Goal: Task Accomplishment & Management: Manage account settings

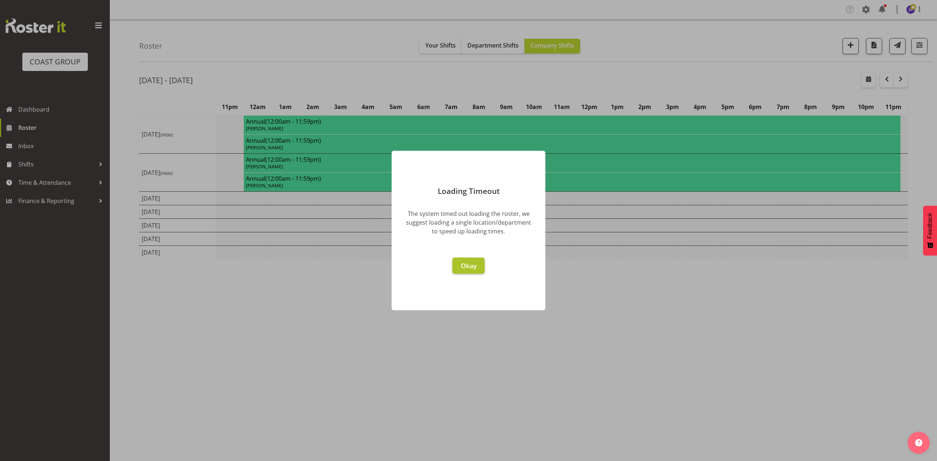
click at [471, 270] on button "Okay" at bounding box center [468, 266] width 32 height 16
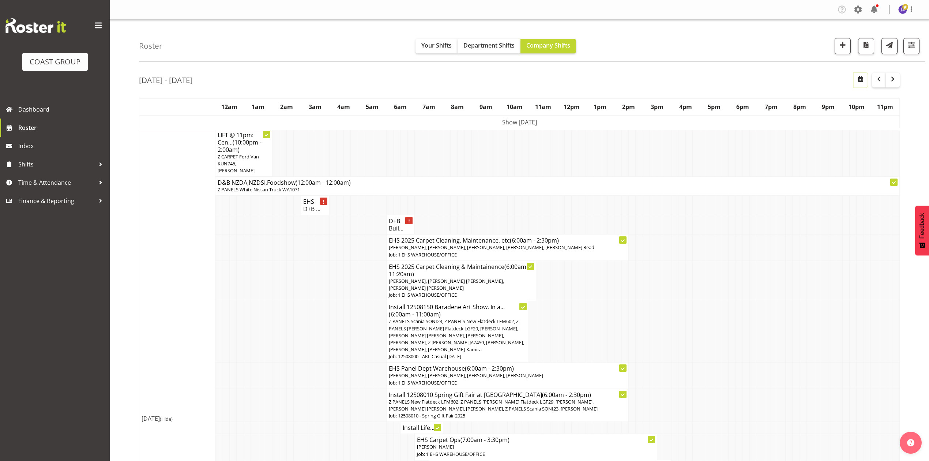
click at [862, 78] on span "button" at bounding box center [861, 79] width 9 height 9
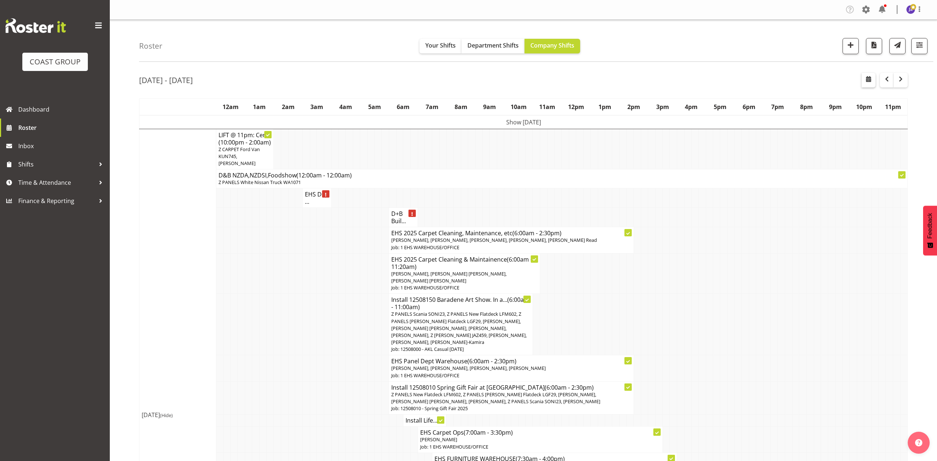
select select "7"
select select "2025"
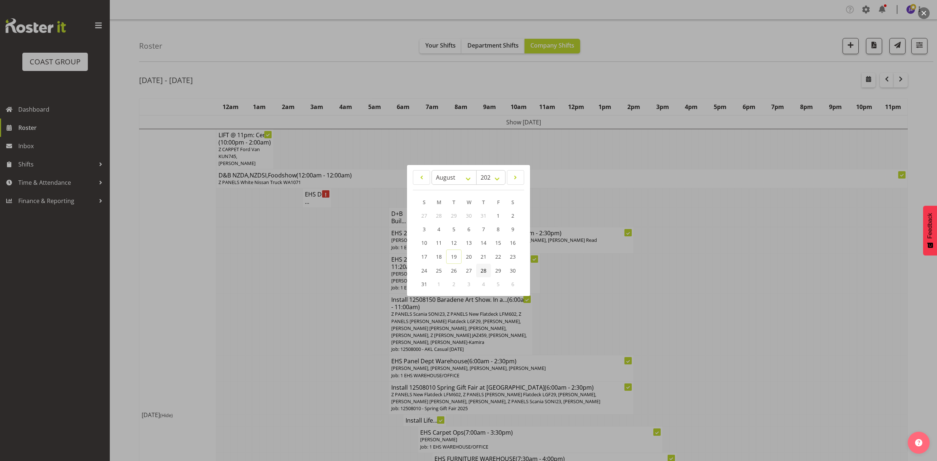
click at [489, 271] on link "28" at bounding box center [483, 271] width 15 height 14
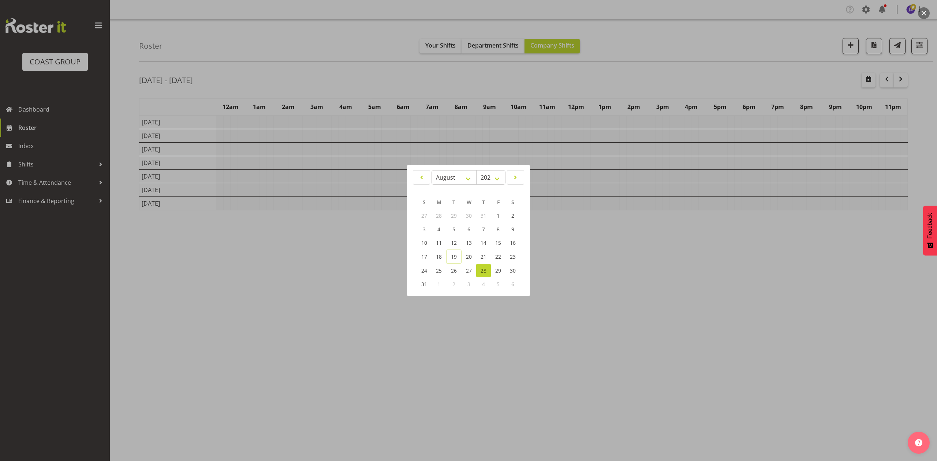
click at [602, 79] on div at bounding box center [468, 230] width 937 height 461
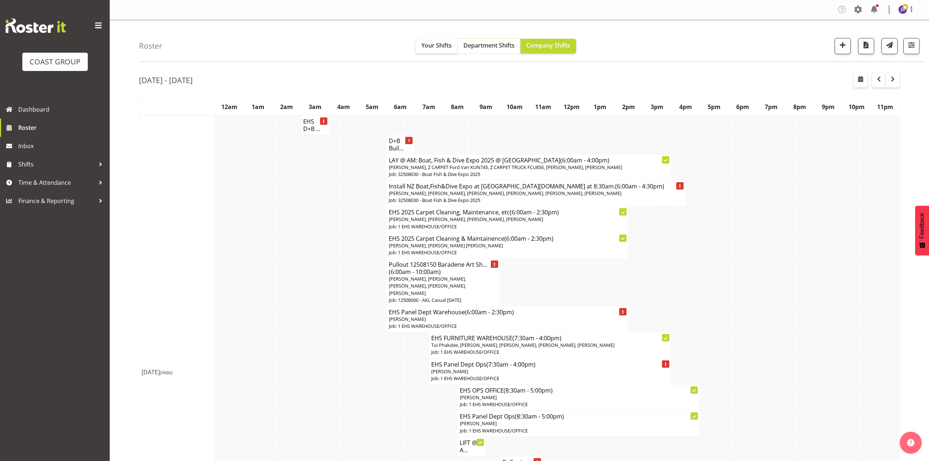
click at [479, 50] on button "Department Shifts" at bounding box center [489, 46] width 63 height 15
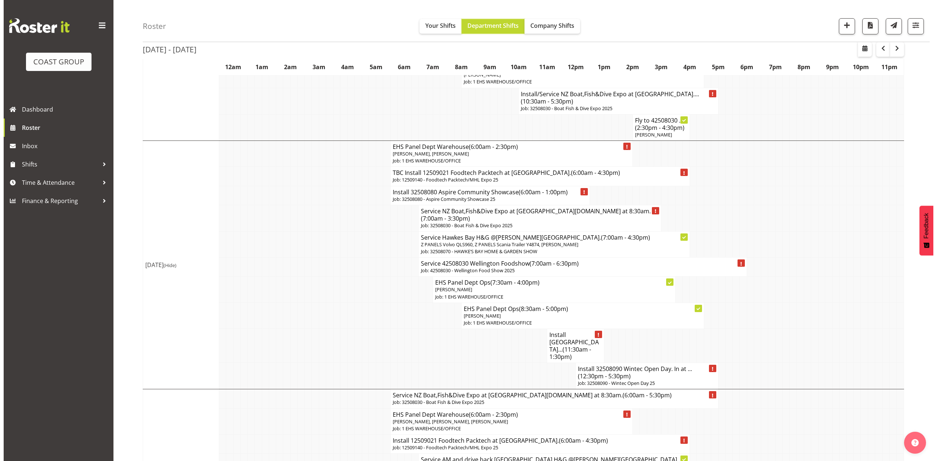
scroll to position [634, 0]
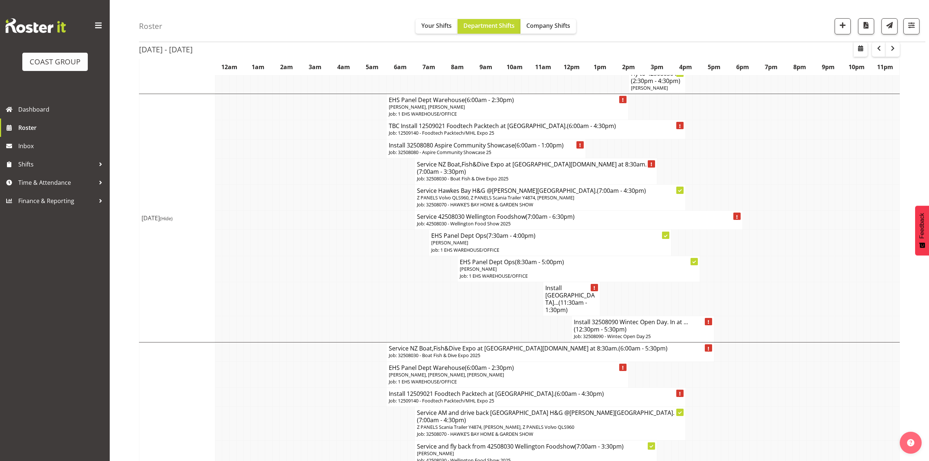
click at [637, 333] on p "Job: 32508090 - Wintec Open Day 25" at bounding box center [643, 336] width 138 height 7
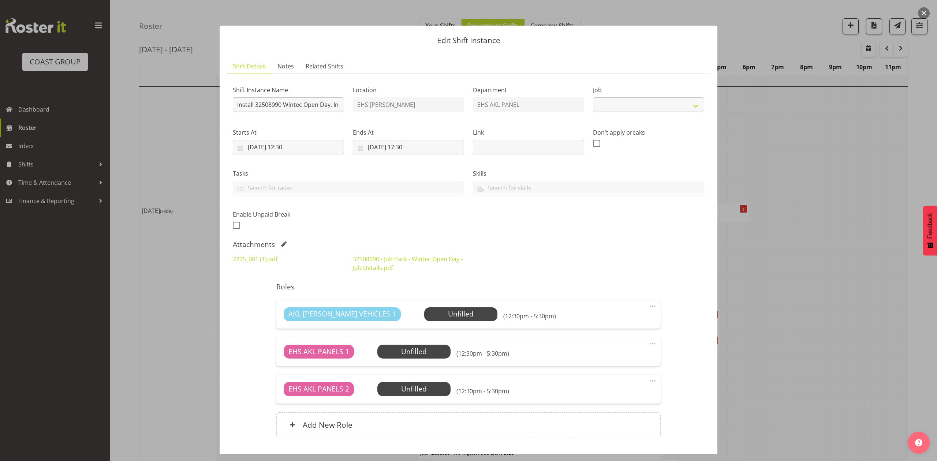
select select "10302"
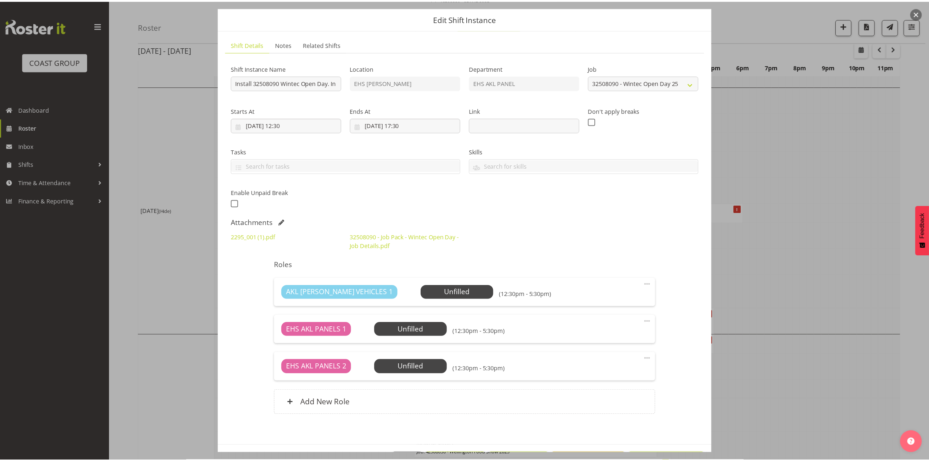
scroll to position [0, 0]
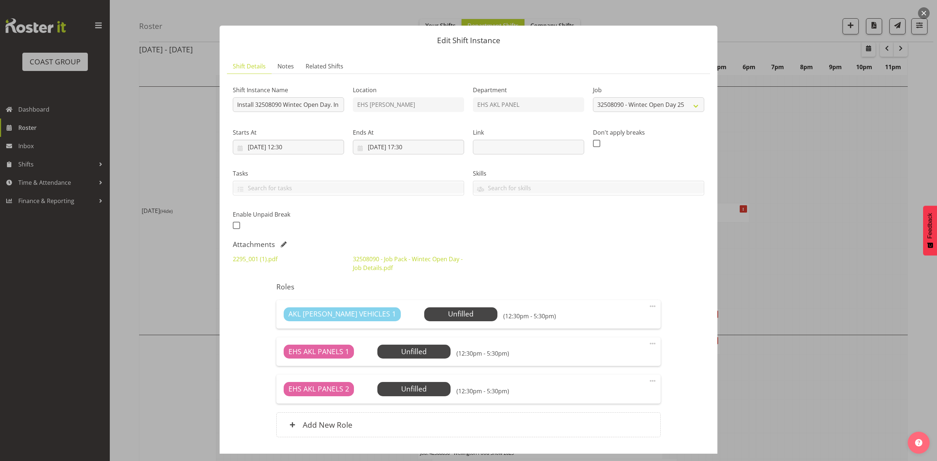
click at [805, 225] on div at bounding box center [468, 230] width 937 height 461
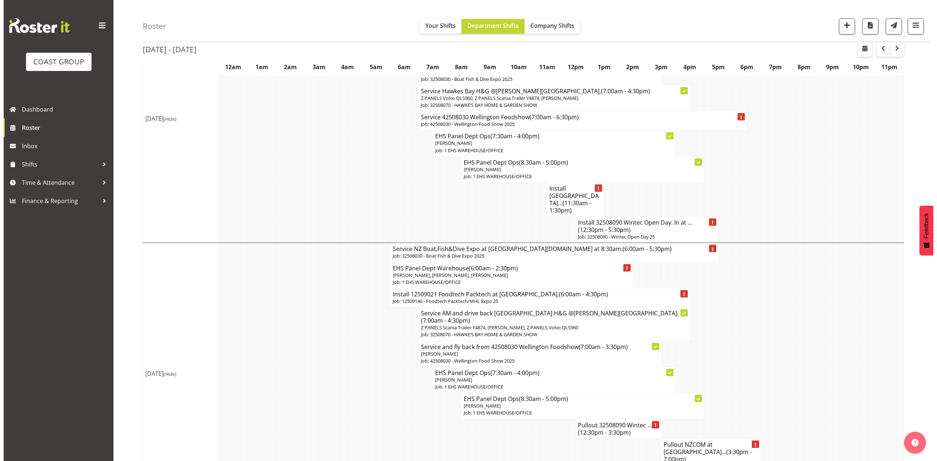
scroll to position [683, 0]
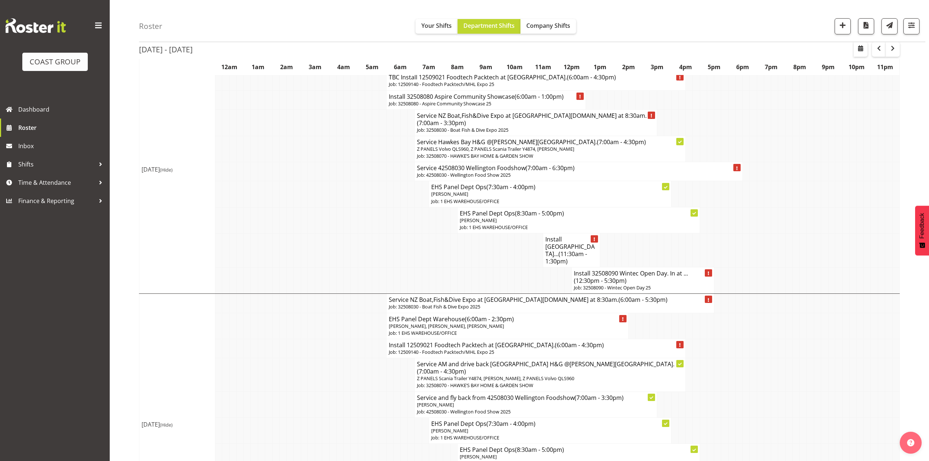
click at [607, 277] on span "(12:30pm - 5:30pm)" at bounding box center [600, 281] width 53 height 8
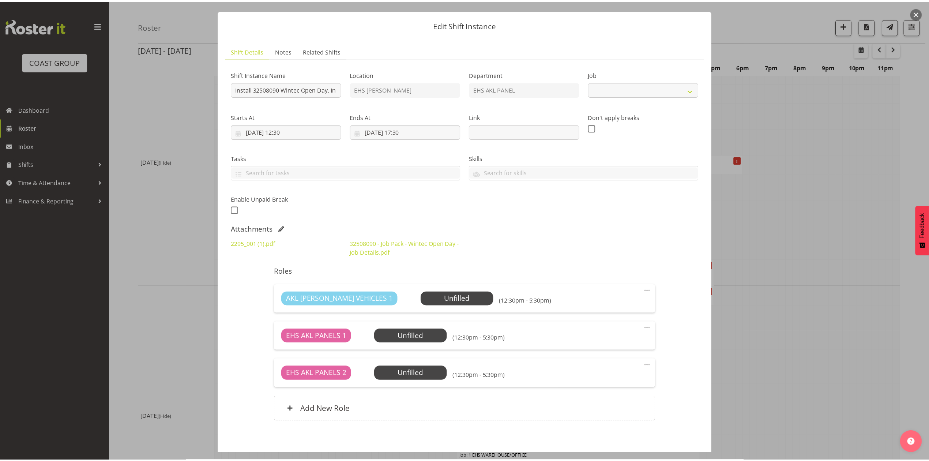
scroll to position [50, 0]
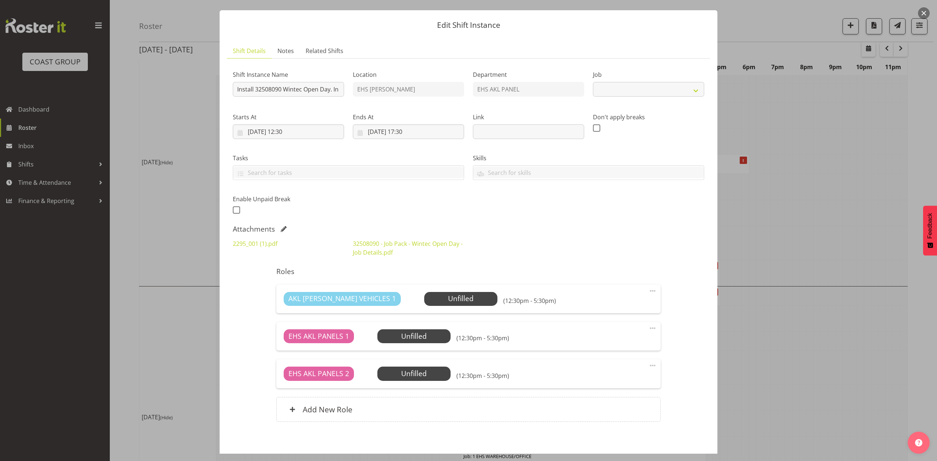
select select "10302"
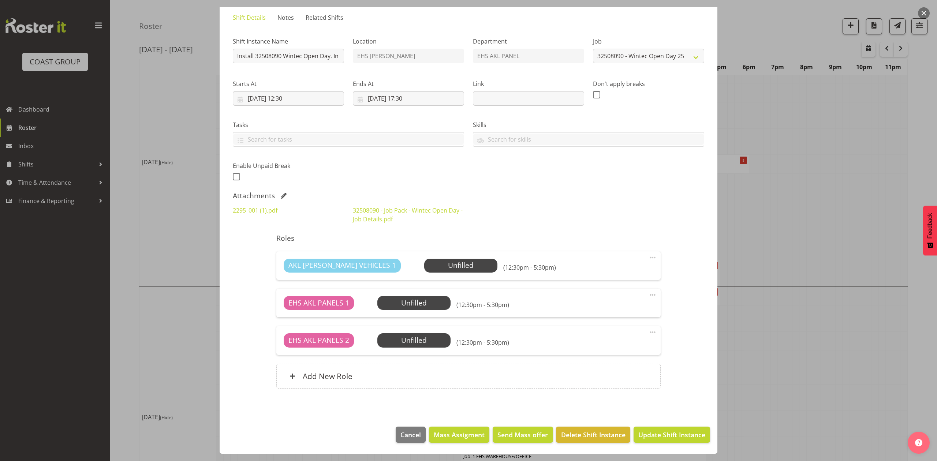
click at [816, 218] on div at bounding box center [468, 230] width 937 height 461
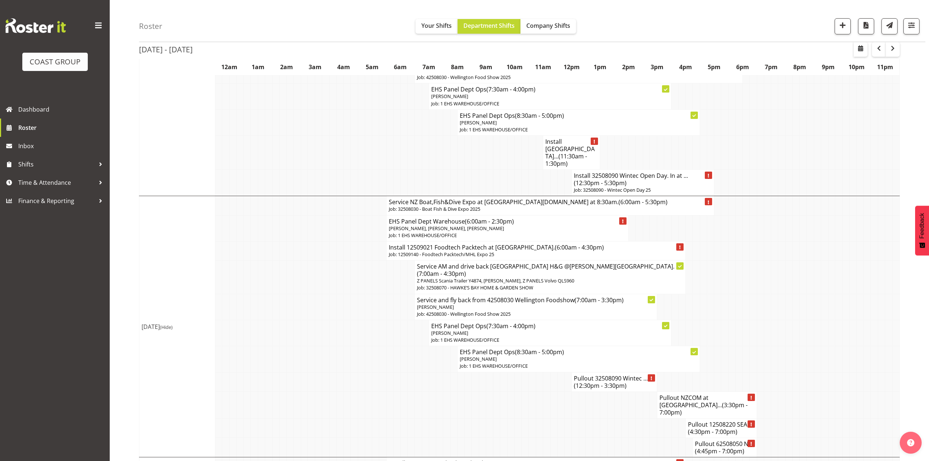
scroll to position [732, 0]
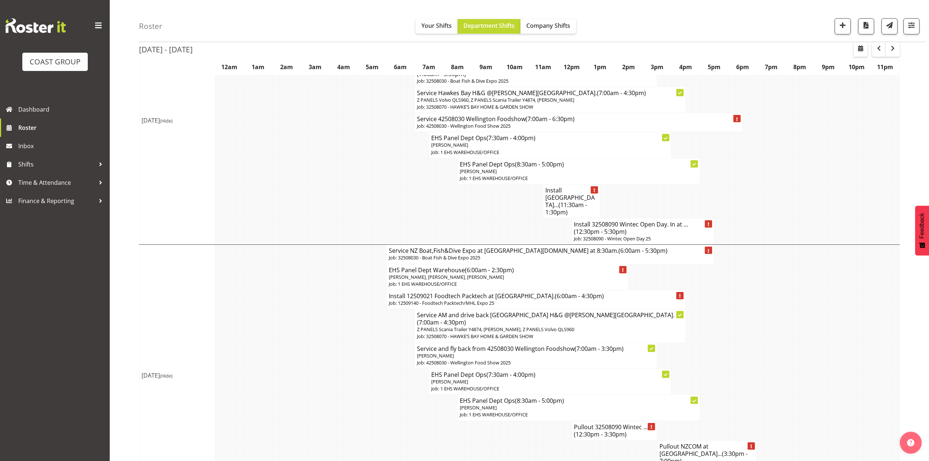
click at [617, 221] on h4 "Install 32508090 Wintec Open Day. In at ... (12:30pm - 5:30pm)" at bounding box center [643, 228] width 138 height 15
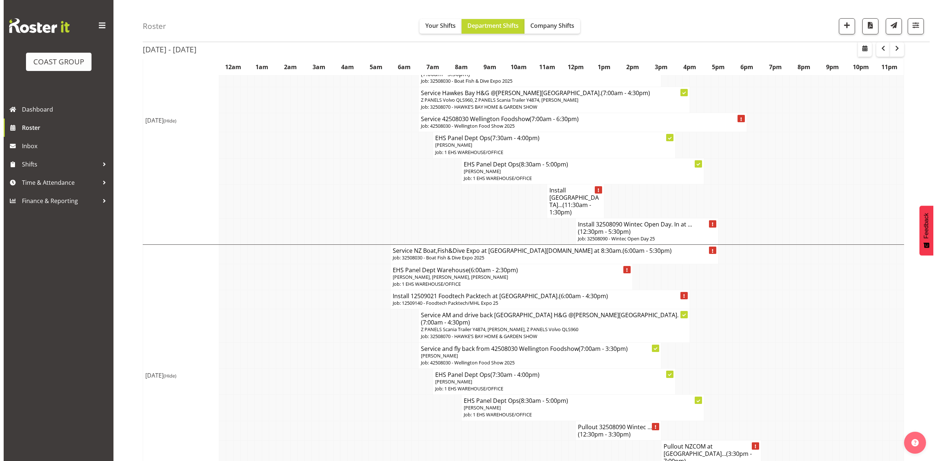
scroll to position [728, 0]
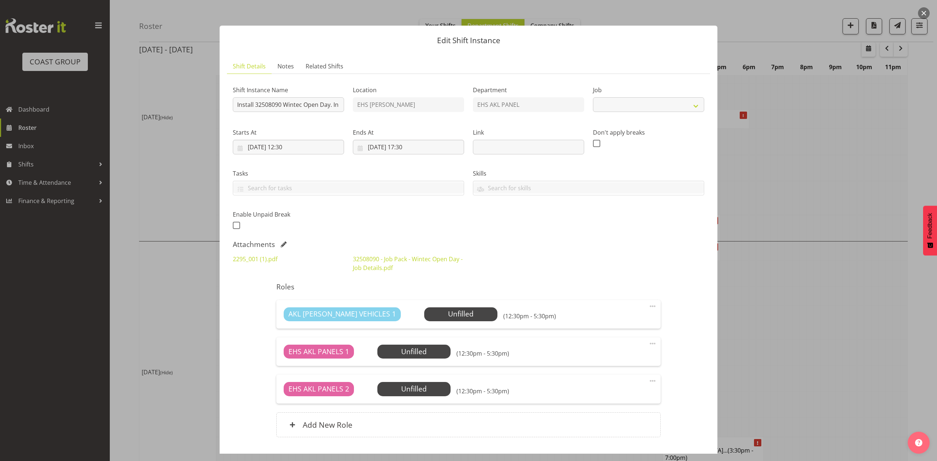
select select "10302"
click at [794, 203] on div at bounding box center [468, 230] width 937 height 461
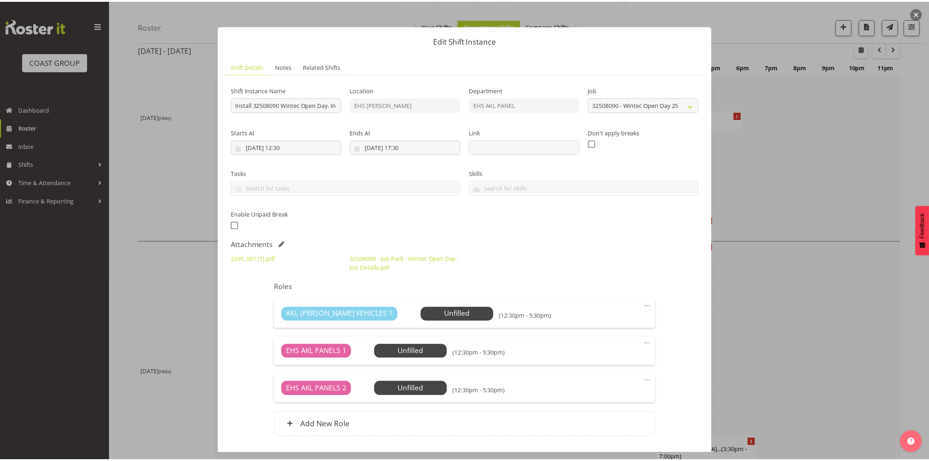
scroll to position [732, 0]
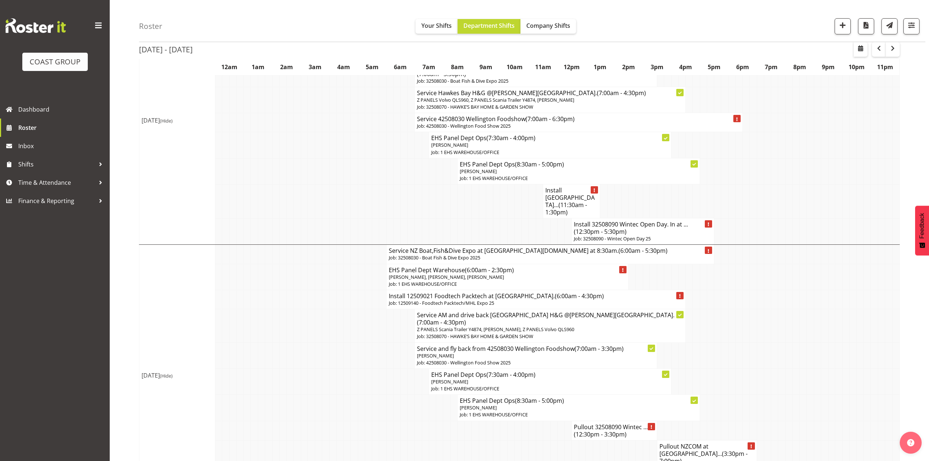
click at [731, 290] on td at bounding box center [732, 299] width 7 height 19
drag, startPoint x: 239, startPoint y: 328, endPoint x: 247, endPoint y: 327, distance: 8.4
click at [239, 342] on td at bounding box center [240, 355] width 7 height 26
click at [862, 48] on span "button" at bounding box center [861, 48] width 9 height 9
select select "7"
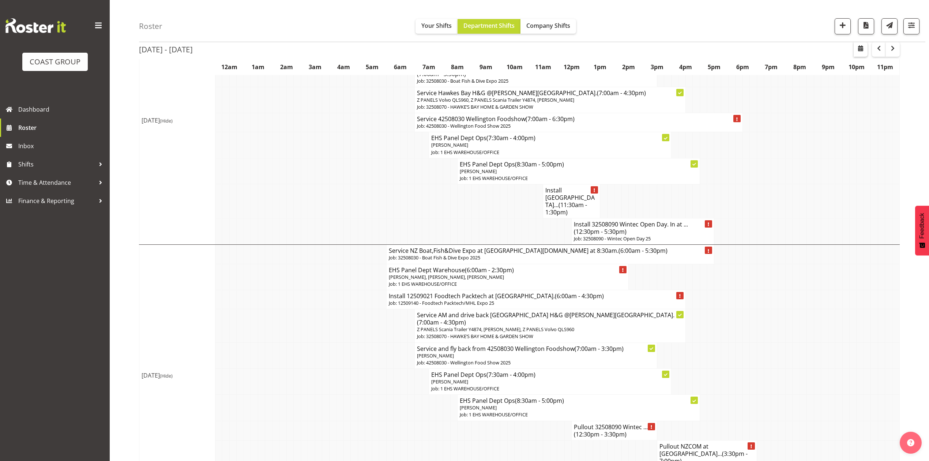
select select "2025"
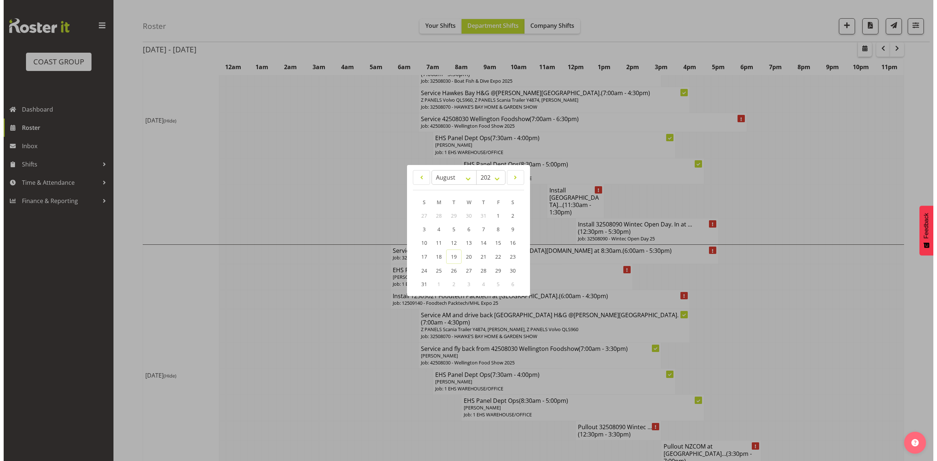
scroll to position [728, 0]
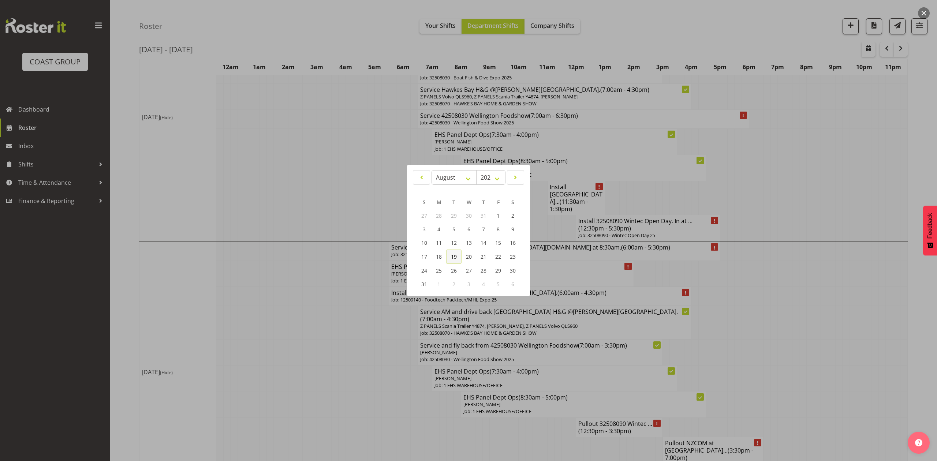
click at [453, 258] on span "19" at bounding box center [454, 256] width 6 height 7
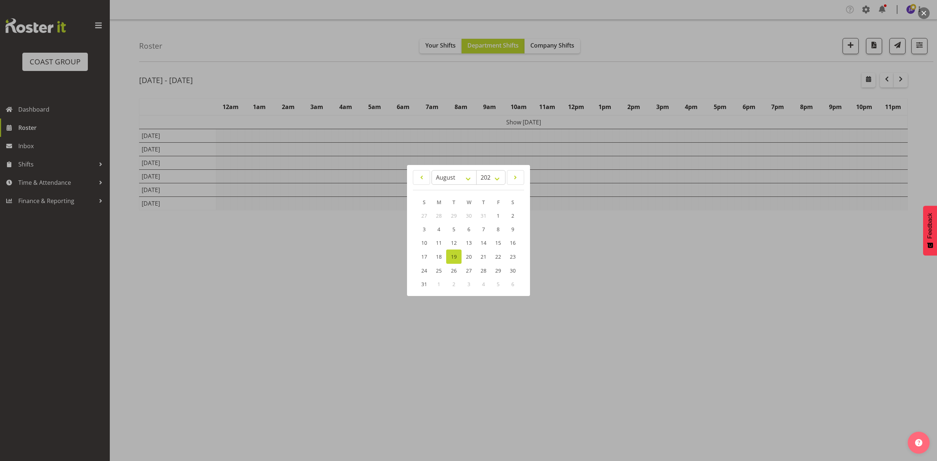
scroll to position [11, 0]
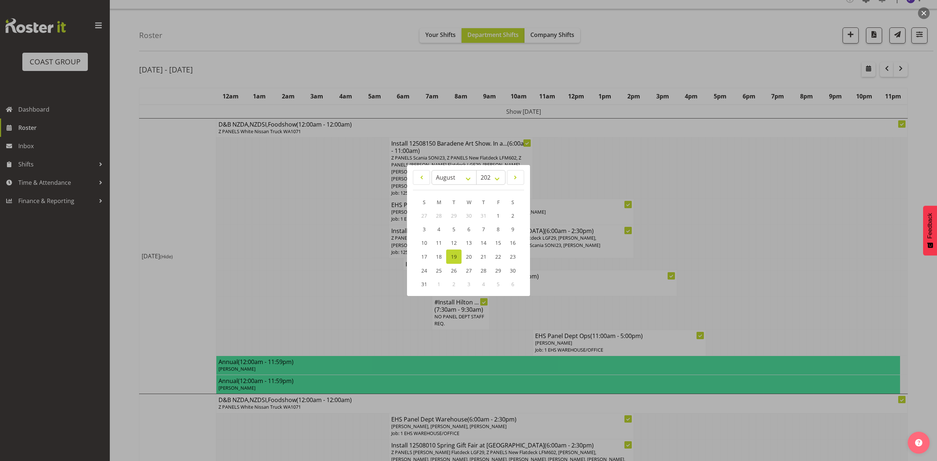
scroll to position [728, 0]
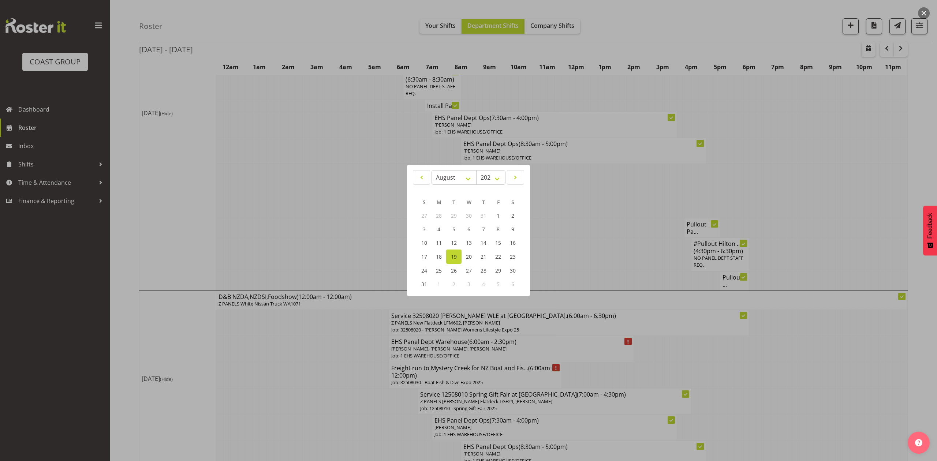
click at [574, 231] on div at bounding box center [468, 230] width 937 height 461
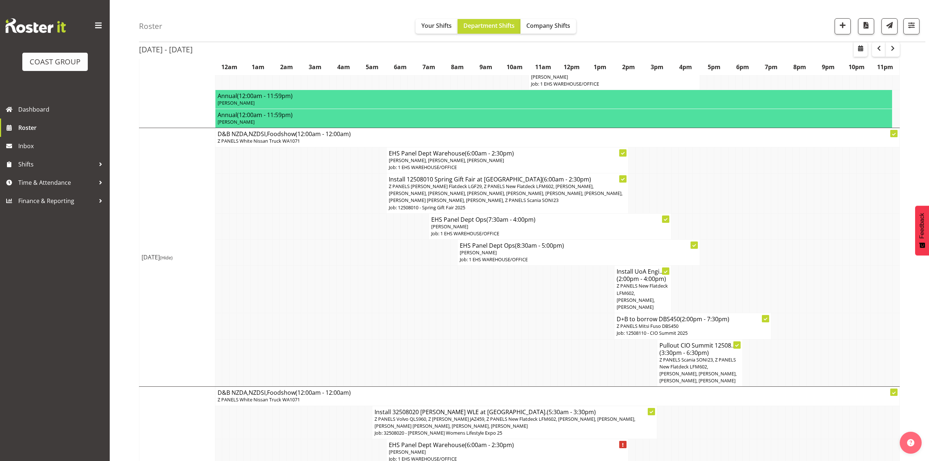
scroll to position [293, 0]
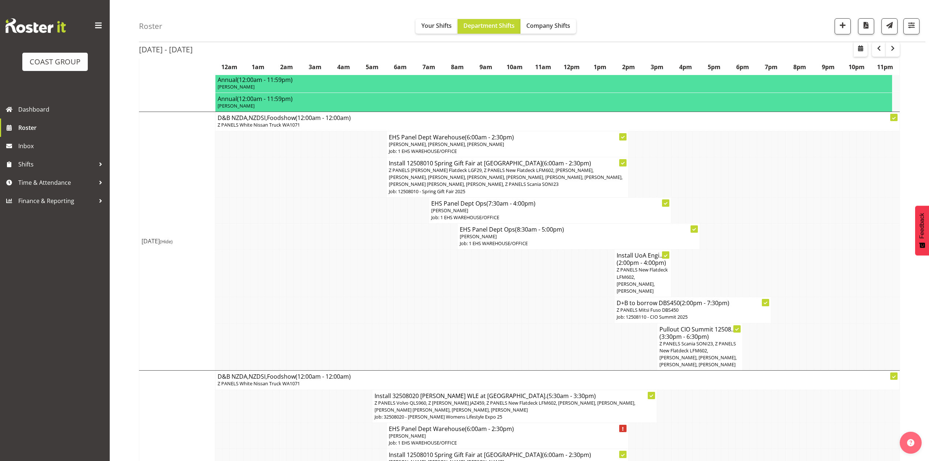
click at [636, 266] on span "Z PANELS New Flatdeck LFM602, [PERSON_NAME], [PERSON_NAME]" at bounding box center [642, 280] width 51 height 28
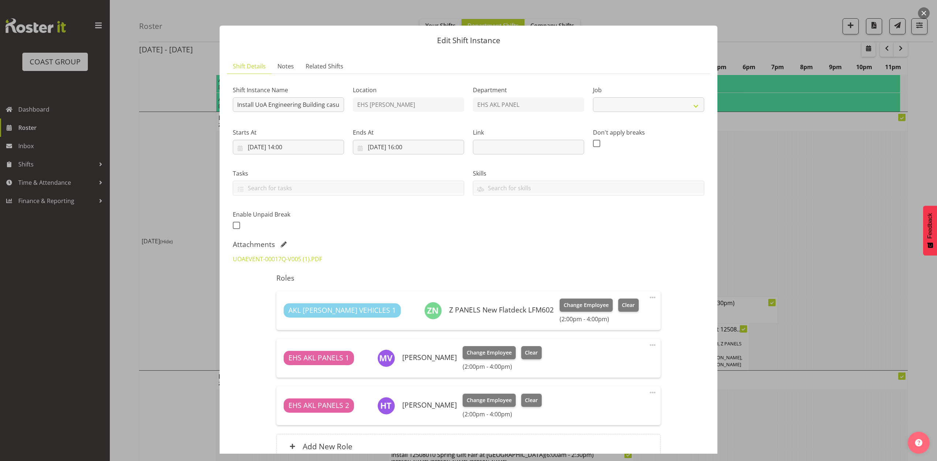
select select "8652"
click at [267, 260] on link "UOAEVENT-00017Q-V005 (1).PDF" at bounding box center [277, 259] width 89 height 8
click at [801, 275] on div at bounding box center [468, 230] width 937 height 461
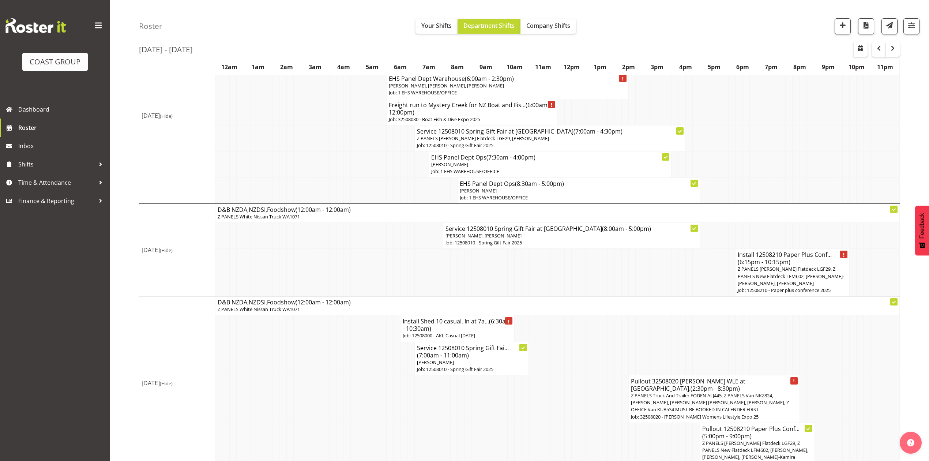
scroll to position [1008, 0]
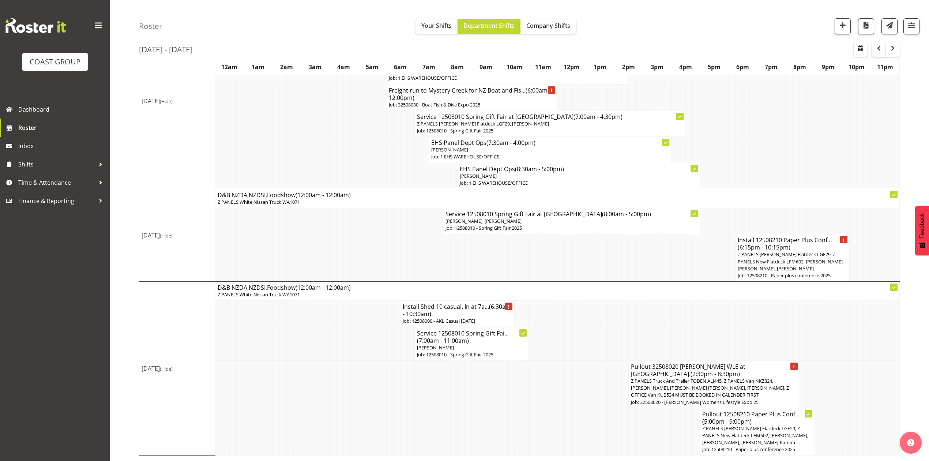
click at [746, 427] on span "Z PANELS [PERSON_NAME] Flatdeck LGF29, Z PANELS New Flatdeck LFM602, [PERSON_NA…" at bounding box center [756, 435] width 106 height 20
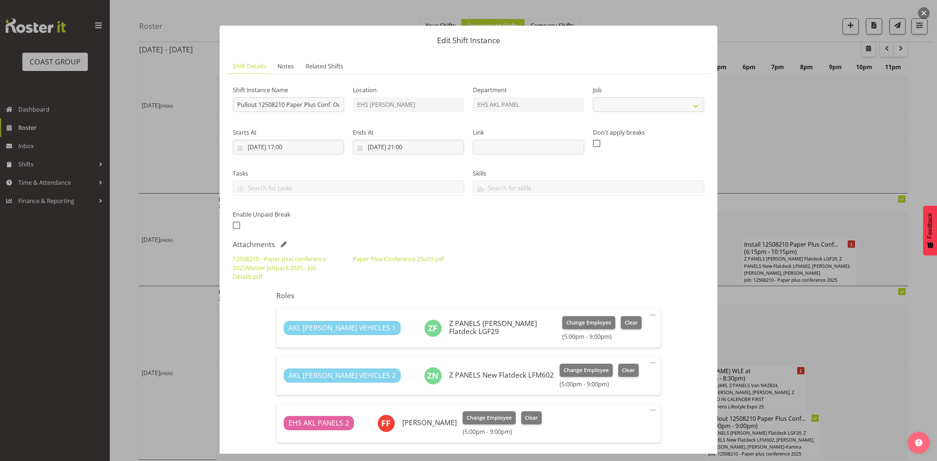
select select "10243"
click at [418, 262] on link "Paper Plus Conference 25v03.pdf" at bounding box center [398, 259] width 91 height 8
click at [845, 292] on div at bounding box center [468, 230] width 937 height 461
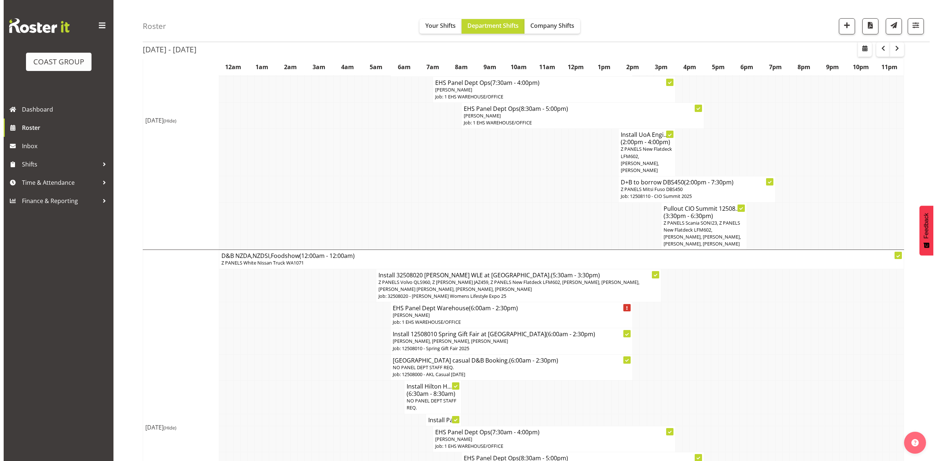
scroll to position [367, 0]
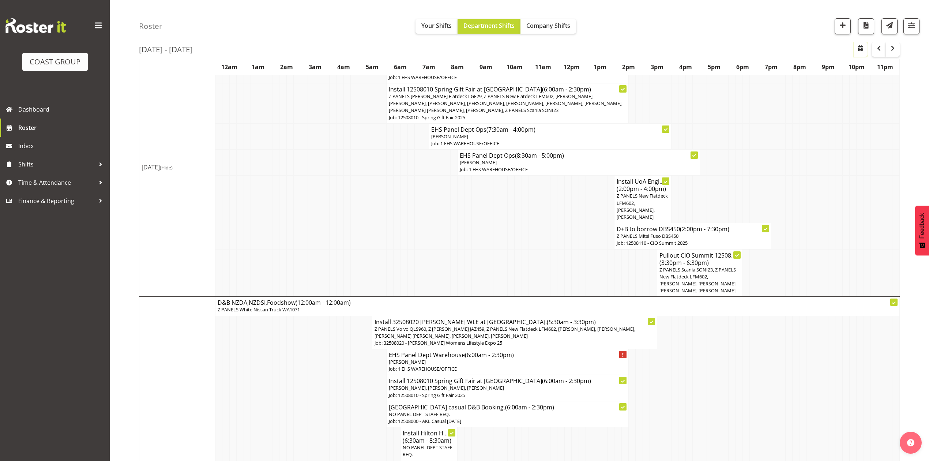
click at [857, 50] on span "button" at bounding box center [861, 48] width 9 height 9
select select "7"
select select "2025"
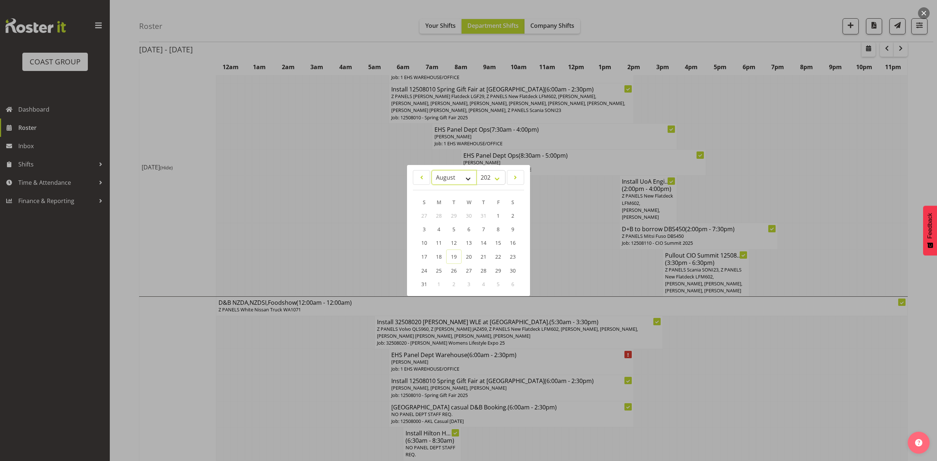
click at [442, 179] on select "January February March April May June July August September October November De…" at bounding box center [453, 177] width 45 height 15
select select "8"
click at [431, 170] on select "January February March April May June July August September October November De…" at bounding box center [453, 177] width 45 height 15
click at [441, 245] on span "15" at bounding box center [439, 243] width 6 height 7
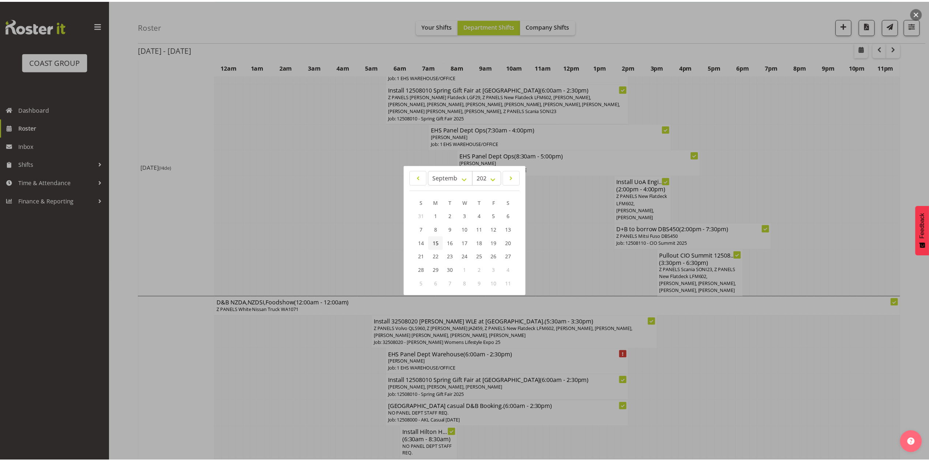
scroll to position [11, 0]
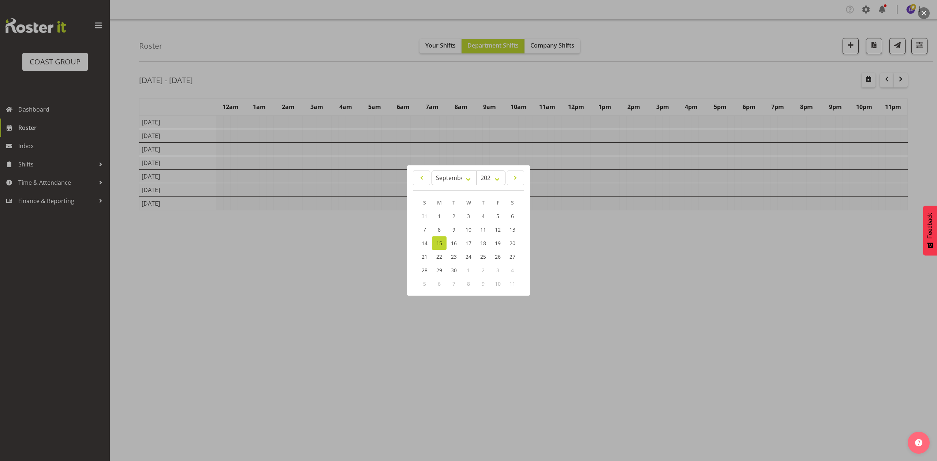
click at [605, 66] on div at bounding box center [468, 230] width 937 height 461
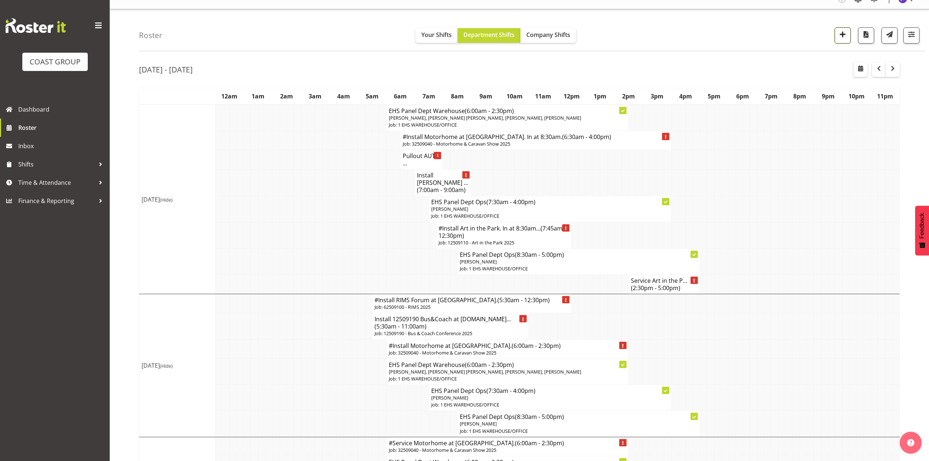
click at [846, 35] on span "button" at bounding box center [843, 35] width 10 height 10
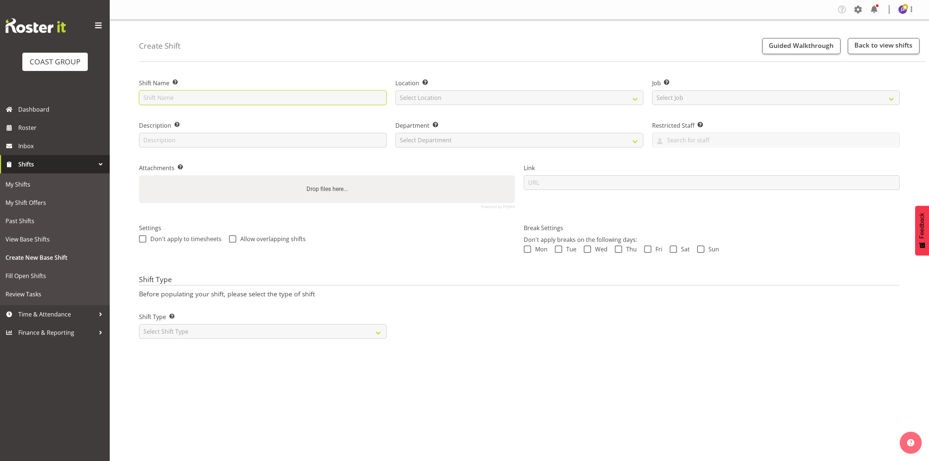
paste input "St Michael's Catholic School"
click at [191, 100] on input "text" at bounding box center [263, 97] width 248 height 15
type input "St Michael's Catholic School casual."
drag, startPoint x: 479, startPoint y: 93, endPoint x: 482, endPoint y: 103, distance: 10.7
click at [479, 93] on select "Select Location EHS RYMER" at bounding box center [520, 97] width 248 height 15
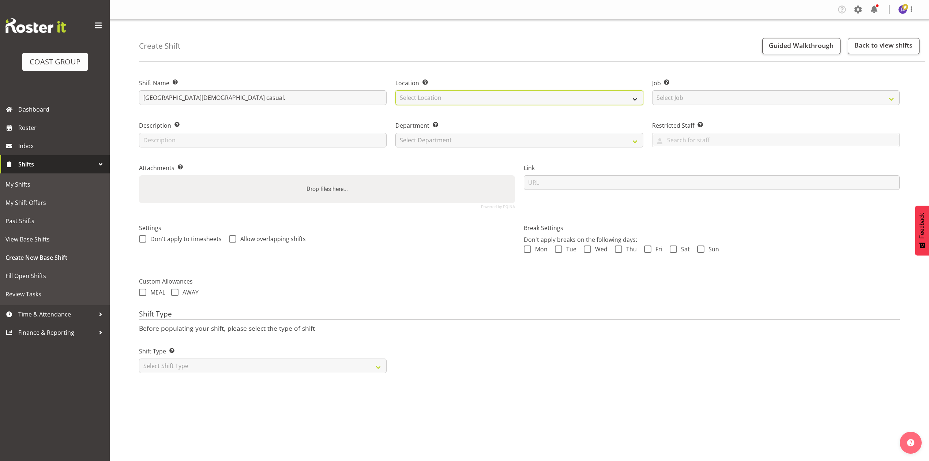
select select "35"
click at [396, 90] on select "Select Location EHS RYMER" at bounding box center [520, 97] width 248 height 15
click at [678, 100] on select "Select Job Create new job 1 Carlton Events 1 Carlton Hamilton 1 Carlton Welling…" at bounding box center [776, 97] width 248 height 15
select select "8653"
click at [652, 90] on select "Select Job Create new job 1 Carlton Events 1 Carlton Hamilton 1 Carlton Welling…" at bounding box center [776, 97] width 248 height 15
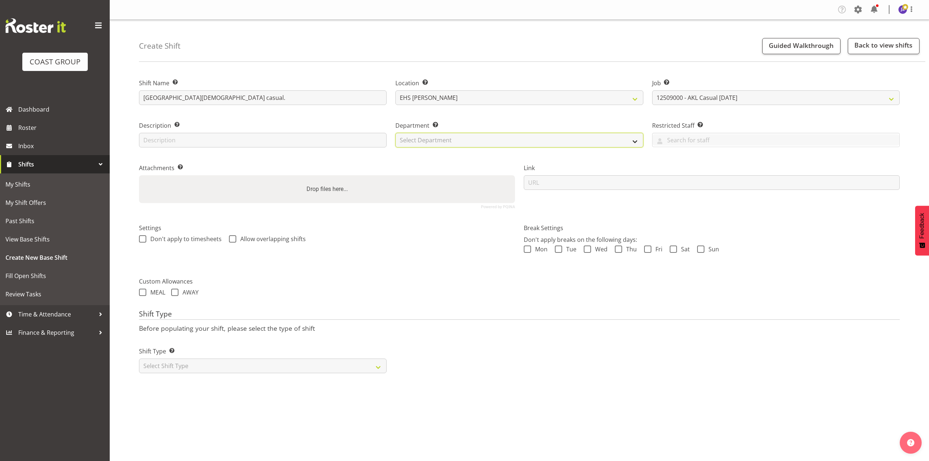
click at [478, 138] on select "Select Department EHS AKL PANEL EHS AKL PANEL" at bounding box center [520, 140] width 248 height 15
select select "39"
click at [396, 133] on select "Select Department EHS AKL PANEL EHS AKL PANEL" at bounding box center [520, 140] width 248 height 15
click at [412, 185] on div "Drop files here..." at bounding box center [327, 189] width 376 height 28
click at [139, 175] on input "Drop files here..." at bounding box center [327, 176] width 376 height 2
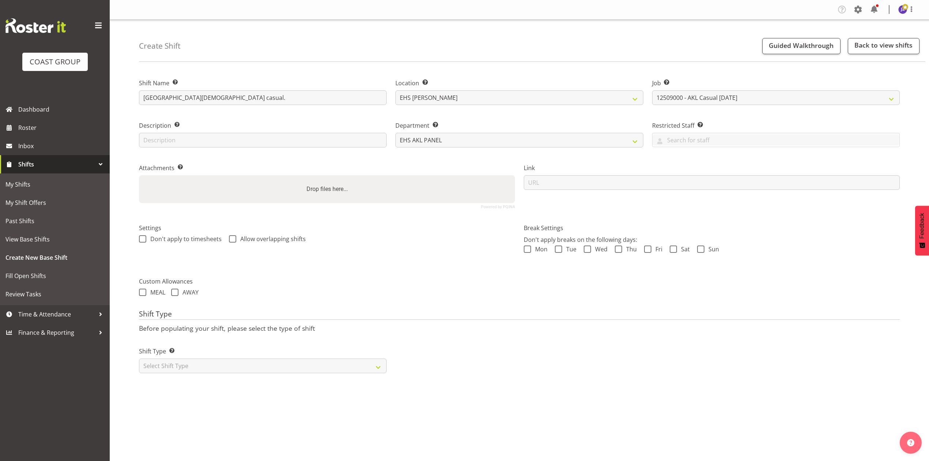
type input "C:\fakepath\STMICHAE-00001Q-V003 (1).PDF"
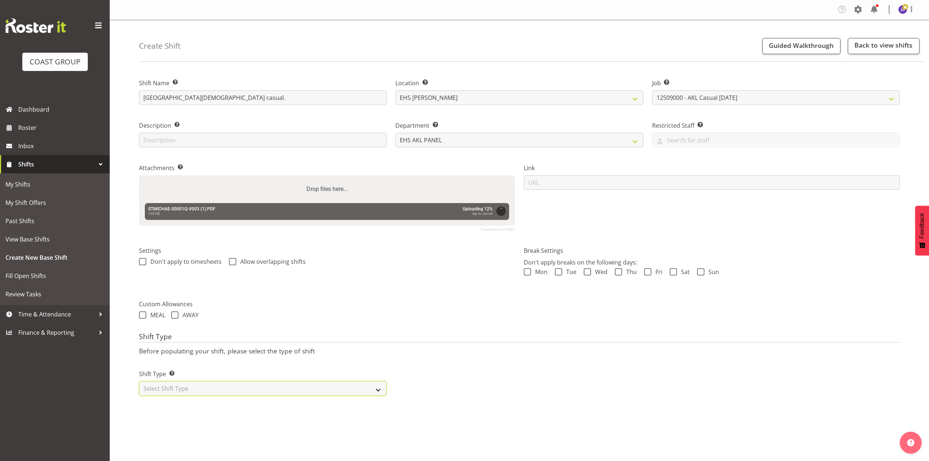
click at [224, 393] on select "Select Shift Type One Off Shift Recurring Shift Rotating Shift" at bounding box center [263, 388] width 248 height 15
select select "recurring"
click at [139, 382] on select "Select Shift Type One Off Shift Recurring Shift Rotating Shift" at bounding box center [263, 388] width 248 height 15
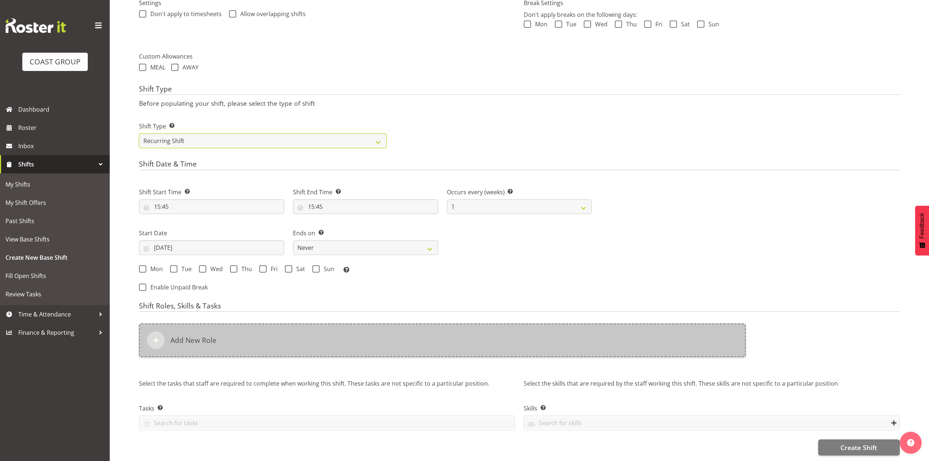
scroll to position [267, 0]
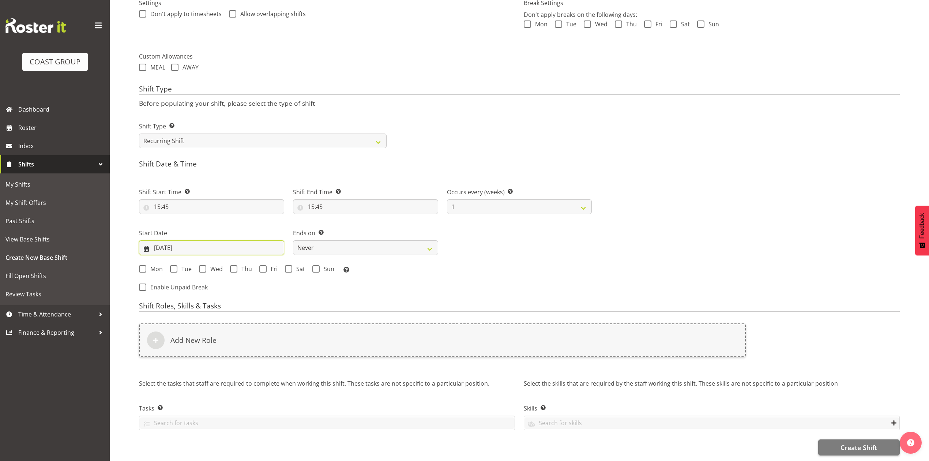
click at [177, 240] on input "[DATE]" at bounding box center [211, 247] width 145 height 15
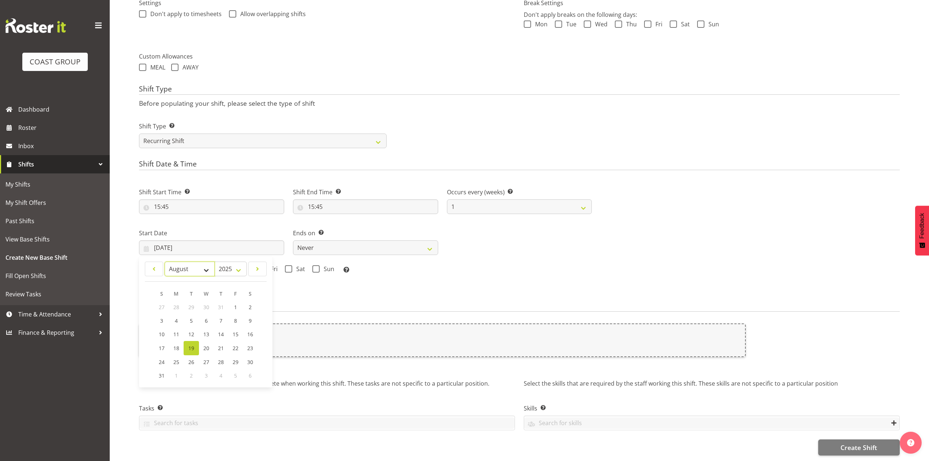
click at [193, 262] on select "January February March April May June July August September October November De…" at bounding box center [190, 269] width 50 height 15
select select "8"
click at [165, 262] on select "January February March April May June July August September October November De…" at bounding box center [190, 269] width 50 height 15
click at [181, 327] on link "15" at bounding box center [176, 334] width 15 height 14
type input "15/09/2025"
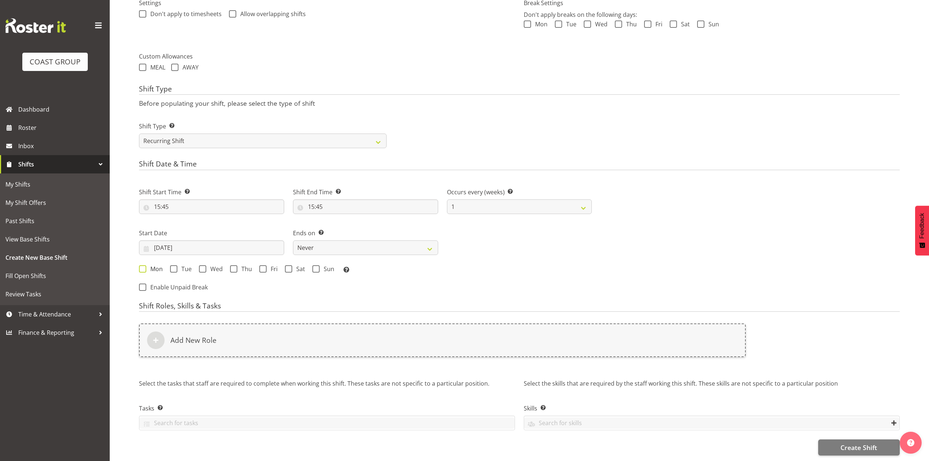
click at [145, 265] on span at bounding box center [142, 268] width 7 height 7
click at [144, 266] on input "Mon" at bounding box center [141, 268] width 5 height 5
checkbox input "true"
click at [359, 240] on select "Never On Date" at bounding box center [365, 247] width 145 height 15
select select "date"
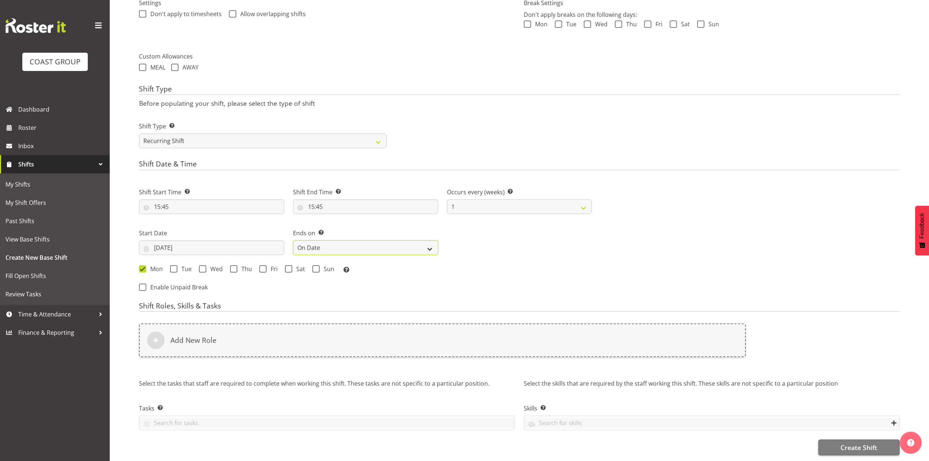
click at [293, 240] on select "Never On Date" at bounding box center [365, 247] width 145 height 15
select select "7"
select select "2025"
click at [478, 240] on input "[DATE]" at bounding box center [519, 247] width 145 height 15
click at [504, 262] on select "January February March April May June July August September October November De…" at bounding box center [509, 269] width 50 height 15
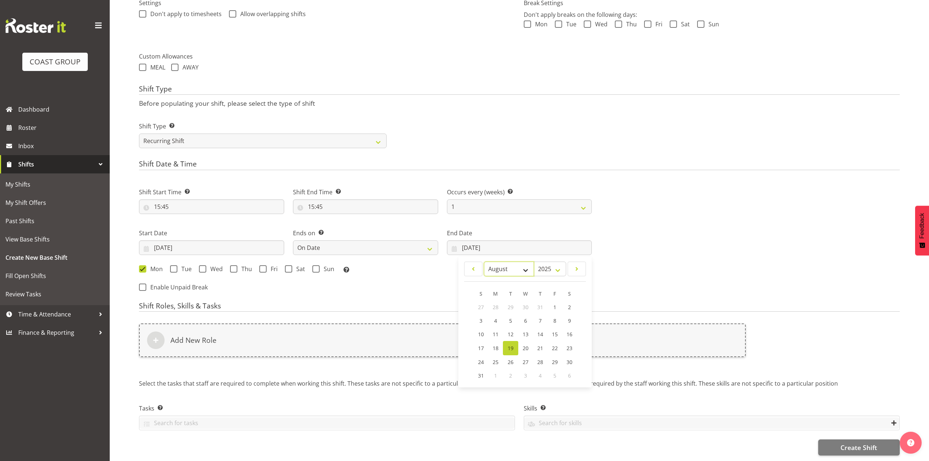
select select "8"
click at [484, 262] on select "January February March April May June July August September October November De…" at bounding box center [509, 269] width 50 height 15
click at [520, 327] on link "17" at bounding box center [525, 334] width 15 height 14
type input "17/09/2025"
click at [200, 265] on span at bounding box center [202, 268] width 7 height 7
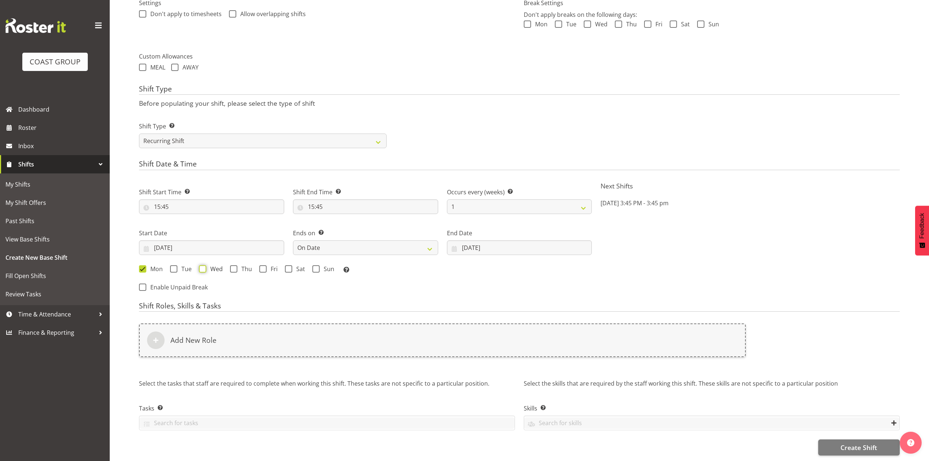
click at [200, 266] on input "Wed" at bounding box center [201, 268] width 5 height 5
checkbox input "true"
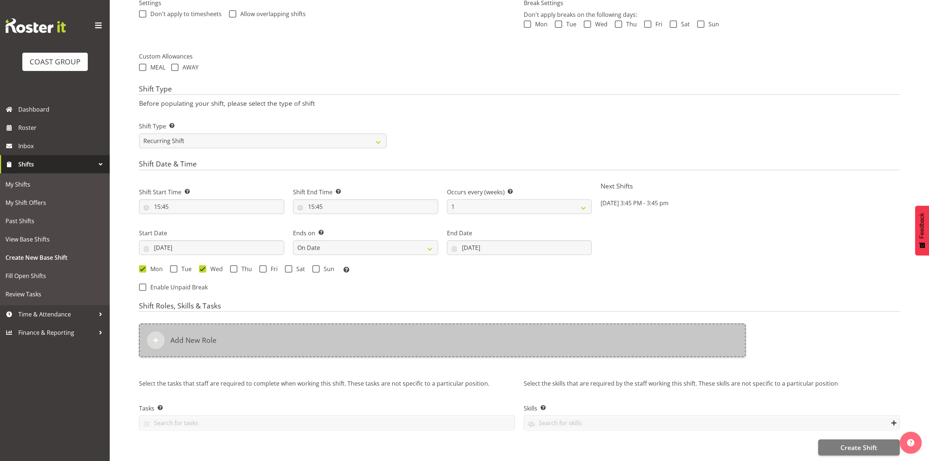
click at [262, 326] on div "Add New Role" at bounding box center [442, 340] width 607 height 34
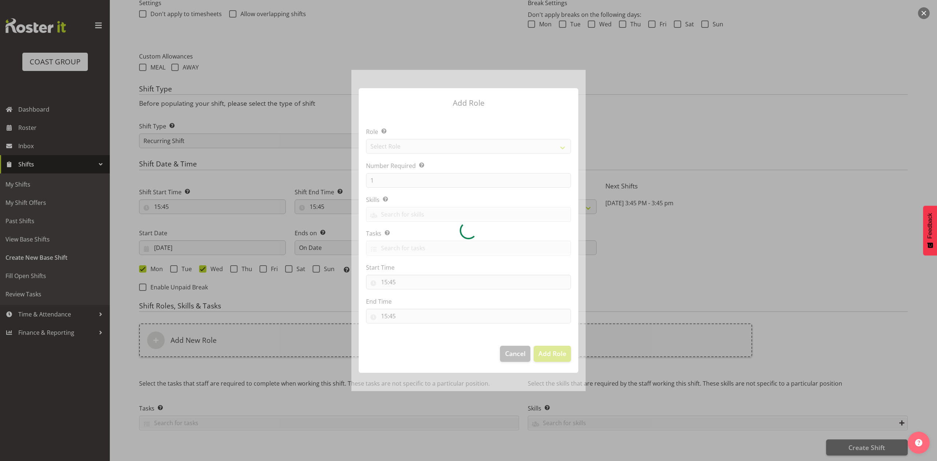
click at [433, 145] on div at bounding box center [468, 230] width 234 height 321
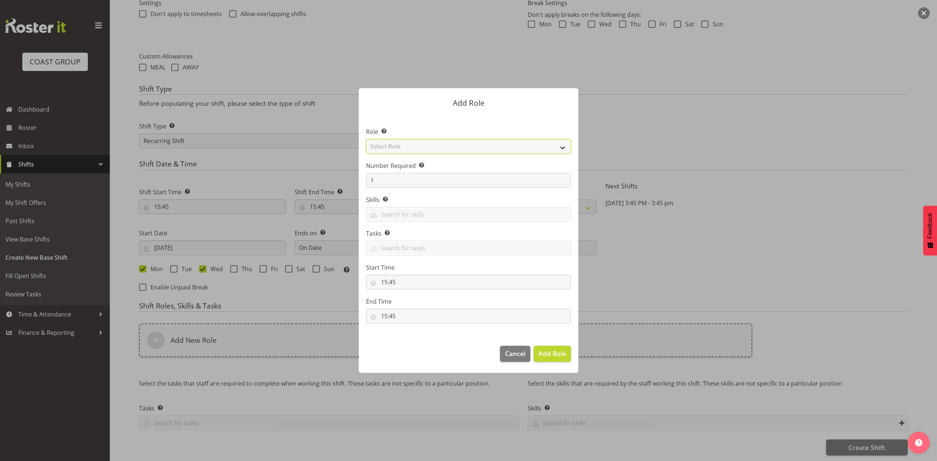
click at [433, 145] on select "Select Role ACCOUNT MANAGER ACCOUNT MANAGER DW ACCOUNTS [PERSON_NAME] VEHICLES …" at bounding box center [468, 146] width 205 height 15
select select "81"
click at [366, 139] on select "Select Role ACCOUNT MANAGER ACCOUNT MANAGER DW ACCOUNTS [PERSON_NAME] VEHICLES …" at bounding box center [468, 146] width 205 height 15
click at [559, 358] on span "Add Role" at bounding box center [552, 354] width 28 height 10
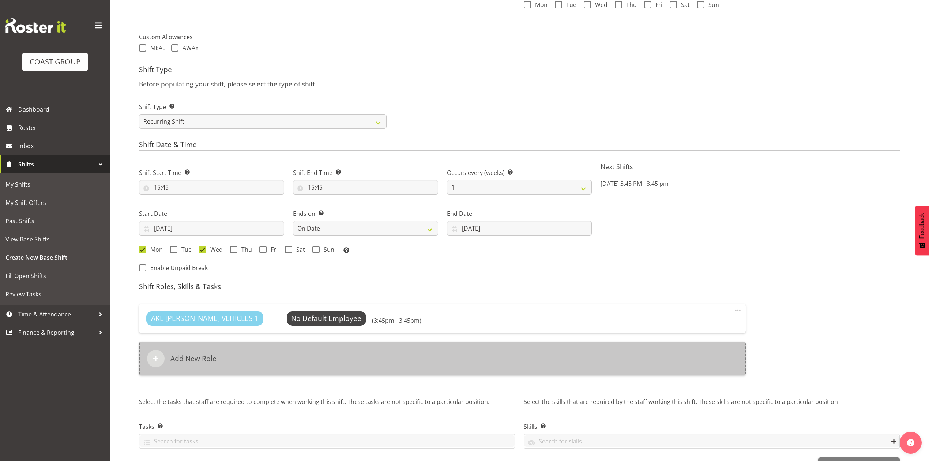
click at [256, 367] on div "Add New Role" at bounding box center [442, 359] width 607 height 34
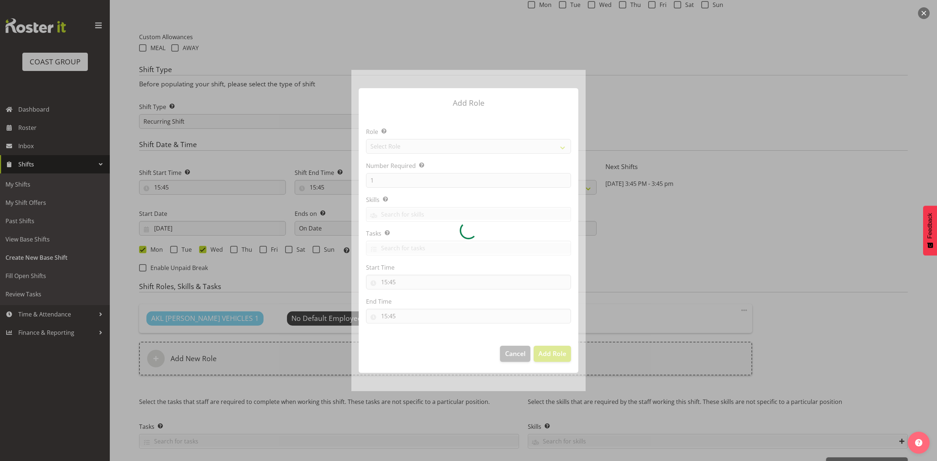
click at [397, 145] on div at bounding box center [468, 230] width 234 height 321
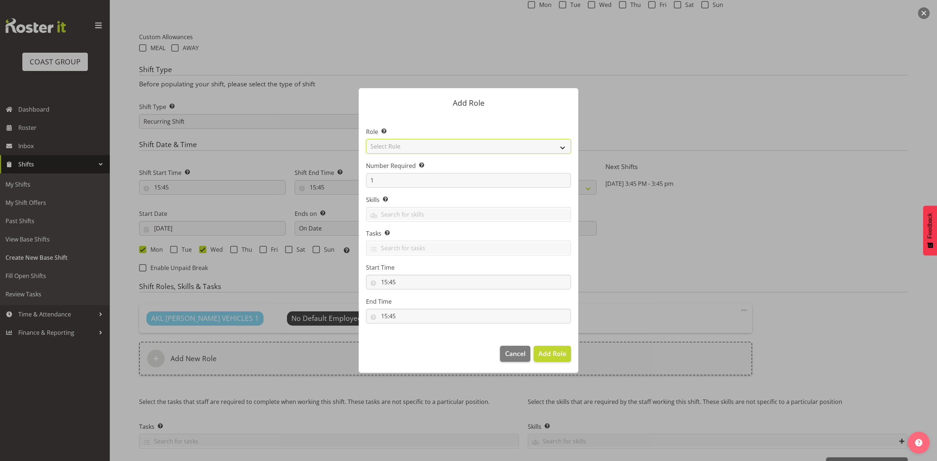
click at [397, 145] on select "Select Role ACCOUNT MANAGER ACCOUNT MANAGER DW ACCOUNTS [PERSON_NAME] VEHICLES …" at bounding box center [468, 146] width 205 height 15
select select "188"
click at [366, 139] on select "Select Role ACCOUNT MANAGER ACCOUNT MANAGER DW ACCOUNTS [PERSON_NAME] VEHICLES …" at bounding box center [468, 146] width 205 height 15
click at [406, 183] on input "1" at bounding box center [468, 180] width 205 height 15
type input "2"
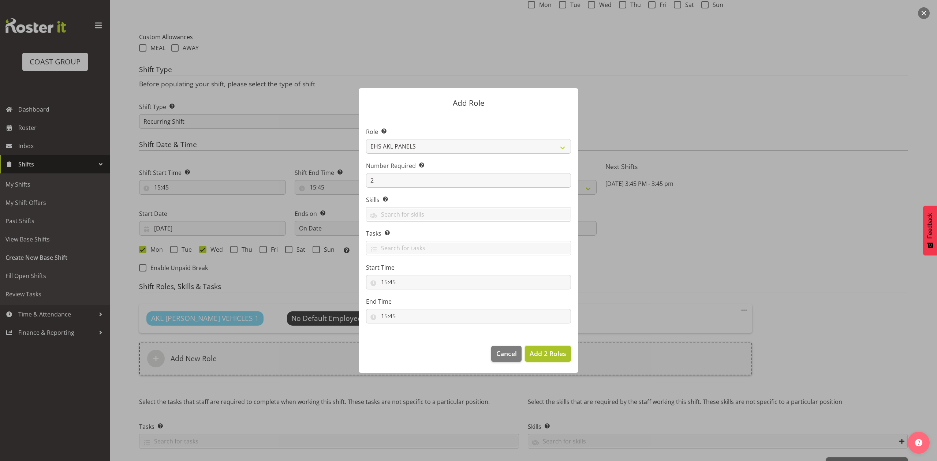
click at [561, 353] on span "Add 2 Roles" at bounding box center [547, 353] width 37 height 9
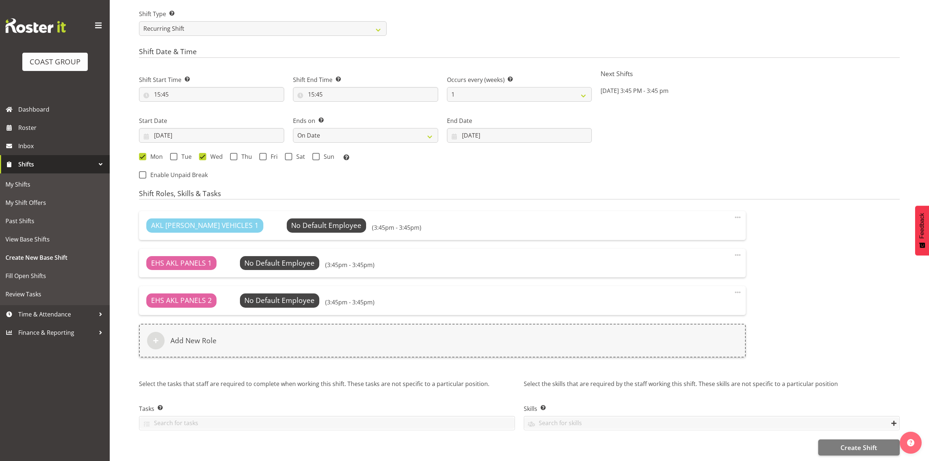
scroll to position [379, 0]
click at [843, 443] on span "Create Shift" at bounding box center [859, 448] width 37 height 10
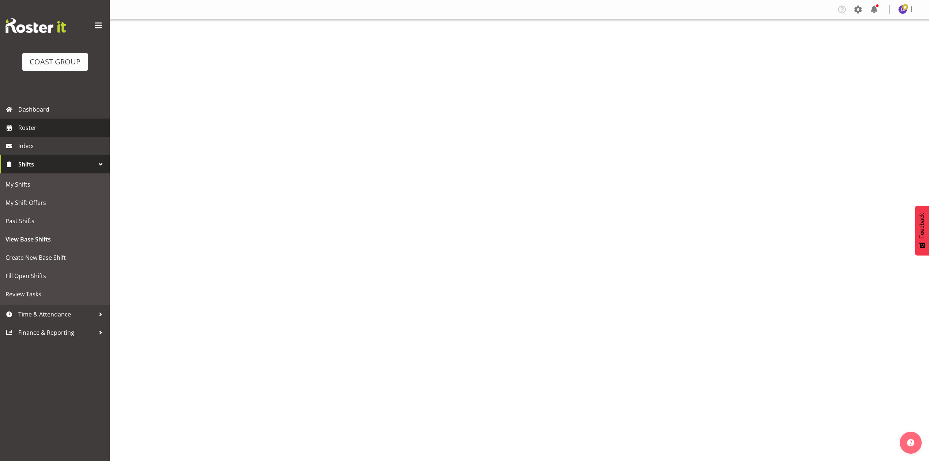
click at [52, 126] on span "Roster" at bounding box center [62, 127] width 88 height 11
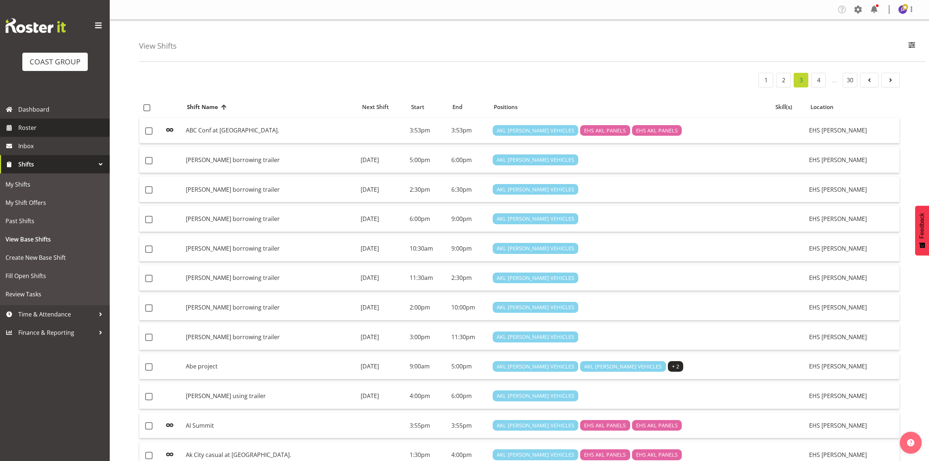
click at [43, 130] on span "Roster" at bounding box center [62, 127] width 88 height 11
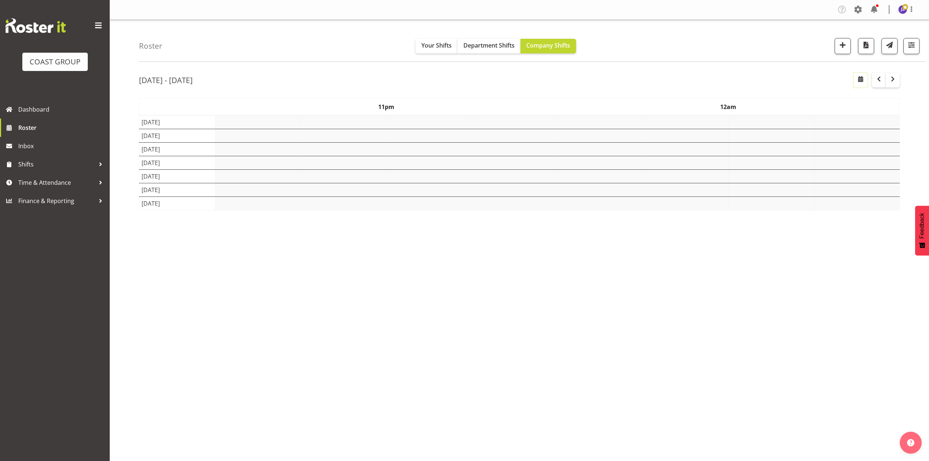
click at [860, 81] on span "button" at bounding box center [861, 79] width 9 height 9
select select "7"
select select "2025"
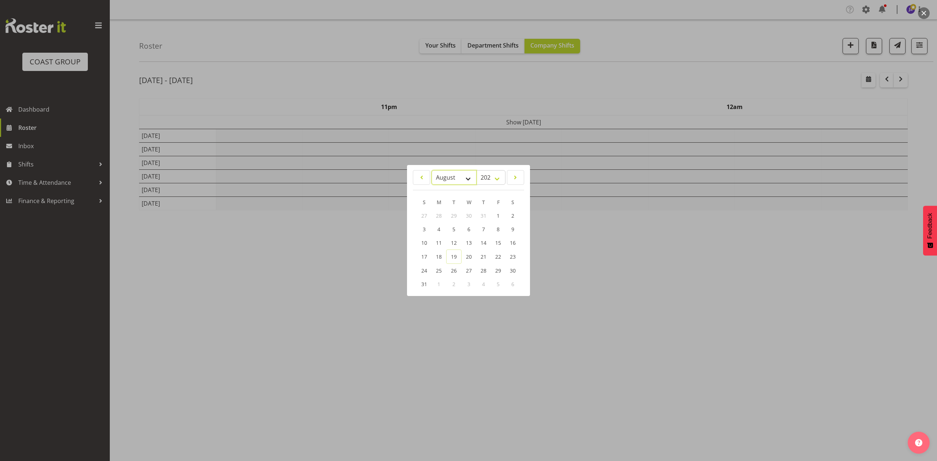
drag, startPoint x: 436, startPoint y: 176, endPoint x: 454, endPoint y: 183, distance: 19.8
click at [436, 176] on select "January February March April May June July August September October November De…" at bounding box center [453, 177] width 45 height 15
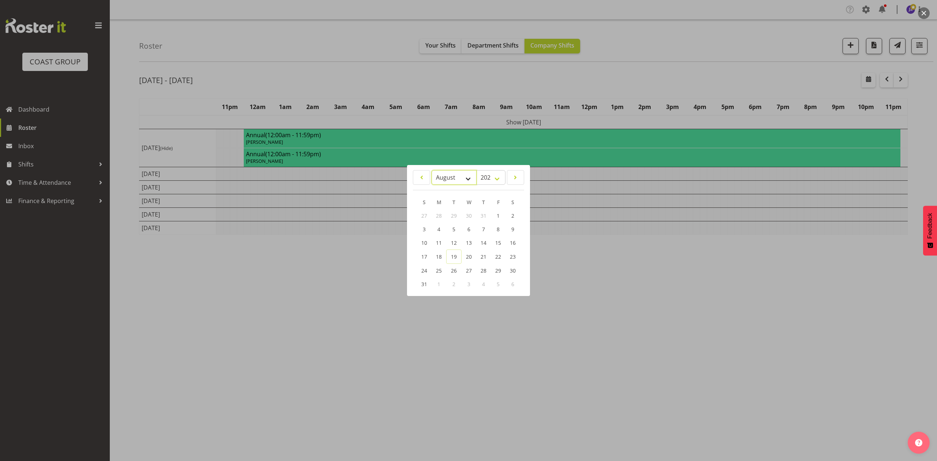
select select "8"
click at [431, 170] on select "January February March April May June July August September October November De…" at bounding box center [453, 177] width 45 height 15
click at [434, 244] on link "15" at bounding box center [439, 243] width 15 height 14
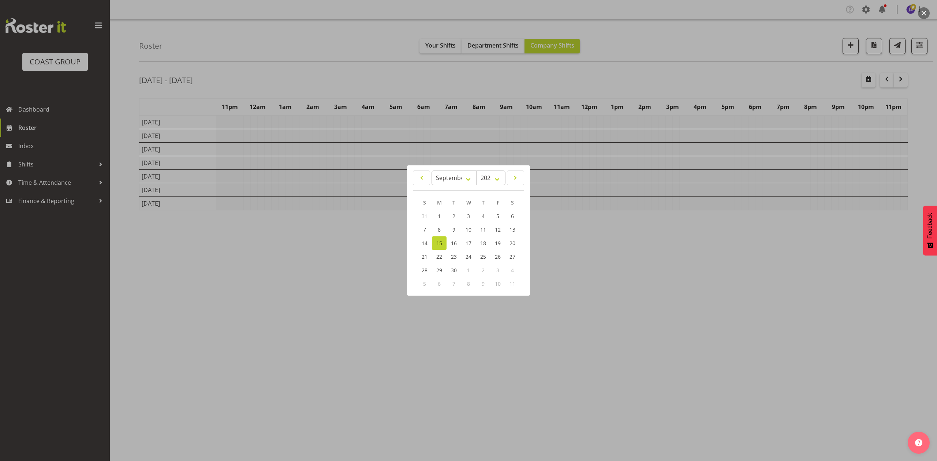
click at [532, 82] on div at bounding box center [468, 230] width 937 height 461
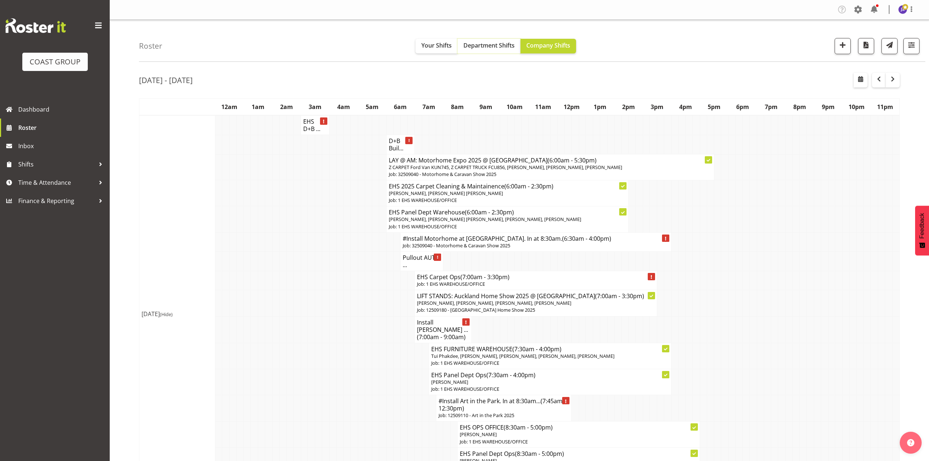
click at [495, 42] on span "Department Shifts" at bounding box center [489, 45] width 51 height 8
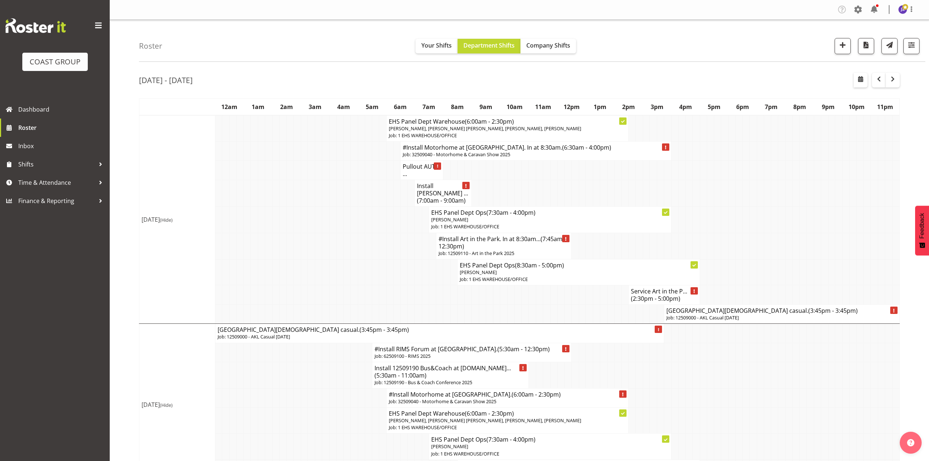
click at [693, 312] on h4 "St Michael's Catholic School casual. (3:45pm - 3:45pm)" at bounding box center [782, 310] width 231 height 7
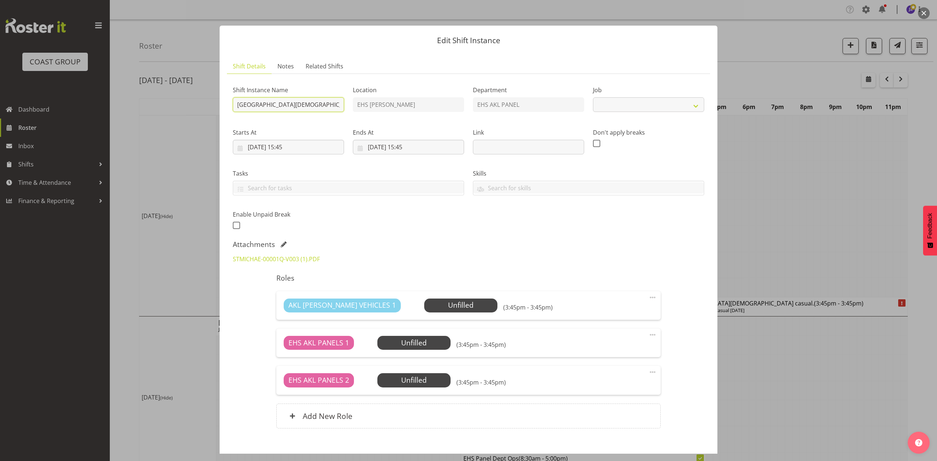
click at [236, 103] on input "St Michael's Catholic School casual." at bounding box center [288, 104] width 111 height 15
select select "8653"
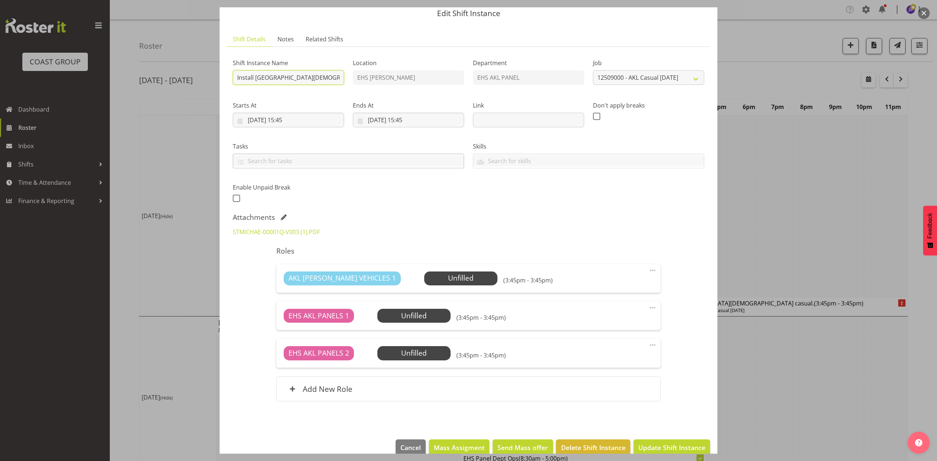
scroll to position [41, 0]
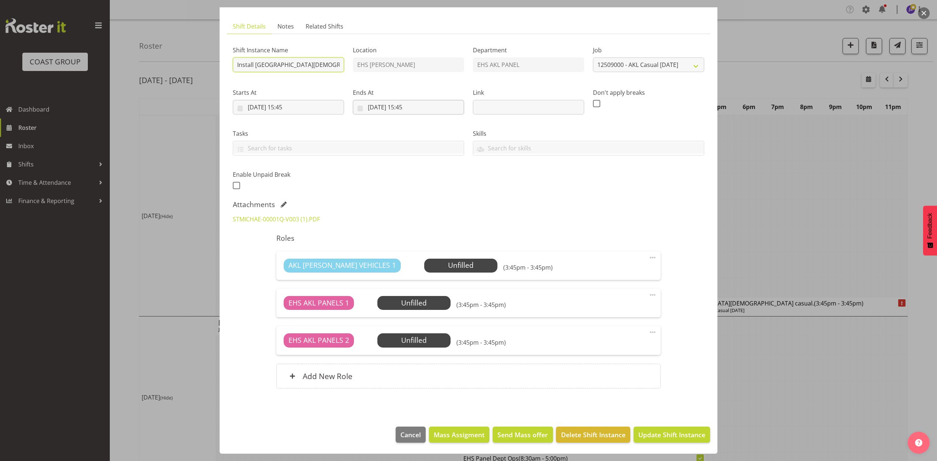
type input "Install St Michael's Catholic School casual."
click at [396, 105] on input "16/09/2025, 15:45" at bounding box center [408, 107] width 111 height 15
click at [389, 193] on span "15" at bounding box center [388, 193] width 6 height 7
type input "15/09/2025, 15:45"
click at [296, 108] on input "15/09/2025, 15:45" at bounding box center [288, 107] width 111 height 15
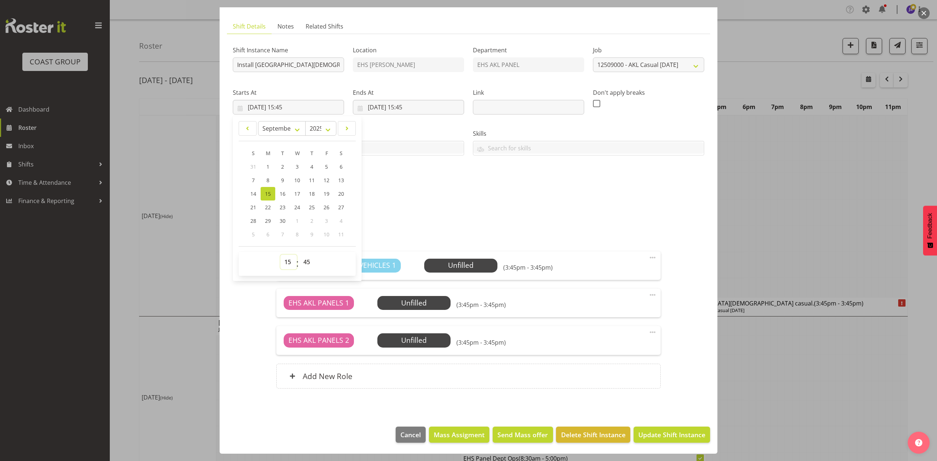
click at [287, 258] on select "00 01 02 03 04 05 06 07 08 09 10 11 12 13 14 15 16 17 18 19 20 21 22 23" at bounding box center [288, 262] width 16 height 15
select select "8"
click at [280, 255] on select "00 01 02 03 04 05 06 07 08 09 10 11 12 13 14 15 16 17 18 19 20 21 22 23" at bounding box center [288, 262] width 16 height 15
type input "15/09/2025, 08:45"
drag, startPoint x: 308, startPoint y: 262, endPoint x: 310, endPoint y: 255, distance: 7.6
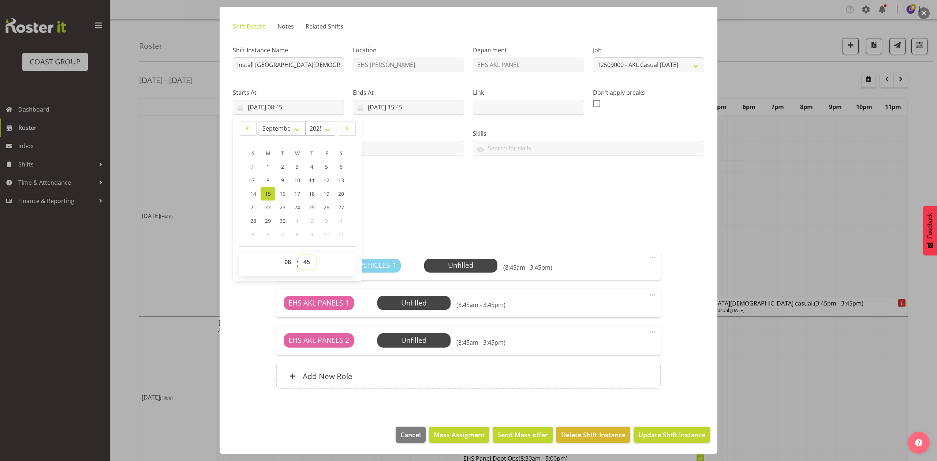
click at [308, 262] on select "00 01 02 03 04 05 06 07 08 09 10 11 12 13 14 15 16 17 18 19 20 21 22 23 24 25 2…" at bounding box center [307, 262] width 16 height 15
select select "30"
click at [299, 255] on select "00 01 02 03 04 05 06 07 08 09 10 11 12 13 14 15 16 17 18 19 20 21 22 23 24 25 2…" at bounding box center [307, 262] width 16 height 15
type input "15/09/2025, 08:30"
click at [480, 208] on div "Attachments" at bounding box center [468, 204] width 471 height 9
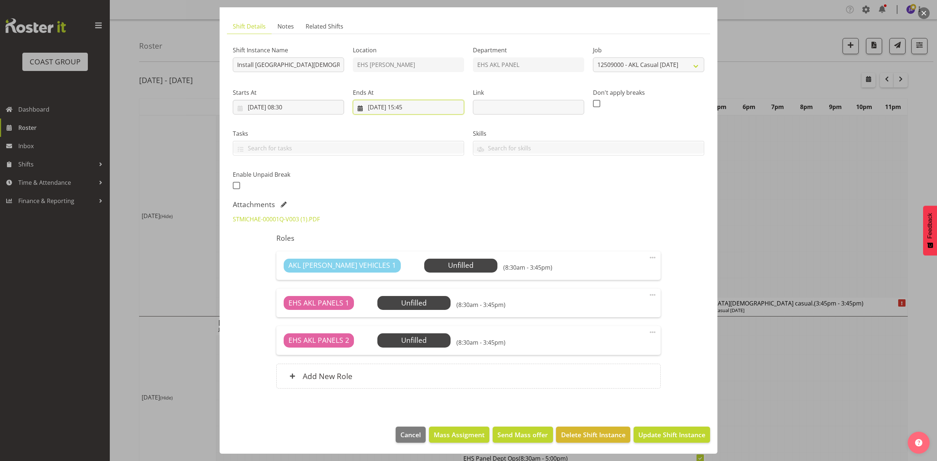
click at [424, 107] on input "15/09/2025, 15:45" at bounding box center [408, 107] width 111 height 15
click at [401, 255] on select "00 01 02 03 04 05 06 07 08 09 10 11 12 13 14 15 16 17 18 19 20 21 22 23" at bounding box center [408, 262] width 16 height 15
select select "10"
click at [400, 255] on select "00 01 02 03 04 05 06 07 08 09 10 11 12 13 14 15 16 17 18 19 20 21 22 23" at bounding box center [408, 262] width 16 height 15
type input "15/09/2025, 10:45"
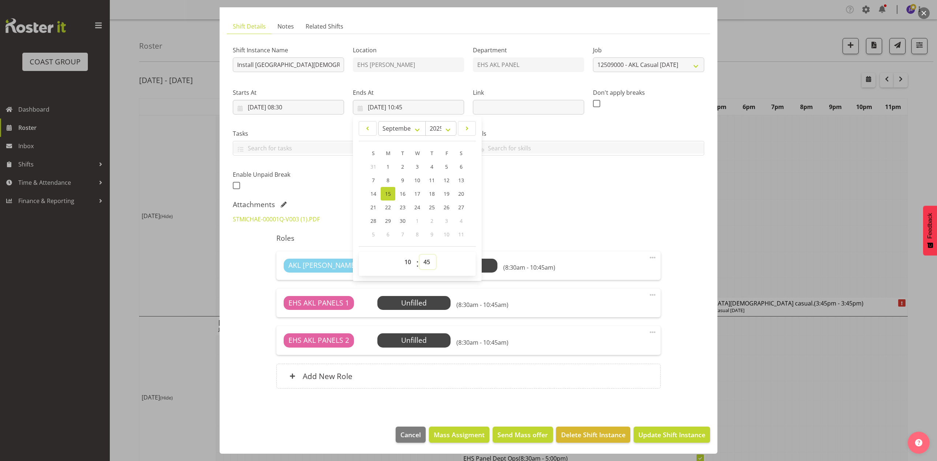
click at [429, 263] on select "00 01 02 03 04 05 06 07 08 09 10 11 12 13 14 15 16 17 18 19 20 21 22 23 24 25 2…" at bounding box center [427, 262] width 16 height 15
select select "0"
click at [419, 255] on select "00 01 02 03 04 05 06 07 08 09 10 11 12 13 14 15 16 17 18 19 20 21 22 23 24 25 2…" at bounding box center [427, 262] width 16 height 15
type input "15/09/2025, 10:00"
click at [511, 186] on div "Shift Instance Name Install St Michael's Catholic School casual. Location EHS R…" at bounding box center [468, 115] width 480 height 160
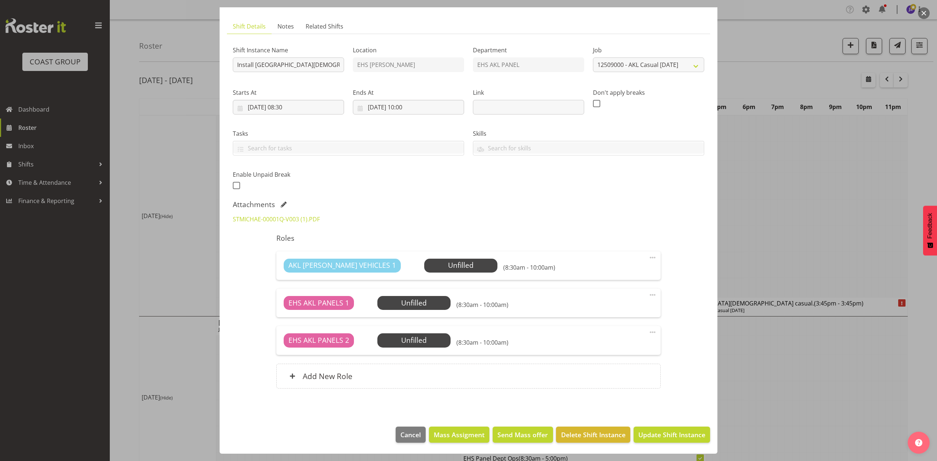
click at [586, 249] on div "Roles AKL RYMER VEHICLES 1 Unfilled Select Employee (8:30am - 10:00am) Edit Cov…" at bounding box center [468, 313] width 393 height 168
click at [669, 433] on span "Update Shift Instance" at bounding box center [671, 435] width 67 height 10
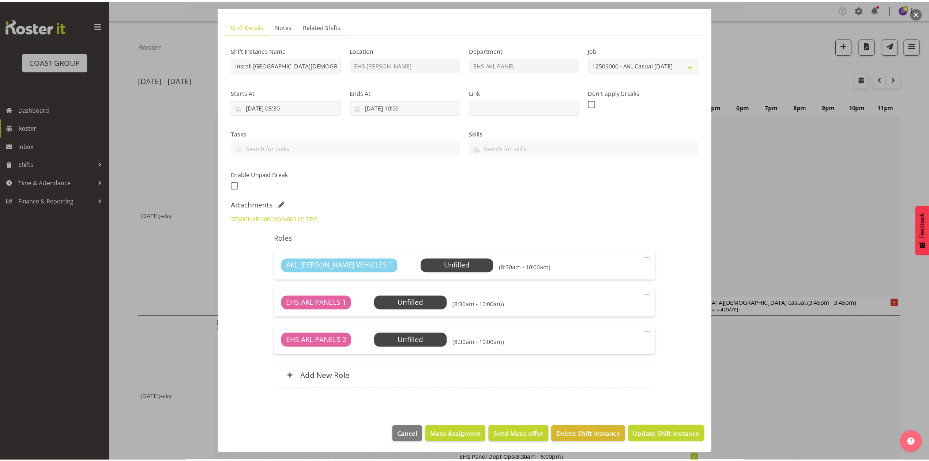
scroll to position [11, 0]
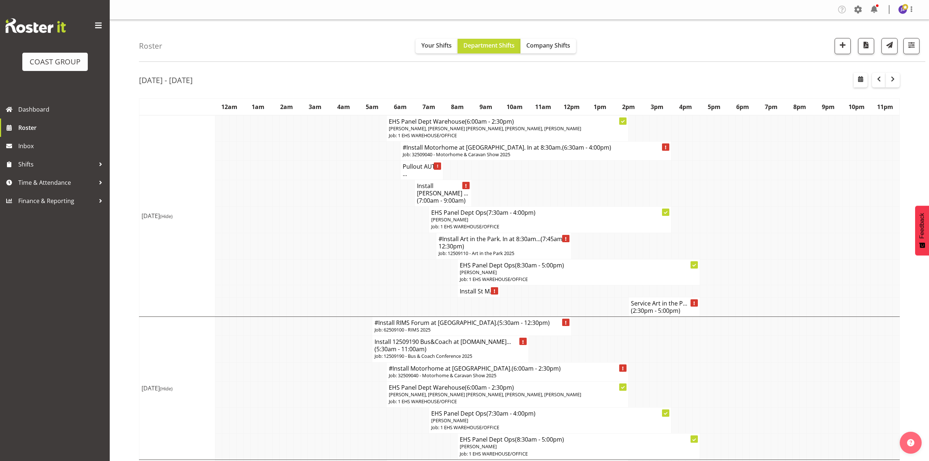
click at [781, 272] on td at bounding box center [782, 272] width 7 height 26
click at [559, 296] on td at bounding box center [561, 291] width 7 height 12
click at [525, 187] on td at bounding box center [525, 193] width 7 height 27
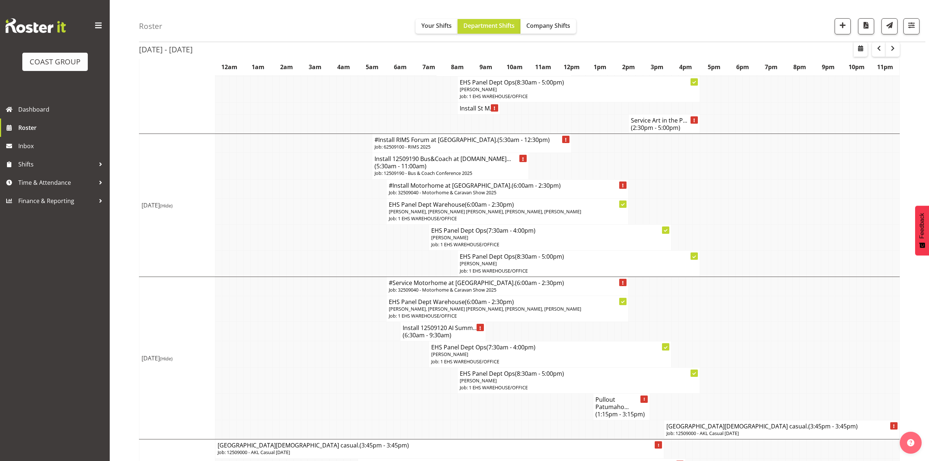
scroll to position [195, 0]
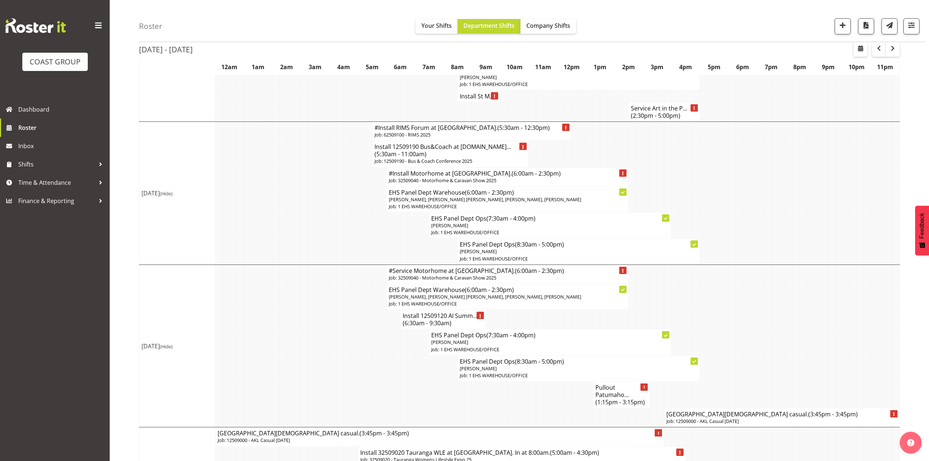
click at [683, 418] on h4 "St Michael's Catholic School casual. (3:45pm - 3:45pm)" at bounding box center [782, 414] width 231 height 7
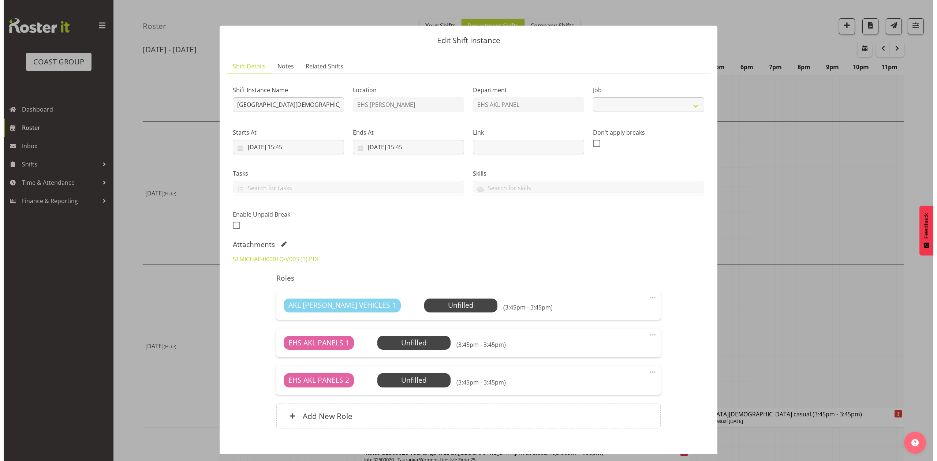
scroll to position [192, 0]
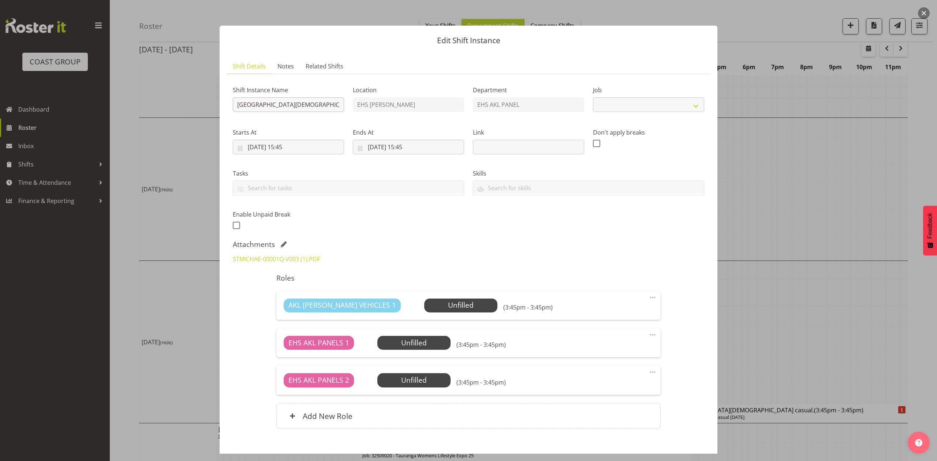
select select "8653"
click at [236, 104] on input "St Michael's Catholic School casual." at bounding box center [288, 104] width 111 height 15
click at [327, 106] on input "Pullout St Michael's Catholic School casual." at bounding box center [288, 104] width 111 height 15
type input "Pullout St Michael's Catholic School casual.Out at 9am."
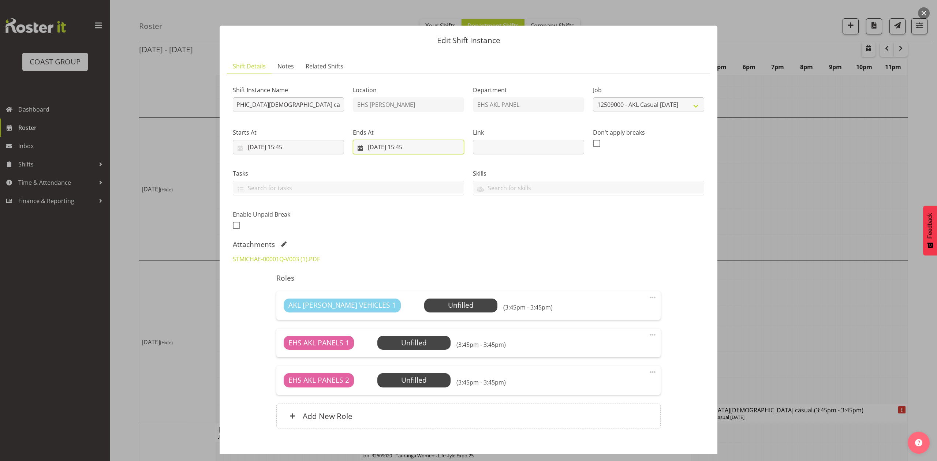
click at [378, 146] on input "18/09/2025, 15:45" at bounding box center [408, 147] width 111 height 15
click at [415, 235] on span "17" at bounding box center [417, 233] width 6 height 7
type input "17/09/2025, 15:45"
click at [314, 145] on input "17/09/2025, 15:45" at bounding box center [288, 147] width 111 height 15
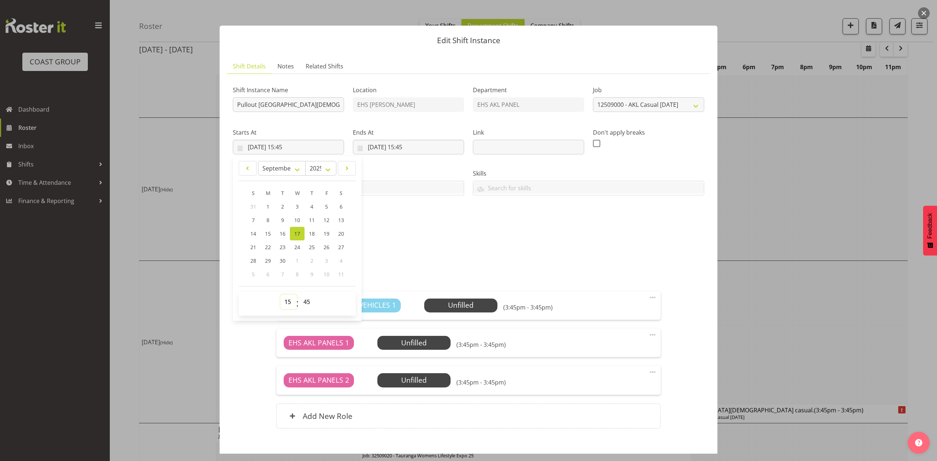
drag, startPoint x: 281, startPoint y: 302, endPoint x: 283, endPoint y: 297, distance: 5.1
click at [281, 302] on select "00 01 02 03 04 05 06 07 08 09 10 11 12 13 14 15 16 17 18 19 20 21 22 23" at bounding box center [288, 302] width 16 height 15
select select "8"
click at [280, 295] on select "00 01 02 03 04 05 06 07 08 09 10 11 12 13 14 15 16 17 18 19 20 21 22 23" at bounding box center [288, 302] width 16 height 15
type input "17/09/2025, 08:45"
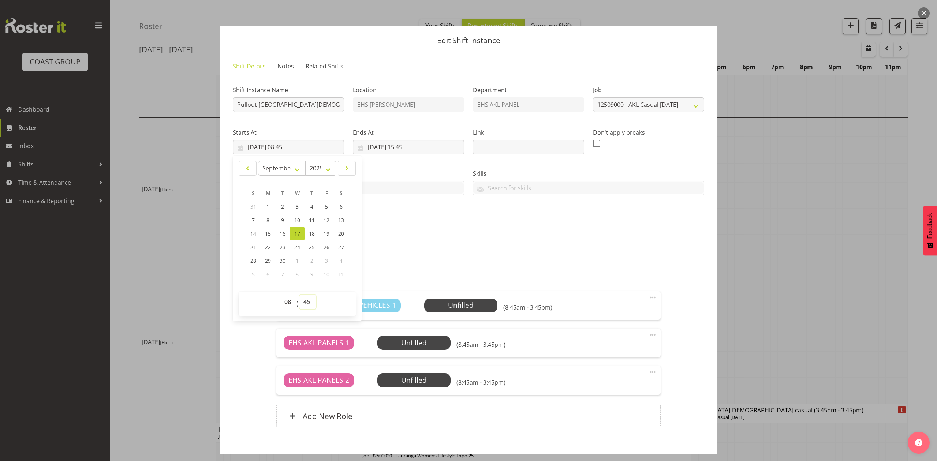
click at [304, 299] on select "00 01 02 03 04 05 06 07 08 09 10 11 12 13 14 15 16 17 18 19 20 21 22 23 24 25 2…" at bounding box center [307, 302] width 16 height 15
select select "30"
click at [299, 295] on select "00 01 02 03 04 05 06 07 08 09 10 11 12 13 14 15 16 17 18 19 20 21 22 23 24 25 2…" at bounding box center [307, 302] width 16 height 15
type input "17/09/2025, 08:30"
drag, startPoint x: 497, startPoint y: 272, endPoint x: 457, endPoint y: 192, distance: 88.4
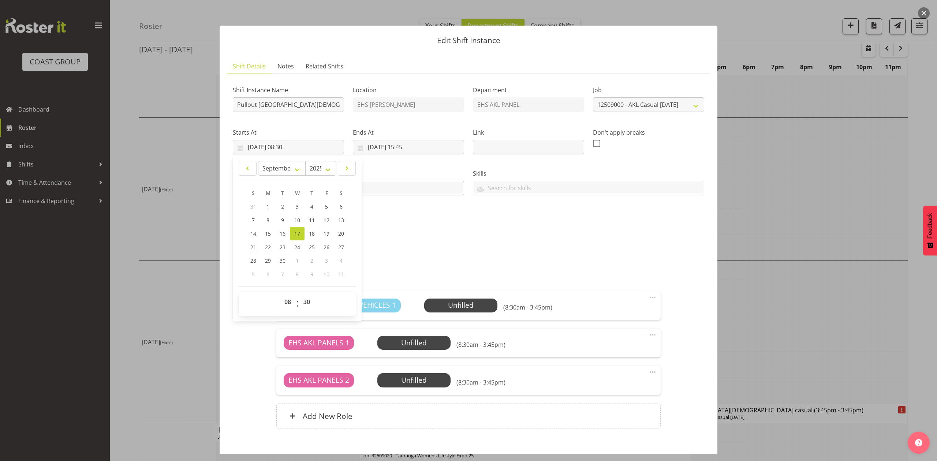
click at [497, 271] on div "Roles AKL RYMER VEHICLES 1 Unfilled Select Employee (8:30am - 3:45pm) Edit Cove…" at bounding box center [468, 353] width 393 height 168
click at [417, 143] on input "17/09/2025, 15:45" at bounding box center [408, 147] width 111 height 15
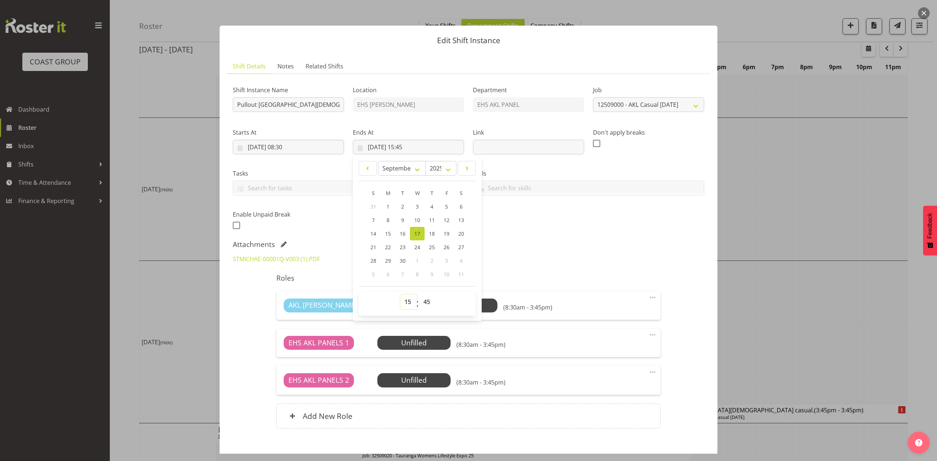
click at [404, 299] on select "00 01 02 03 04 05 06 07 08 09 10 11 12 13 14 15 16 17 18 19 20 21 22 23" at bounding box center [408, 302] width 16 height 15
select select "10"
click at [400, 295] on select "00 01 02 03 04 05 06 07 08 09 10 11 12 13 14 15 16 17 18 19 20 21 22 23" at bounding box center [408, 302] width 16 height 15
type input "17/09/2025, 10:45"
click at [426, 297] on select "00 01 02 03 04 05 06 07 08 09 10 11 12 13 14 15 16 17 18 19 20 21 22 23 24 25 2…" at bounding box center [427, 302] width 16 height 15
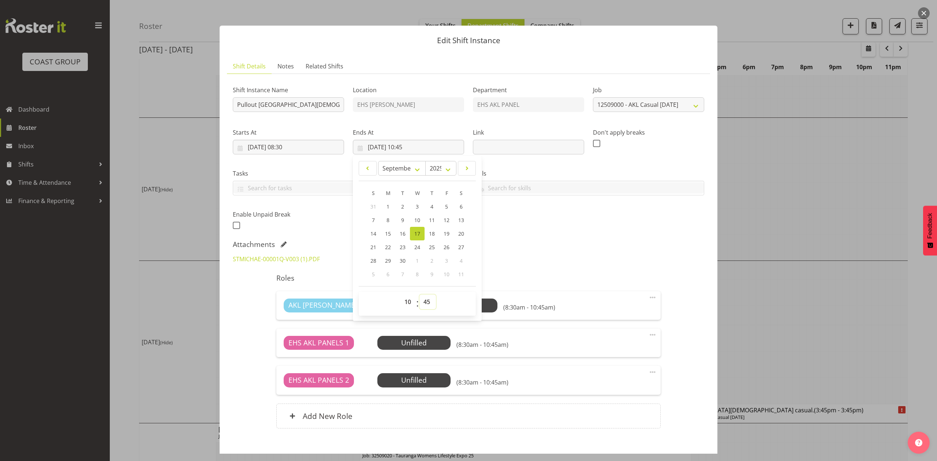
select select "0"
click at [419, 295] on select "00 01 02 03 04 05 06 07 08 09 10 11 12 13 14 15 16 17 18 19 20 21 22 23 24 25 2…" at bounding box center [427, 302] width 16 height 15
type input "17/09/2025, 10:00"
drag, startPoint x: 549, startPoint y: 195, endPoint x: 605, endPoint y: 309, distance: 127.0
click at [550, 195] on div "SLP ELECTRICIAN CLASS 2 DRIVER CLASS 4 DRIVER EWP LICENSE (EXP 08/23) FORKLIFT …" at bounding box center [588, 188] width 231 height 15
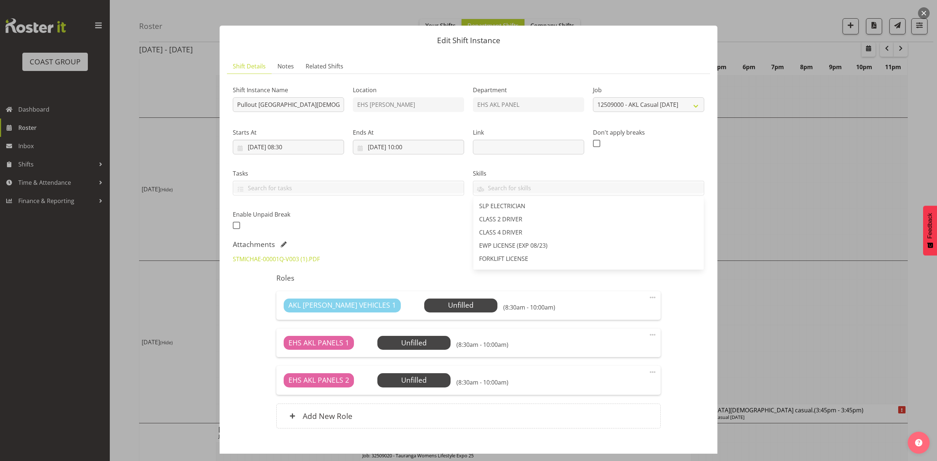
click at [650, 334] on span at bounding box center [652, 334] width 9 height 9
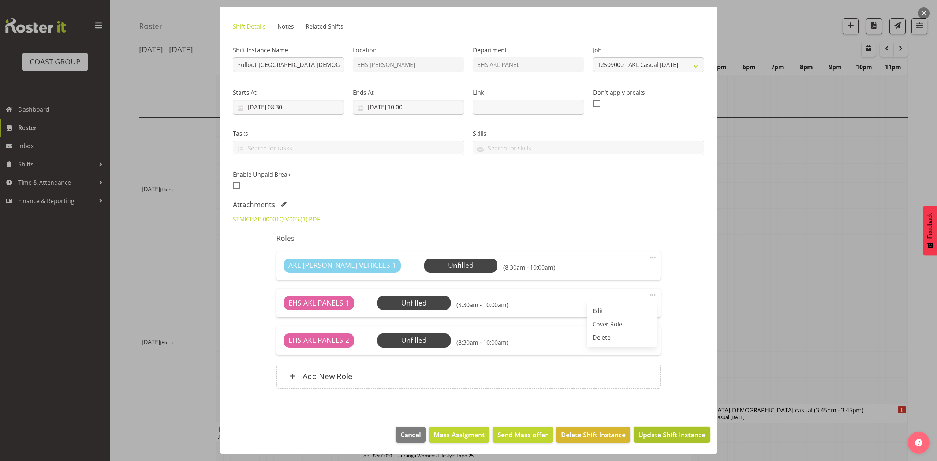
click at [672, 436] on span "Update Shift Instance" at bounding box center [671, 435] width 67 height 10
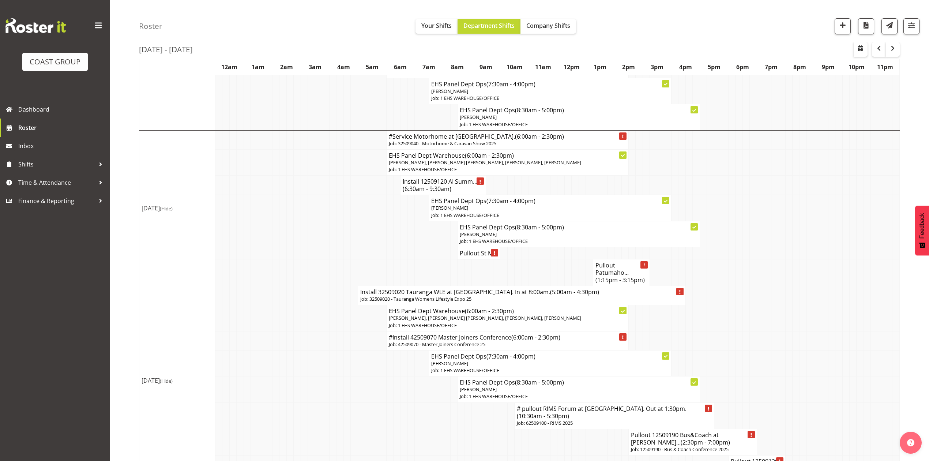
scroll to position [352, 0]
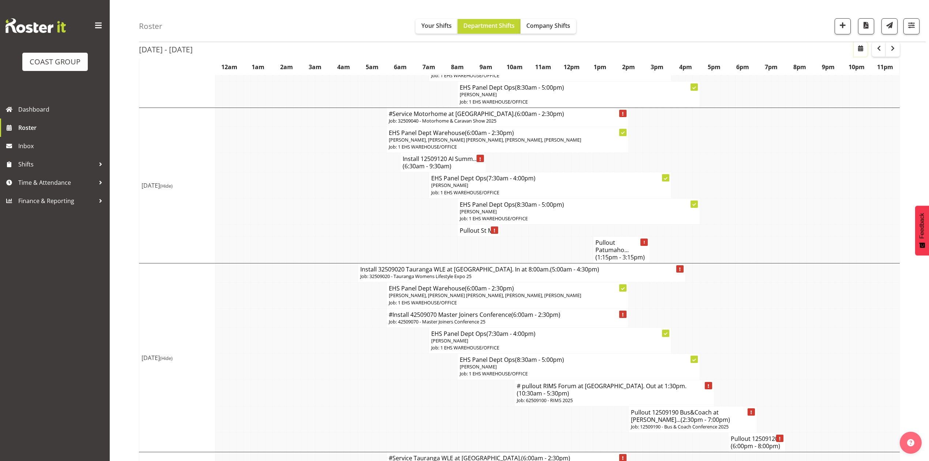
click at [857, 45] on span "button" at bounding box center [861, 48] width 9 height 9
select select "7"
select select "2025"
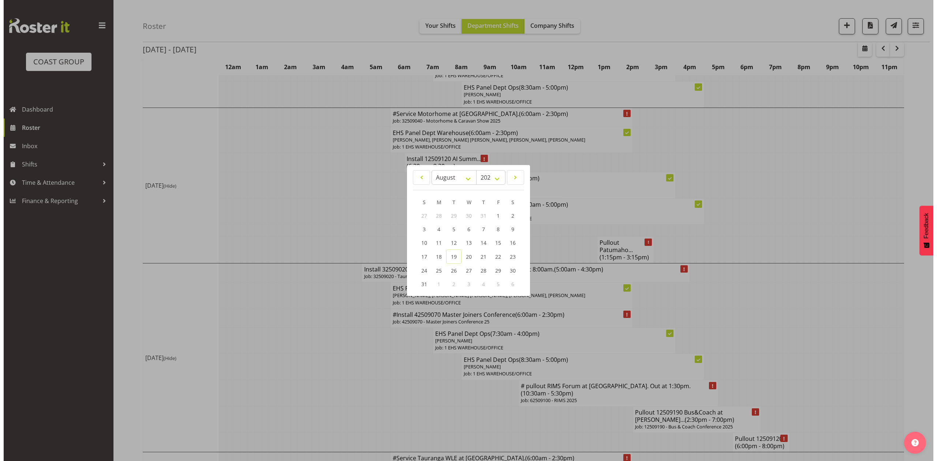
scroll to position [345, 0]
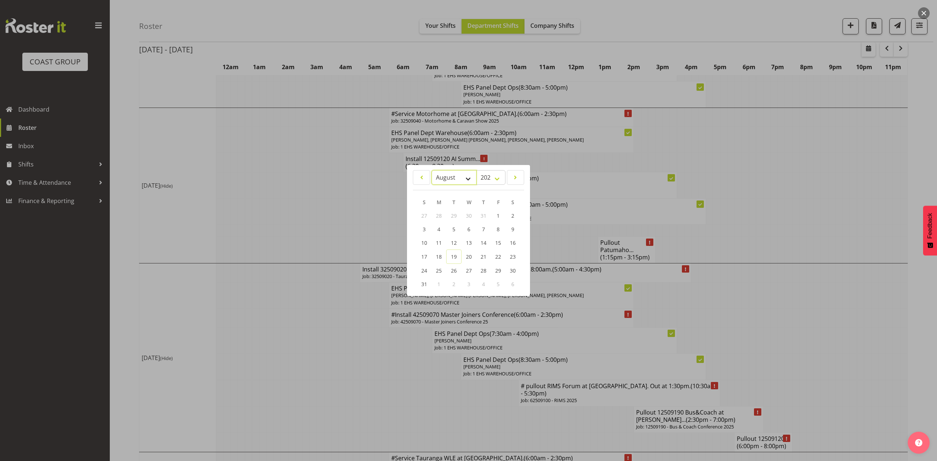
click at [444, 173] on select "January February March April May June July August September October November De…" at bounding box center [453, 177] width 45 height 15
select select "8"
click at [431, 170] on select "January February March April May June July August September October November De…" at bounding box center [453, 177] width 45 height 15
click at [441, 214] on link "1" at bounding box center [439, 216] width 15 height 14
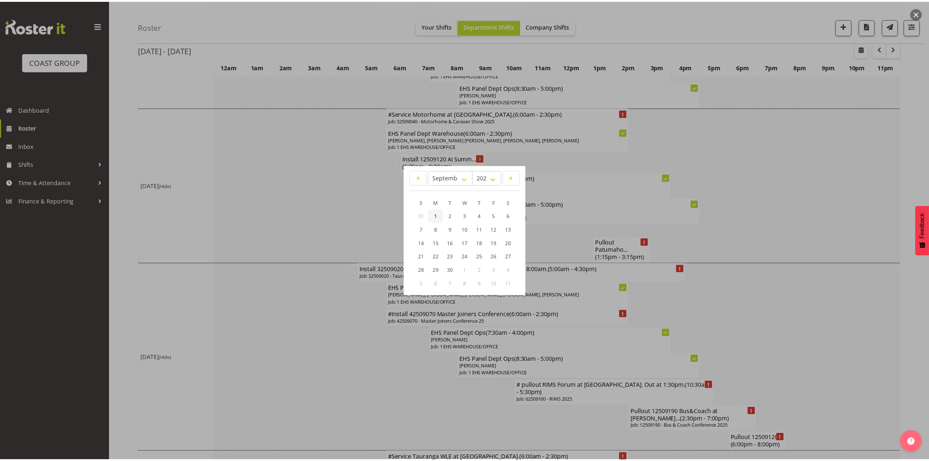
scroll to position [11, 0]
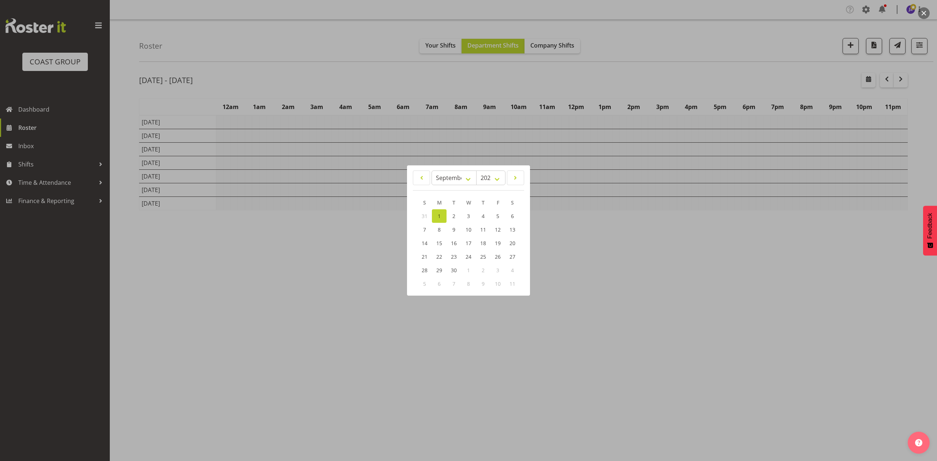
click at [667, 64] on div at bounding box center [468, 230] width 937 height 461
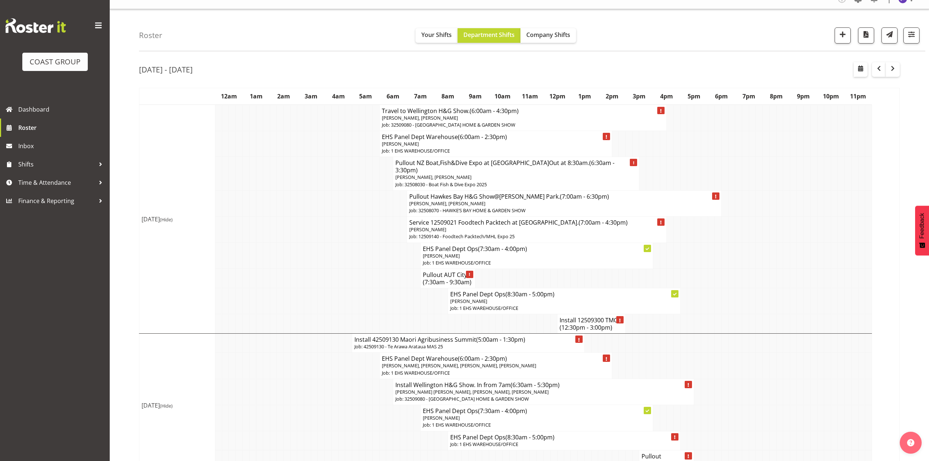
click at [587, 317] on h4 "Install 12509300 TMC... (12:30pm - 3:00pm)" at bounding box center [592, 324] width 64 height 15
drag, startPoint x: 741, startPoint y: 231, endPoint x: 696, endPoint y: 277, distance: 64.7
click at [741, 232] on tr "Service 12509021 Foodtech Packtech at ASG. (7:00am - 4:30pm) Shaun Keutenius Jo…" at bounding box center [519, 230] width 761 height 26
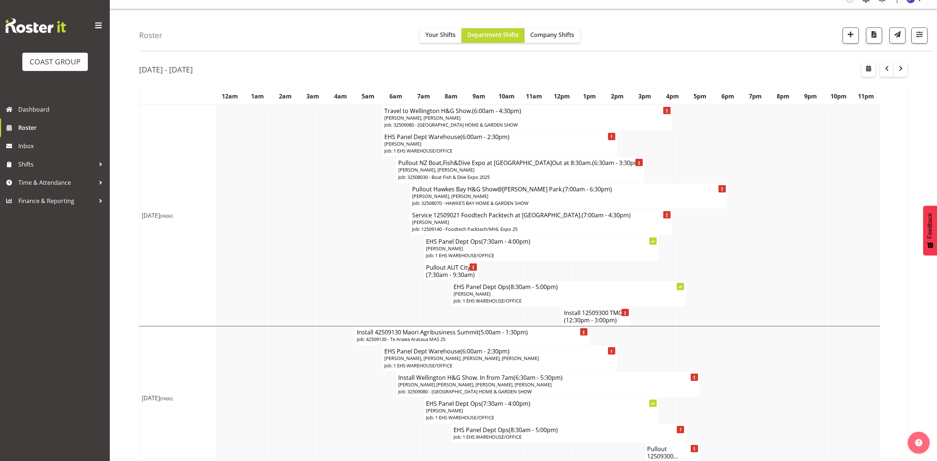
select select
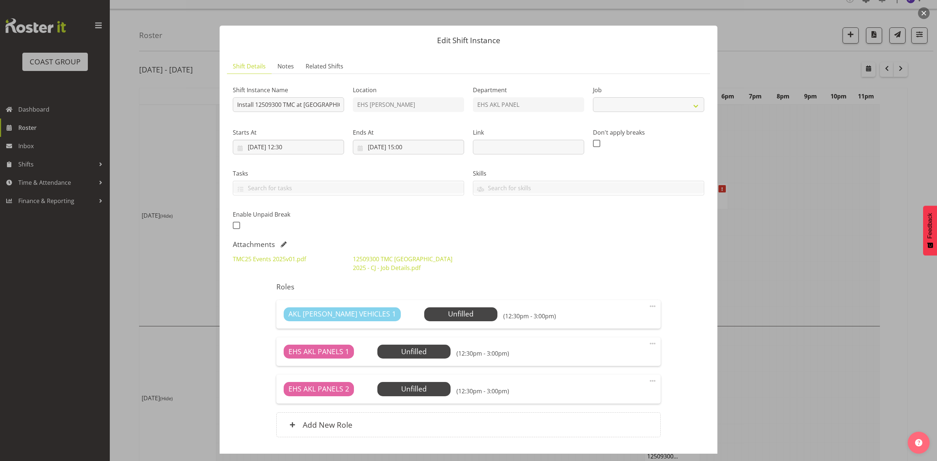
click at [791, 240] on div at bounding box center [468, 230] width 937 height 461
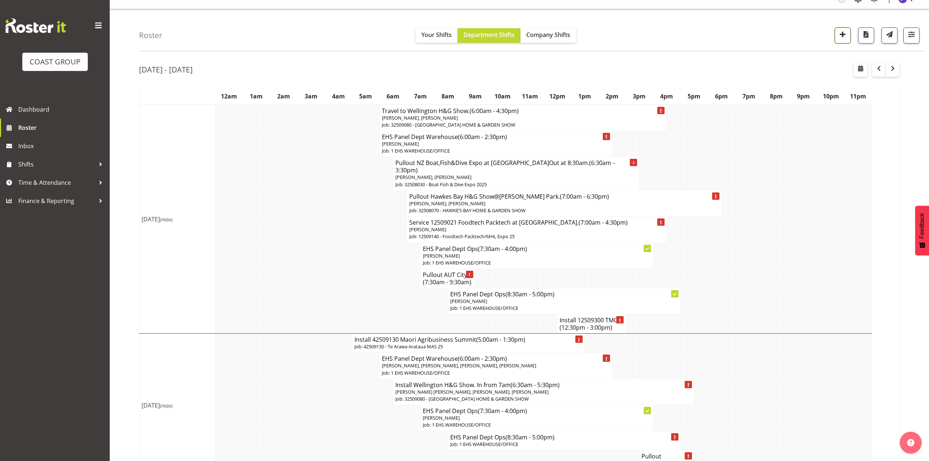
click at [842, 35] on span "button" at bounding box center [843, 35] width 10 height 10
click at [842, 34] on span "button" at bounding box center [843, 35] width 10 height 10
click at [36, 132] on span "Roster" at bounding box center [62, 127] width 88 height 11
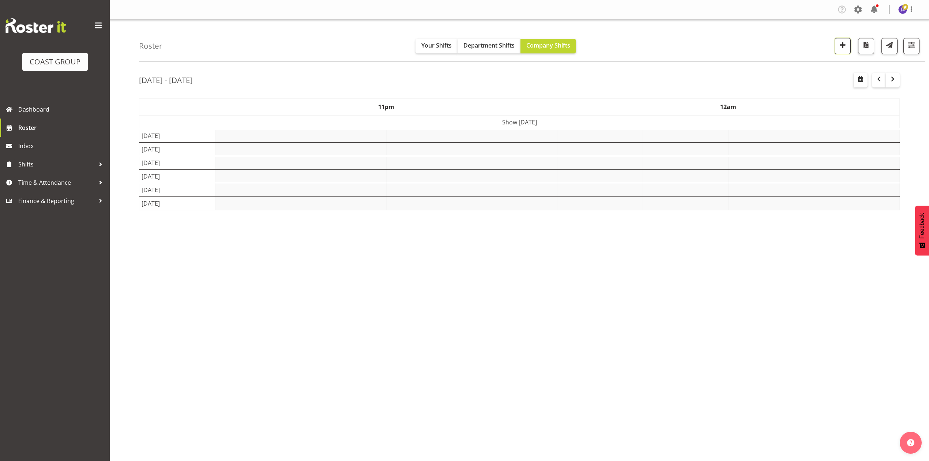
click at [845, 44] on span "button" at bounding box center [843, 45] width 10 height 10
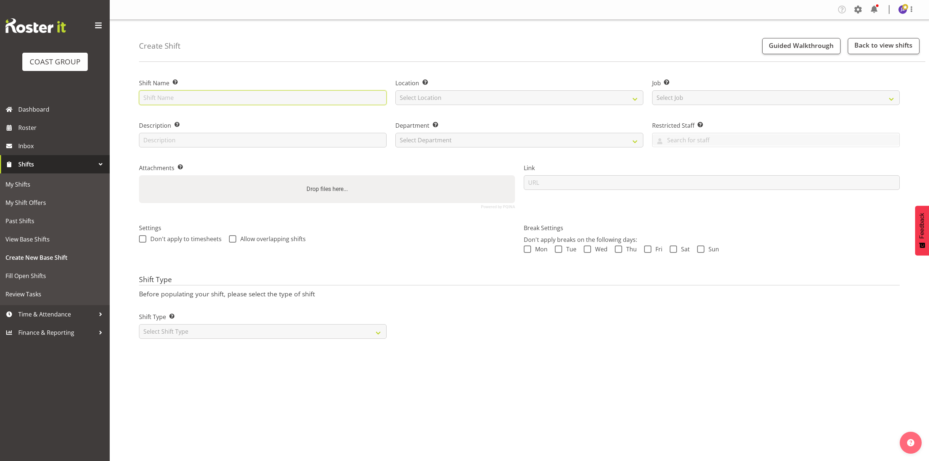
click at [210, 101] on input "text" at bounding box center [263, 97] width 248 height 15
click at [145, 98] on input "MICO Conf at Due Drop" at bounding box center [263, 97] width 248 height 15
drag, startPoint x: 175, startPoint y: 98, endPoint x: 188, endPoint y: 112, distance: 19.2
click at [175, 98] on input "MICO Conf at Due Drop" at bounding box center [263, 97] width 248 height 15
click at [172, 97] on input "MICO Conf at Due Drop" at bounding box center [263, 97] width 248 height 15
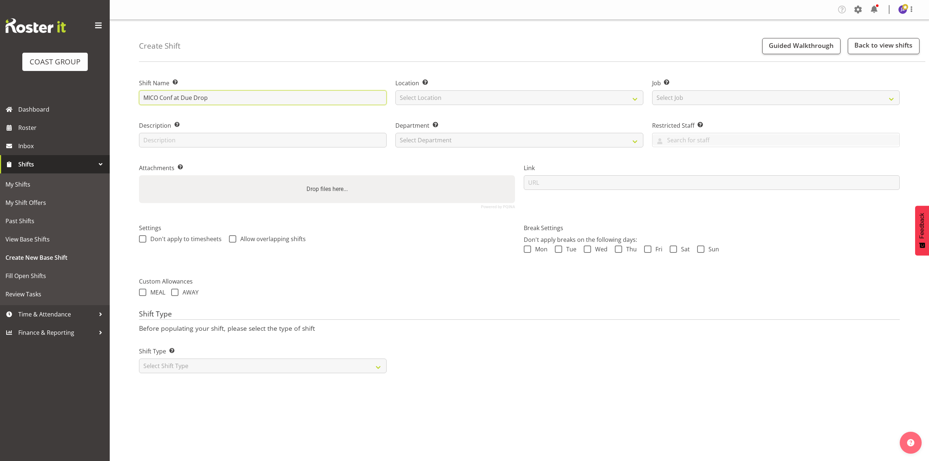
click at [176, 98] on input "MICO Conf at Due Drop" at bounding box center [263, 97] width 248 height 15
drag, startPoint x: 245, startPoint y: 100, endPoint x: 201, endPoint y: 97, distance: 44.7
click at [201, 97] on input "MICO Conf 12509260 at Due Drop" at bounding box center [263, 97] width 248 height 15
type input "MICO Conf 12509260. In at 7am."
click at [439, 99] on select "Select Location EHS [PERSON_NAME]" at bounding box center [520, 97] width 248 height 15
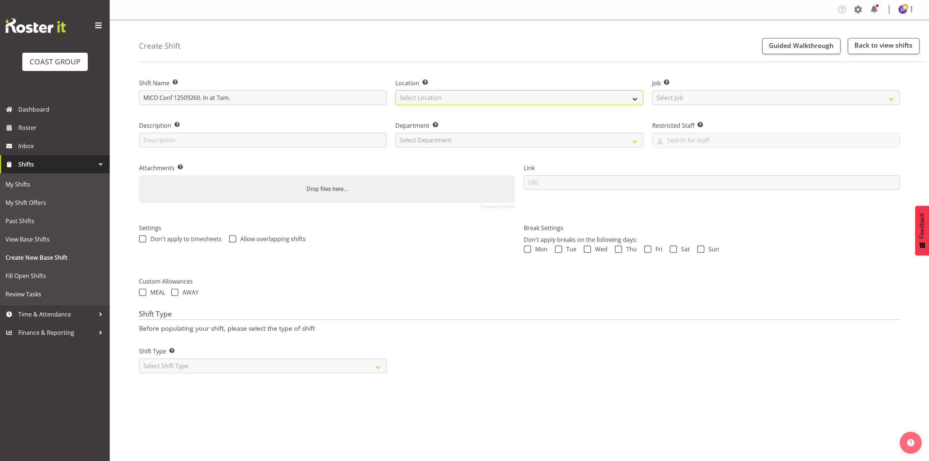
select select "35"
click at [396, 90] on select "Select Location EHS [PERSON_NAME]" at bounding box center [520, 97] width 248 height 15
drag, startPoint x: 256, startPoint y: 102, endPoint x: 205, endPoint y: 95, distance: 51.7
click at [205, 95] on input "MICO Conf 12509260. In at 7am." at bounding box center [263, 97] width 248 height 15
type input "MICO Conf 12509260."
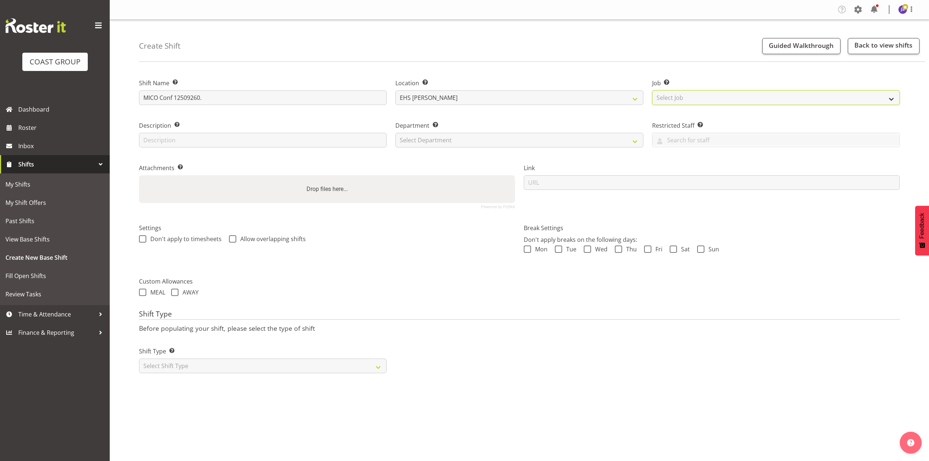
drag, startPoint x: 696, startPoint y: 94, endPoint x: 701, endPoint y: 96, distance: 5.8
click at [696, 94] on select "Select Job Create new job 1 Carlton Events 1 [PERSON_NAME][GEOGRAPHIC_DATA] 1 […" at bounding box center [776, 97] width 248 height 15
select select "10275"
click at [652, 90] on select "Select Job Create new job 1 Carlton Events 1 [PERSON_NAME][GEOGRAPHIC_DATA] 1 […" at bounding box center [776, 97] width 248 height 15
click at [433, 139] on select "Select Department EHS AKL PANEL EHS AKL PANEL" at bounding box center [520, 140] width 248 height 15
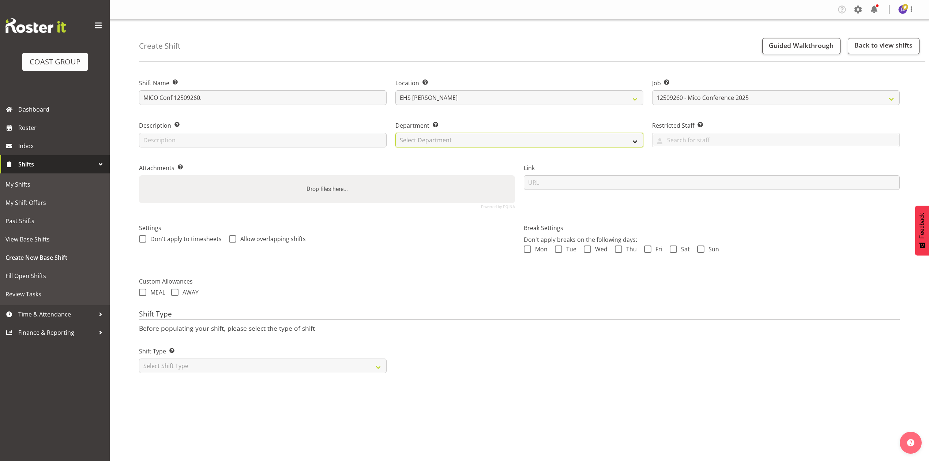
select select "39"
click at [396, 133] on select "Select Department EHS AKL PANEL EHS AKL PANEL" at bounding box center [520, 140] width 248 height 15
click at [422, 181] on div "Drop files here..." at bounding box center [327, 189] width 376 height 28
click at [139, 175] on input "Drop files here..." at bounding box center [327, 176] width 376 height 2
type input "C:\fakepath\MICO Conference 2025 V7 (1).pdf"
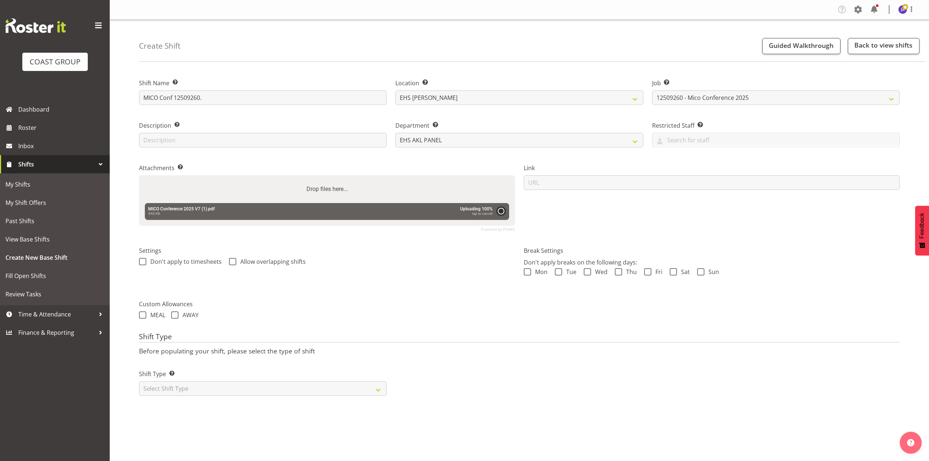
click at [381, 194] on div "Drop files here..." at bounding box center [327, 189] width 376 height 28
click at [139, 175] on input "Drop files here..." at bounding box center [327, 176] width 376 height 2
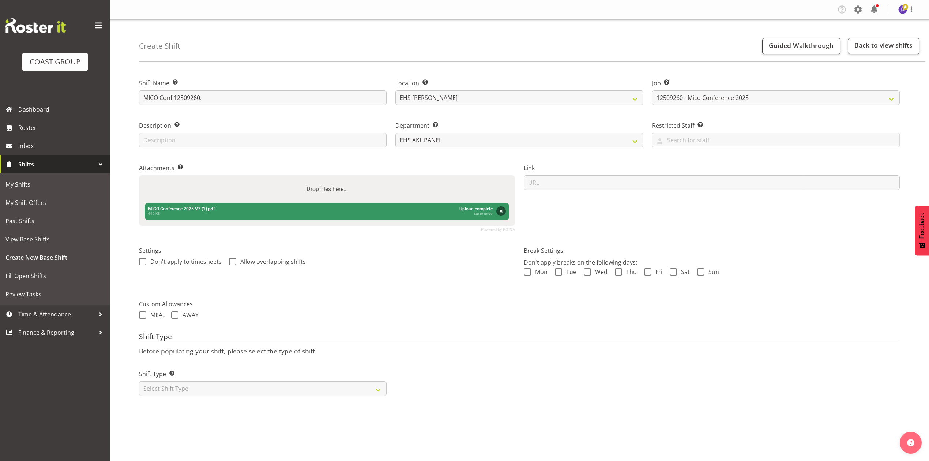
click at [373, 194] on div "Drop files here..." at bounding box center [327, 189] width 376 height 28
click at [139, 175] on input "Drop files here..." at bounding box center [327, 176] width 376 height 2
type input "C:\fakepath\12509260 MICO Conference 2025 - CJ - Job Details.pdf"
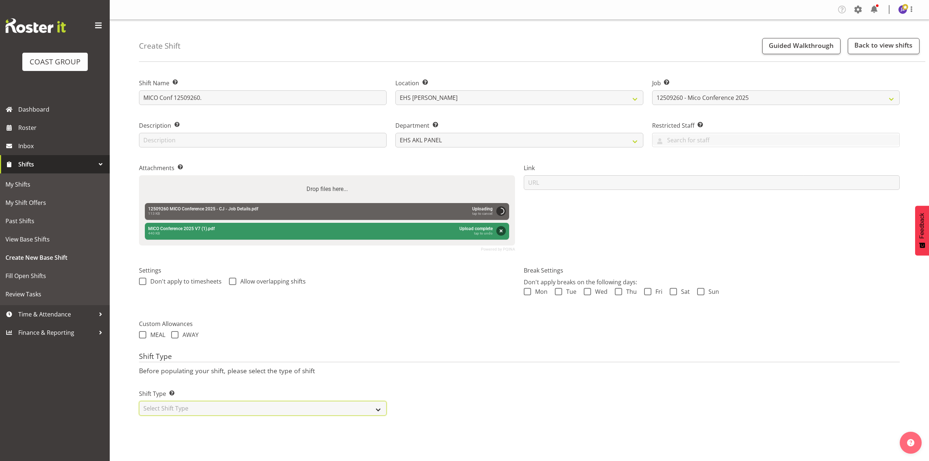
click at [337, 412] on select "Select Shift Type One Off Shift Recurring Shift Rotating Shift" at bounding box center [263, 408] width 248 height 15
select select "recurring"
click at [139, 402] on select "Select Shift Type One Off Shift Recurring Shift Rotating Shift" at bounding box center [263, 408] width 248 height 15
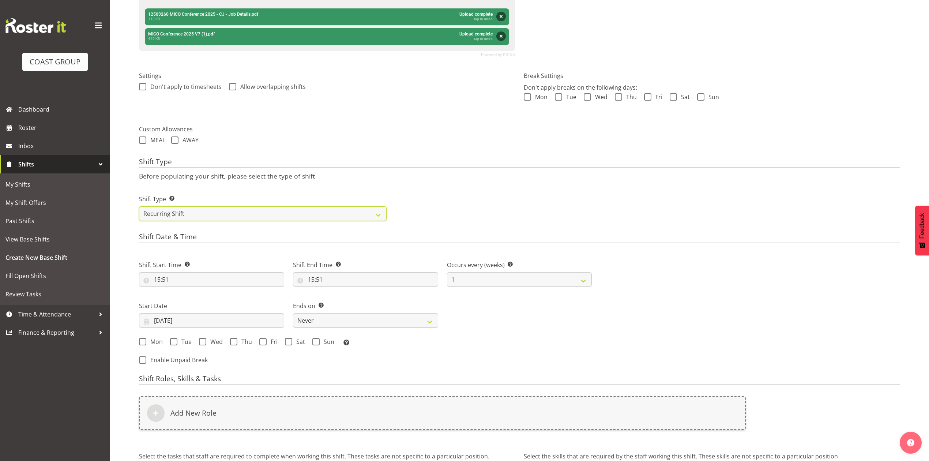
scroll to position [238, 0]
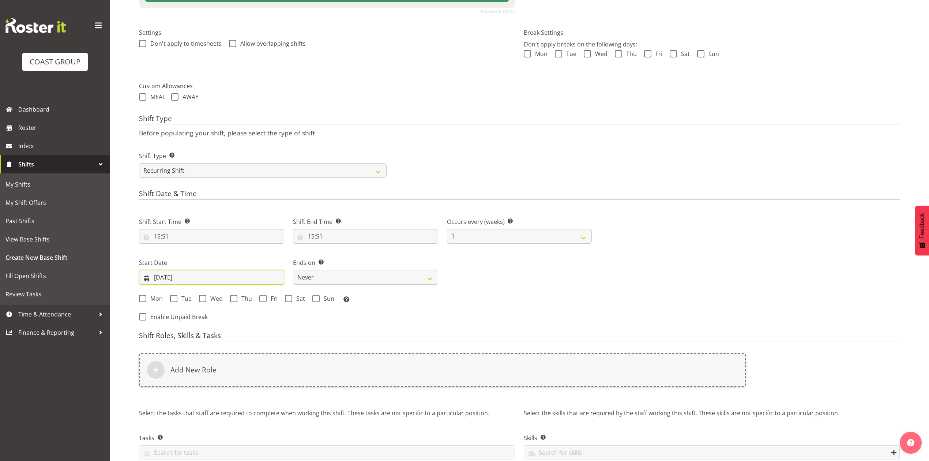
click at [176, 273] on input "[DATE]" at bounding box center [211, 277] width 145 height 15
drag, startPoint x: 187, startPoint y: 296, endPoint x: 188, endPoint y: 304, distance: 7.4
click at [187, 296] on select "January February March April May June July August September October November De…" at bounding box center [190, 298] width 50 height 15
select select "8"
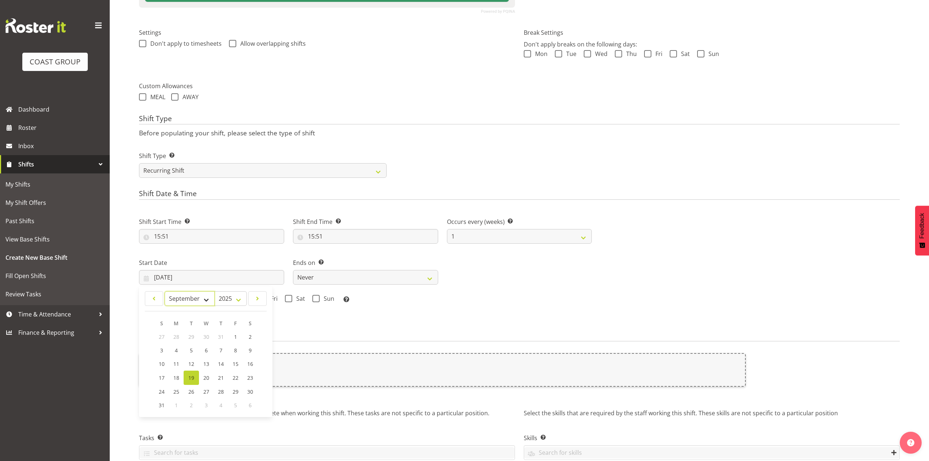
click at [165, 292] on select "January February March April May June July August September October November De…" at bounding box center [190, 298] width 50 height 15
click at [181, 335] on link "1" at bounding box center [176, 337] width 15 height 14
type input "01/09/2025"
click at [147, 299] on span "Mon" at bounding box center [154, 298] width 16 height 7
click at [144, 299] on input "Mon" at bounding box center [141, 298] width 5 height 5
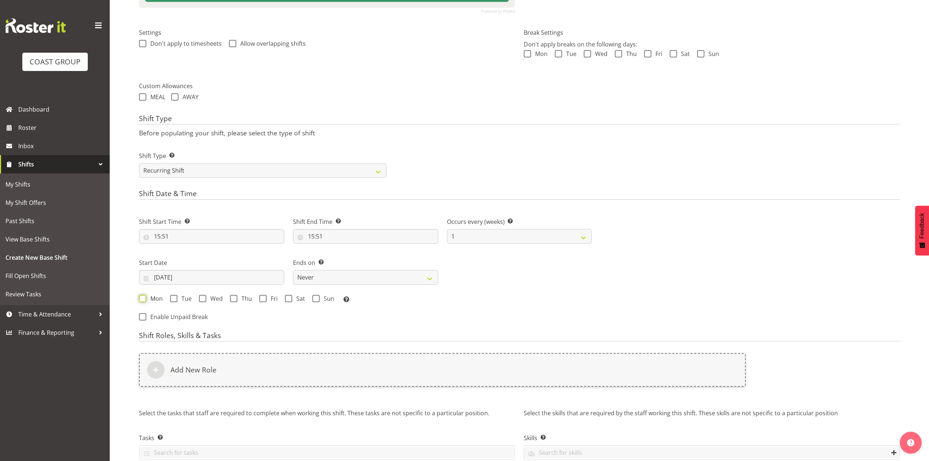
checkbox input "true"
click at [369, 280] on select "Never On Date" at bounding box center [365, 277] width 145 height 15
click at [293, 271] on select "Never On Date" at bounding box center [365, 277] width 145 height 15
click at [370, 299] on div "Mon Tue Wed Thu Fri Sat Sun Select the days of the week you wish to create this…" at bounding box center [365, 300] width 453 height 10
drag, startPoint x: 374, startPoint y: 277, endPoint x: 374, endPoint y: 285, distance: 7.7
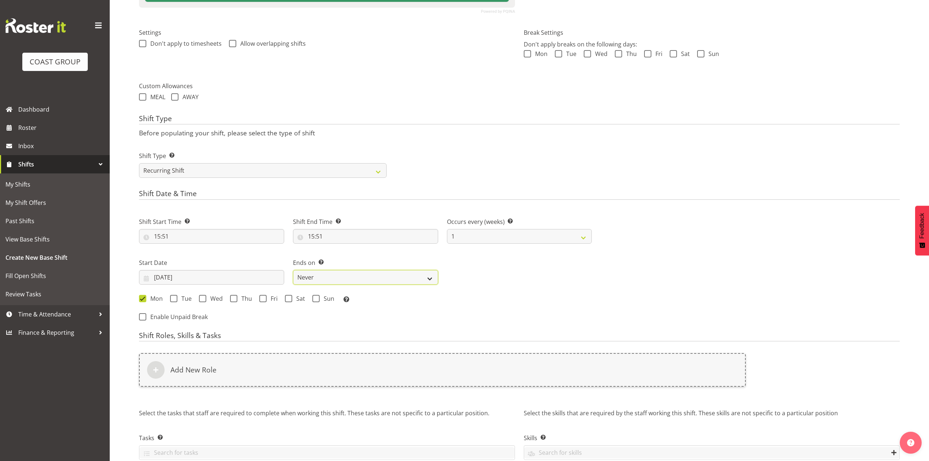
click at [374, 279] on select "Never On Date" at bounding box center [365, 277] width 145 height 15
select select "date"
click at [293, 271] on select "Never On Date" at bounding box center [365, 277] width 145 height 15
select select "7"
select select "2025"
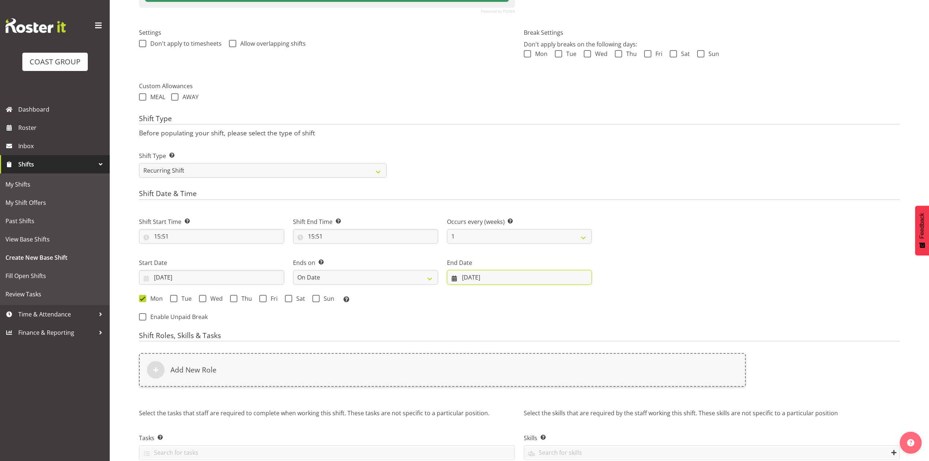
click at [465, 277] on input "19/08/2025" at bounding box center [519, 277] width 145 height 15
click at [505, 299] on select "January February March April May June July August September October November De…" at bounding box center [509, 298] width 50 height 15
select select "8"
click at [484, 292] on select "January February March April May June July August September October November De…" at bounding box center [509, 298] width 50 height 15
click at [521, 337] on link "3" at bounding box center [525, 337] width 15 height 14
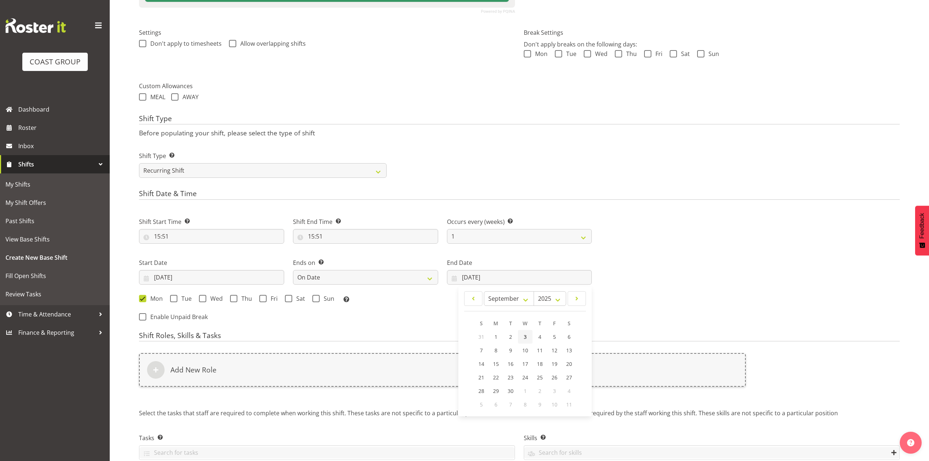
type input "03/09/2025"
click at [206, 296] on span "Wed" at bounding box center [214, 298] width 16 height 7
click at [204, 296] on input "Wed" at bounding box center [201, 298] width 5 height 5
checkbox input "true"
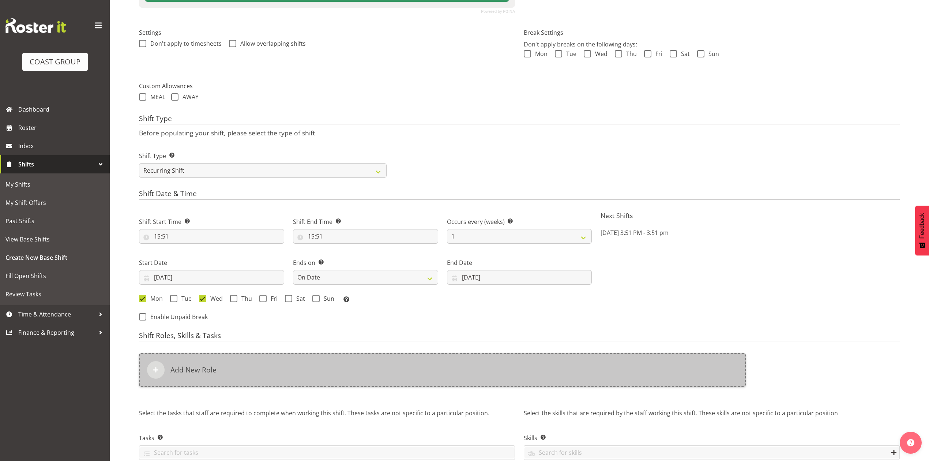
click at [236, 374] on div "Add New Role" at bounding box center [442, 370] width 607 height 34
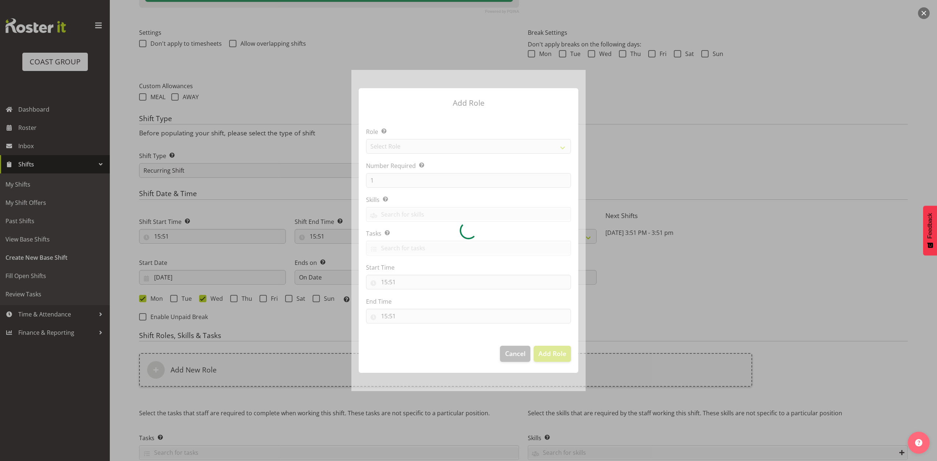
click at [410, 143] on div at bounding box center [468, 230] width 234 height 321
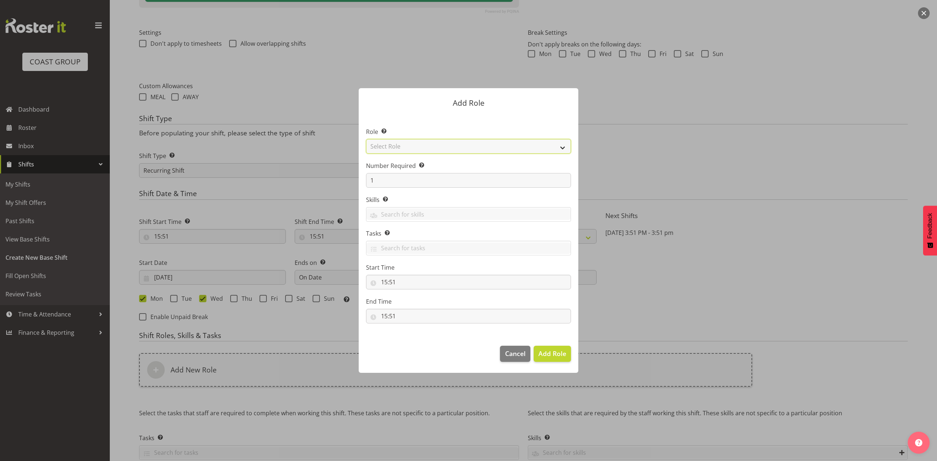
click at [424, 144] on select "Select Role ACCOUNT MANAGER ACCOUNT MANAGER DW ACCOUNTS AKL DIANNA VEHICLES AKL…" at bounding box center [468, 146] width 205 height 15
select select "81"
click at [366, 139] on select "Select Role ACCOUNT MANAGER ACCOUNT MANAGER DW ACCOUNTS AKL DIANNA VEHICLES AKL…" at bounding box center [468, 146] width 205 height 15
click at [400, 176] on input "1" at bounding box center [468, 180] width 205 height 15
type input "2"
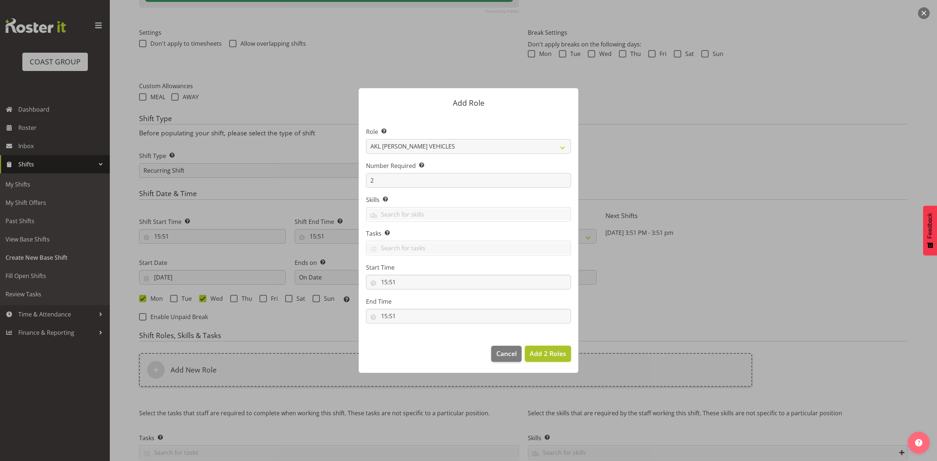
click at [555, 349] on span "Add 2 Roles" at bounding box center [547, 353] width 37 height 9
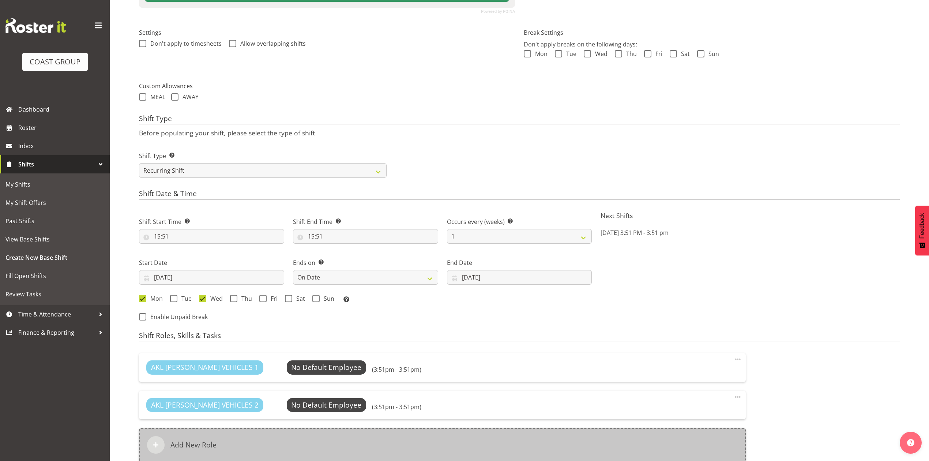
click at [334, 431] on div "Add New Role" at bounding box center [442, 445] width 607 height 34
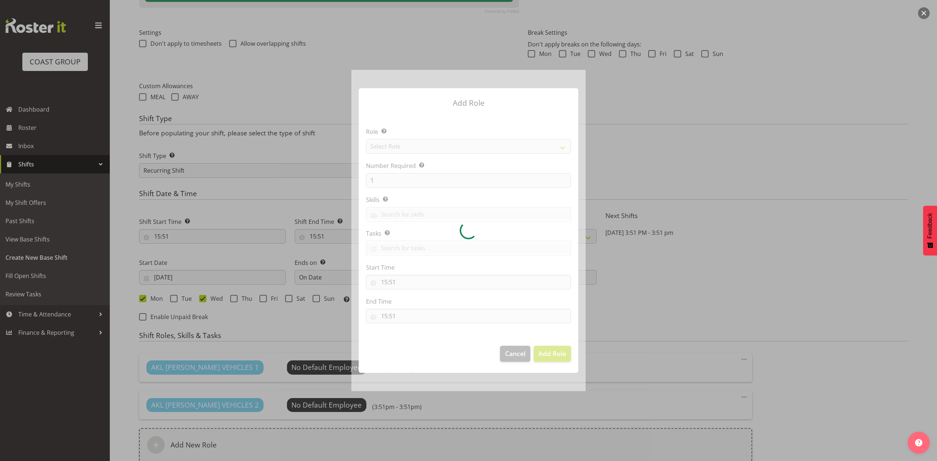
click at [427, 141] on div at bounding box center [468, 230] width 234 height 321
click at [439, 142] on div at bounding box center [468, 230] width 234 height 321
click at [432, 149] on div at bounding box center [468, 230] width 234 height 321
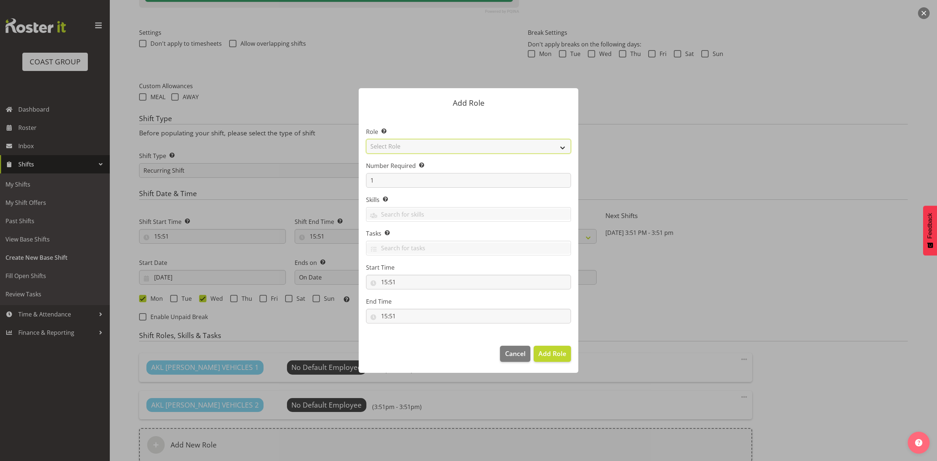
click at [431, 148] on select "Select Role ACCOUNT MANAGER ACCOUNT MANAGER DW ACCOUNTS AKL DIANNA VEHICLES AKL…" at bounding box center [468, 146] width 205 height 15
select select "188"
click at [366, 139] on select "Select Role ACCOUNT MANAGER ACCOUNT MANAGER DW ACCOUNTS AKL DIANNA VEHICLES AKL…" at bounding box center [468, 146] width 205 height 15
drag, startPoint x: 401, startPoint y: 175, endPoint x: 394, endPoint y: 179, distance: 8.1
click at [401, 175] on input "1" at bounding box center [468, 180] width 205 height 15
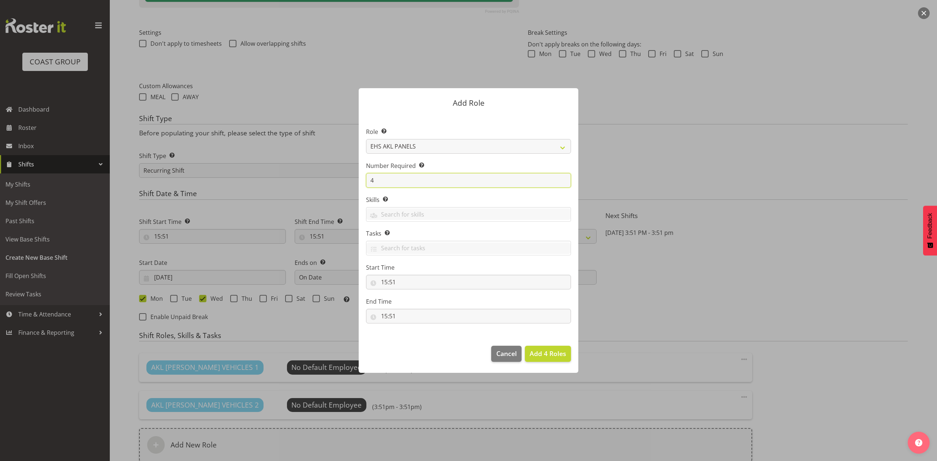
type input "4"
click at [525, 346] on button "Add 4 Roles" at bounding box center [548, 354] width 46 height 16
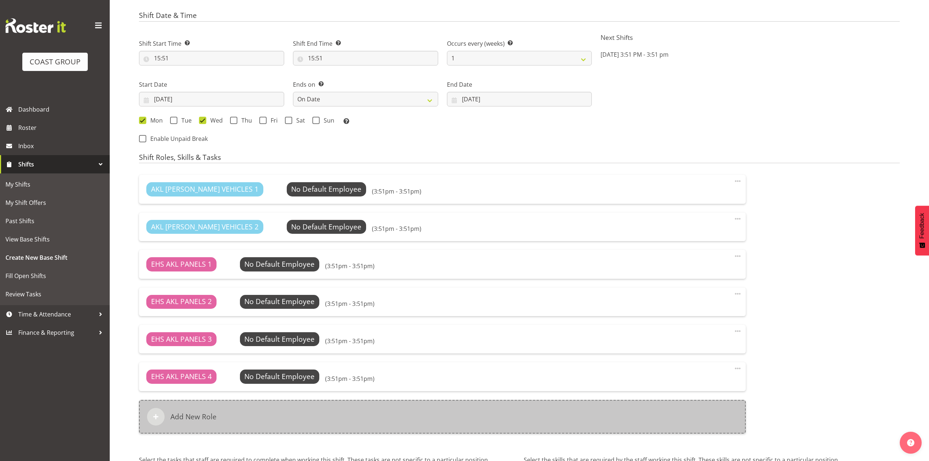
scroll to position [512, 0]
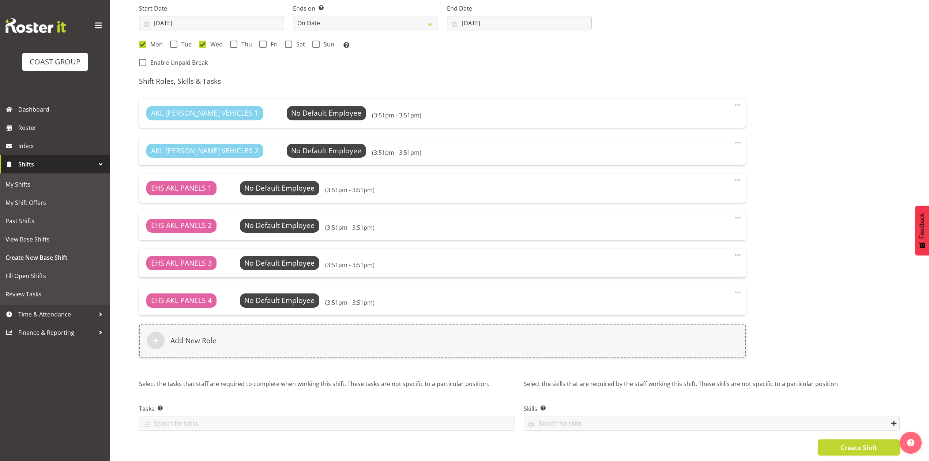
click at [831, 439] on button "Create Shift" at bounding box center [860, 447] width 82 height 16
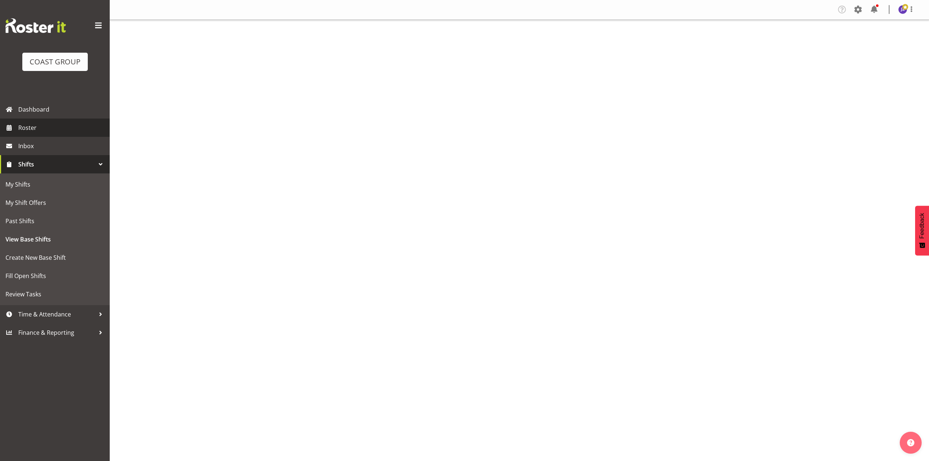
click at [86, 132] on span "Roster" at bounding box center [62, 127] width 88 height 11
click at [32, 130] on span "Roster" at bounding box center [62, 127] width 88 height 11
click at [51, 129] on span "Roster" at bounding box center [62, 127] width 88 height 11
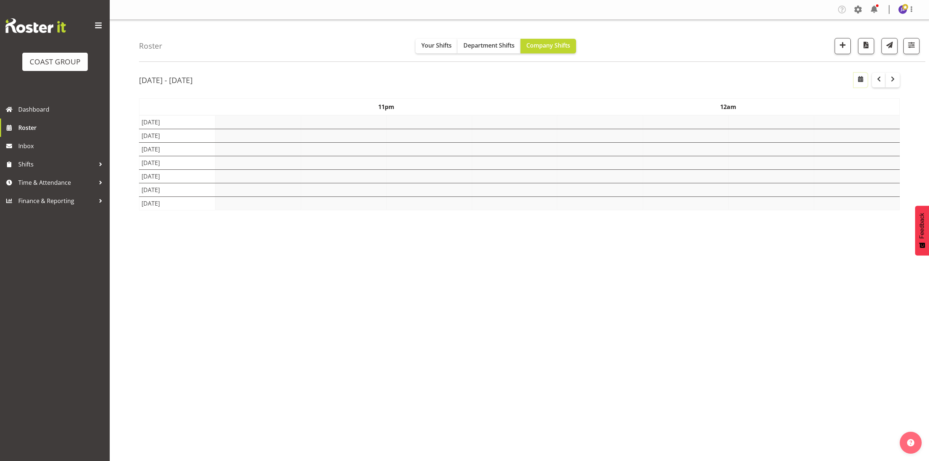
click at [859, 78] on span "button" at bounding box center [861, 79] width 9 height 9
select select "7"
select select "2025"
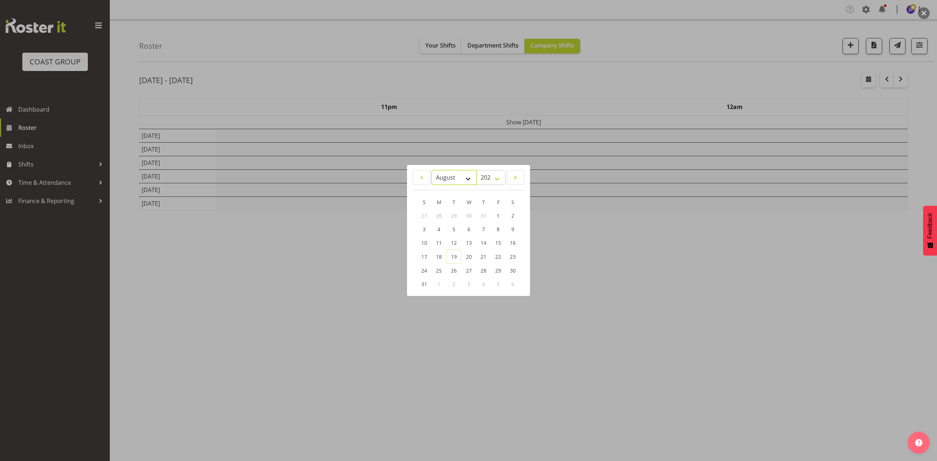
drag, startPoint x: 444, startPoint y: 177, endPoint x: 445, endPoint y: 181, distance: 3.8
click at [444, 177] on select "January February March April May June July August September October November De…" at bounding box center [453, 177] width 45 height 15
select select "8"
click at [431, 170] on select "January February March April May June July August September October November De…" at bounding box center [453, 177] width 45 height 15
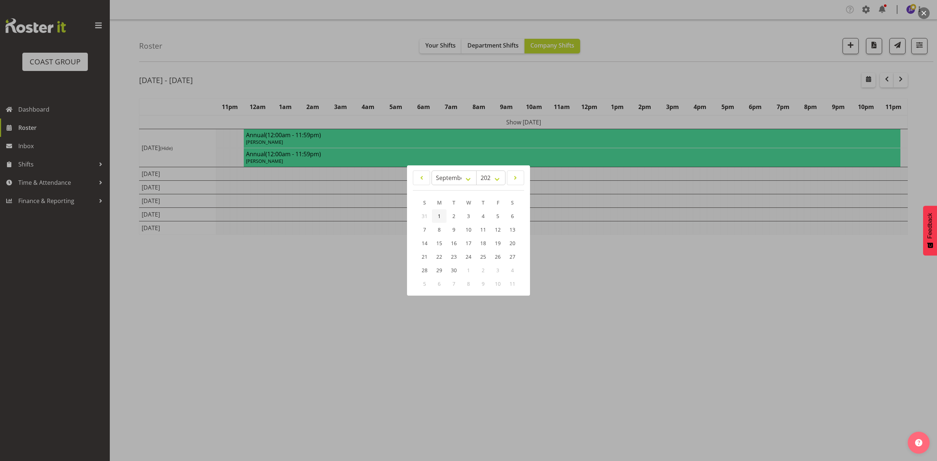
click at [442, 214] on link "1" at bounding box center [439, 216] width 15 height 14
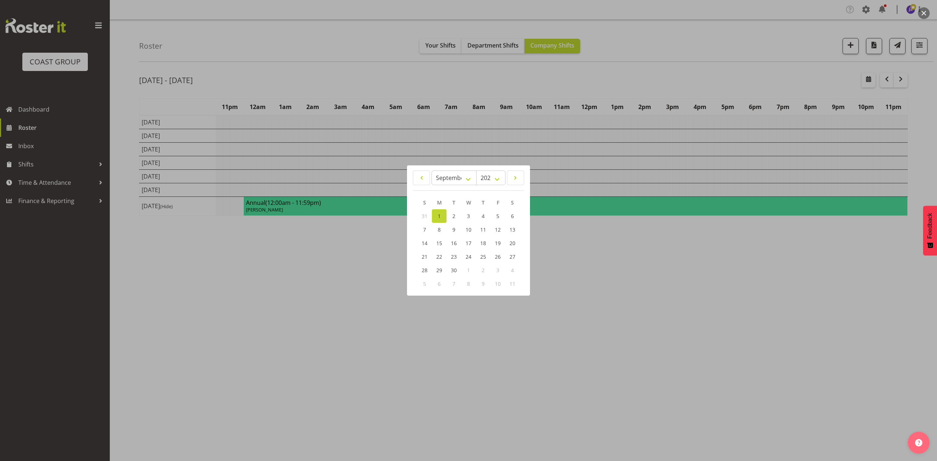
click at [440, 216] on span "1" at bounding box center [439, 216] width 3 height 7
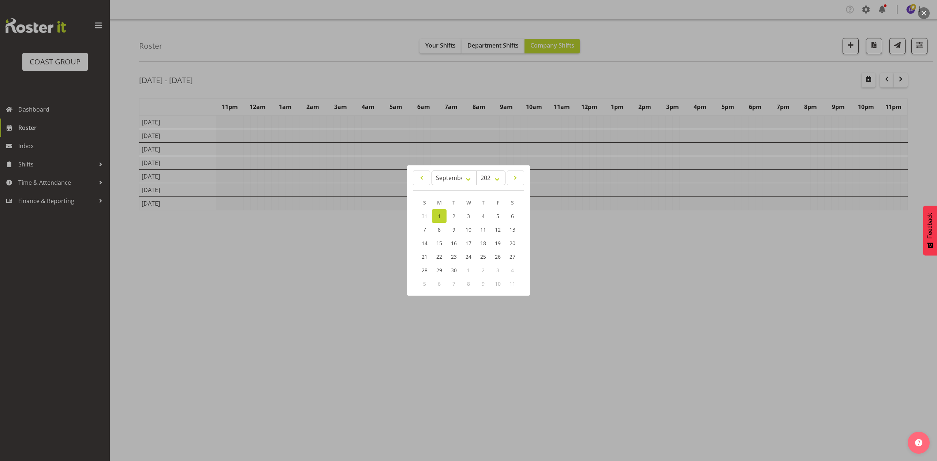
drag, startPoint x: 629, startPoint y: 304, endPoint x: 762, endPoint y: 106, distance: 238.8
click at [634, 304] on div at bounding box center [468, 230] width 937 height 461
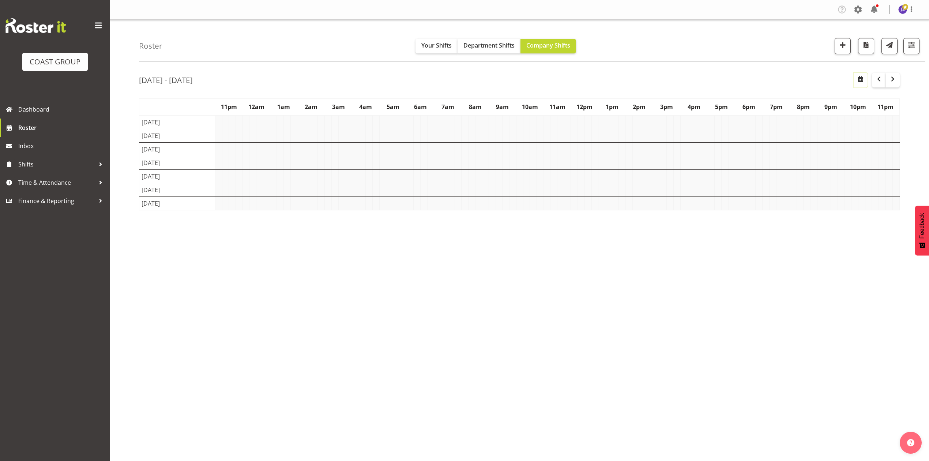
click at [864, 78] on span "button" at bounding box center [861, 79] width 9 height 9
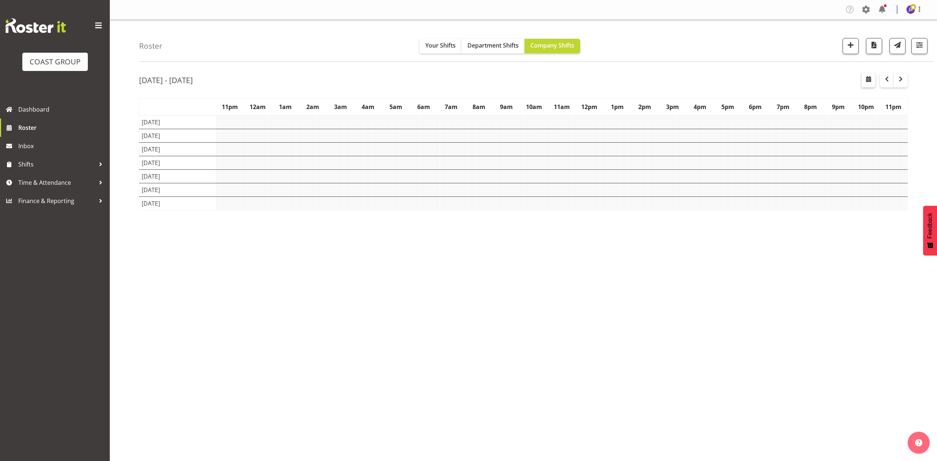
select select "7"
select select "2025"
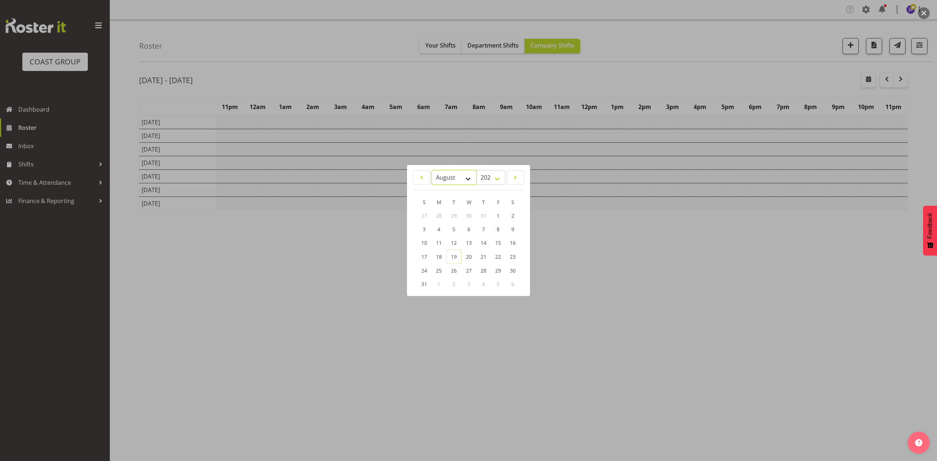
drag, startPoint x: 443, startPoint y: 174, endPoint x: 448, endPoint y: 182, distance: 9.4
click at [443, 175] on select "January February March April May June July August September October November De…" at bounding box center [453, 177] width 45 height 15
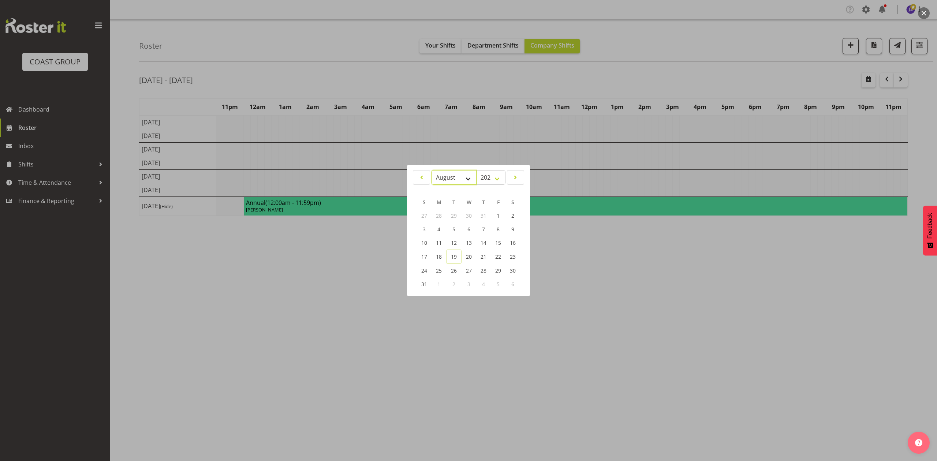
select select "8"
click at [431, 170] on select "January February March April May June July August September October November De…" at bounding box center [453, 177] width 45 height 15
click at [439, 217] on span "1" at bounding box center [439, 216] width 3 height 7
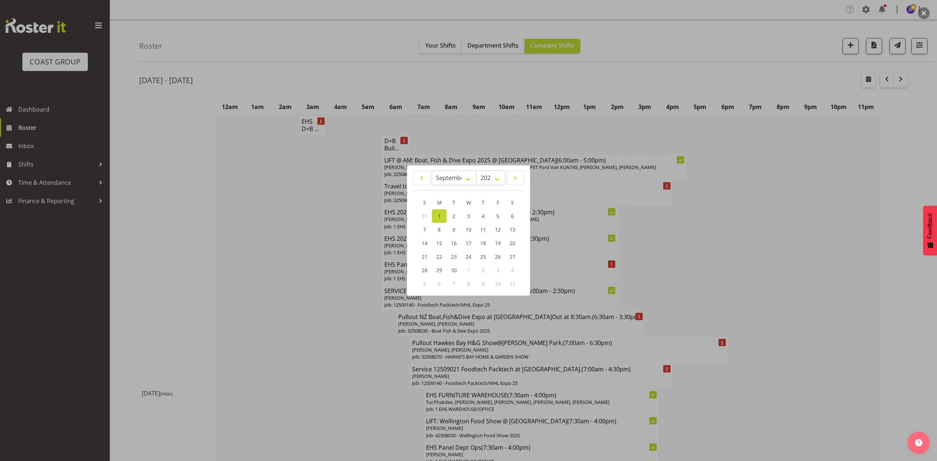
drag, startPoint x: 834, startPoint y: 220, endPoint x: 697, endPoint y: 168, distance: 146.0
click at [833, 218] on div at bounding box center [468, 230] width 937 height 461
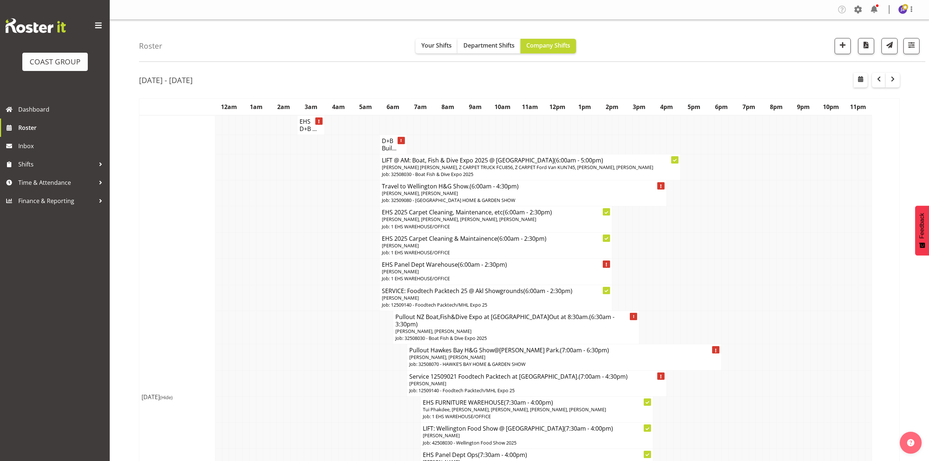
drag, startPoint x: 505, startPoint y: 33, endPoint x: 499, endPoint y: 36, distance: 6.5
click at [504, 34] on div "Roster Your Shifts Department Shifts Company Shifts 1 Locations Clear CARLTON E…" at bounding box center [532, 41] width 787 height 42
click at [497, 41] on span "Department Shifts" at bounding box center [489, 45] width 51 height 8
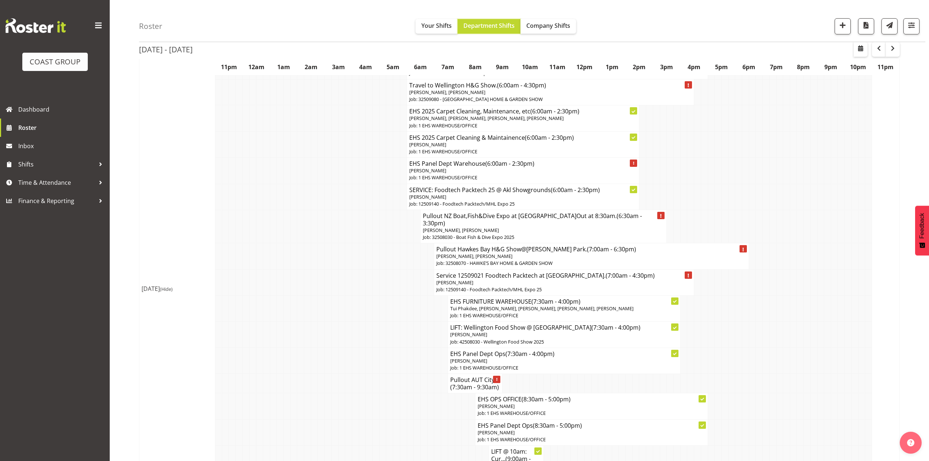
scroll to position [97, 0]
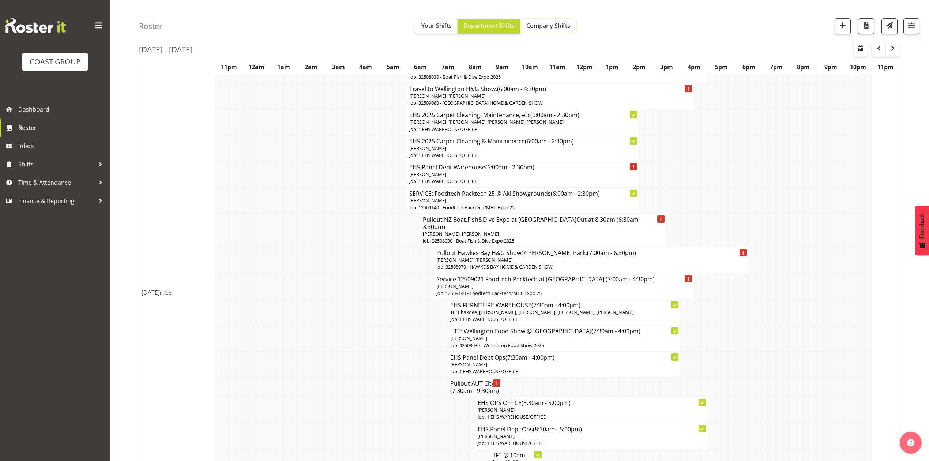
click at [553, 31] on button "Company Shifts" at bounding box center [549, 26] width 56 height 15
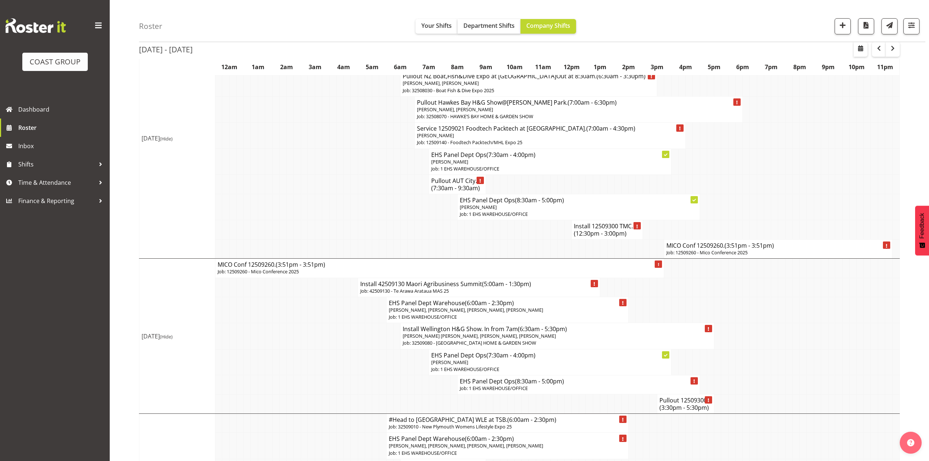
click at [489, 34] on div "Roster Your Shifts Department Shifts Company Shifts 1 Locations Clear CARLTON E…" at bounding box center [532, 21] width 787 height 42
click at [489, 28] on span "Department Shifts" at bounding box center [489, 26] width 51 height 8
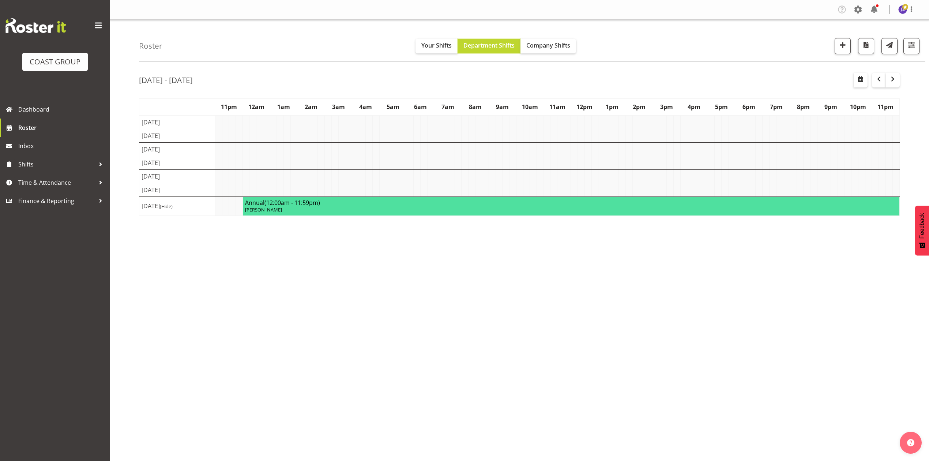
scroll to position [0, 0]
click at [475, 41] on span "Department Shifts" at bounding box center [489, 45] width 51 height 8
click at [578, 227] on div "Sep 1st - 7th, 2025 September 01 - 07, 2025 Today Day Week Fortnight Month cale…" at bounding box center [534, 213] width 790 height 293
click at [476, 48] on span "Department Shifts" at bounding box center [489, 45] width 51 height 8
click at [855, 82] on button "button" at bounding box center [861, 80] width 14 height 15
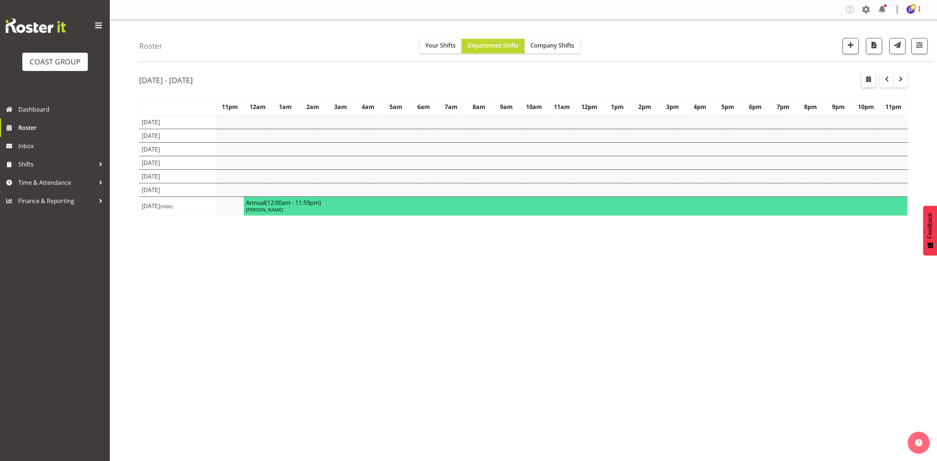
select select "7"
select select "2025"
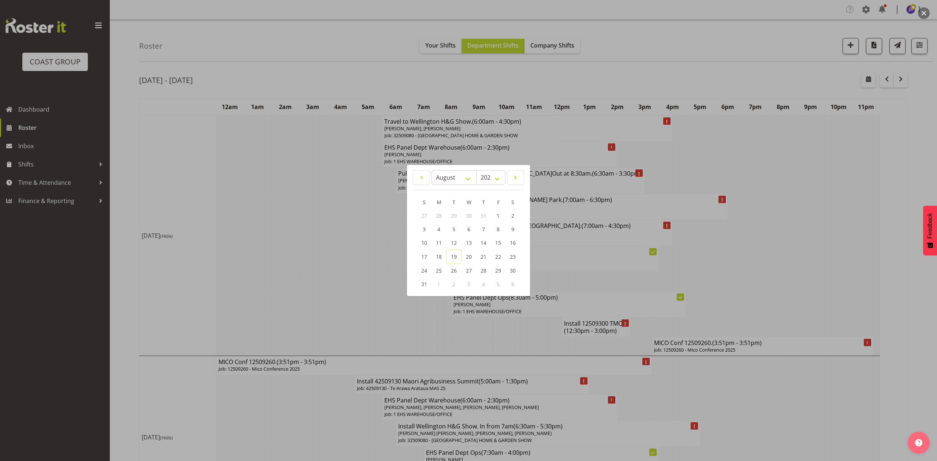
click at [735, 135] on div at bounding box center [468, 230] width 937 height 461
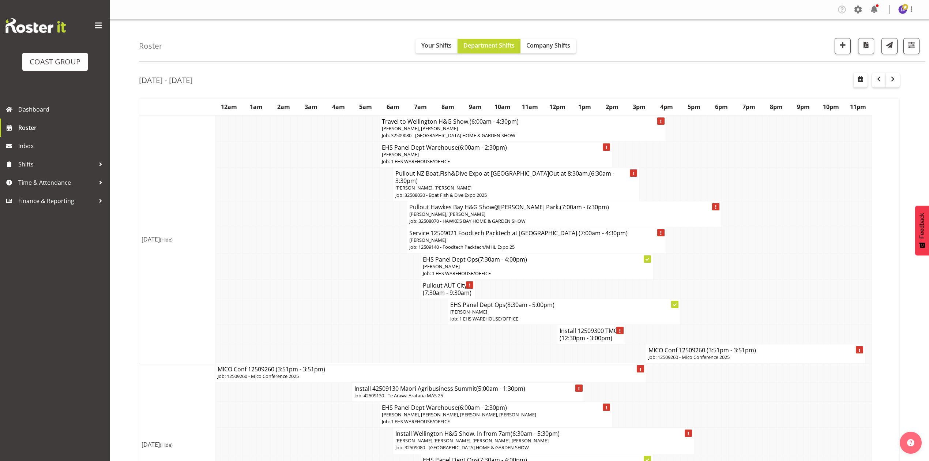
click at [732, 346] on span "(3:51pm - 3:51pm)" at bounding box center [731, 350] width 49 height 8
click at [772, 299] on td at bounding box center [773, 312] width 7 height 26
click at [719, 354] on p "Job: 12509260 - Mico Conference 2025" at bounding box center [756, 357] width 214 height 7
click at [308, 268] on td at bounding box center [307, 266] width 7 height 26
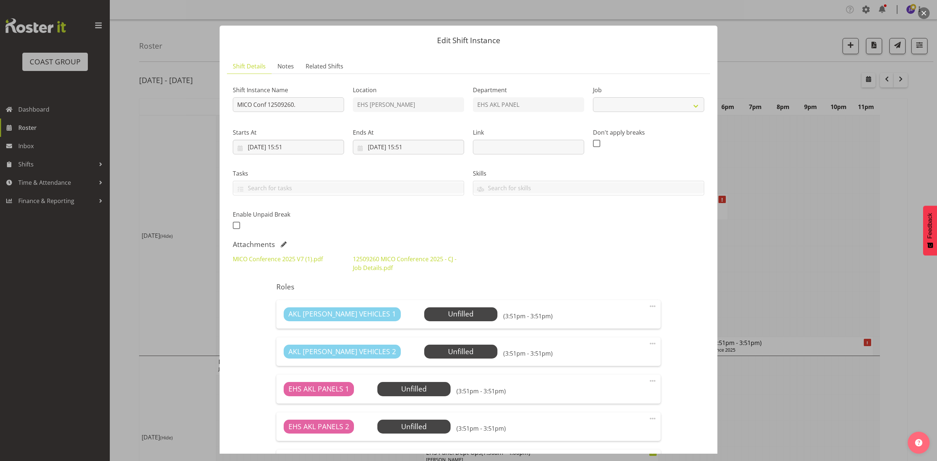
select select "10275"
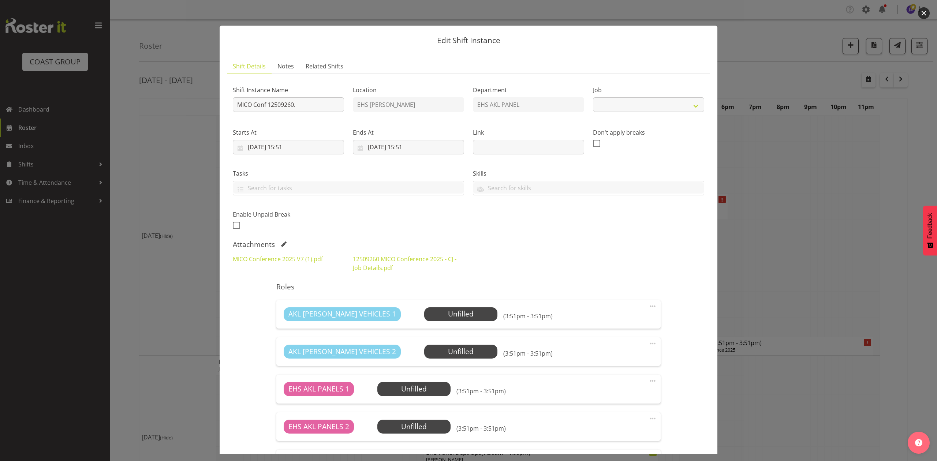
select select "10275"
click at [921, 12] on button "button" at bounding box center [924, 13] width 12 height 12
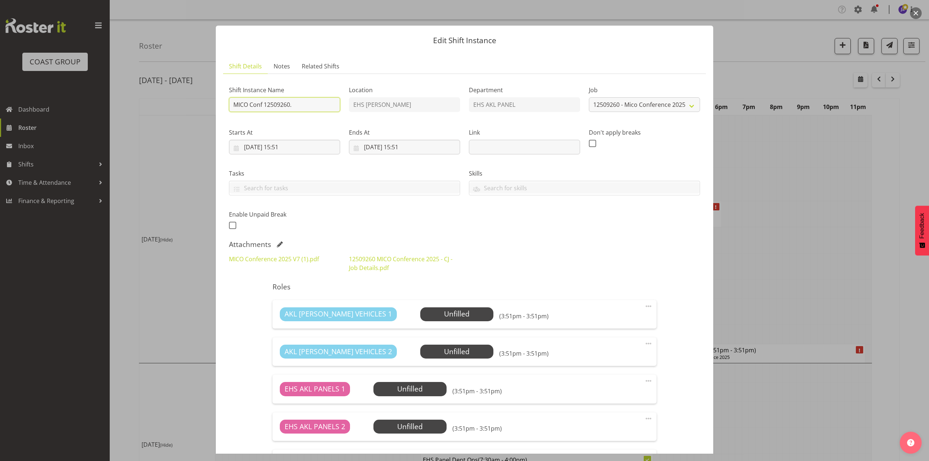
click at [235, 102] on input "MICO Conf 12509260." at bounding box center [284, 104] width 111 height 15
click at [324, 104] on input "Install MICO Conf 12509260." at bounding box center [284, 104] width 111 height 15
type input "Install MICO Conf 12509260. In at"
click at [372, 146] on input "02/09/2025, 15:51" at bounding box center [404, 147] width 111 height 15
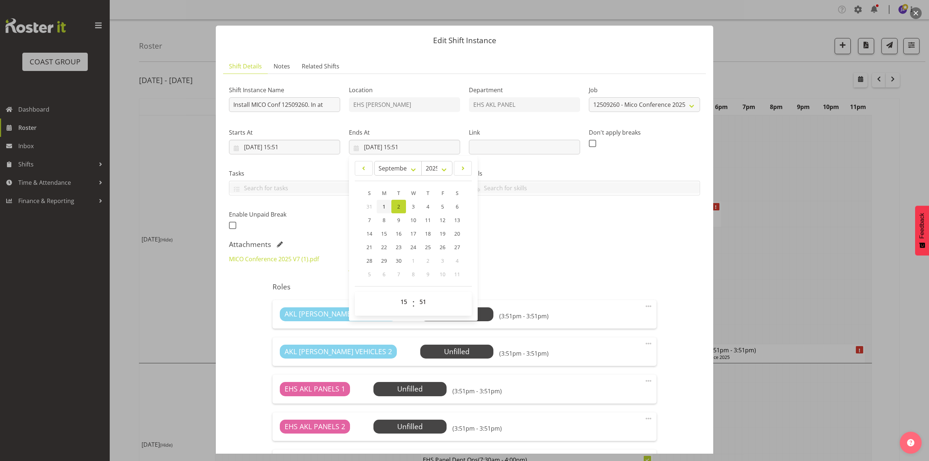
click at [382, 200] on link "1" at bounding box center [384, 207] width 15 height 14
type input "01/09/2025, 15:51"
click at [291, 149] on input "01/09/2025, 15:51" at bounding box center [284, 147] width 111 height 15
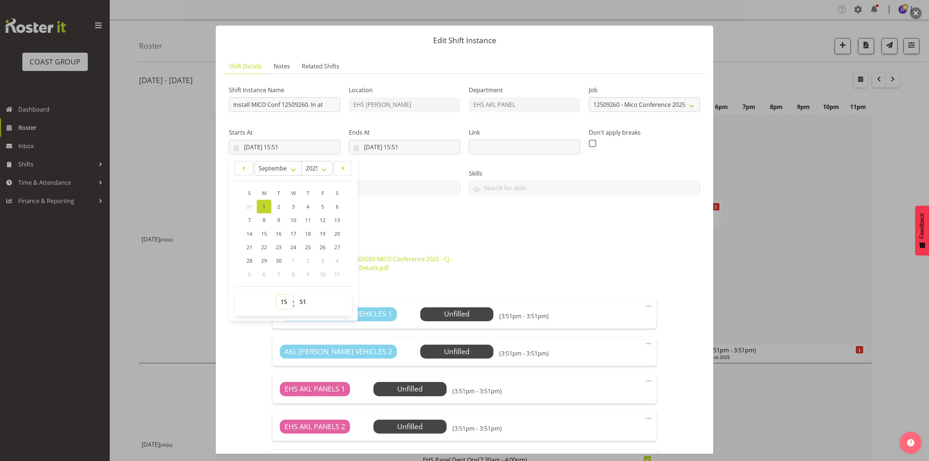
drag, startPoint x: 286, startPoint y: 302, endPoint x: 285, endPoint y: 297, distance: 5.1
click at [286, 302] on select "00 01 02 03 04 05 06 07 08 09 10 11 12 13 14 15 16 17 18 19 20 21 22 23" at bounding box center [285, 302] width 16 height 15
select select "6"
click at [277, 295] on select "00 01 02 03 04 05 06 07 08 09 10 11 12 13 14 15 16 17 18 19 20 21 22 23" at bounding box center [285, 302] width 16 height 15
type input "01/09/2025, 06:51"
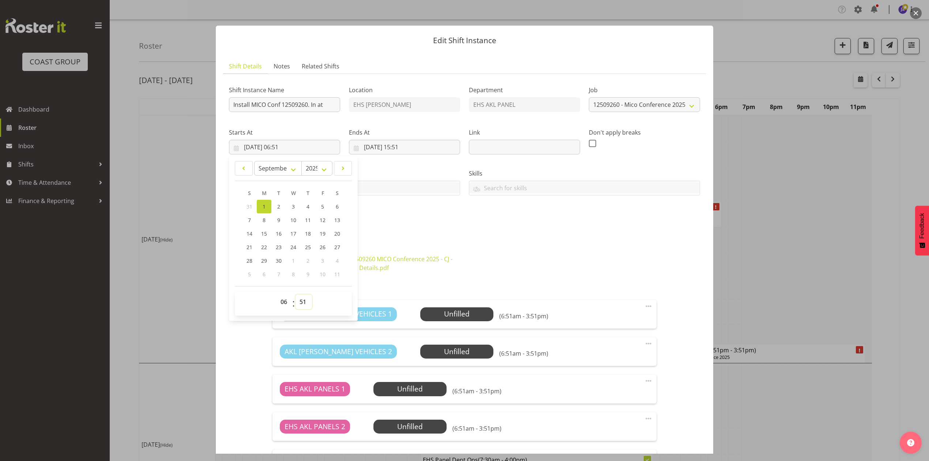
click at [299, 302] on select "00 01 02 03 04 05 06 07 08 09 10 11 12 13 14 15 16 17 18 19 20 21 22 23 24 25 2…" at bounding box center [304, 302] width 16 height 15
select select "30"
click at [296, 295] on select "00 01 02 03 04 05 06 07 08 09 10 11 12 13 14 15 16 17 18 19 20 21 22 23 24 25 2…" at bounding box center [304, 302] width 16 height 15
type input "01/09/2025, 06:30"
click at [442, 225] on div "Shift Instance Name Install MICO Conf 12509260. In at Location EHS RYMER Depart…" at bounding box center [465, 155] width 480 height 160
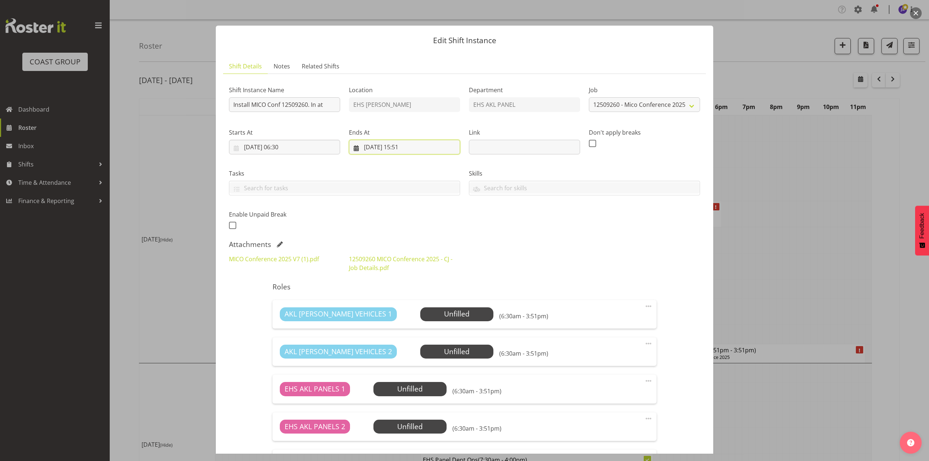
click at [405, 150] on input "01/09/2025, 15:51" at bounding box center [404, 147] width 111 height 15
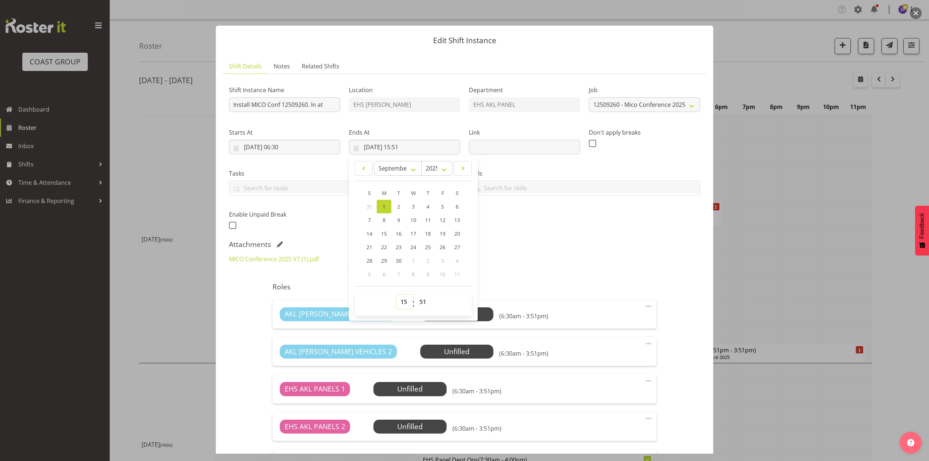
click at [406, 303] on select "00 01 02 03 04 05 06 07 08 09 10 11 12 13 14 15 16 17 18 19 20 21 22 23" at bounding box center [405, 302] width 16 height 15
select select "10"
click at [397, 295] on select "00 01 02 03 04 05 06 07 08 09 10 11 12 13 14 15 16 17 18 19 20 21 22 23" at bounding box center [405, 302] width 16 height 15
type input "01/09/2025, 10:51"
drag, startPoint x: 422, startPoint y: 299, endPoint x: 464, endPoint y: 318, distance: 46.4
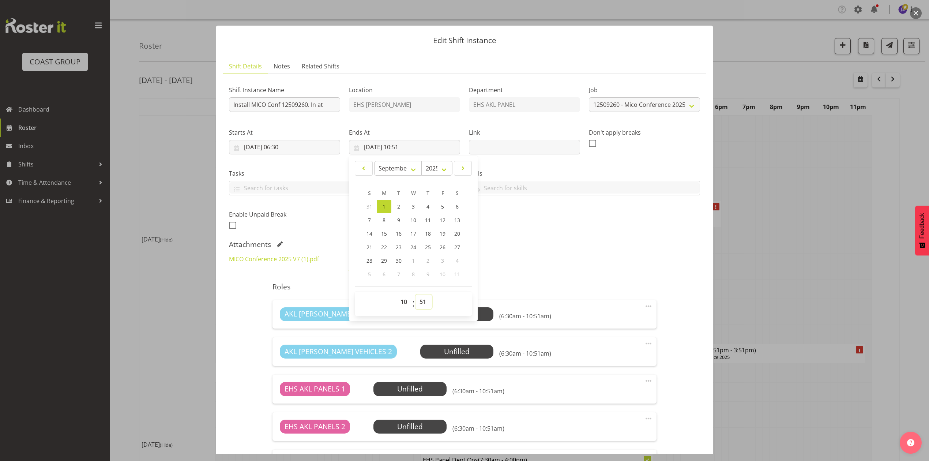
click at [422, 299] on select "00 01 02 03 04 05 06 07 08 09 10 11 12 13 14 15 16 17 18 19 20 21 22 23 24 25 2…" at bounding box center [424, 302] width 16 height 15
select select "0"
click at [416, 295] on select "00 01 02 03 04 05 06 07 08 09 10 11 12 13 14 15 16 17 18 19 20 21 22 23 24 25 2…" at bounding box center [424, 302] width 16 height 15
type input "01/09/2025, 10:00"
click at [547, 279] on div "Roles AKL RYMER VEHICLES 1 Unfilled Select Employee (6:30am - 10:00am) Edit Cov…" at bounding box center [464, 418] width 393 height 280
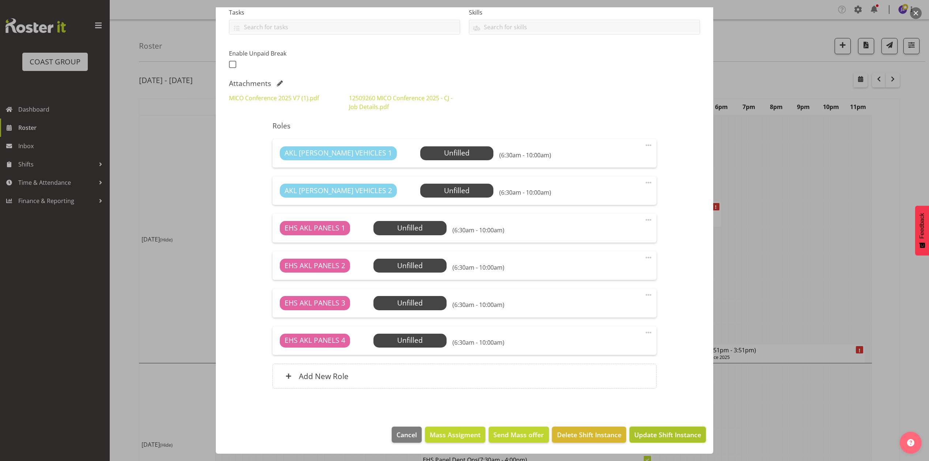
click at [652, 439] on span "Update Shift Instance" at bounding box center [667, 435] width 67 height 10
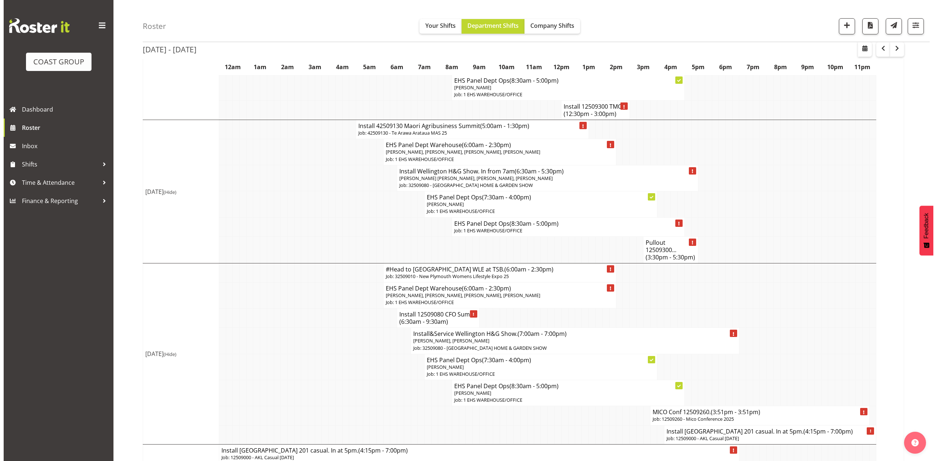
scroll to position [341, 0]
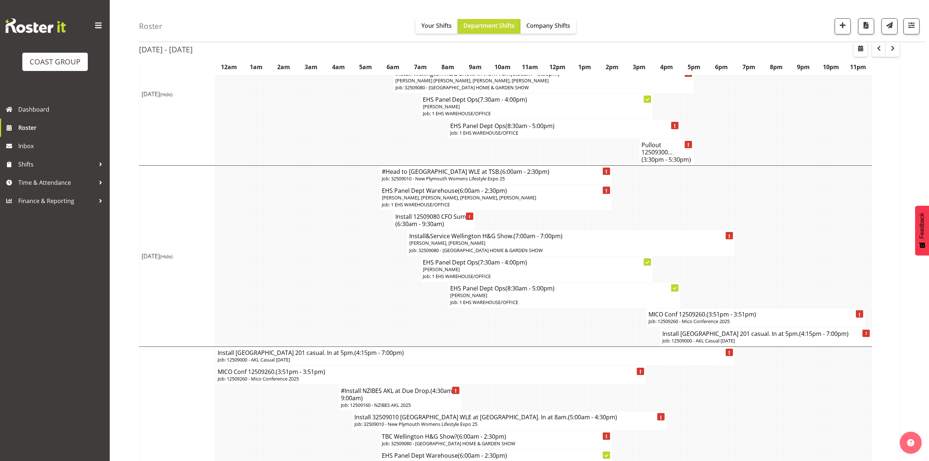
click at [659, 318] on p "Job: 12509260 - Mico Conference 2025" at bounding box center [756, 321] width 214 height 7
drag, startPoint x: 826, startPoint y: 233, endPoint x: 776, endPoint y: 260, distance: 56.0
click at [826, 233] on td at bounding box center [827, 243] width 7 height 26
click at [675, 311] on h4 "MICO Conf 12509260. (3:51pm - 3:51pm)" at bounding box center [756, 314] width 214 height 7
click at [797, 244] on td at bounding box center [800, 243] width 7 height 26
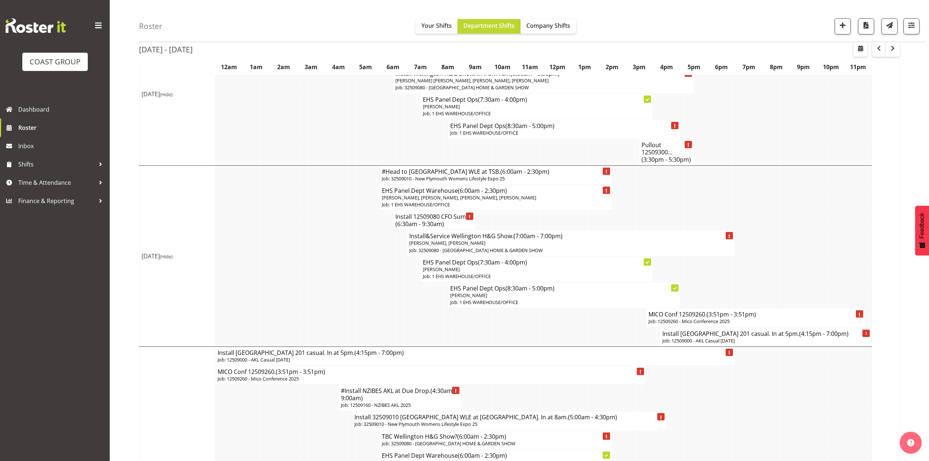
drag, startPoint x: 823, startPoint y: 270, endPoint x: 828, endPoint y: 287, distance: 18.2
click at [823, 271] on tr "EHS Panel Dept Ops (7:30am - 4:00pm) Jeremy Zhu Job: 1 EHS WAREHOUSE/OFFICE" at bounding box center [519, 269] width 761 height 26
click at [744, 407] on td at bounding box center [745, 398] width 7 height 26
click at [596, 321] on td at bounding box center [595, 317] width 7 height 19
click at [716, 310] on span "(3:51pm - 3:51pm)" at bounding box center [731, 314] width 49 height 8
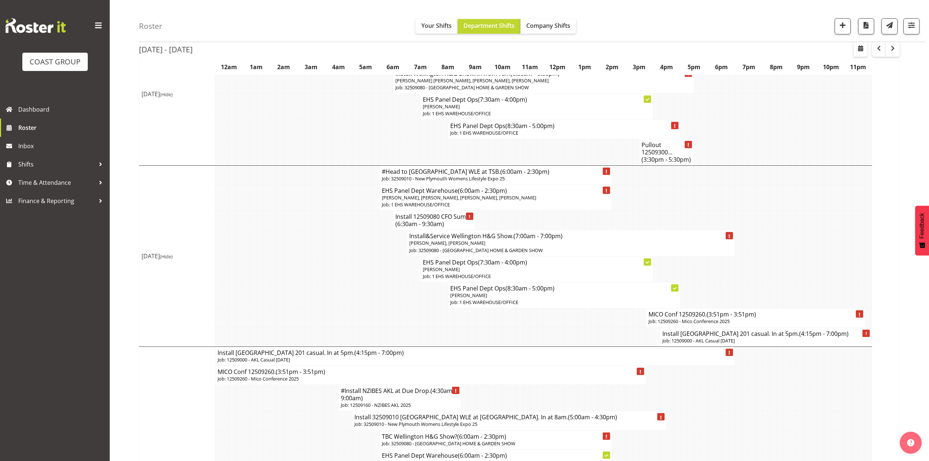
click at [850, 235] on td at bounding box center [848, 243] width 7 height 26
click at [862, 45] on span "button" at bounding box center [861, 48] width 9 height 9
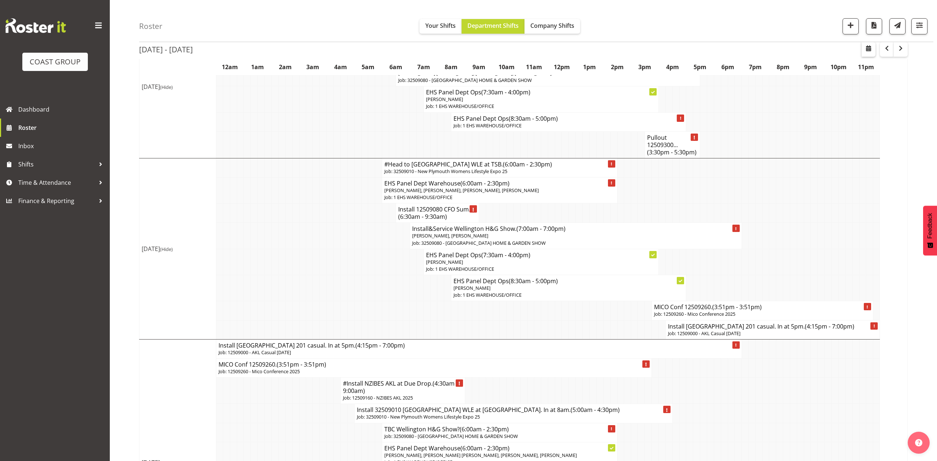
select select "7"
select select "2025"
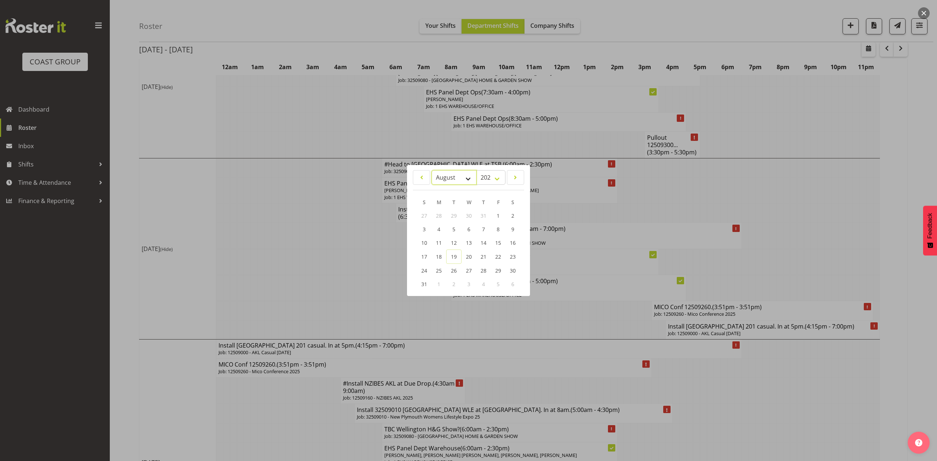
drag, startPoint x: 466, startPoint y: 176, endPoint x: 456, endPoint y: 184, distance: 12.7
click at [465, 176] on select "January February March April May June July August September October November De…" at bounding box center [453, 177] width 45 height 15
select select "8"
click at [431, 170] on select "January February March April May June July August September October November De…" at bounding box center [453, 177] width 45 height 15
click at [465, 211] on link "3" at bounding box center [468, 216] width 15 height 14
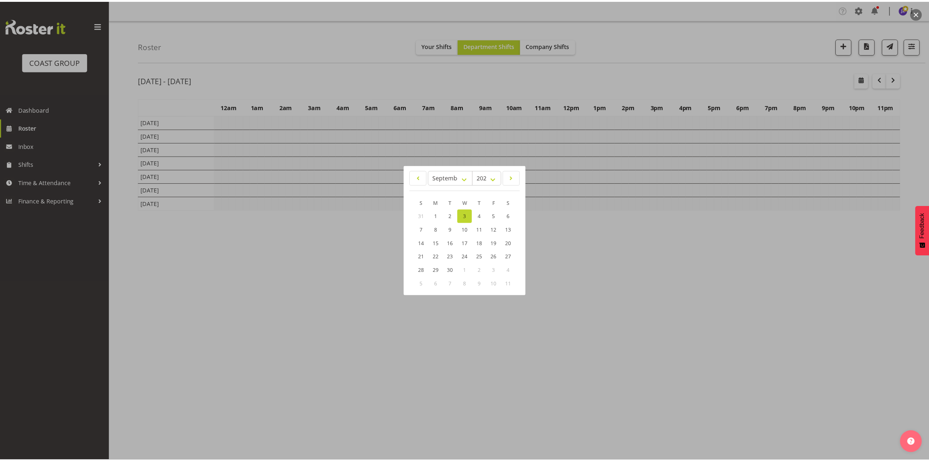
scroll to position [11, 0]
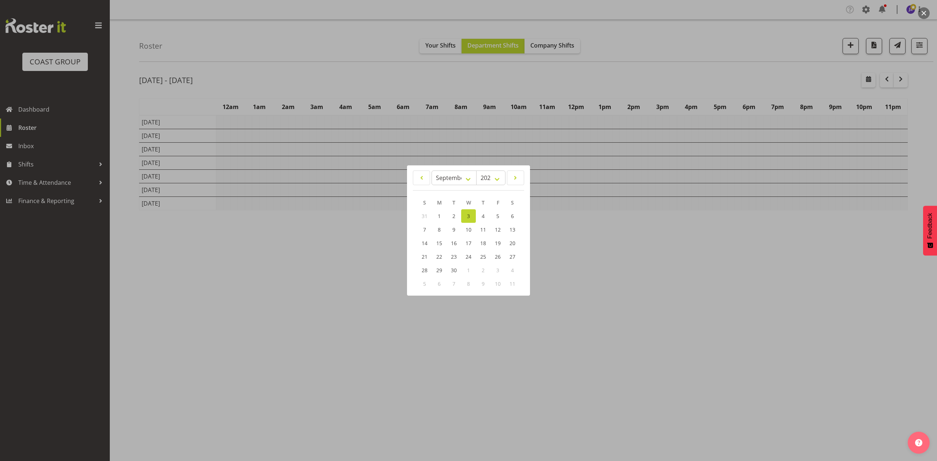
select select
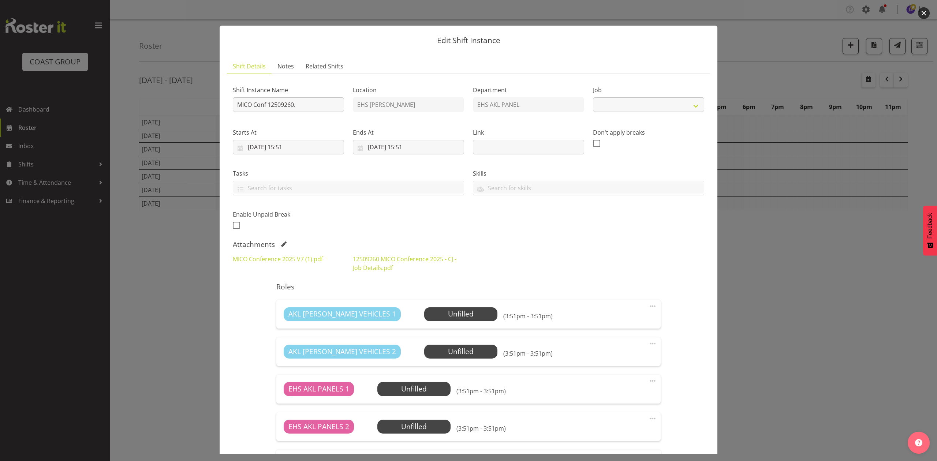
click at [920, 11] on button "button" at bounding box center [924, 13] width 12 height 12
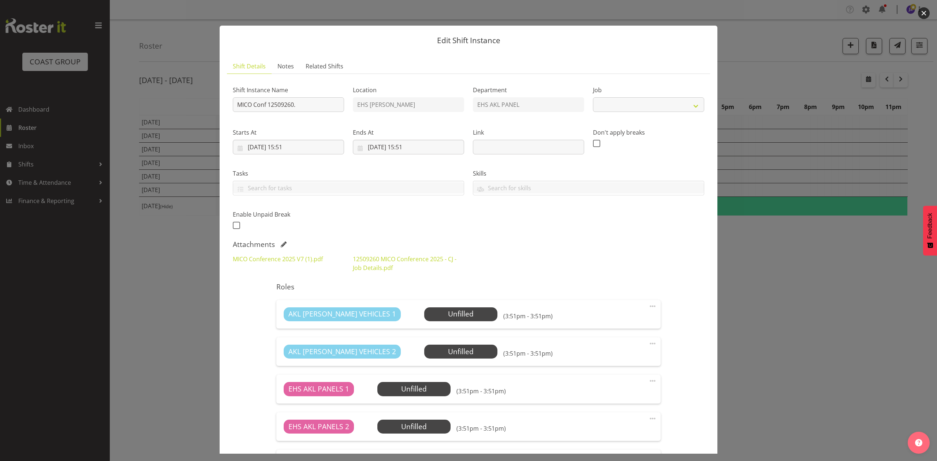
select select
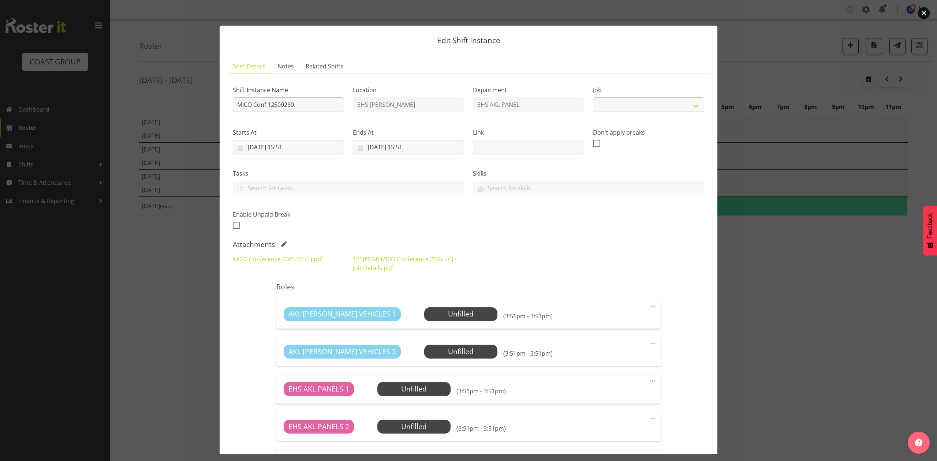
click at [924, 12] on button "button" at bounding box center [924, 13] width 12 height 12
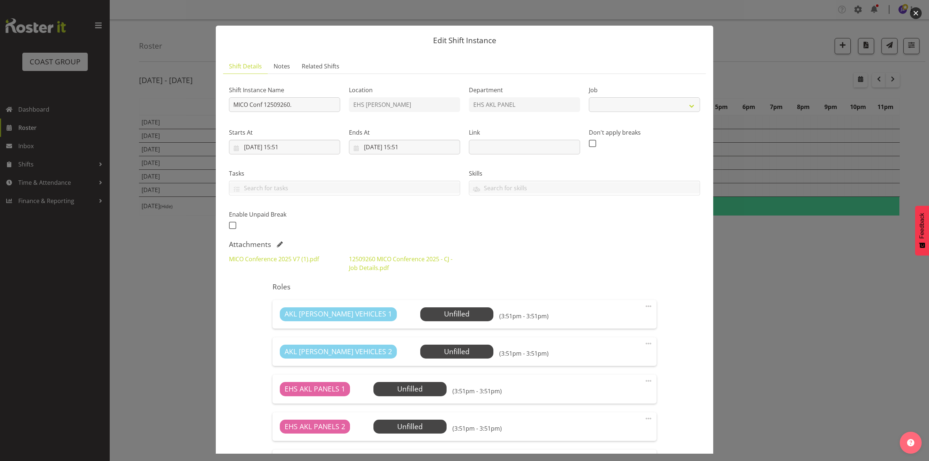
select select
click at [924, 12] on div at bounding box center [464, 230] width 929 height 461
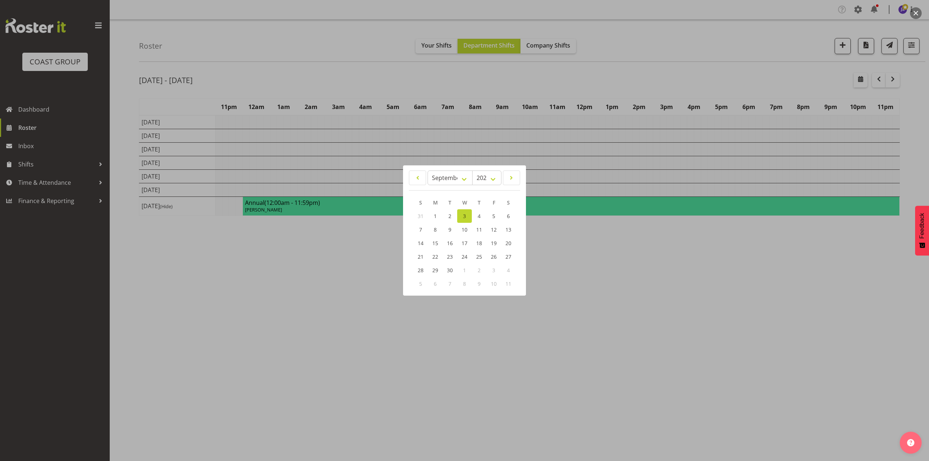
click at [467, 218] on link "3" at bounding box center [464, 216] width 15 height 14
click at [658, 315] on div at bounding box center [464, 230] width 929 height 461
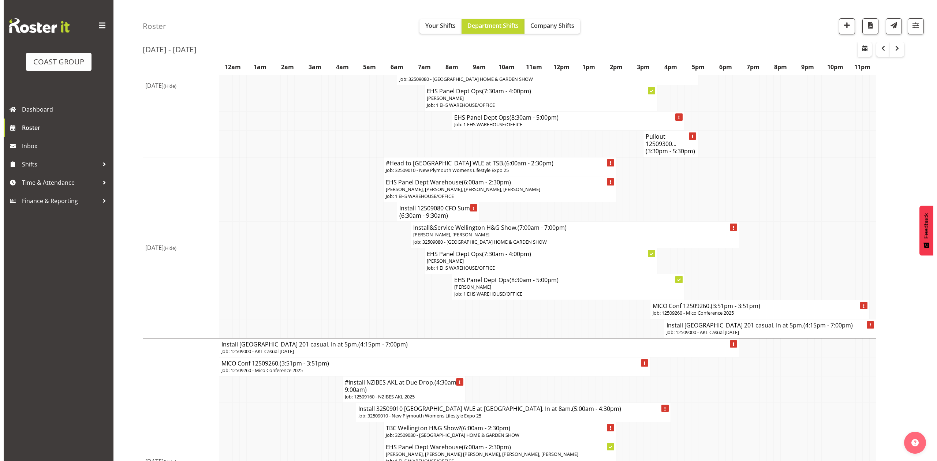
scroll to position [352, 0]
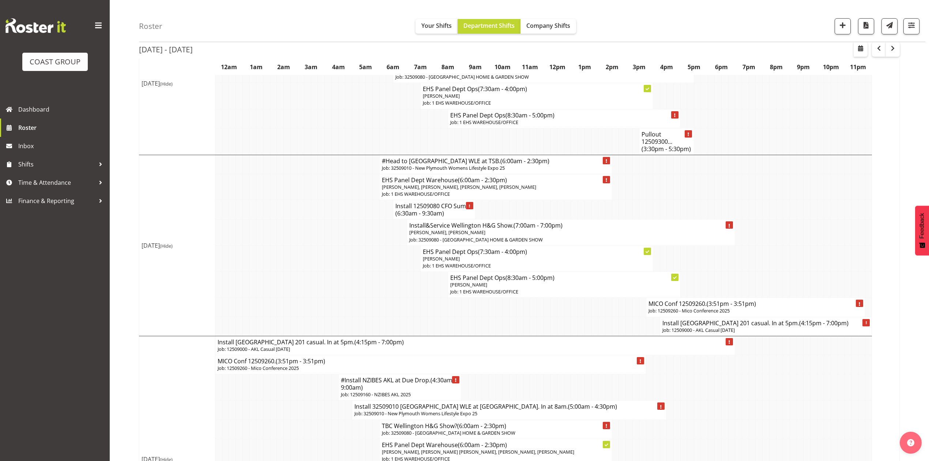
click at [668, 302] on h4 "MICO Conf 12509260. (3:51pm - 3:51pm)" at bounding box center [756, 303] width 214 height 7
select select
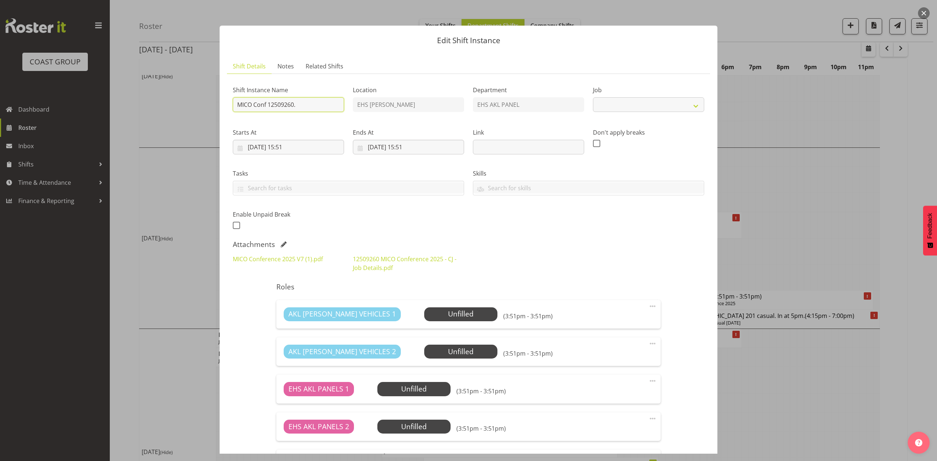
click at [237, 104] on input "MICO Conf 12509260." at bounding box center [288, 104] width 111 height 15
type input "PMICO Conf 12509260."
select select
type input "PuMICO Conf 12509260."
select select
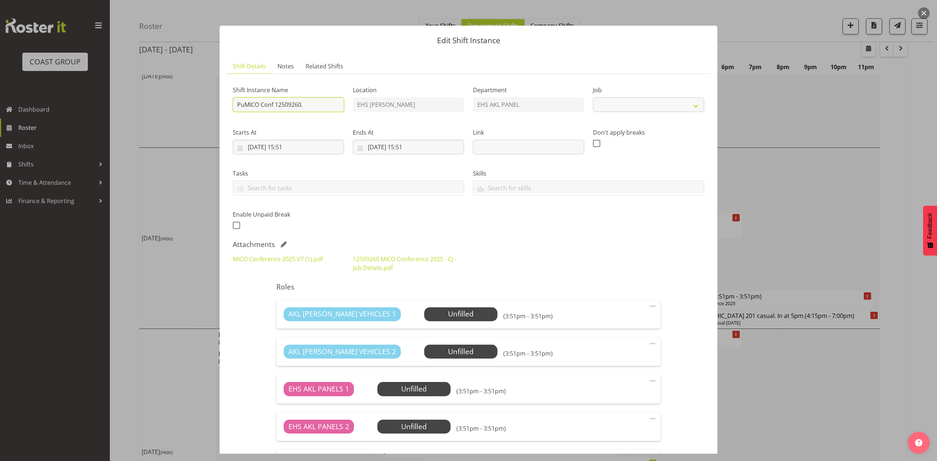
type input "PulMICO Conf 12509260."
select select
type input "PullMICO Conf 12509260."
select select
type input "PulloMICO Conf 12509260."
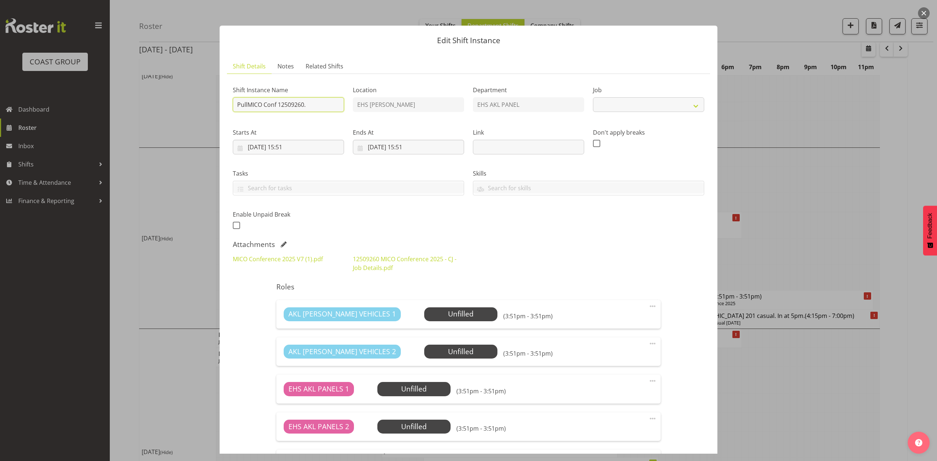
select select
type input "PullouMICO Conf 12509260."
select select
type input "PulloutMICO Conf 12509260."
select select
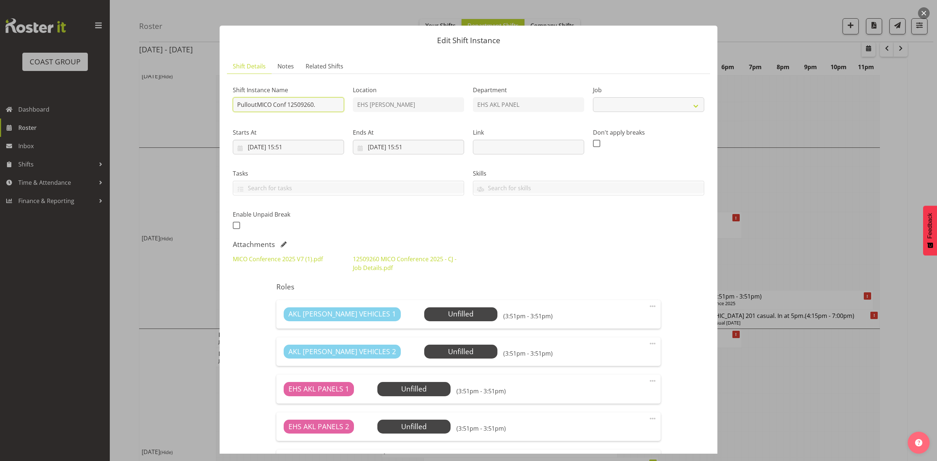
type input "Pullout MICO Conf 12509260."
select select
click at [329, 104] on input "Pullout MICO Conf 12509260." at bounding box center [288, 104] width 111 height 15
type input "Pullout MICO Conf 12509260."
select select
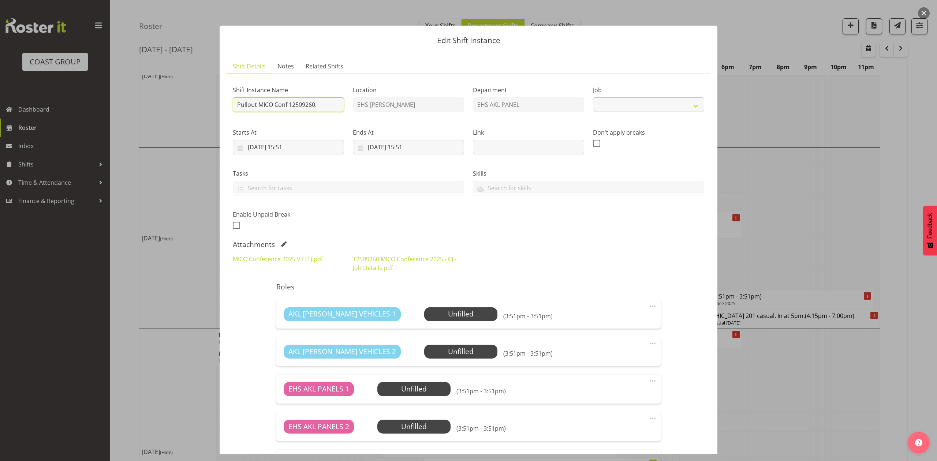
type input "Pullout MICO Conf 12509260. O"
select select
type input "Pullout MICO Conf 12509260. Ou"
select select
type input "Pullout MICO Conf 12509260. Out"
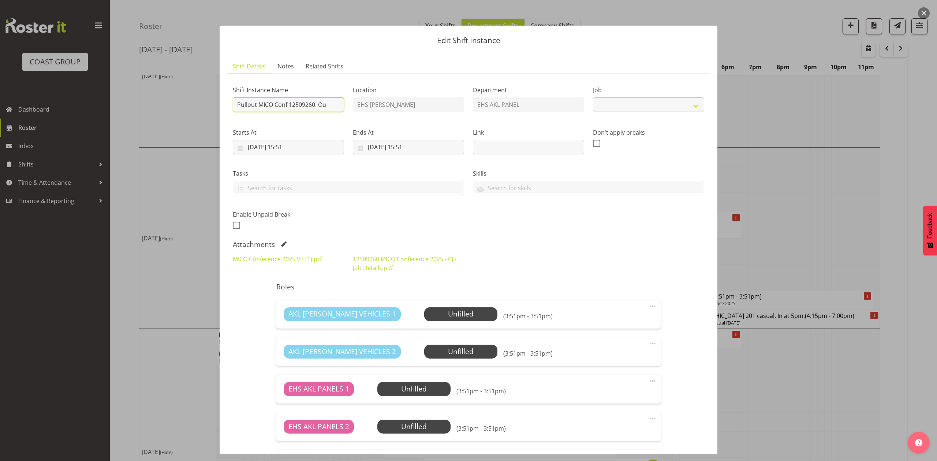
select select
type input "Pullout MICO Conf 12509260. Out"
select select
type input "Pullout MICO Conf 12509260. Out a"
select select
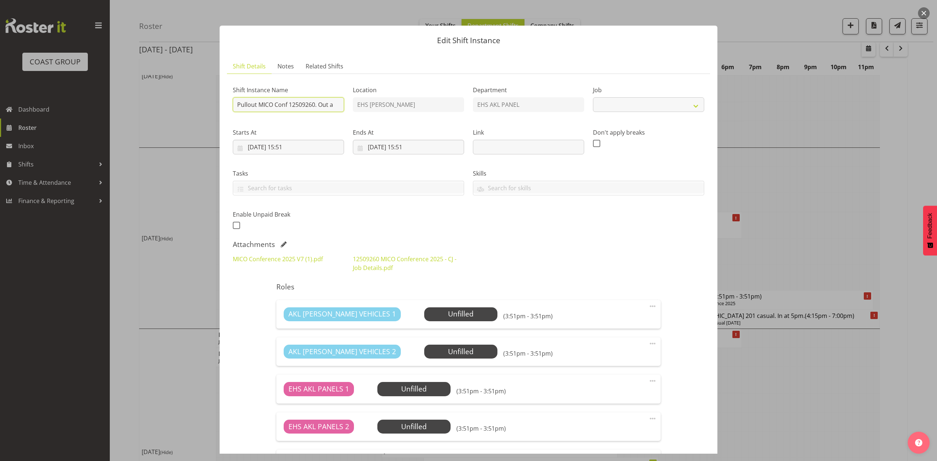
type input "Pullout MICO Conf 12509260. Out at"
select select
type input "Pullout MICO Conf 12509260. Out at"
select select
type input "Pullout MICO Conf 12509260. Out at 9"
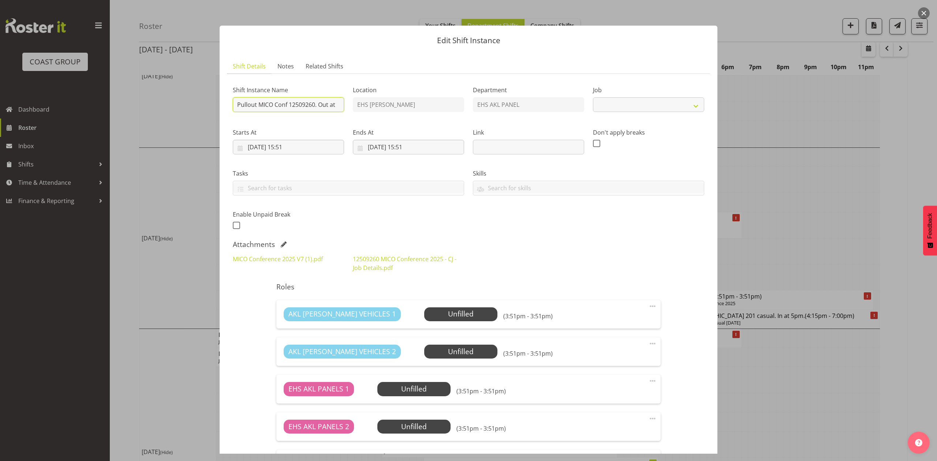
select select
type input "Pullout MICO Conf 12509260. Out at 9a"
select select
type input "Pullout MICO Conf 12509260. Out at 9am"
select select
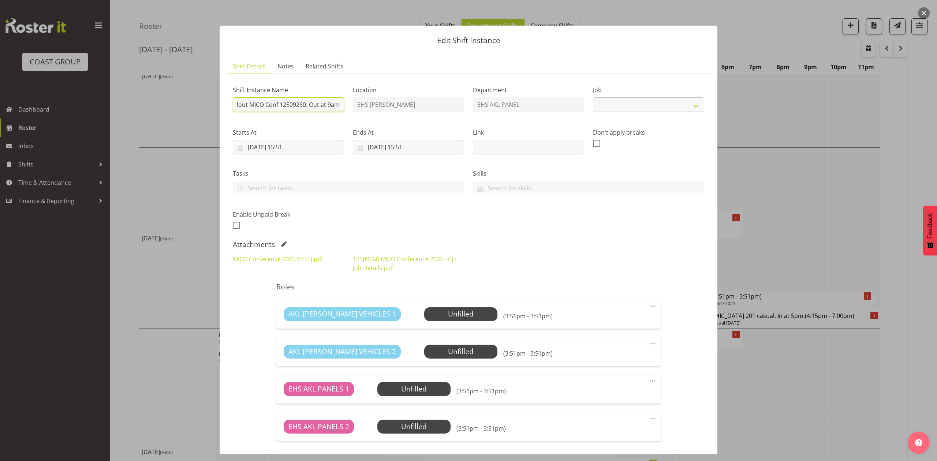
type input "Pullout MICO Conf 12509260. Out at 9am."
select select "10275"
type input "Pullout MICO Conf 12509260. Out at 9am."
click at [370, 149] on input "04/09/2025, 15:51" at bounding box center [408, 147] width 111 height 15
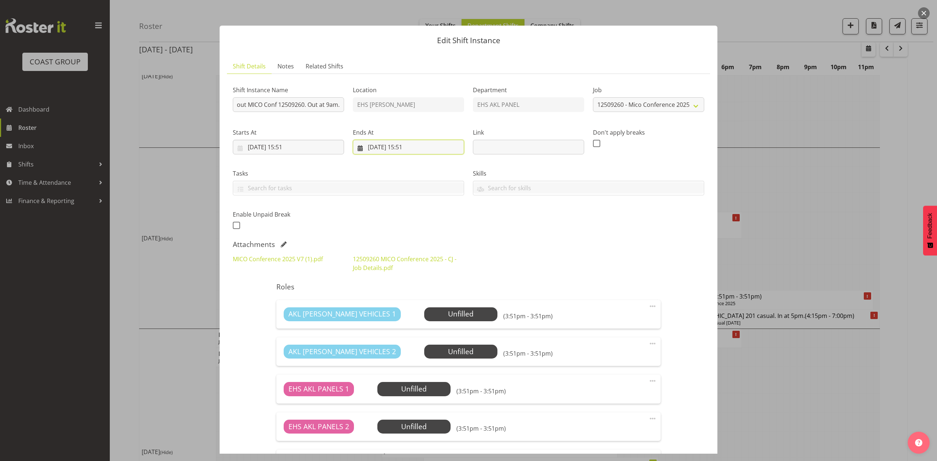
scroll to position [0, 0]
click at [419, 206] on link "3" at bounding box center [417, 207] width 15 height 14
type input "03/09/2025, 15:51"
click at [302, 168] on div "Tasks Do toolbox talk Give mark a cuddle See client before you leave Unload tru…" at bounding box center [348, 179] width 240 height 41
click at [293, 150] on input "03/09/2025, 15:51" at bounding box center [288, 147] width 111 height 15
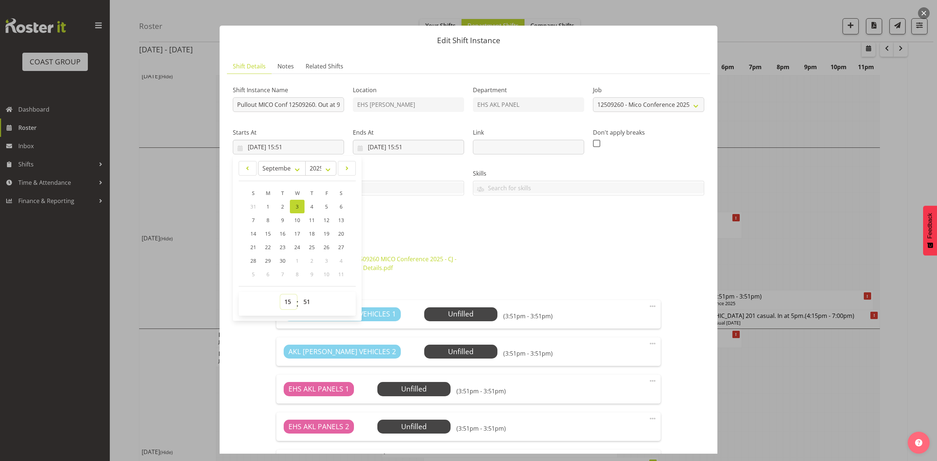
click at [289, 300] on select "00 01 02 03 04 05 06 07 08 09 10 11 12 13 14 15 16 17 18 19 20 21 22 23" at bounding box center [288, 302] width 16 height 15
select select "8"
click at [280, 295] on select "00 01 02 03 04 05 06 07 08 09 10 11 12 13 14 15 16 17 18 19 20 21 22 23" at bounding box center [288, 302] width 16 height 15
type input "03/09/2025, 08:51"
drag, startPoint x: 307, startPoint y: 304, endPoint x: 307, endPoint y: 295, distance: 9.5
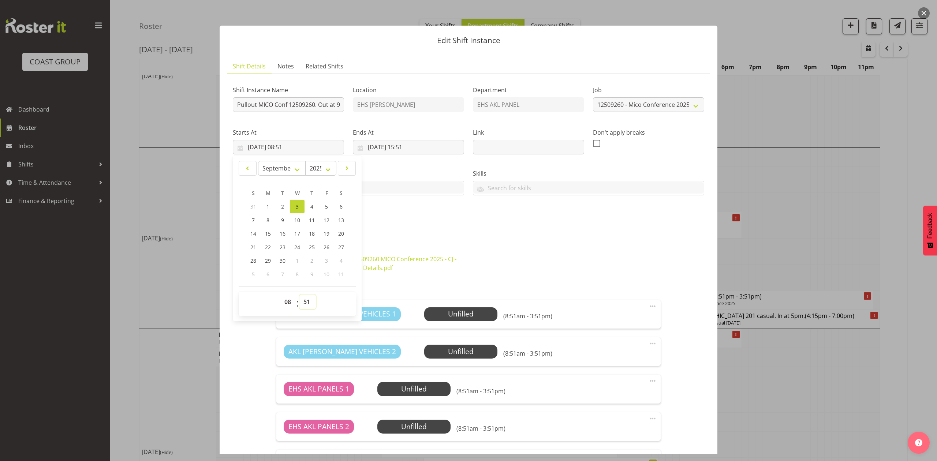
click at [307, 304] on select "00 01 02 03 04 05 06 07 08 09 10 11 12 13 14 15 16 17 18 19 20 21 22 23 24 25 2…" at bounding box center [307, 302] width 16 height 15
select select "30"
click at [299, 295] on select "00 01 02 03 04 05 06 07 08 09 10 11 12 13 14 15 16 17 18 19 20 21 22 23 24 25 2…" at bounding box center [307, 302] width 16 height 15
type input "03/09/2025, 08:30"
click at [446, 254] on div "12509260 MICO Conference 2025 - CJ - Job Details.pdf" at bounding box center [408, 263] width 120 height 26
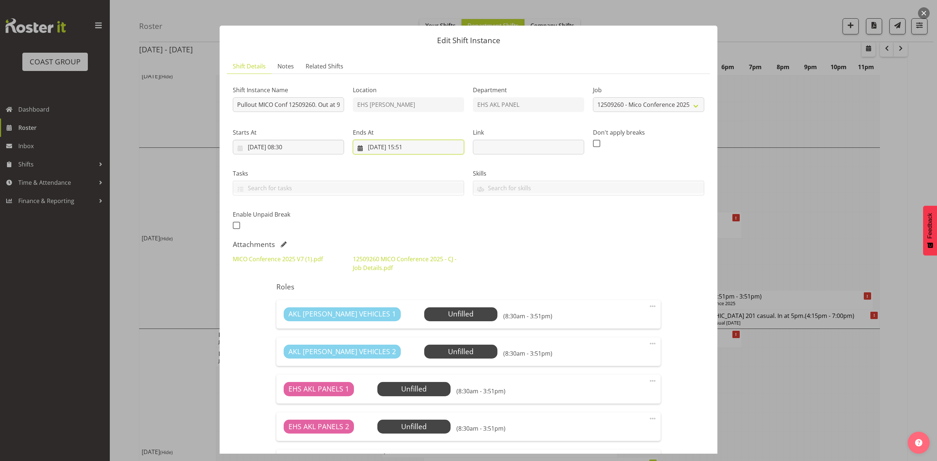
click at [416, 144] on input "03/09/2025, 15:51" at bounding box center [408, 147] width 111 height 15
click at [406, 303] on select "00 01 02 03 04 05 06 07 08 09 10 11 12 13 14 15 16 17 18 19 20 21 22 23" at bounding box center [408, 302] width 16 height 15
click at [565, 242] on div "Attachments" at bounding box center [468, 244] width 471 height 9
click at [413, 144] on input "03/09/2025, 15:51" at bounding box center [408, 147] width 111 height 15
click at [408, 304] on select "00 01 02 03 04 05 06 07 08 09 10 11 12 13 14 15 16 17 18 19 20 21 22 23" at bounding box center [408, 302] width 16 height 15
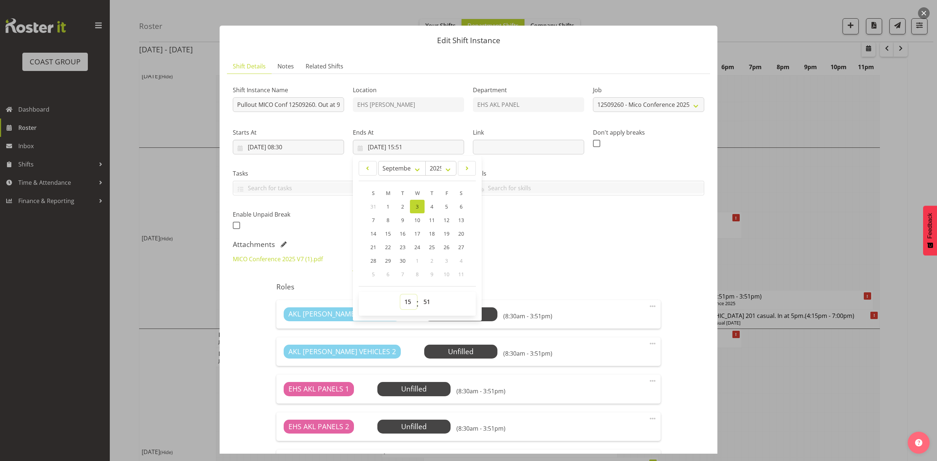
select select "12"
click at [400, 295] on select "00 01 02 03 04 05 06 07 08 09 10 11 12 13 14 15 16 17 18 19 20 21 22 23" at bounding box center [408, 302] width 16 height 15
type input "03/09/2025, 12:51"
drag, startPoint x: 427, startPoint y: 303, endPoint x: 425, endPoint y: 295, distance: 8.7
click at [427, 303] on select "00 01 02 03 04 05 06 07 08 09 10 11 12 13 14 15 16 17 18 19 20 21 22 23 24 25 2…" at bounding box center [427, 302] width 16 height 15
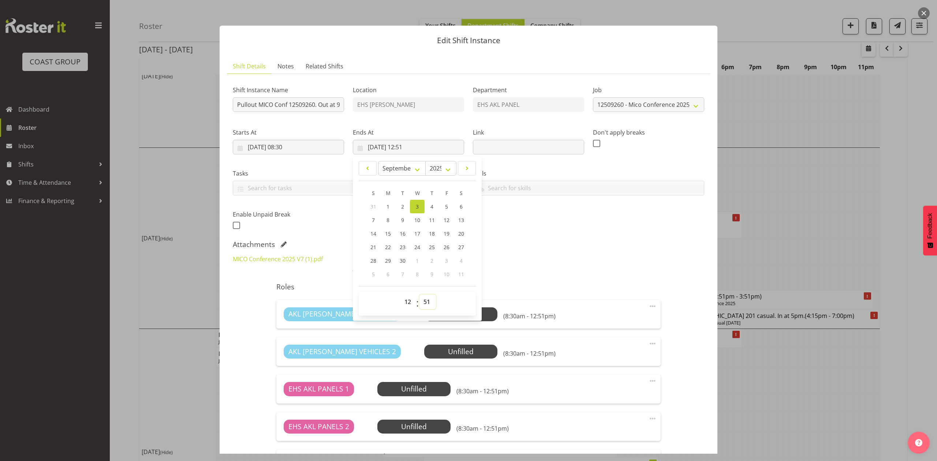
select select "0"
click at [419, 295] on select "00 01 02 03 04 05 06 07 08 09 10 11 12 13 14 15 16 17 18 19 20 21 22 23 24 25 2…" at bounding box center [427, 302] width 16 height 15
type input "03/09/2025, 12:00"
click at [525, 285] on h5 "Roles" at bounding box center [468, 286] width 384 height 9
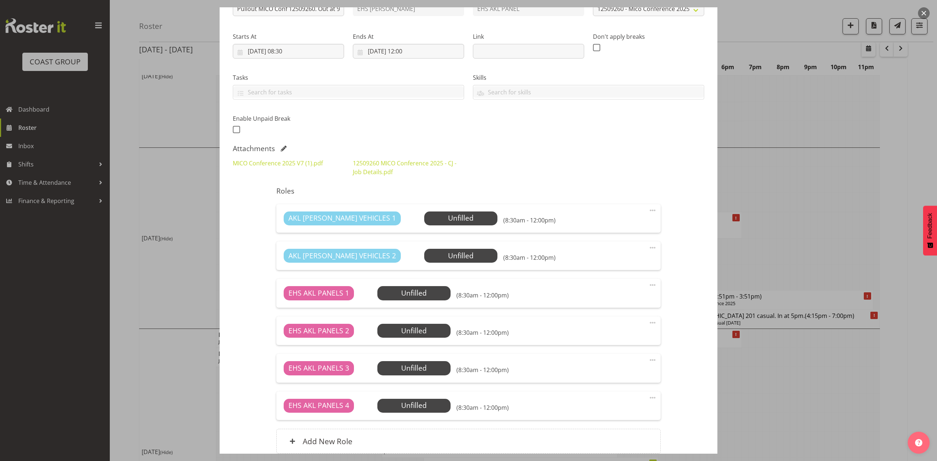
scroll to position [162, 0]
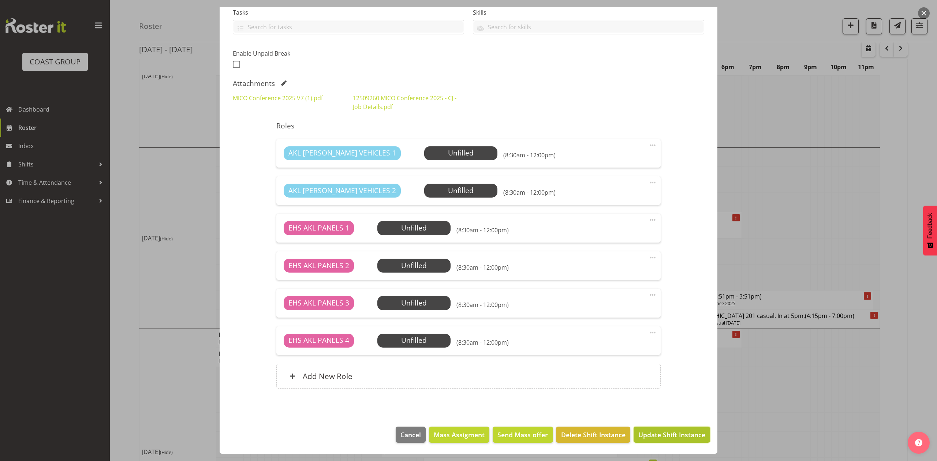
click at [665, 438] on span "Update Shift Instance" at bounding box center [671, 435] width 67 height 10
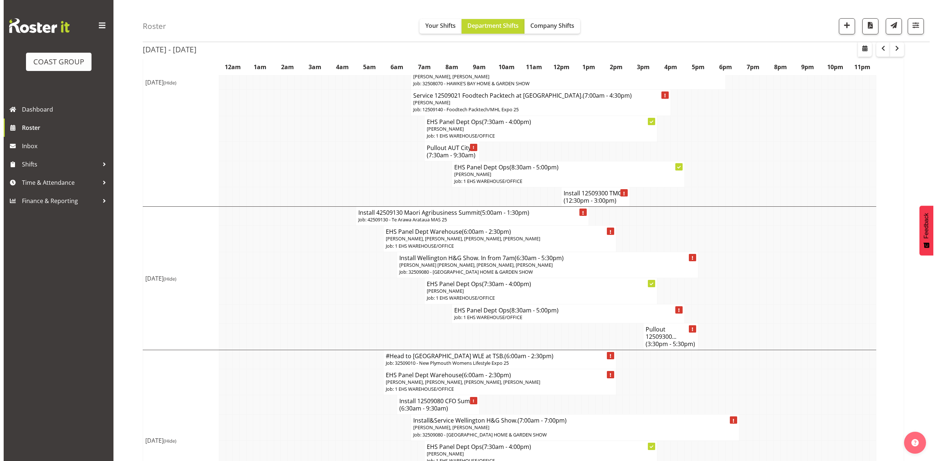
scroll to position [303, 0]
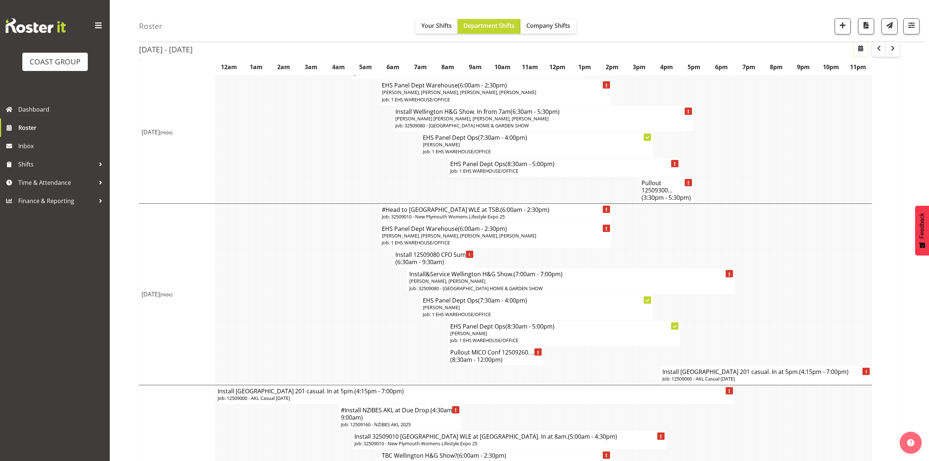
click at [861, 48] on span "button" at bounding box center [861, 48] width 9 height 9
select select "7"
select select "2025"
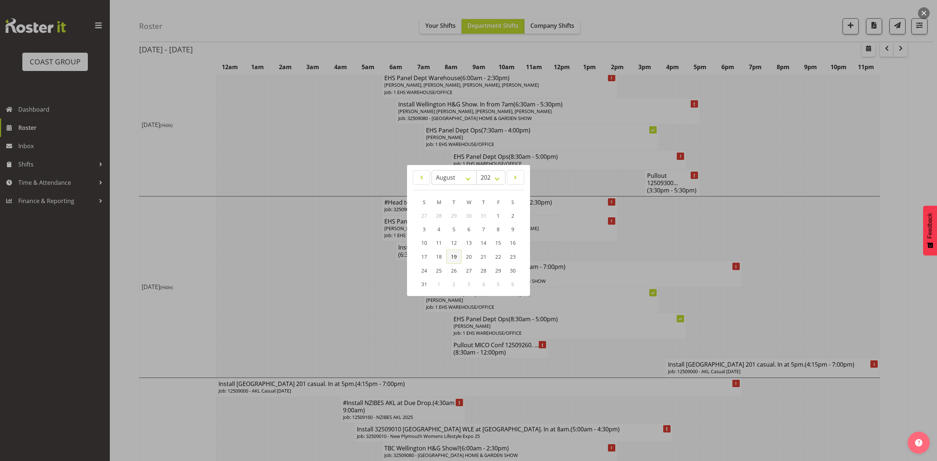
click at [454, 256] on span "19" at bounding box center [454, 256] width 6 height 7
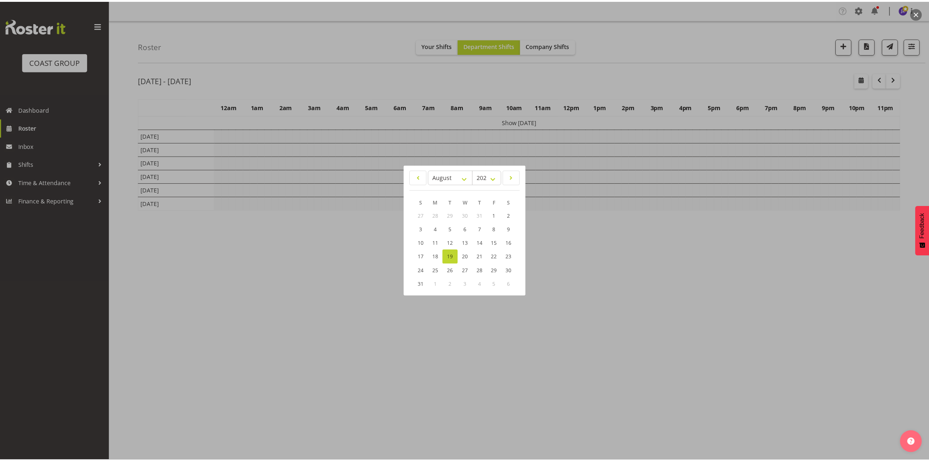
scroll to position [11, 0]
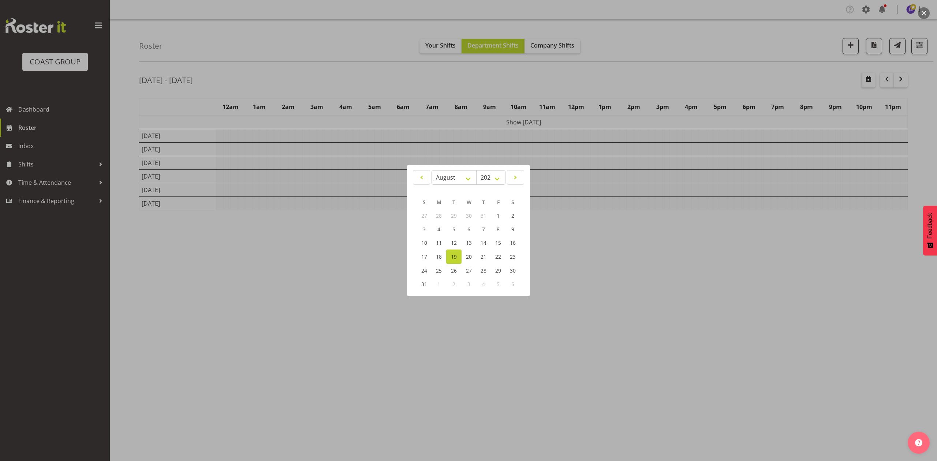
click at [776, 50] on div at bounding box center [468, 230] width 937 height 461
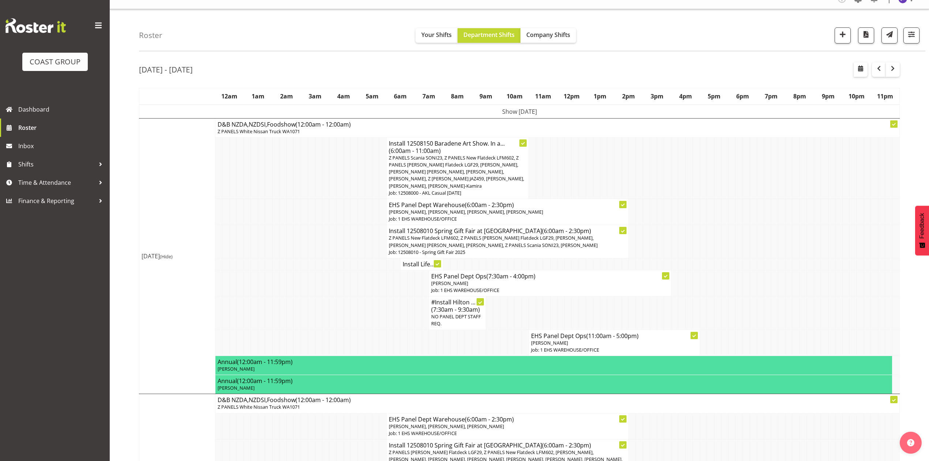
click at [751, 262] on td at bounding box center [753, 264] width 7 height 12
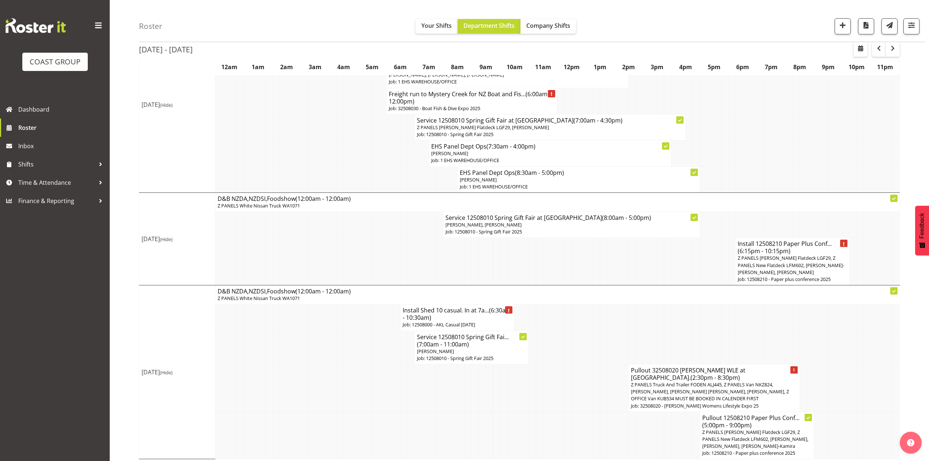
scroll to position [1008, 0]
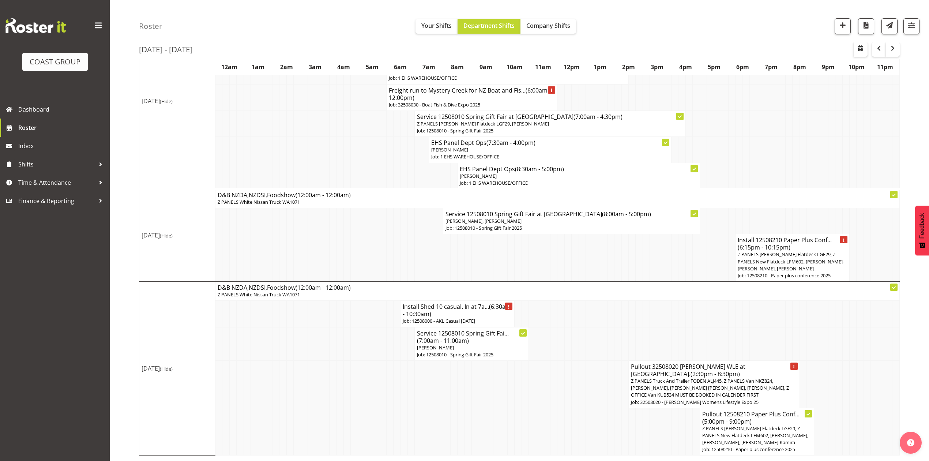
click at [650, 430] on td at bounding box center [653, 432] width 7 height 48
click at [912, 27] on span "button" at bounding box center [912, 25] width 10 height 10
click at [797, 23] on div "Roster Your Shifts Department Shifts Company Shifts 1 Locations Clear CARLTON E…" at bounding box center [532, 21] width 787 height 42
click at [913, 25] on span "button" at bounding box center [912, 25] width 10 height 10
click at [883, 46] on button "1 Locations" at bounding box center [865, 49] width 97 height 16
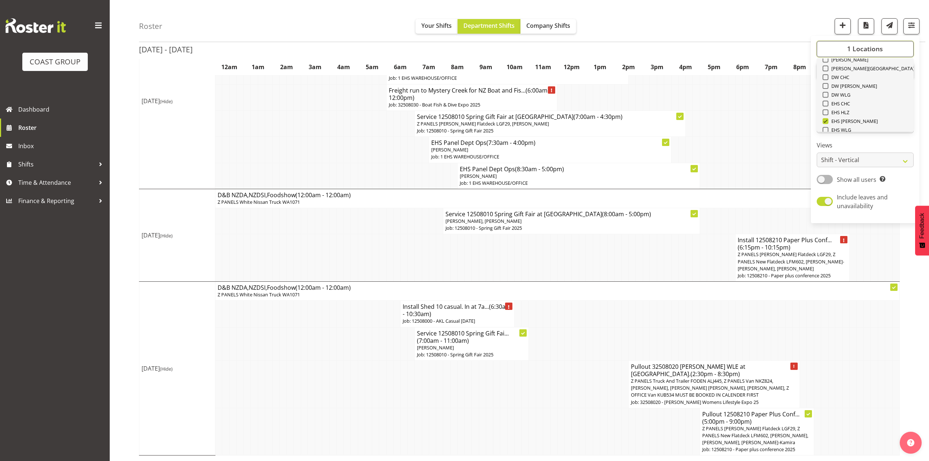
scroll to position [49, 0]
click at [732, 18] on div "Roster Your Shifts Department Shifts Company Shifts 1 Locations Clear CARLTON E…" at bounding box center [532, 21] width 787 height 42
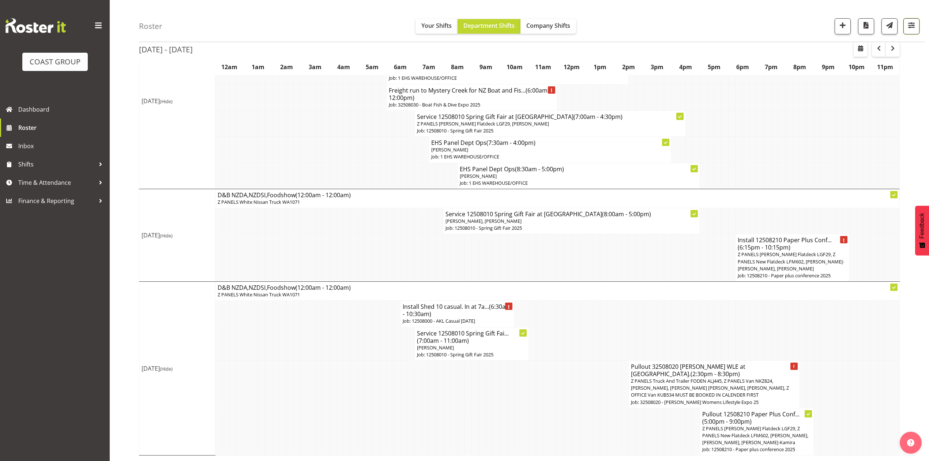
click at [913, 28] on span "button" at bounding box center [912, 25] width 10 height 10
drag, startPoint x: 717, startPoint y: 325, endPoint x: 724, endPoint y: 326, distance: 6.7
click at [719, 327] on td at bounding box center [717, 343] width 7 height 33
click at [744, 327] on td at bounding box center [746, 343] width 7 height 33
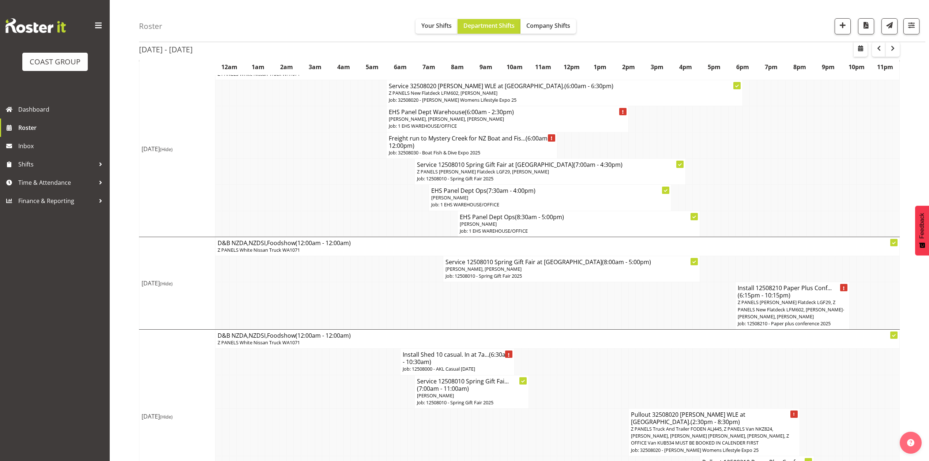
scroll to position [1008, 0]
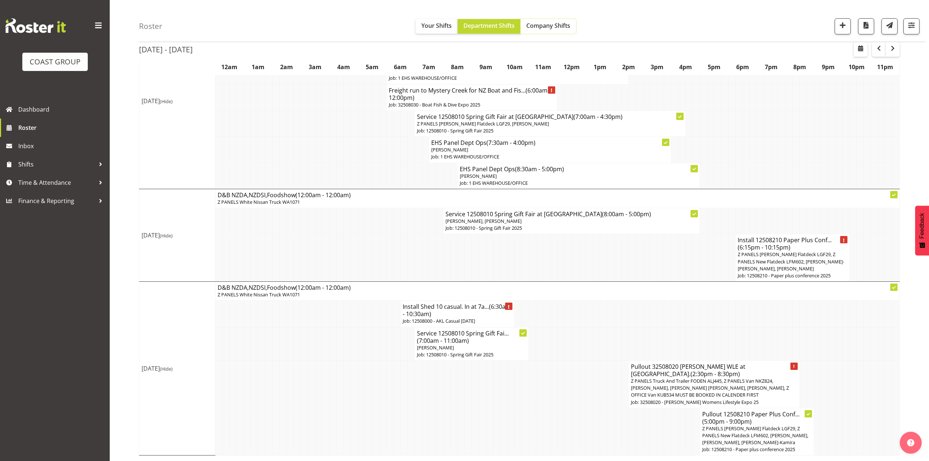
drag, startPoint x: 545, startPoint y: 25, endPoint x: 634, endPoint y: 43, distance: 91.1
click at [545, 25] on span "Company Shifts" at bounding box center [549, 26] width 44 height 8
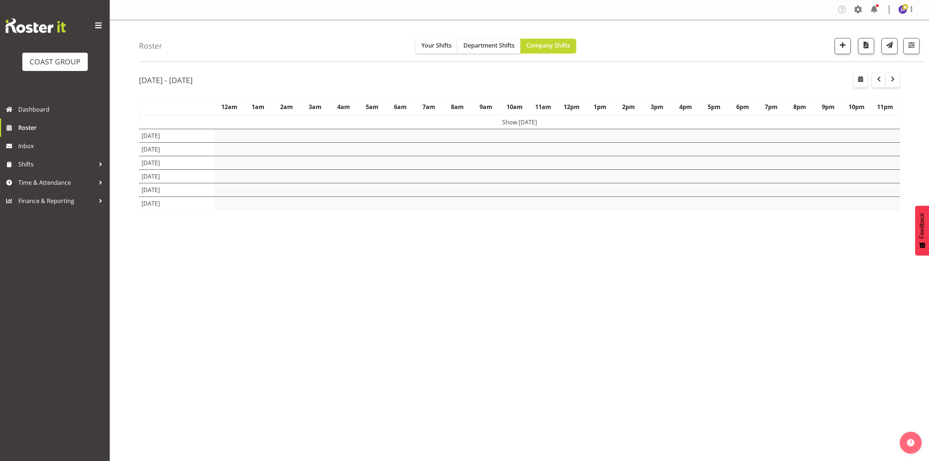
scroll to position [11, 0]
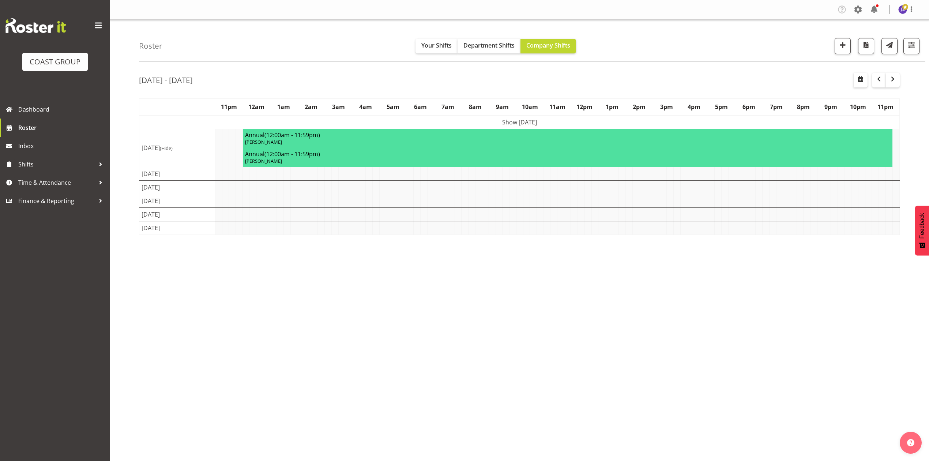
click at [595, 76] on div "Aug 18th - 24th, 2025" at bounding box center [519, 81] width 761 height 17
click at [501, 41] on span "Department Shifts" at bounding box center [489, 45] width 51 height 8
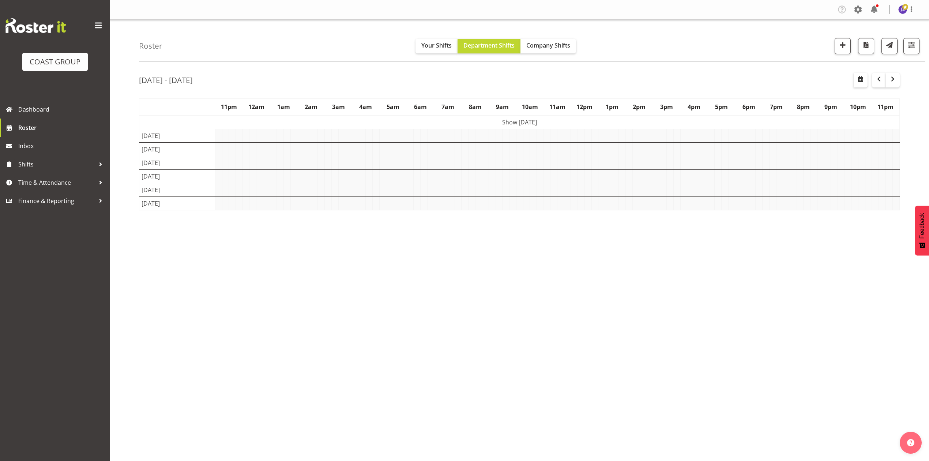
click at [563, 24] on div "Roster Your Shifts Department Shifts Company Shifts 1 Locations Clear CARLTON E…" at bounding box center [532, 41] width 787 height 42
click at [554, 39] on button "Company Shifts" at bounding box center [549, 46] width 56 height 15
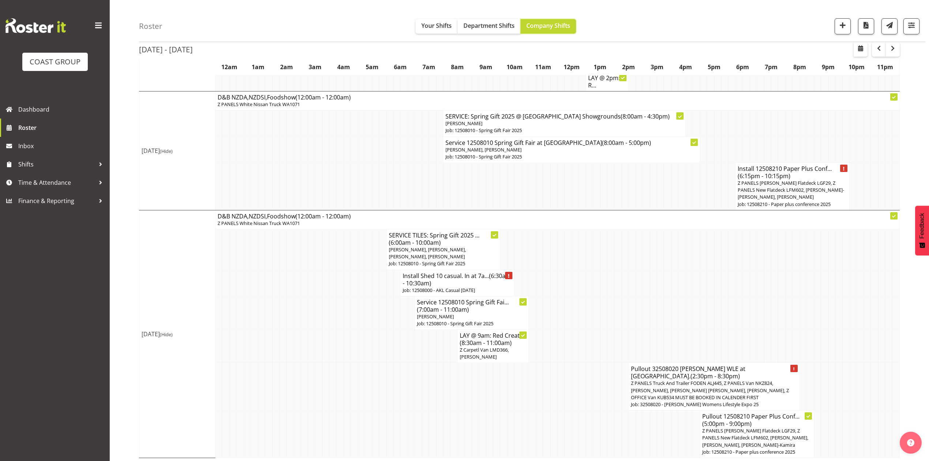
scroll to position [2292, 0]
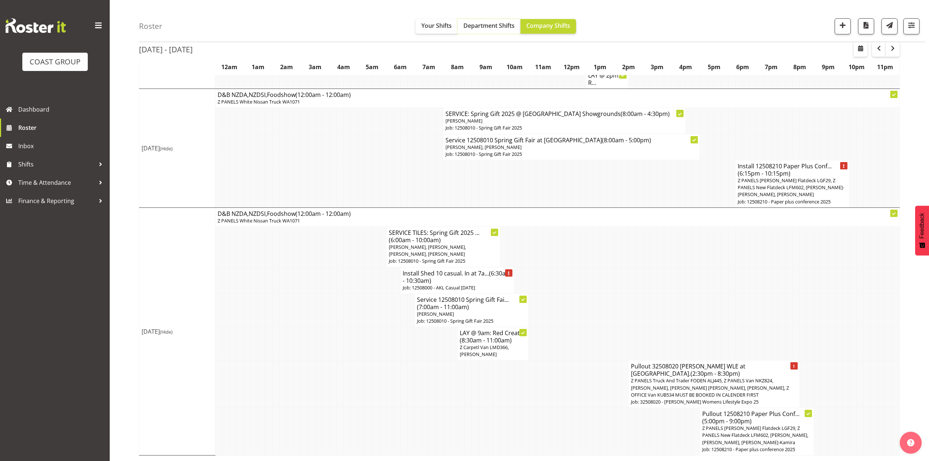
click at [476, 20] on button "Department Shifts" at bounding box center [489, 26] width 63 height 15
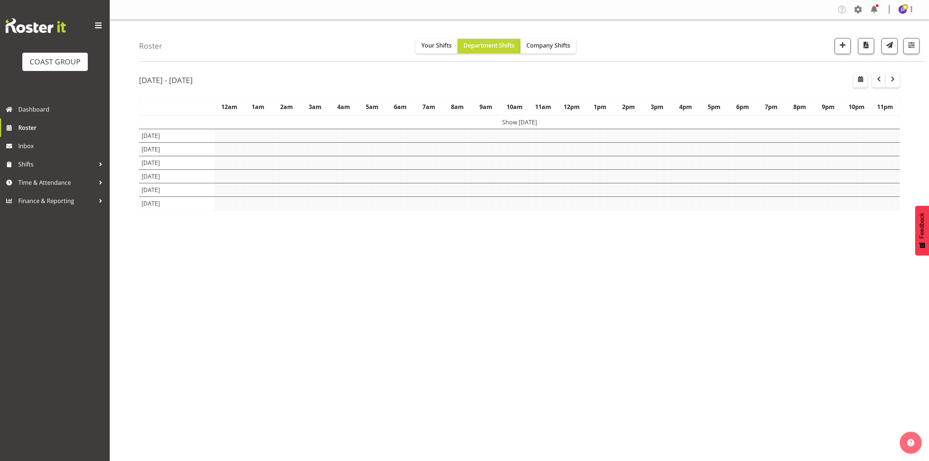
click at [788, 358] on div "Tasks Jobs Employees Profile Log Out Roster Your Shifts Department Shifts Compa…" at bounding box center [520, 230] width 820 height 461
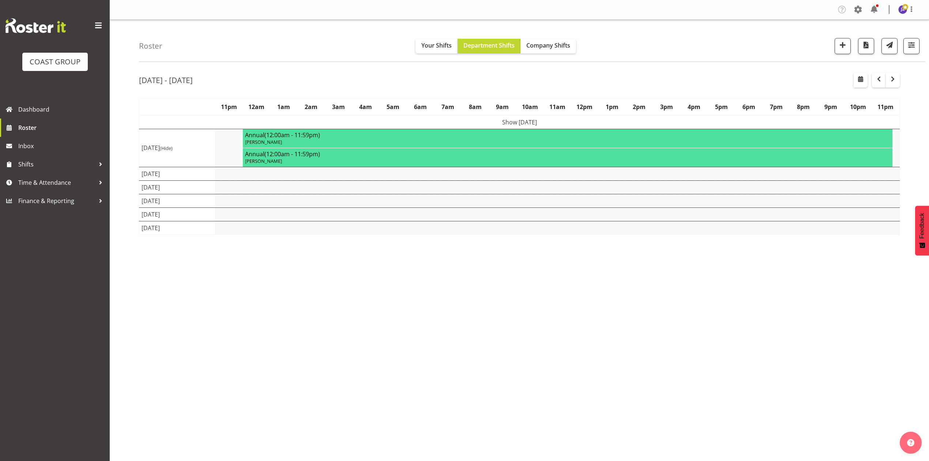
click at [681, 288] on div "Aug 18th - 24th, 2025 August 18 - 24, 2025 Today Day Week Fortnight Month calen…" at bounding box center [534, 213] width 790 height 293
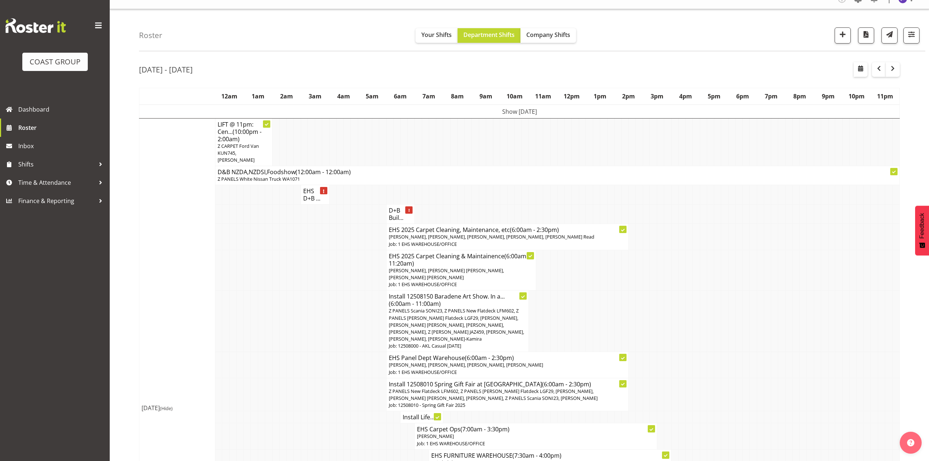
click at [680, 247] on td at bounding box center [682, 237] width 7 height 26
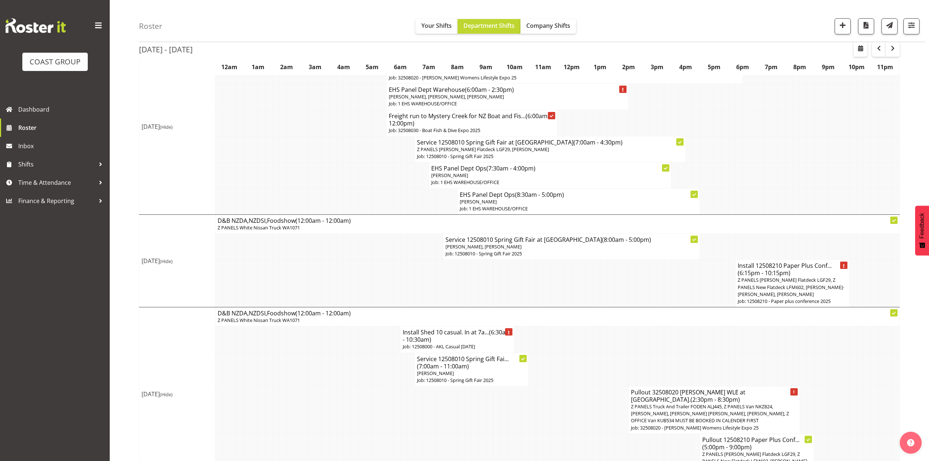
scroll to position [1008, 0]
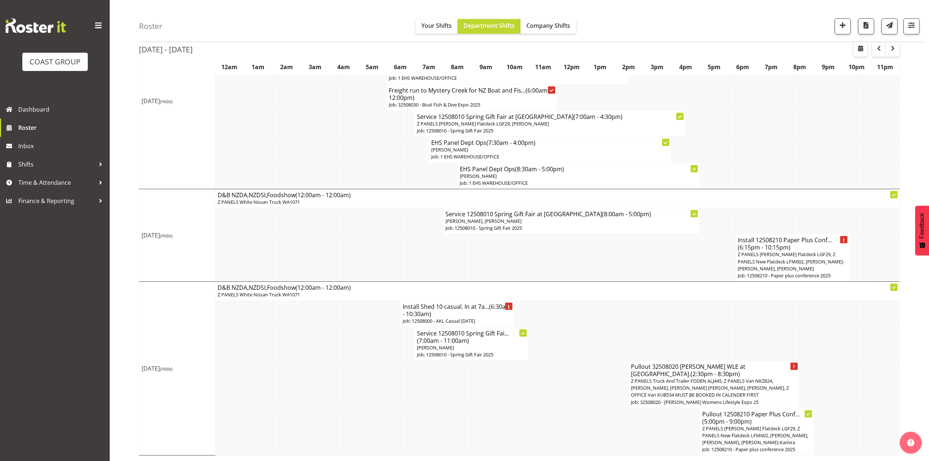
click at [446, 303] on span "(6:30am - 10:30am)" at bounding box center [457, 310] width 108 height 15
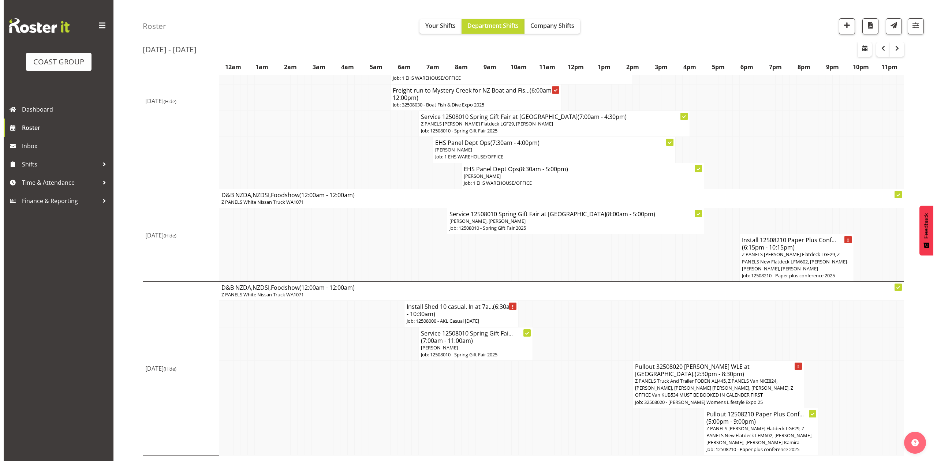
scroll to position [1001, 0]
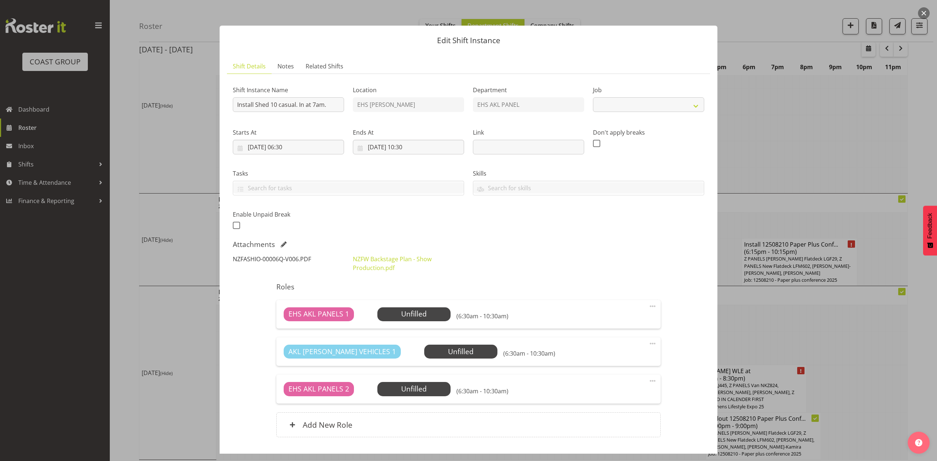
click at [292, 259] on link "NZFASHIO-00006Q-V006.PDF" at bounding box center [272, 259] width 78 height 8
select select "8652"
click at [358, 266] on link "NZFW Backstage Plan - Show Production.pdf" at bounding box center [392, 263] width 79 height 17
click at [786, 141] on div at bounding box center [468, 230] width 937 height 461
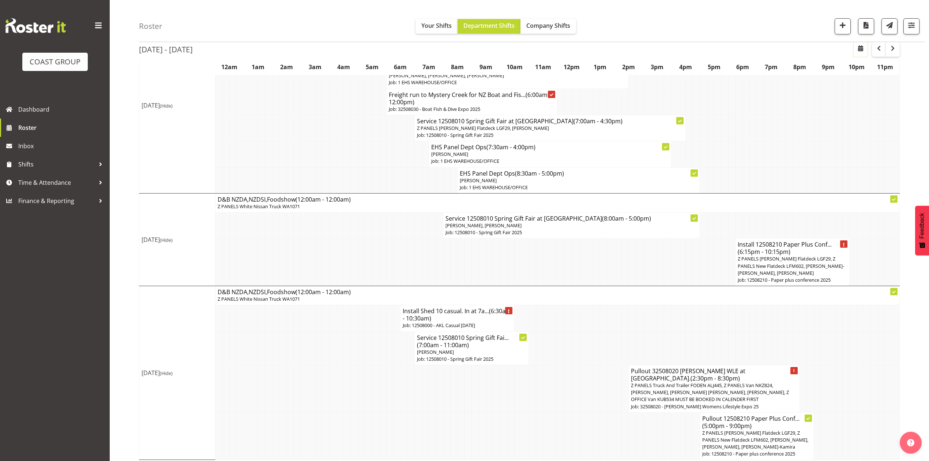
click at [861, 47] on span "button" at bounding box center [861, 48] width 9 height 9
select select "7"
select select "2025"
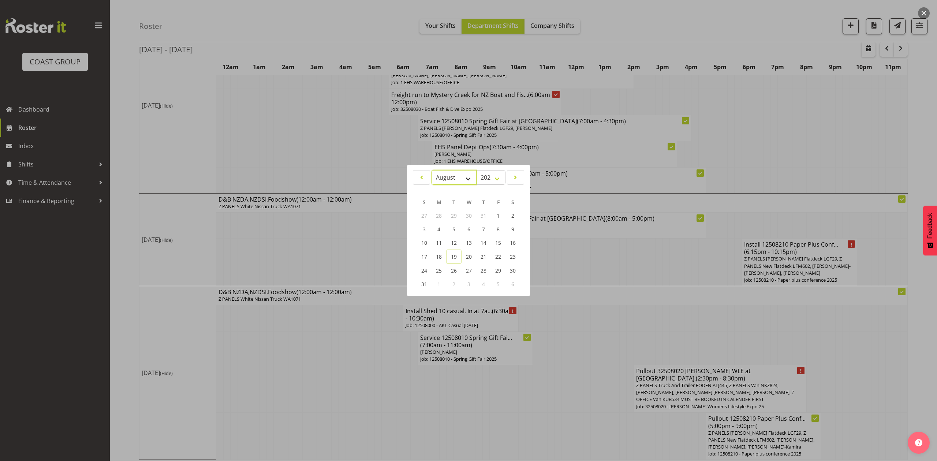
drag, startPoint x: 450, startPoint y: 179, endPoint x: 450, endPoint y: 183, distance: 4.0
click at [450, 179] on select "January February March April May June July August September October November De…" at bounding box center [453, 177] width 45 height 15
select select "8"
click at [431, 170] on select "January February March April May June July August September October November De…" at bounding box center [453, 177] width 45 height 15
click at [511, 214] on span "6" at bounding box center [512, 216] width 3 height 7
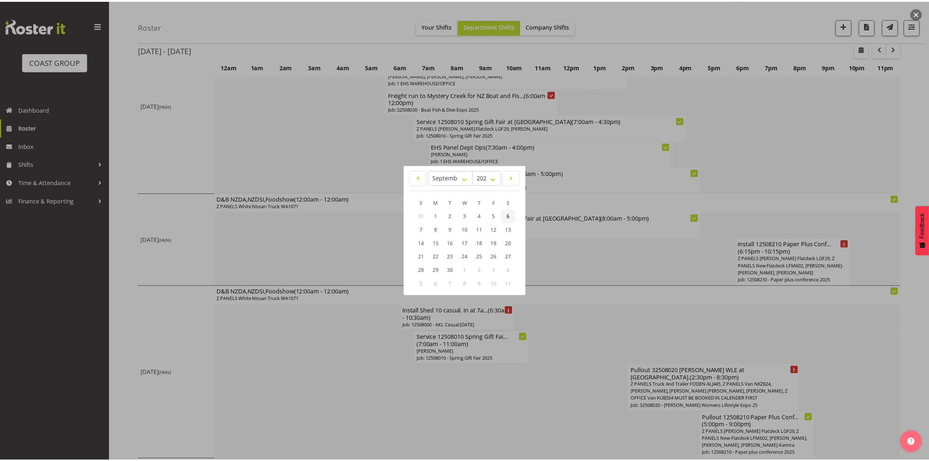
scroll to position [11, 0]
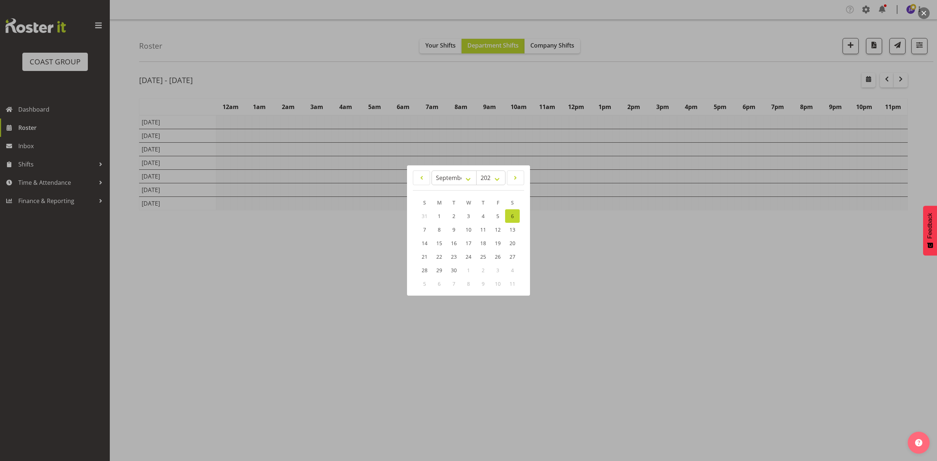
click at [681, 314] on div at bounding box center [468, 230] width 937 height 461
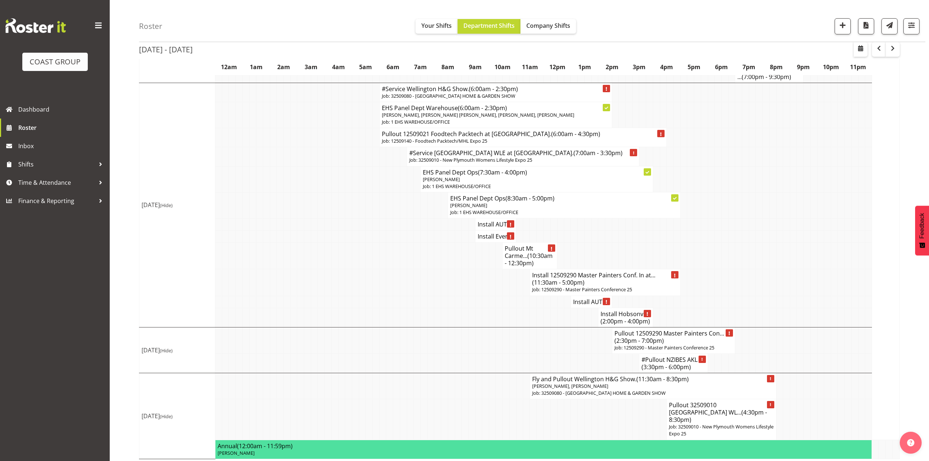
scroll to position [853, 0]
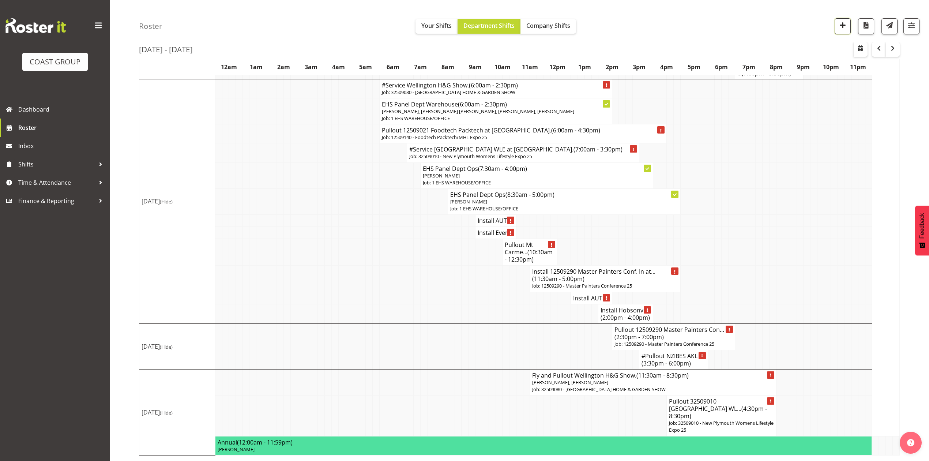
click at [842, 25] on span "button" at bounding box center [843, 25] width 10 height 10
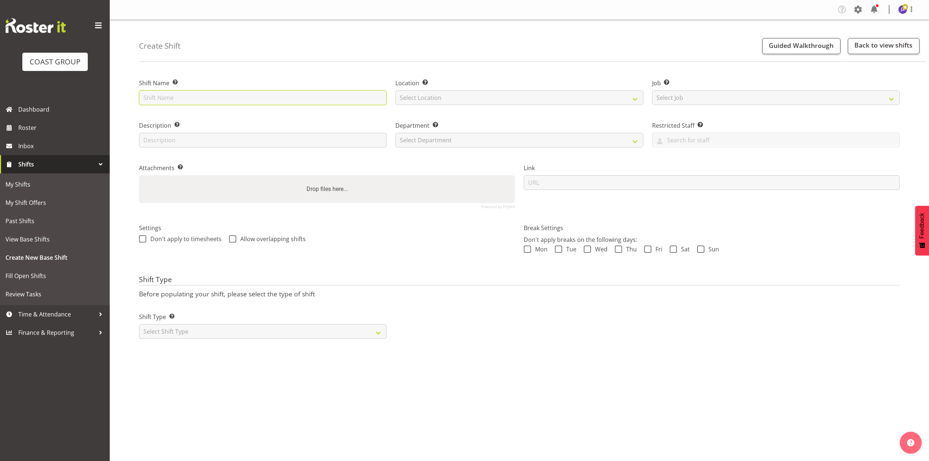
click at [281, 91] on input "text" at bounding box center [263, 97] width 248 height 15
drag, startPoint x: 228, startPoint y: 102, endPoint x: 186, endPoint y: 97, distance: 42.3
click at [186, 97] on input "Festival of India at Due Drop" at bounding box center [263, 97] width 248 height 15
click at [141, 97] on input "Festival of India at Due Drop" at bounding box center [263, 97] width 248 height 15
type input "12509330 Festival of India at Due Drop"
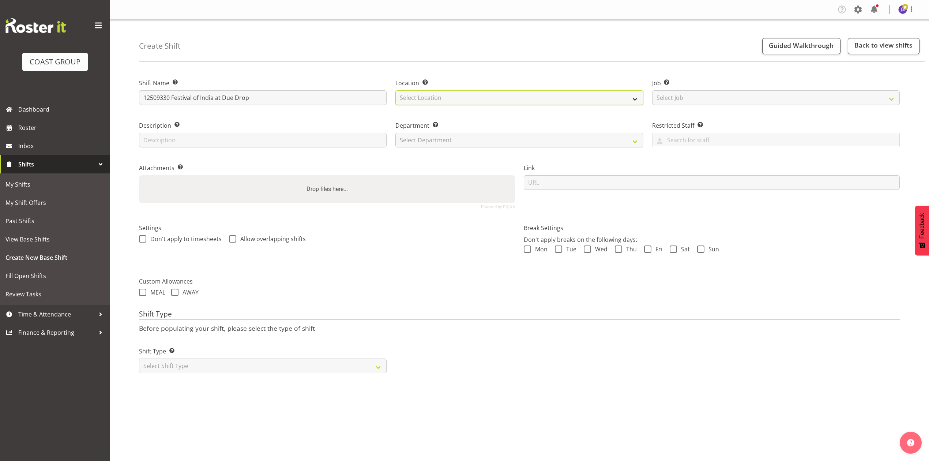
drag, startPoint x: 430, startPoint y: 93, endPoint x: 432, endPoint y: 97, distance: 5.0
click at [431, 93] on select "Select Location EHS [PERSON_NAME]" at bounding box center [520, 97] width 248 height 15
select select "35"
click at [396, 90] on select "Select Location EHS [PERSON_NAME]" at bounding box center [520, 97] width 248 height 15
click at [665, 98] on select "Select Job Create new job 1 Carlton Events 1 [PERSON_NAME][GEOGRAPHIC_DATA] 1 […" at bounding box center [776, 97] width 248 height 15
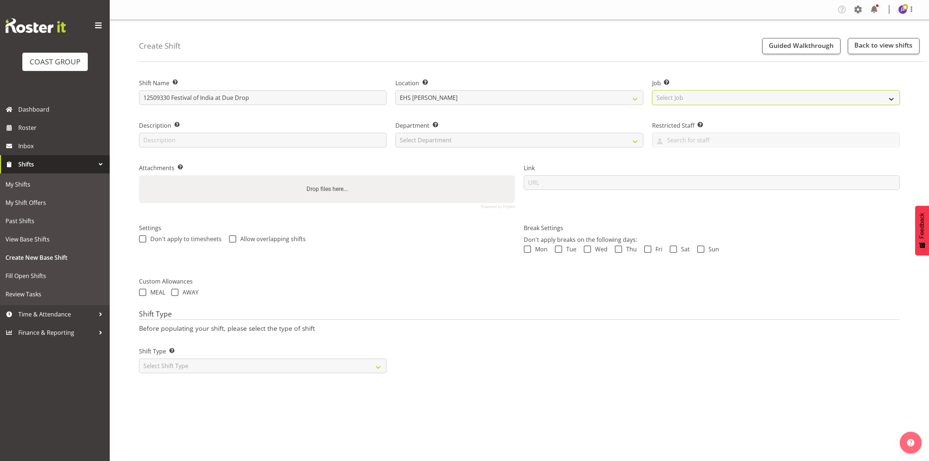
select select "10539"
click at [652, 90] on select "Select Job Create new job 1 Carlton Events 1 [PERSON_NAME][GEOGRAPHIC_DATA] 1 […" at bounding box center [776, 97] width 248 height 15
click at [460, 136] on select "Select Department EHS AKL PANEL EHS AKL PANEL" at bounding box center [520, 140] width 248 height 15
select select "39"
click at [396, 133] on select "Select Department EHS AKL PANEL EHS AKL PANEL" at bounding box center [520, 140] width 248 height 15
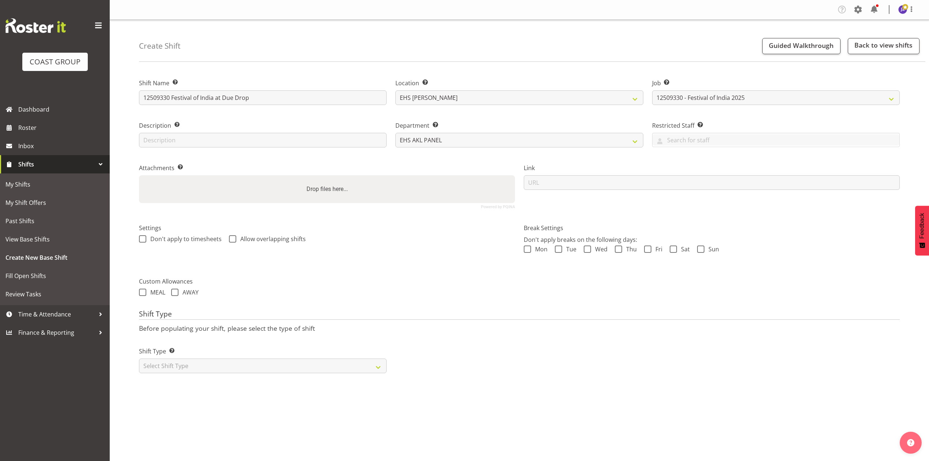
click at [452, 186] on div "Drop files here..." at bounding box center [327, 189] width 376 height 28
click at [139, 175] on input "Drop files here..." at bounding box center [327, 176] width 376 height 2
type input "C:\fakepath\Copy of Festival of India [DATE] Expo 24 V5.pdf"
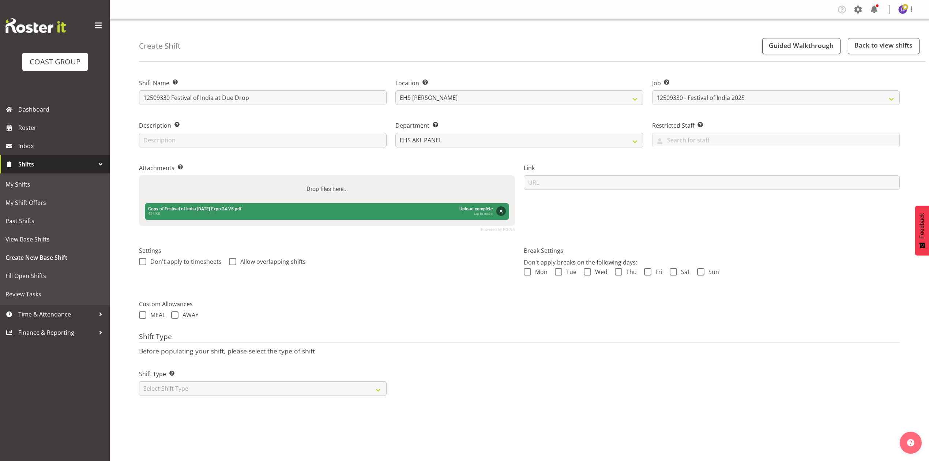
click at [449, 292] on div "Settings Don't apply to timesheets Allow overlapping shifts" at bounding box center [327, 265] width 385 height 58
click at [400, 189] on div "Drop files here..." at bounding box center [327, 189] width 376 height 28
click at [139, 175] on input "Drop files here..." at bounding box center [327, 176] width 376 height 2
type input "C:\fakepath\12509330 - Festival of India - HE - Job Details.pdf"
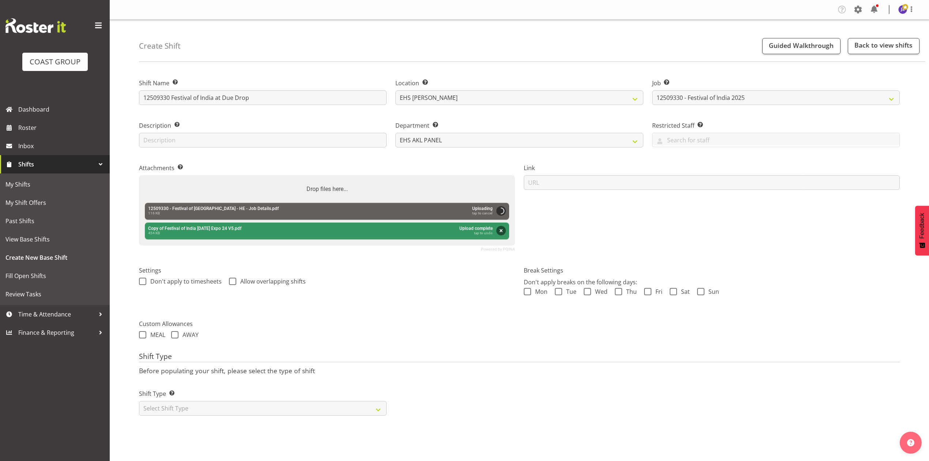
click at [458, 321] on label "Custom Allowances" at bounding box center [519, 323] width 761 height 9
click at [322, 412] on select "Select Shift Type One Off Shift Recurring Shift Rotating Shift" at bounding box center [263, 408] width 248 height 15
select select "recurring"
click at [139, 402] on select "Select Shift Type One Off Shift Recurring Shift Rotating Shift" at bounding box center [263, 408] width 248 height 15
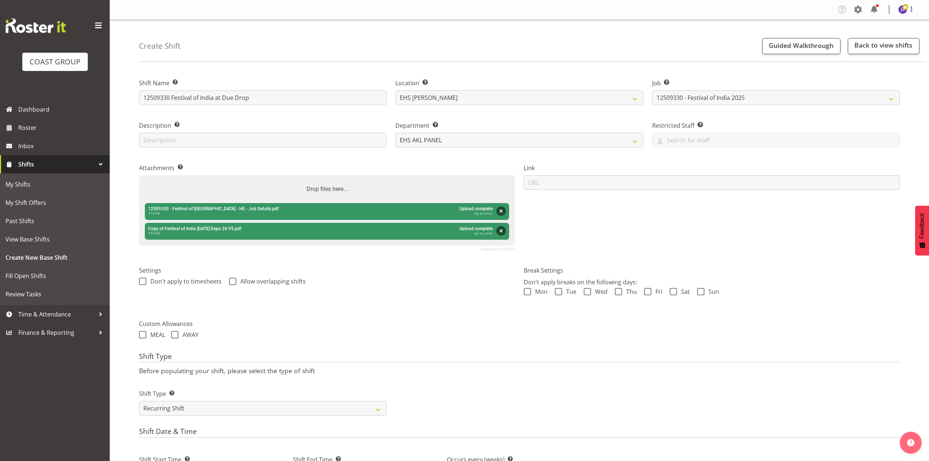
click at [302, 391] on label "Shift Type Shift Types: One Off – Select this if you would like a single shift …" at bounding box center [263, 393] width 248 height 9
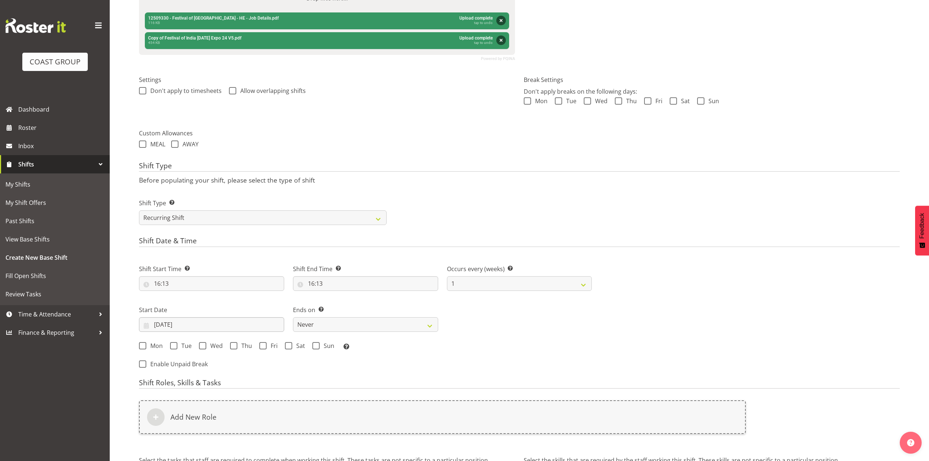
scroll to position [195, 0]
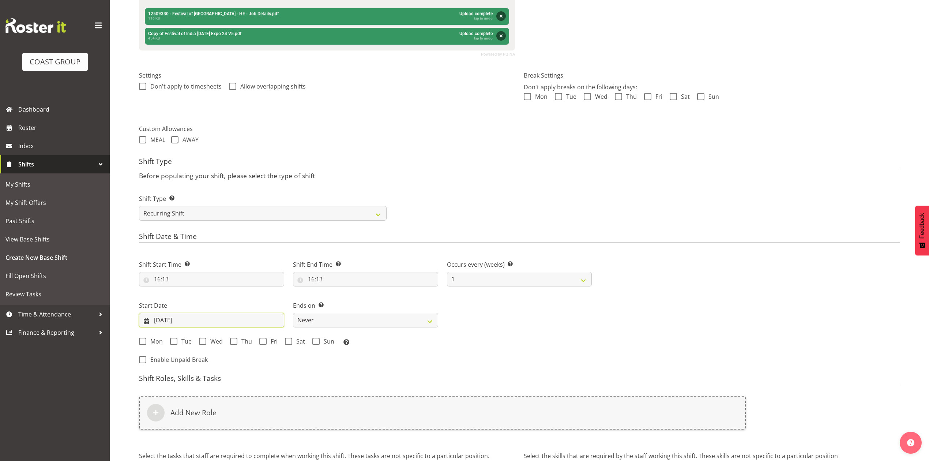
click at [172, 319] on input "19/08/2025" at bounding box center [211, 320] width 145 height 15
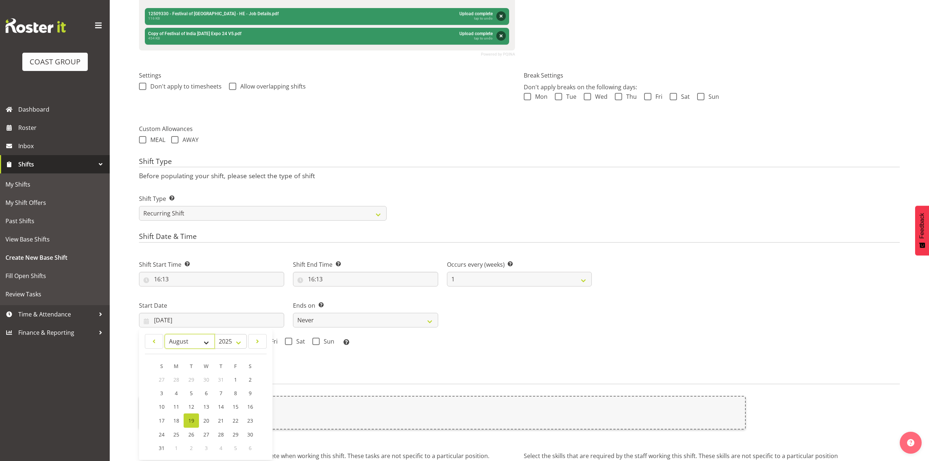
click at [180, 338] on select "January February March April May June July August September October November De…" at bounding box center [190, 341] width 50 height 15
select select "8"
click at [165, 335] on select "January February March April May June July August September October November De…" at bounding box center [190, 341] width 50 height 15
click at [244, 380] on link "6" at bounding box center [250, 380] width 15 height 14
type input "06/09/2025"
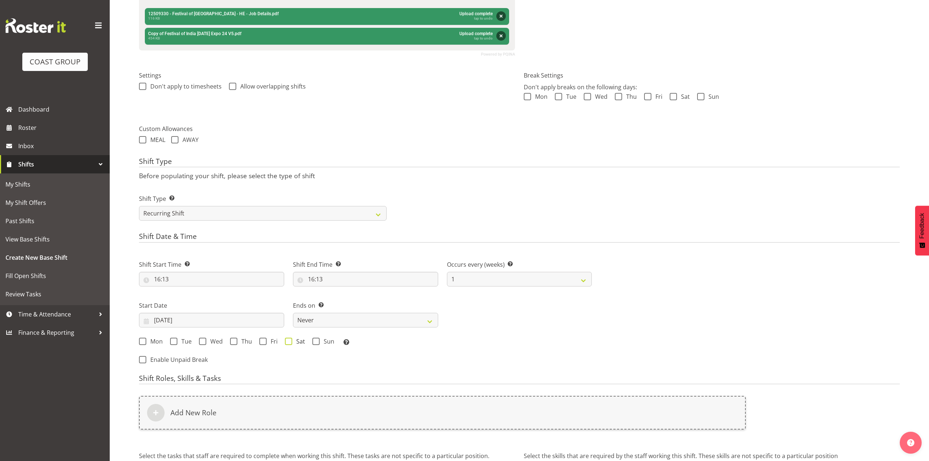
click at [285, 341] on span at bounding box center [288, 341] width 7 height 7
click at [285, 341] on input "Sat" at bounding box center [287, 341] width 5 height 5
checkbox input "true"
click at [337, 324] on select "Never On Date" at bounding box center [365, 320] width 145 height 15
select select "date"
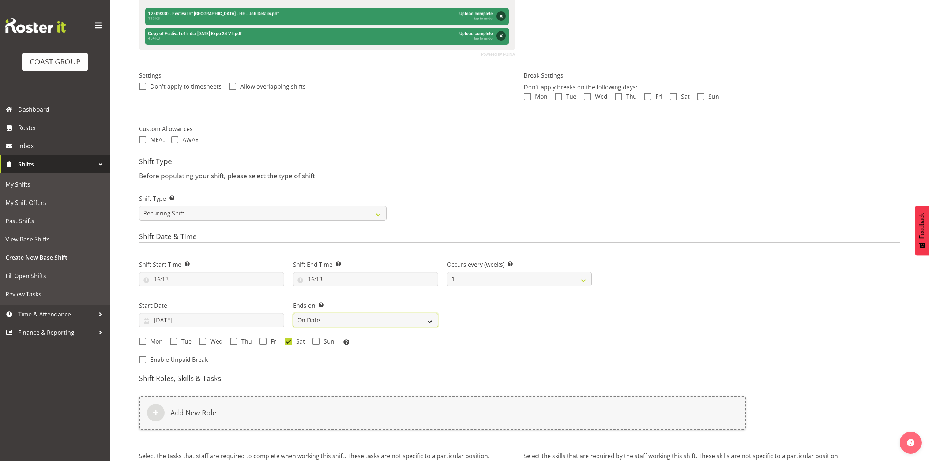
click at [293, 314] on select "Never On Date" at bounding box center [365, 320] width 145 height 15
select select "7"
select select "2025"
click at [470, 321] on input "19/08/2025" at bounding box center [519, 320] width 145 height 15
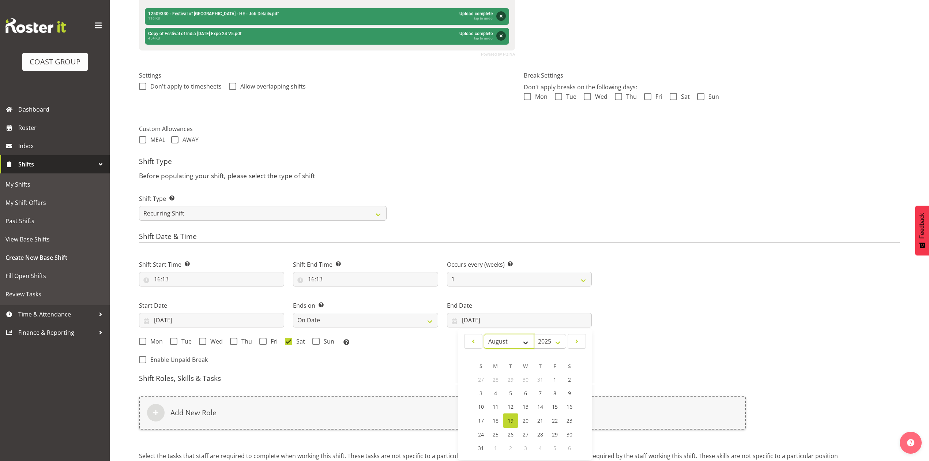
click at [512, 342] on select "January February March April May June July August September October November De…" at bounding box center [509, 341] width 50 height 15
select select "8"
click at [484, 335] on select "January February March April May June July August September October November De…" at bounding box center [509, 341] width 50 height 15
click at [482, 391] on span "7" at bounding box center [481, 393] width 3 height 7
type input "07/09/2025"
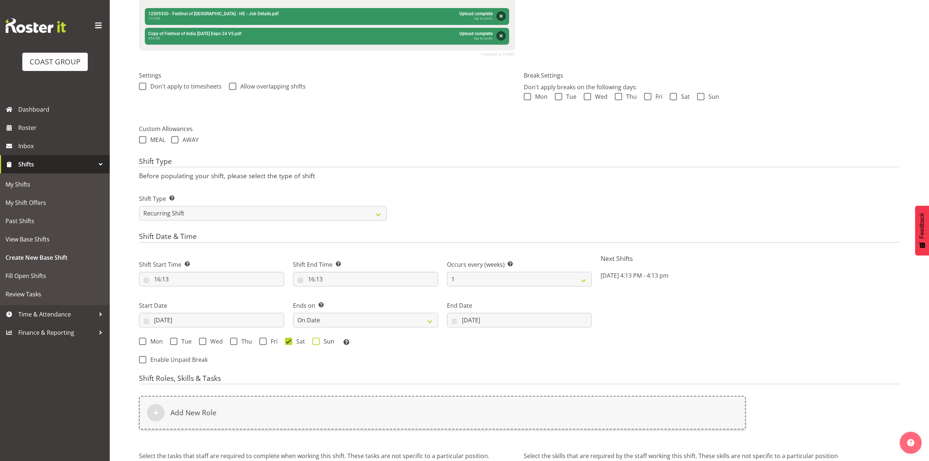
click at [315, 340] on span at bounding box center [315, 341] width 7 height 7
click at [315, 340] on input "Sun" at bounding box center [314, 341] width 5 height 5
checkbox input "true"
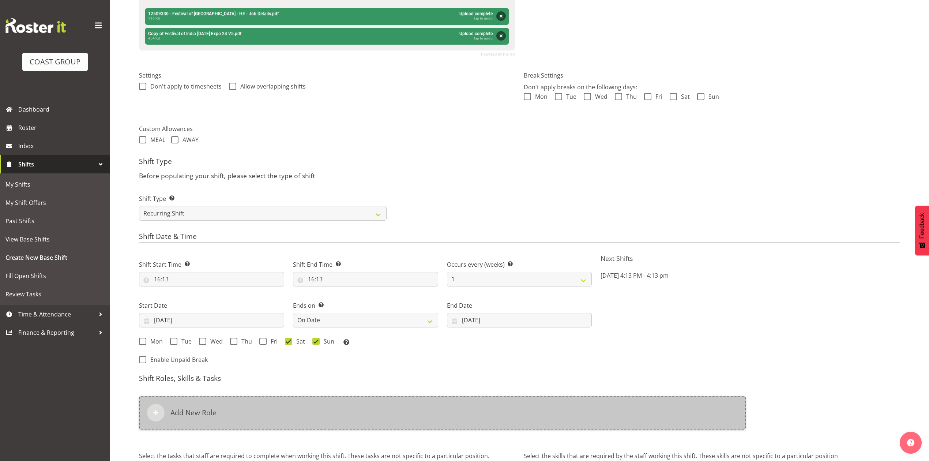
click at [337, 408] on div "Add New Role" at bounding box center [442, 413] width 607 height 34
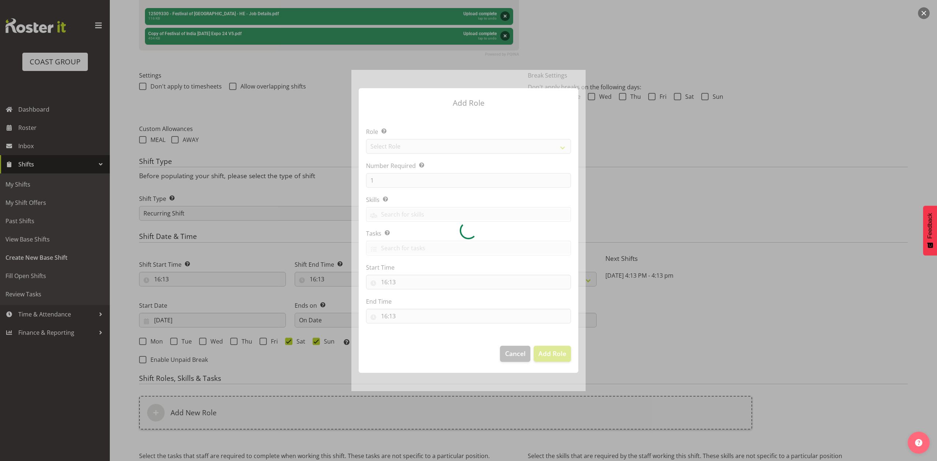
click at [445, 143] on div at bounding box center [468, 230] width 234 height 321
click at [445, 144] on div at bounding box center [468, 230] width 234 height 321
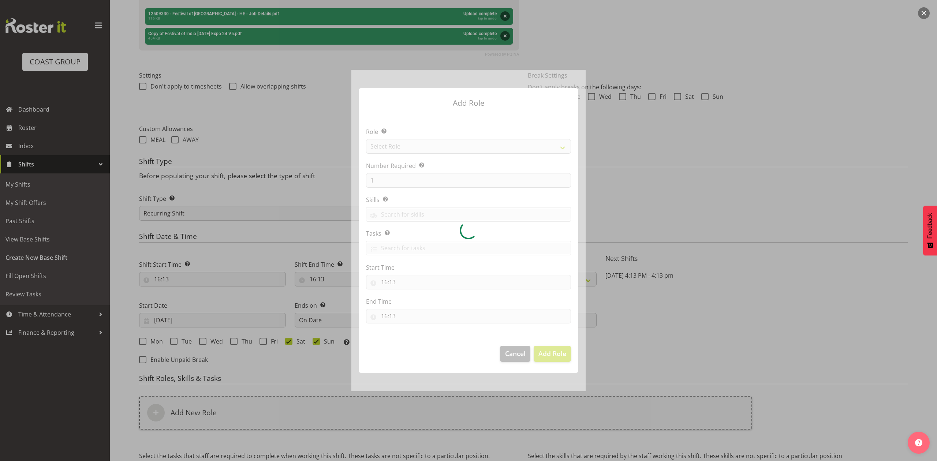
click at [445, 151] on div at bounding box center [468, 230] width 234 height 321
click at [406, 145] on div at bounding box center [468, 230] width 234 height 321
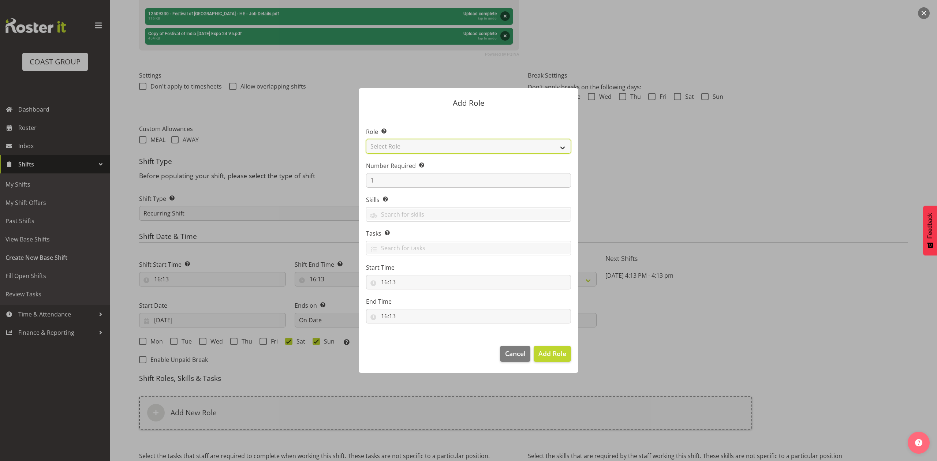
click at [406, 145] on select "Select Role ACCOUNT MANAGER ACCOUNT MANAGER DW ACCOUNTS AKL DIANNA VEHICLES AKL…" at bounding box center [468, 146] width 205 height 15
select select "81"
click at [366, 139] on select "Select Role ACCOUNT MANAGER ACCOUNT MANAGER DW ACCOUNTS AKL DIANNA VEHICLES AKL…" at bounding box center [468, 146] width 205 height 15
drag, startPoint x: 551, startPoint y: 352, endPoint x: 501, endPoint y: 172, distance: 186.7
click at [511, 186] on div "Add Role Role Select the role you wish to add to the shift. ACCOUNT MANAGER ACC…" at bounding box center [468, 230] width 234 height 321
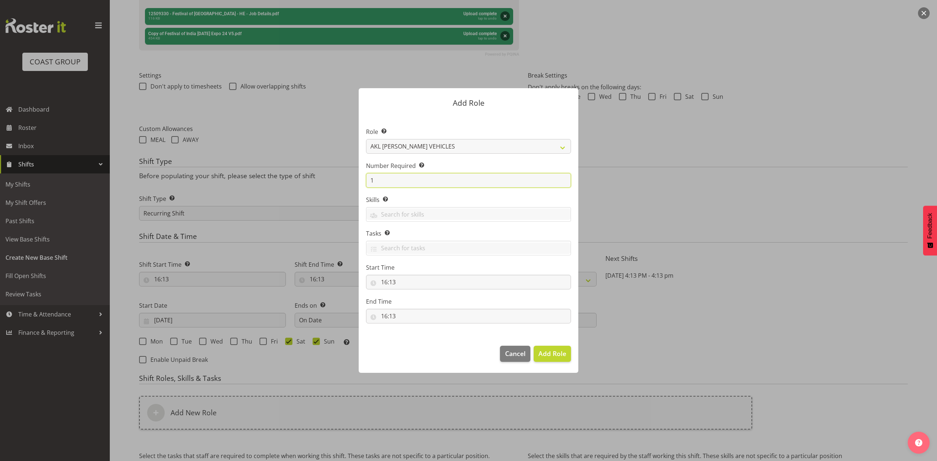
click at [397, 180] on input "1" at bounding box center [468, 180] width 205 height 15
type input "3"
click at [525, 346] on button "Add 3 Roles" at bounding box center [548, 354] width 46 height 16
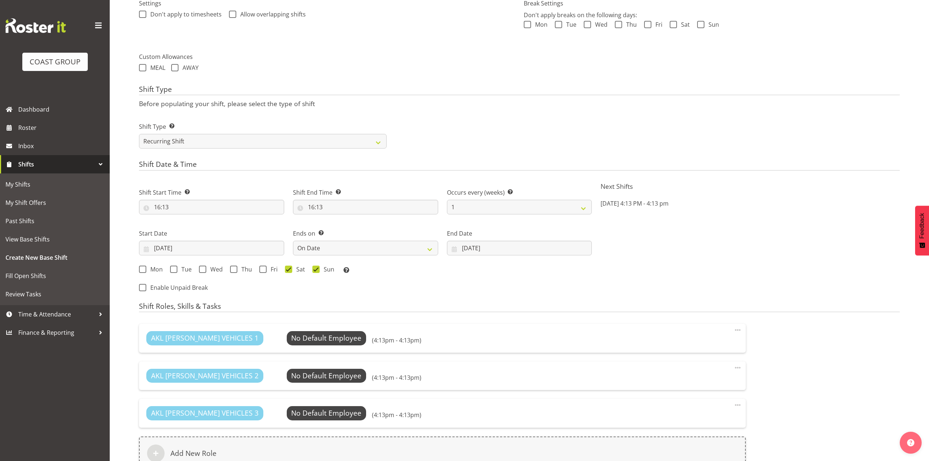
scroll to position [390, 0]
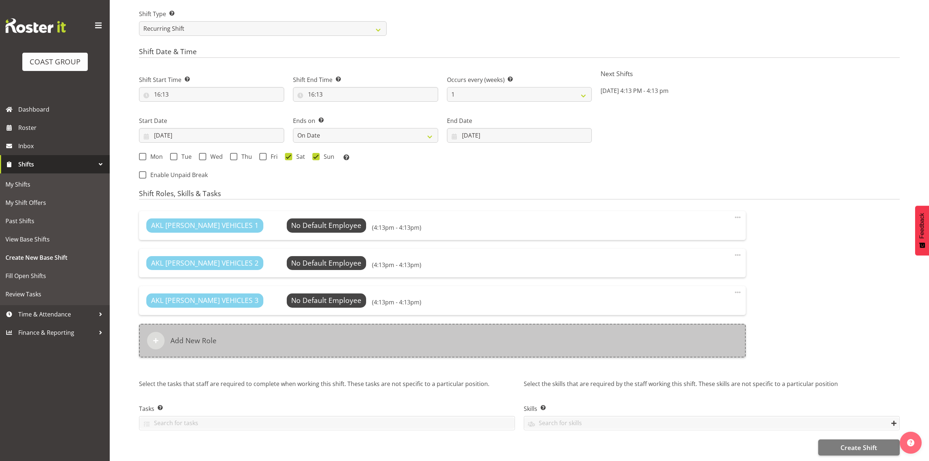
click at [370, 333] on div "Add New Role" at bounding box center [442, 341] width 607 height 34
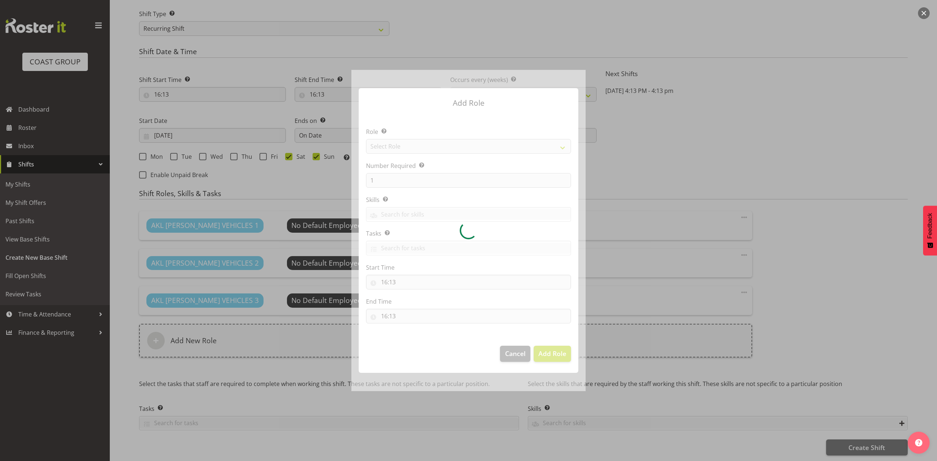
click at [426, 155] on div at bounding box center [468, 230] width 234 height 321
click at [432, 150] on div at bounding box center [468, 230] width 234 height 321
click at [432, 145] on div at bounding box center [468, 230] width 234 height 321
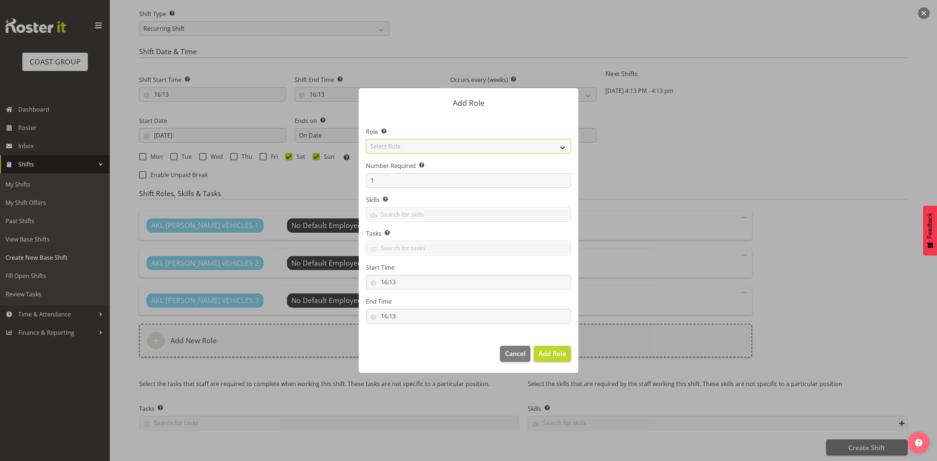
click at [432, 145] on select "Select Role ACCOUNT MANAGER ACCOUNT MANAGER DW ACCOUNTS AKL DIANNA VEHICLES AKL…" at bounding box center [468, 146] width 205 height 15
select select "188"
click at [366, 139] on select "Select Role ACCOUNT MANAGER ACCOUNT MANAGER DW ACCOUNTS AKL DIANNA VEHICLES AKL…" at bounding box center [468, 146] width 205 height 15
click at [401, 181] on input "1" at bounding box center [468, 180] width 205 height 15
type input "6"
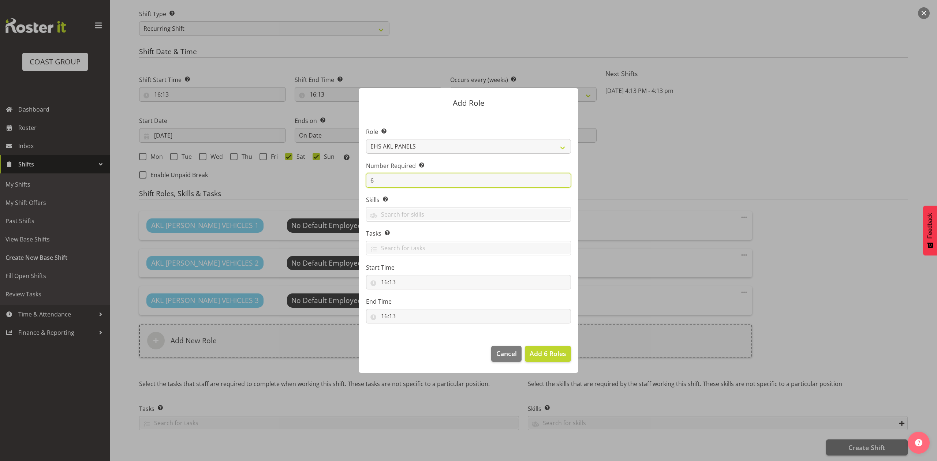
click at [525, 346] on button "Add 6 Roles" at bounding box center [548, 354] width 46 height 16
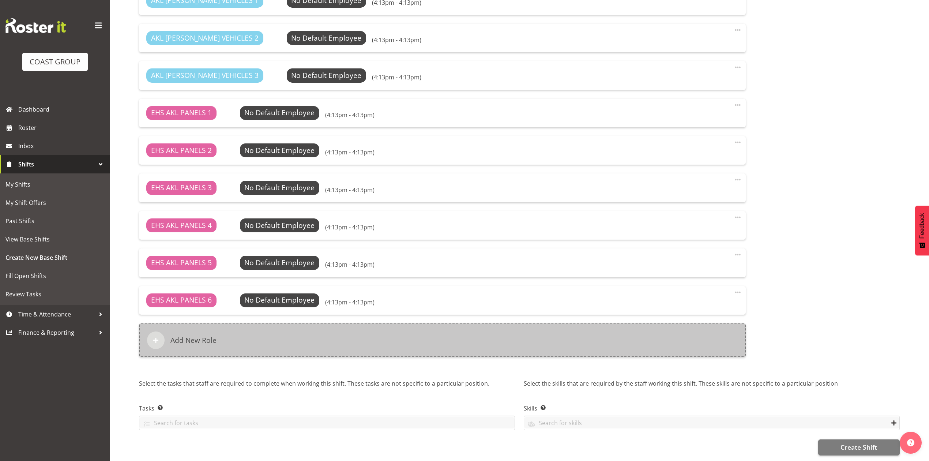
scroll to position [624, 0]
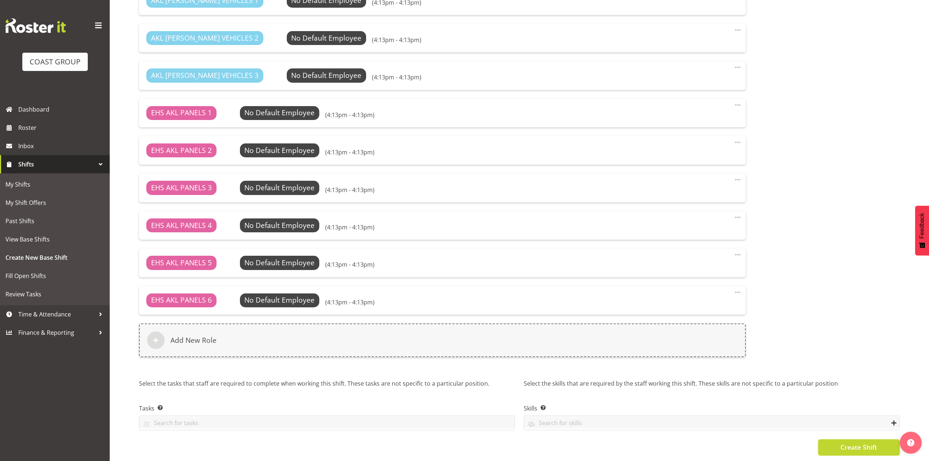
click at [829, 439] on button "Create Shift" at bounding box center [860, 447] width 82 height 16
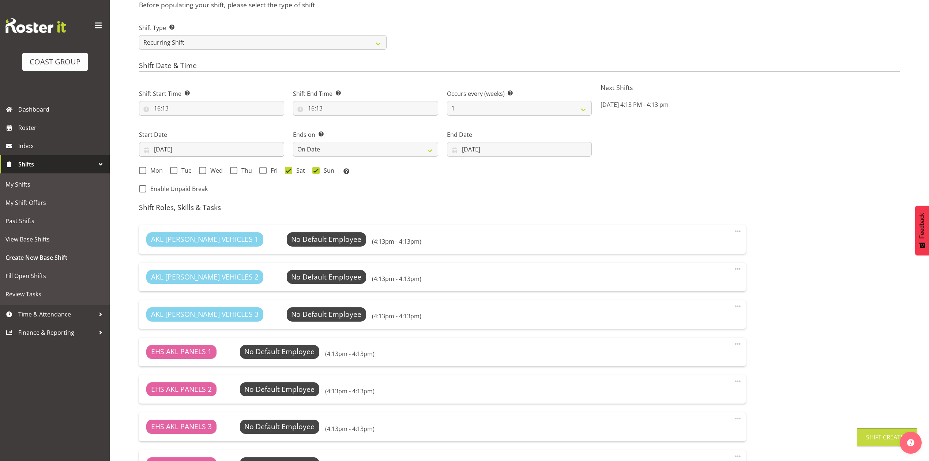
scroll to position [331, 0]
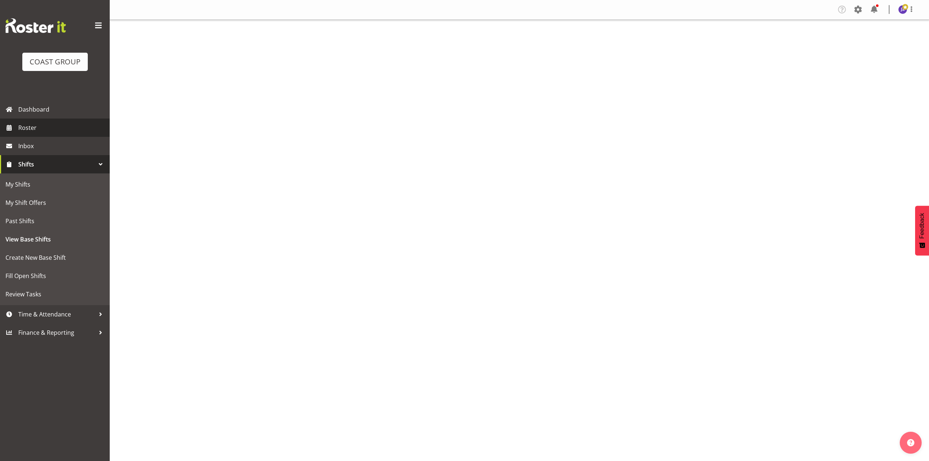
click at [45, 126] on span "Roster" at bounding box center [62, 127] width 88 height 11
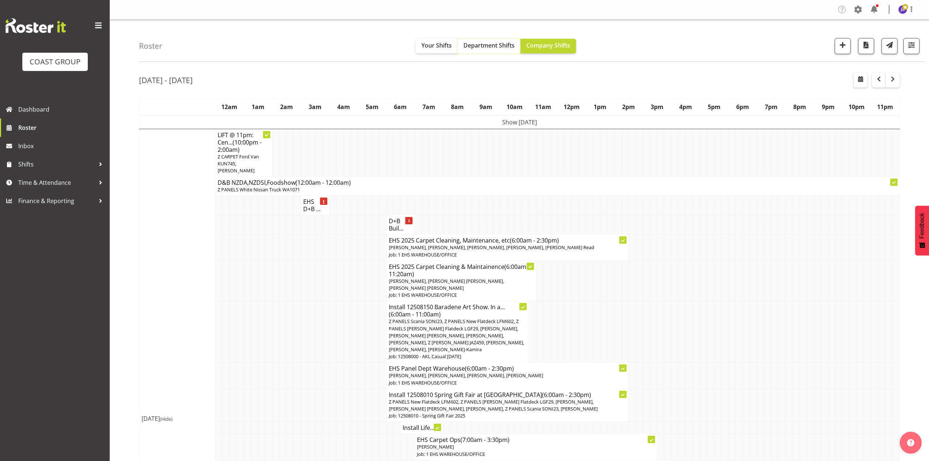
click at [506, 48] on span "Department Shifts" at bounding box center [489, 45] width 51 height 8
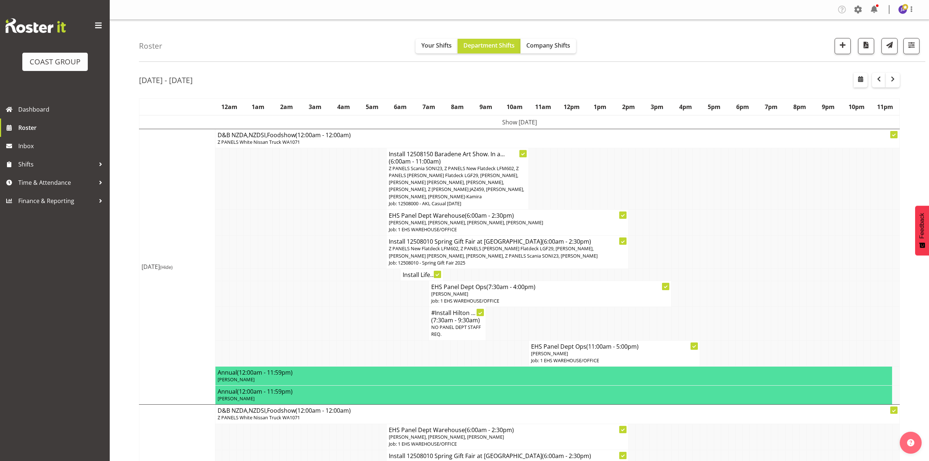
click at [691, 248] on td at bounding box center [689, 252] width 7 height 33
click at [855, 75] on button "button" at bounding box center [861, 80] width 14 height 15
select select "7"
select select "2025"
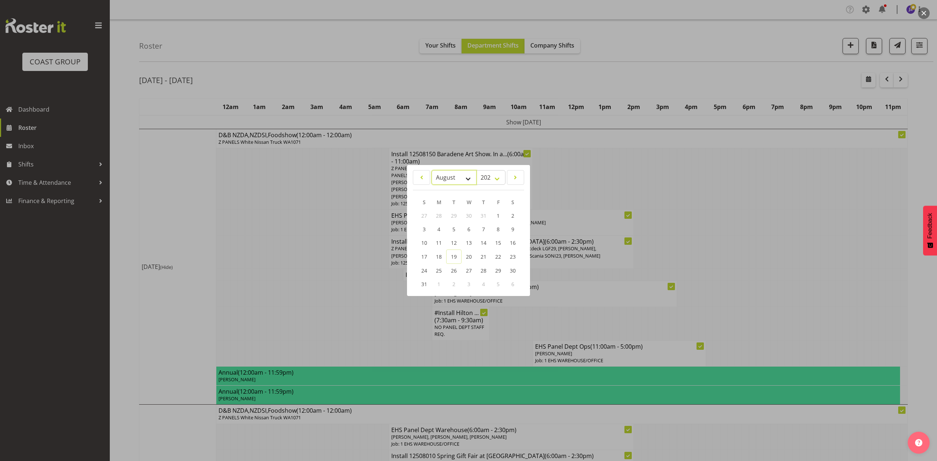
drag, startPoint x: 455, startPoint y: 172, endPoint x: 455, endPoint y: 181, distance: 9.5
click at [455, 172] on select "January February March April May June July August September October November De…" at bounding box center [453, 177] width 45 height 15
select select "8"
click at [431, 170] on select "January February March April May June July August September October November De…" at bounding box center [453, 177] width 45 height 15
click at [509, 216] on link "6" at bounding box center [512, 216] width 15 height 14
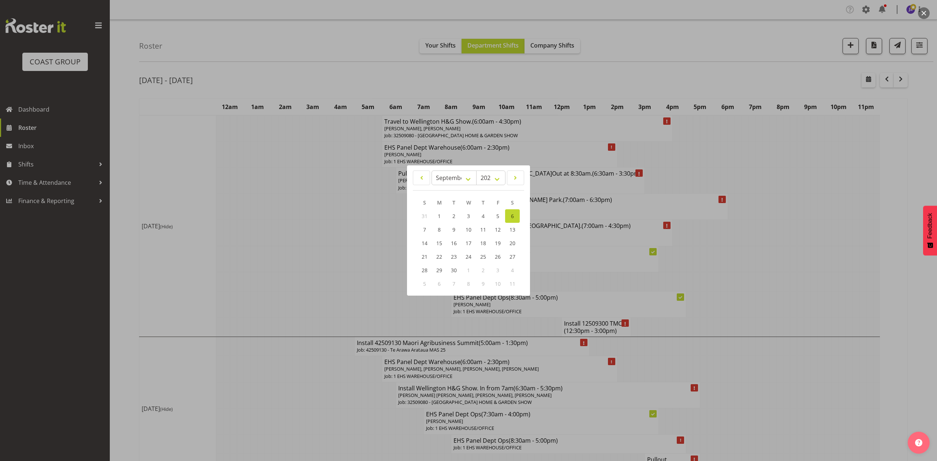
drag, startPoint x: 846, startPoint y: 255, endPoint x: 802, endPoint y: 254, distance: 43.9
click at [846, 255] on div at bounding box center [468, 230] width 937 height 461
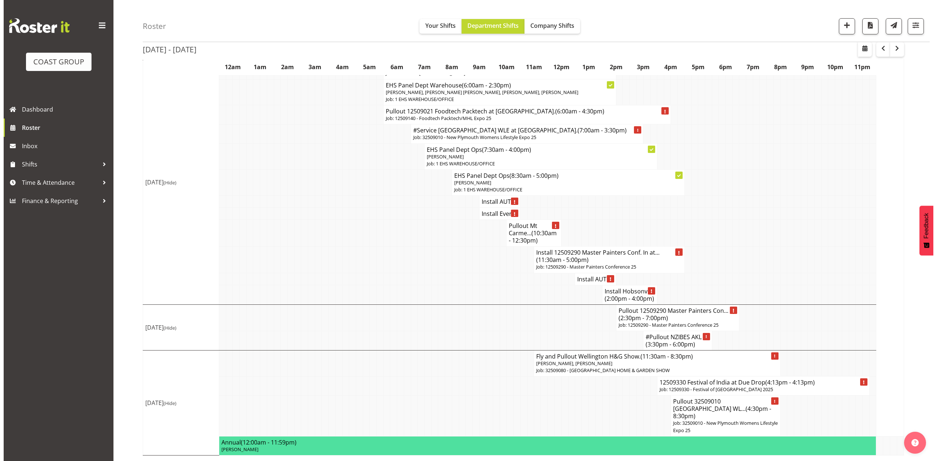
scroll to position [833, 0]
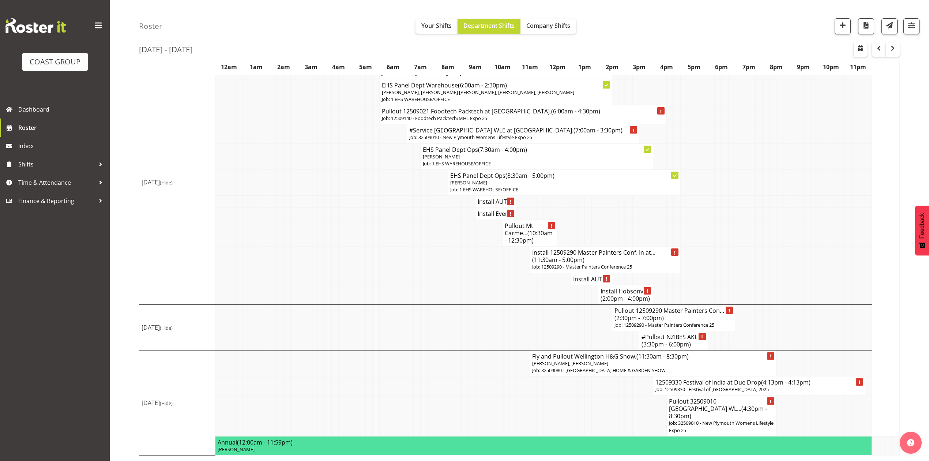
click at [682, 387] on p "Job: 12509330 - Festival of [GEOGRAPHIC_DATA] 2025" at bounding box center [759, 389] width 207 height 7
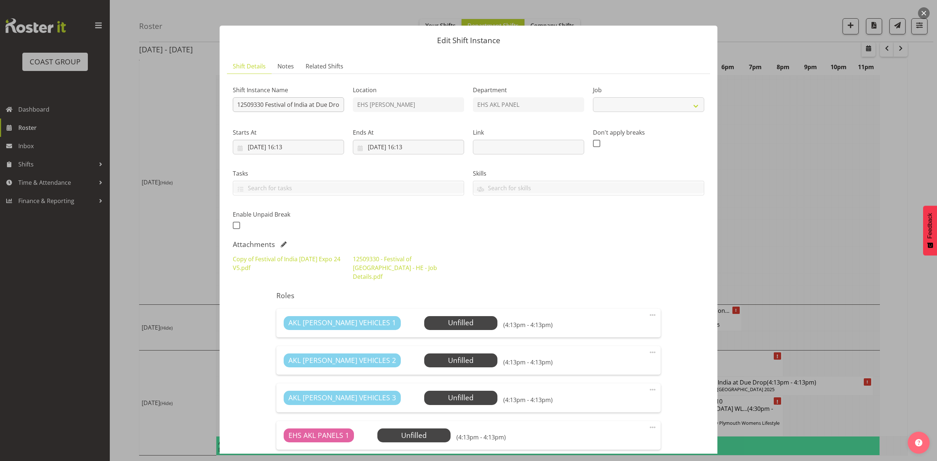
select select "10539"
click at [233, 101] on input "12509330 Festival of India at Due Drop" at bounding box center [288, 104] width 111 height 15
click at [331, 104] on input "Pullout 12509330 Festival of India at Due Drop" at bounding box center [288, 104] width 111 height 15
type input "Pullout 12509330 Festival of India at Due Drop. Out at 6pm."
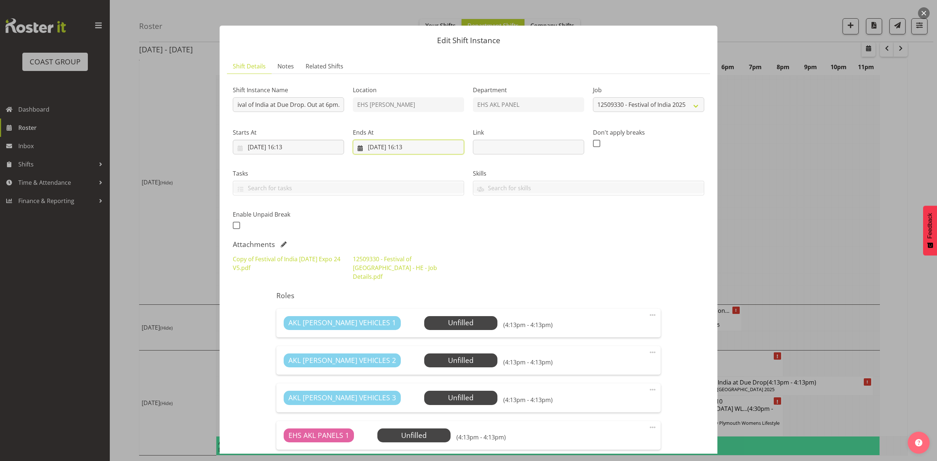
scroll to position [0, 0]
click at [368, 147] on input "[DATE] 16:13" at bounding box center [408, 147] width 111 height 15
click at [368, 222] on link "7" at bounding box center [373, 220] width 15 height 14
type input "[DATE] 16:13"
click at [295, 179] on div "Tasks Do toolbox talk Give mark a cuddle See client before you leave Unload tru…" at bounding box center [348, 182] width 231 height 26
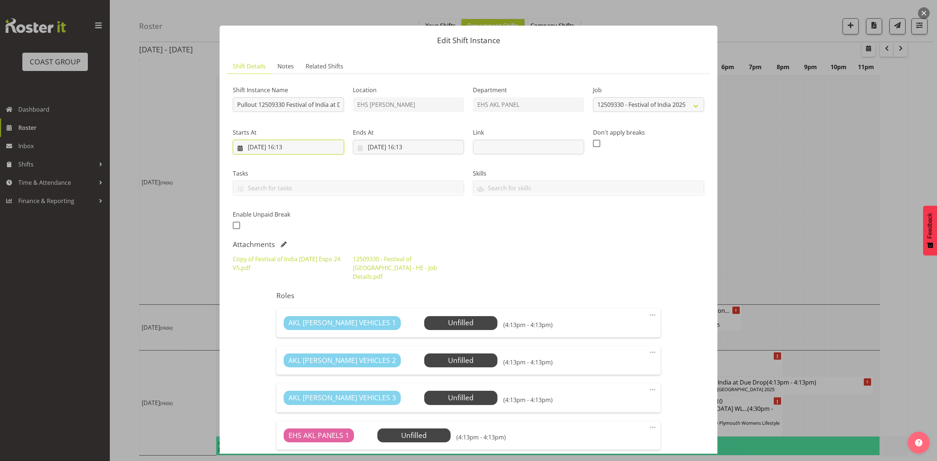
click at [300, 145] on input "07/09/2025, 16:13" at bounding box center [288, 147] width 111 height 15
click at [286, 306] on select "00 01 02 03 04 05 06 07 08 09 10 11 12 13 14 15 16 17 18 19 20 21 22 23" at bounding box center [288, 302] width 16 height 15
select select "17"
click at [280, 295] on select "00 01 02 03 04 05 06 07 08 09 10 11 12 13 14 15 16 17 18 19 20 21 22 23" at bounding box center [288, 302] width 16 height 15
type input "07/09/2025, 17:13"
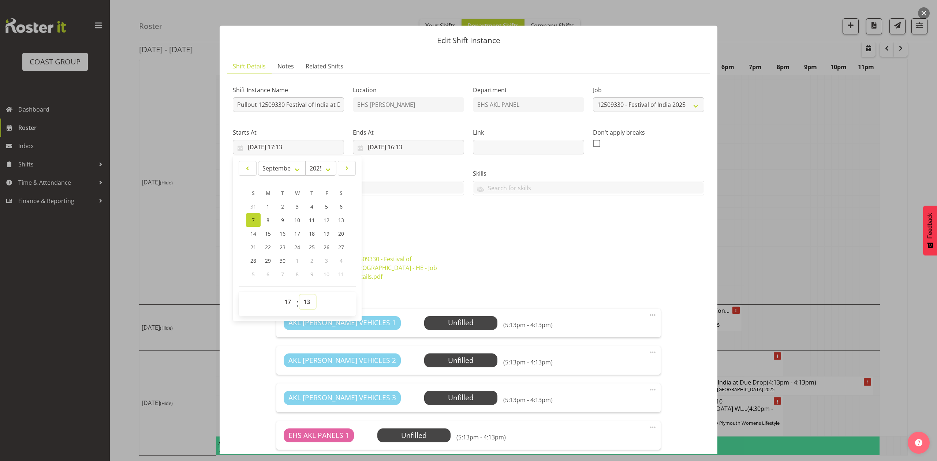
click at [302, 303] on select "00 01 02 03 04 05 06 07 08 09 10 11 12 13 14 15 16 17 18 19 20 21 22 23 24 25 2…" at bounding box center [307, 302] width 16 height 15
select select "30"
click at [299, 295] on select "00 01 02 03 04 05 06 07 08 09 10 11 12 13 14 15 16 17 18 19 20 21 22 23 24 25 2…" at bounding box center [307, 302] width 16 height 15
type input "07/09/2025, 17:30"
click at [594, 270] on div "Copy of Festival of India Diwali Expo 24 V5.pdf 12509330 - Festival of India - …" at bounding box center [468, 267] width 480 height 35
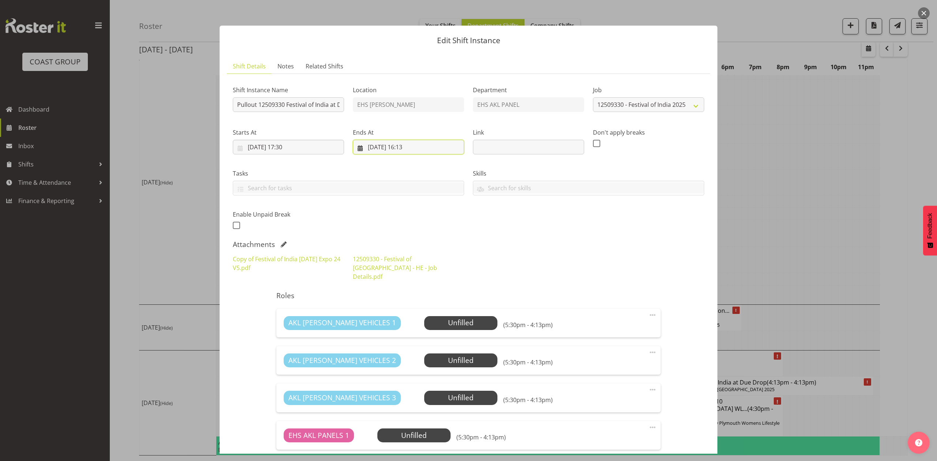
click at [417, 140] on input "07/09/2025, 16:13" at bounding box center [408, 147] width 111 height 15
drag, startPoint x: 411, startPoint y: 301, endPoint x: 408, endPoint y: 296, distance: 5.6
click at [411, 301] on select "00 01 02 03 04 05 06 07 08 09 10 11 12 13 14 15 16 17 18 19 20 21 22 23" at bounding box center [408, 302] width 16 height 15
select select "21"
click at [400, 295] on select "00 01 02 03 04 05 06 07 08 09 10 11 12 13 14 15 16 17 18 19 20 21 22 23" at bounding box center [408, 302] width 16 height 15
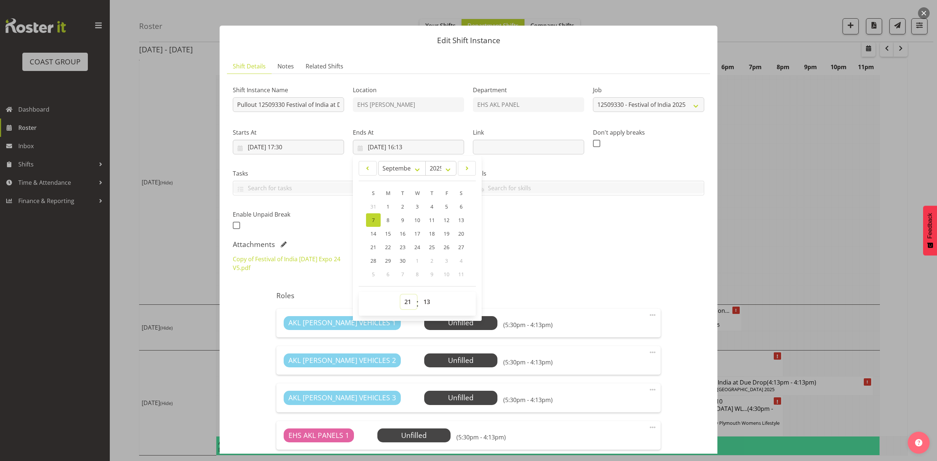
type input "07/09/2025, 21:13"
click at [423, 302] on select "00 01 02 03 04 05 06 07 08 09 10 11 12 13 14 15 16 17 18 19 20 21 22 23 24 25 2…" at bounding box center [427, 302] width 16 height 15
select select "30"
click at [419, 295] on select "00 01 02 03 04 05 06 07 08 09 10 11 12 13 14 15 16 17 18 19 20 21 22 23 24 25 2…" at bounding box center [427, 302] width 16 height 15
click at [460, 235] on span "20" at bounding box center [461, 233] width 6 height 7
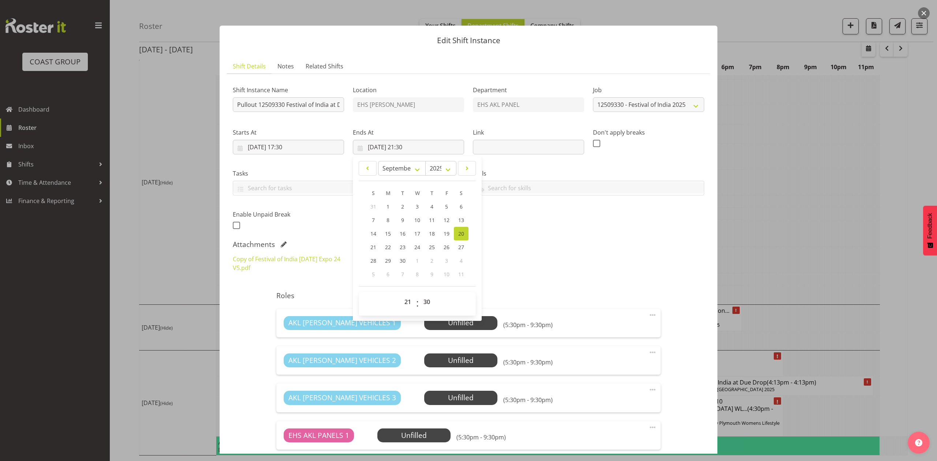
click at [528, 237] on div "Shift Instance Name Pullout 12509330 Festival of India at Due Drop. Out at 6pm.…" at bounding box center [468, 380] width 471 height 600
click at [374, 144] on input "20/09/2025, 21:30" at bounding box center [408, 147] width 111 height 15
click at [372, 221] on span "7" at bounding box center [373, 220] width 3 height 7
type input "07/09/2025, 21:30"
click at [323, 165] on div "Tasks Do toolbox talk Give mark a cuddle See client before you leave Unload tru…" at bounding box center [348, 179] width 240 height 41
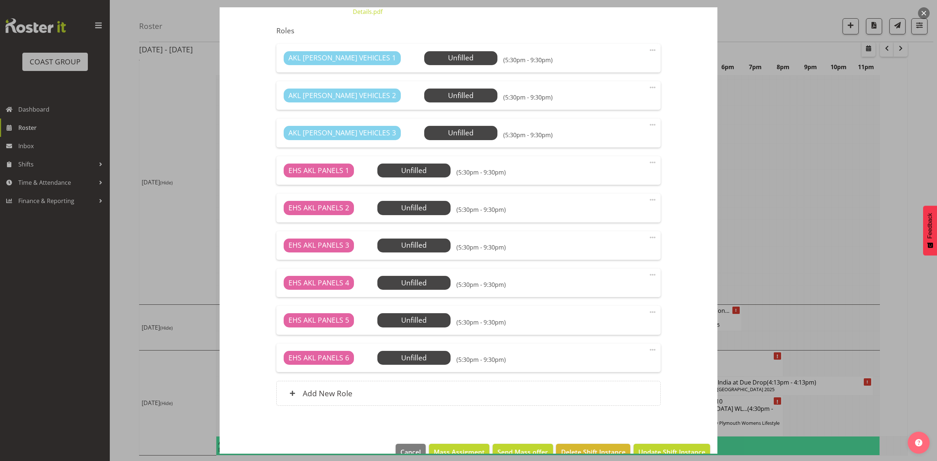
scroll to position [274, 0]
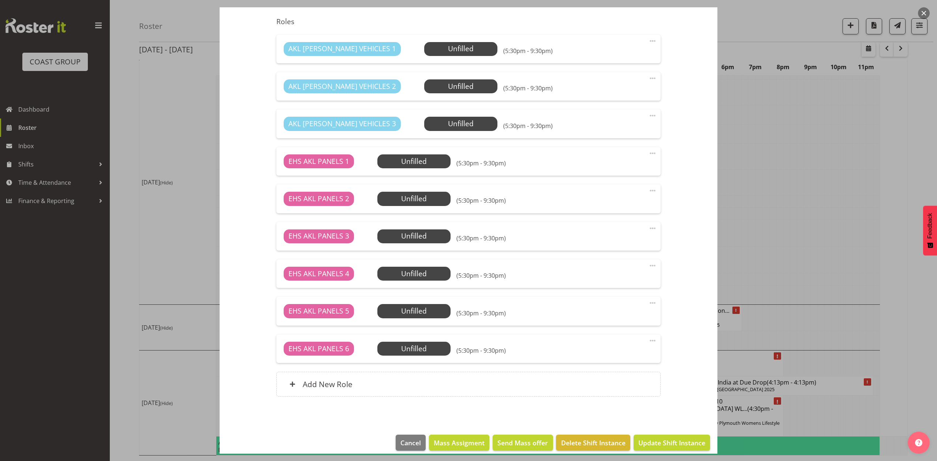
click at [648, 336] on span at bounding box center [652, 340] width 9 height 9
click at [628, 377] on link "Delete" at bounding box center [622, 383] width 70 height 13
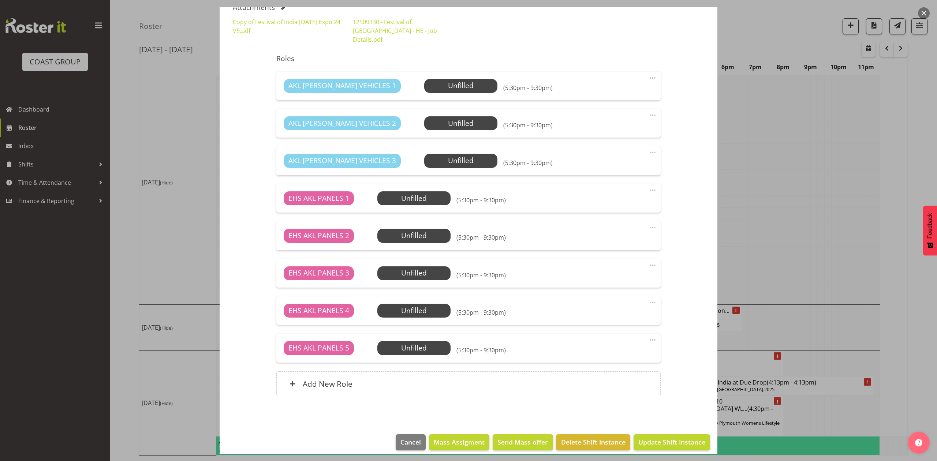
click at [648, 336] on span at bounding box center [652, 340] width 9 height 9
click at [619, 376] on link "Delete" at bounding box center [622, 382] width 70 height 13
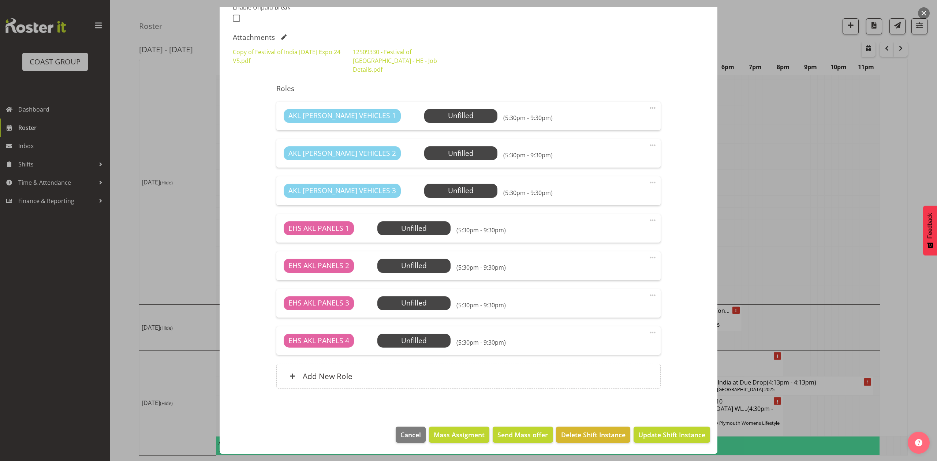
scroll to position [199, 0]
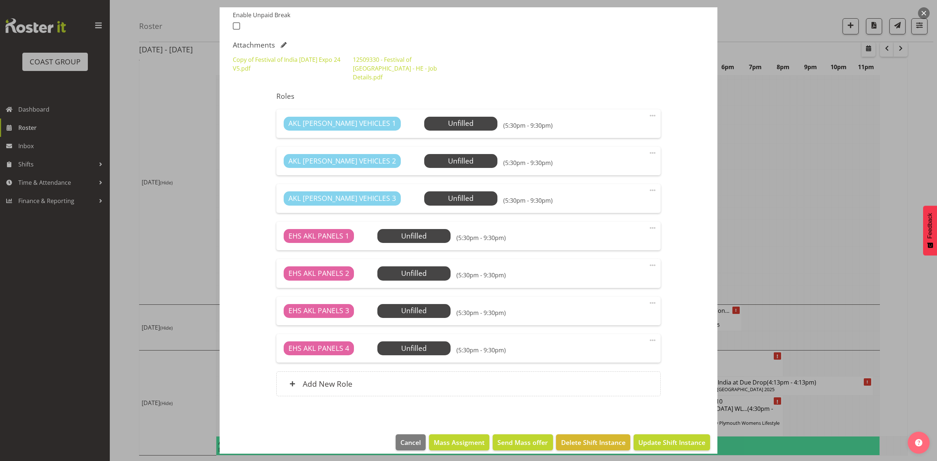
click at [648, 186] on span at bounding box center [652, 190] width 9 height 9
click at [609, 226] on link "Delete" at bounding box center [622, 232] width 70 height 13
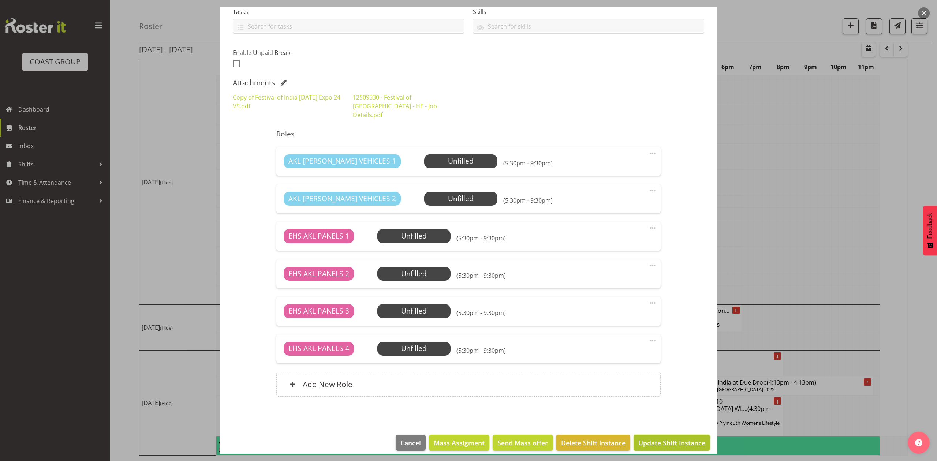
click at [672, 438] on span "Update Shift Instance" at bounding box center [671, 443] width 67 height 10
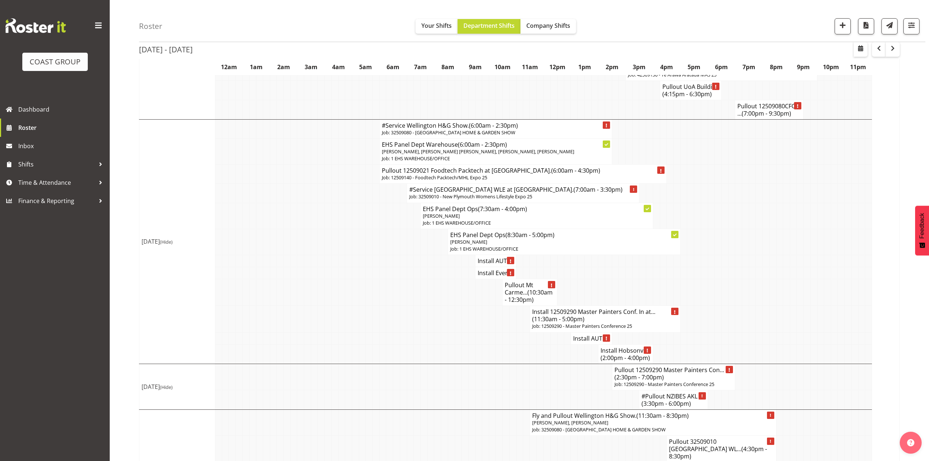
scroll to position [743, 0]
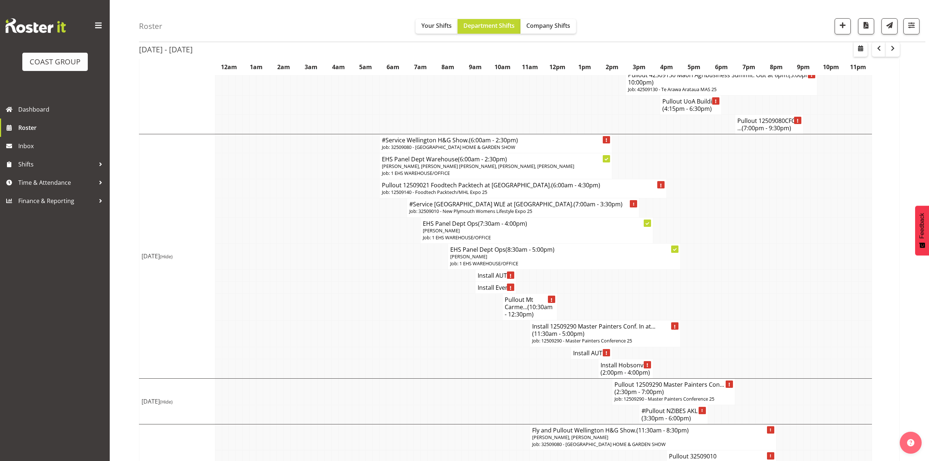
click at [911, 18] on div "Roster Your Shifts Department Shifts Company Shifts 1 Locations Clear CARLTON E…" at bounding box center [532, 21] width 787 height 42
click at [907, 19] on button "button" at bounding box center [912, 26] width 16 height 16
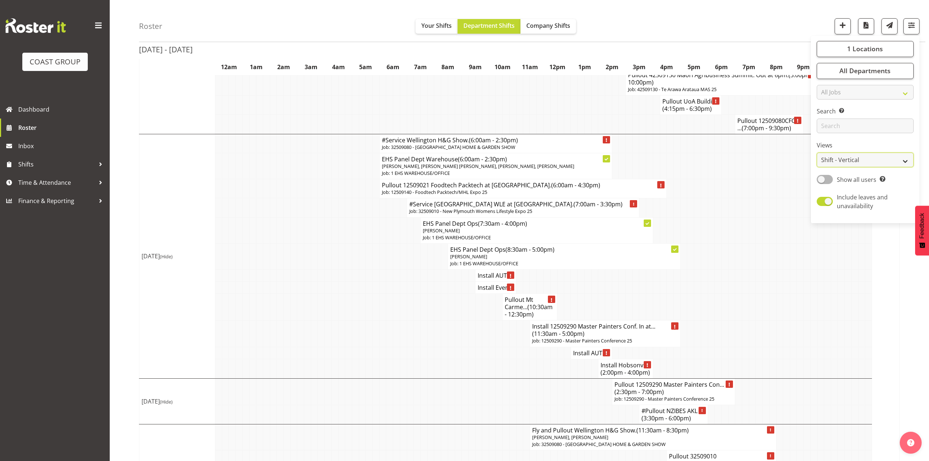
click at [857, 158] on select "Staff Role Shift - Horizontal Shift - Vertical Staff - Location" at bounding box center [865, 160] width 97 height 15
click at [817, 162] on select "Staff Role Shift - Horizontal Shift - Vertical Staff - Location" at bounding box center [865, 160] width 97 height 15
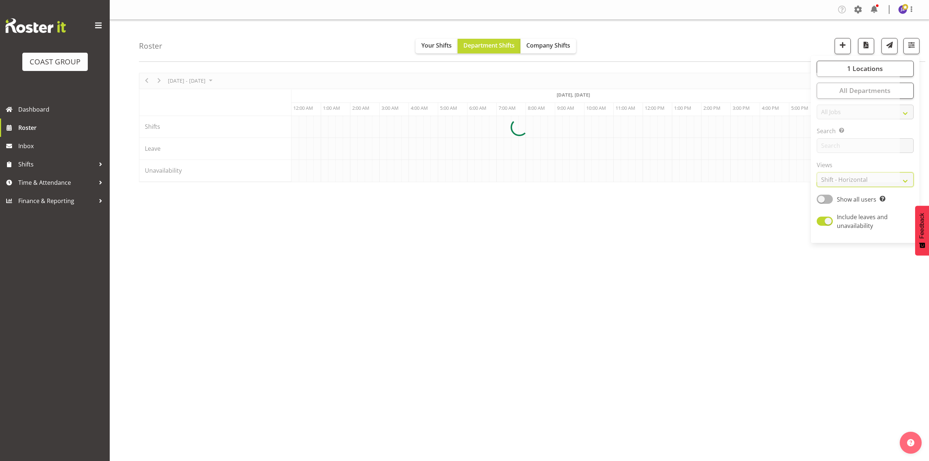
scroll to position [0, 263]
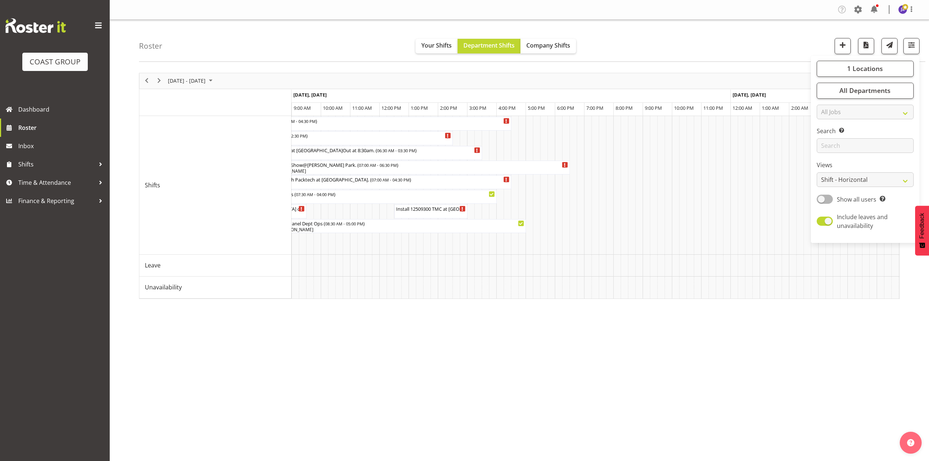
click at [783, 415] on div "Tasks Jobs Employees Profile Log Out Roster Your Shifts Department Shifts Compa…" at bounding box center [520, 230] width 820 height 461
drag, startPoint x: 387, startPoint y: 287, endPoint x: 652, endPoint y: 302, distance: 265.3
click at [667, 302] on div "September 01 - 07, 2025 Today Timeline Day Timeline Week Timeline Fortnight Tim…" at bounding box center [534, 213] width 790 height 293
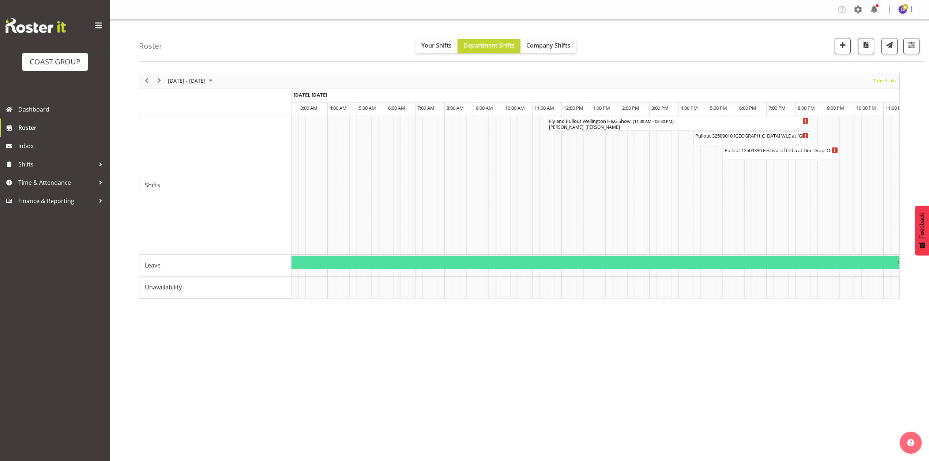
scroll to position [0, 4305]
click at [752, 153] on li "Copy" at bounding box center [753, 159] width 44 height 13
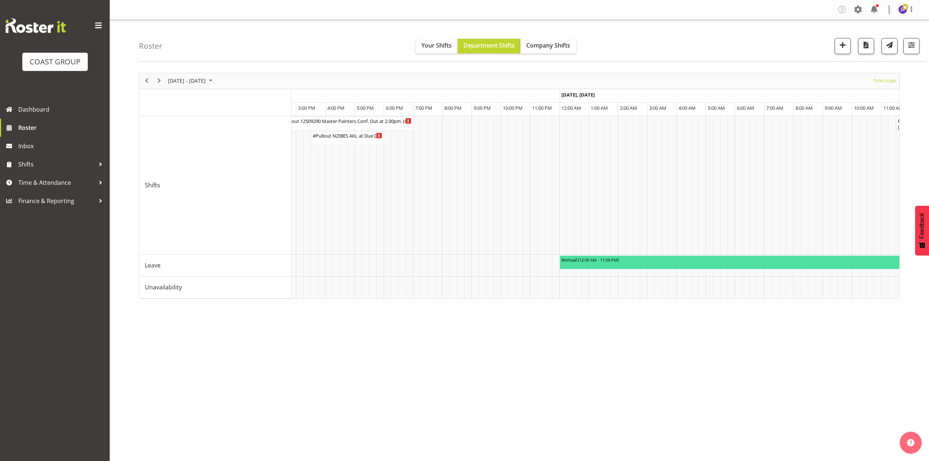
scroll to position [0, 0]
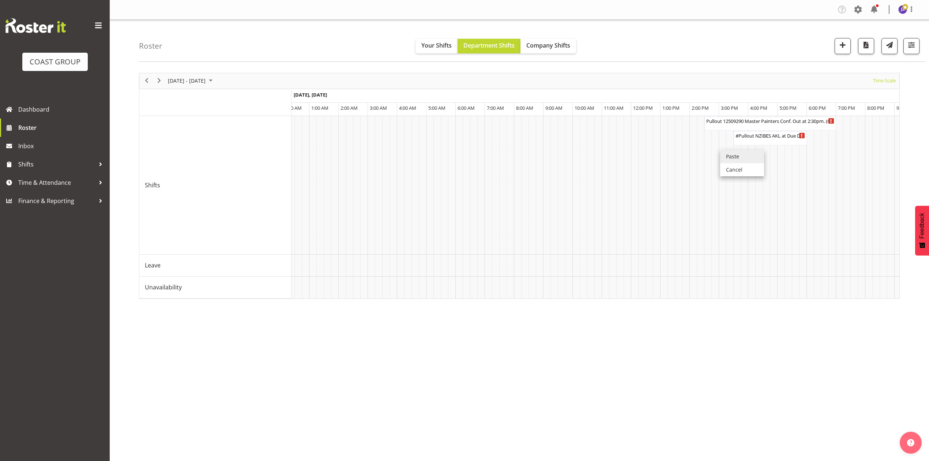
click at [733, 150] on li "Paste" at bounding box center [742, 156] width 44 height 13
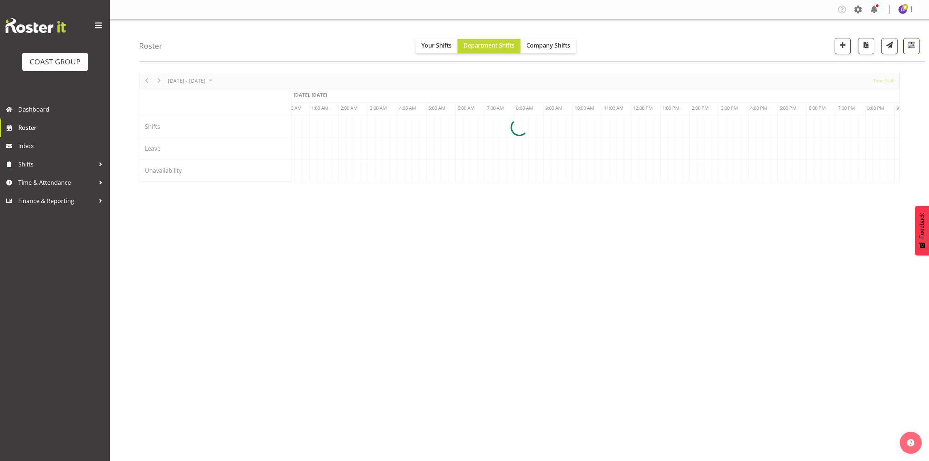
click at [909, 40] on span "button" at bounding box center [912, 45] width 10 height 10
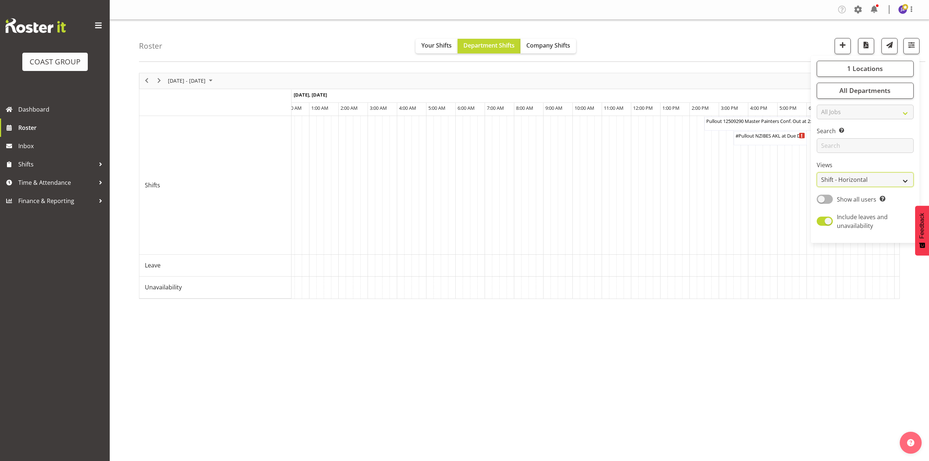
click at [848, 172] on select "Staff Role Shift - Horizontal Shift - Vertical Staff - Location" at bounding box center [865, 179] width 97 height 15
select select "shift"
click at [817, 172] on select "Staff Role Shift - Horizontal Shift - Vertical Staff - Location" at bounding box center [865, 179] width 97 height 15
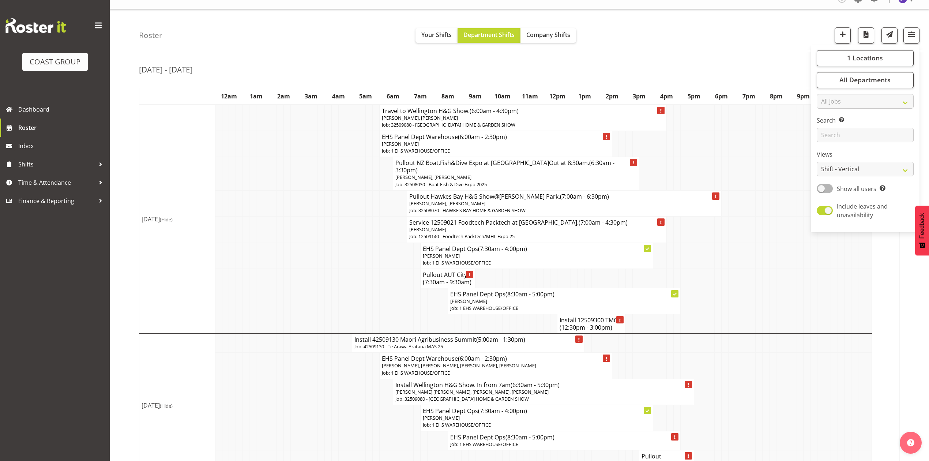
click at [791, 274] on td at bounding box center [793, 278] width 7 height 19
click at [858, 72] on span "button" at bounding box center [861, 68] width 9 height 9
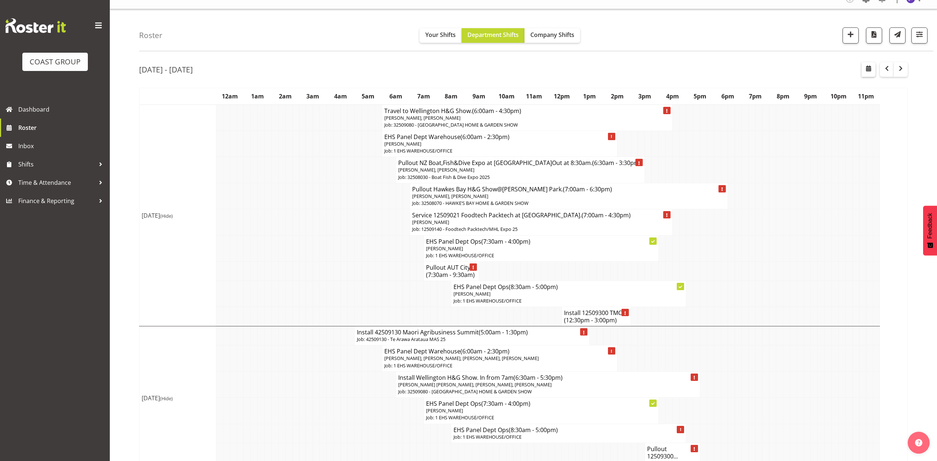
select select "7"
select select "2025"
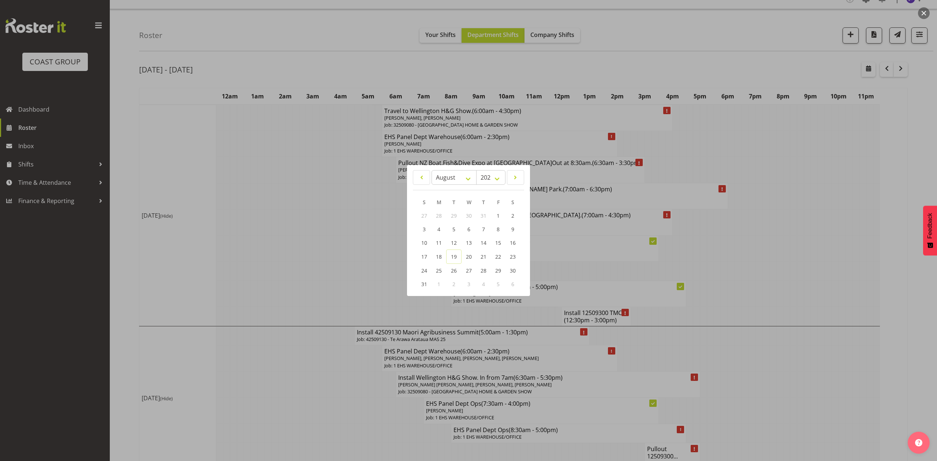
click at [826, 225] on div at bounding box center [468, 230] width 937 height 461
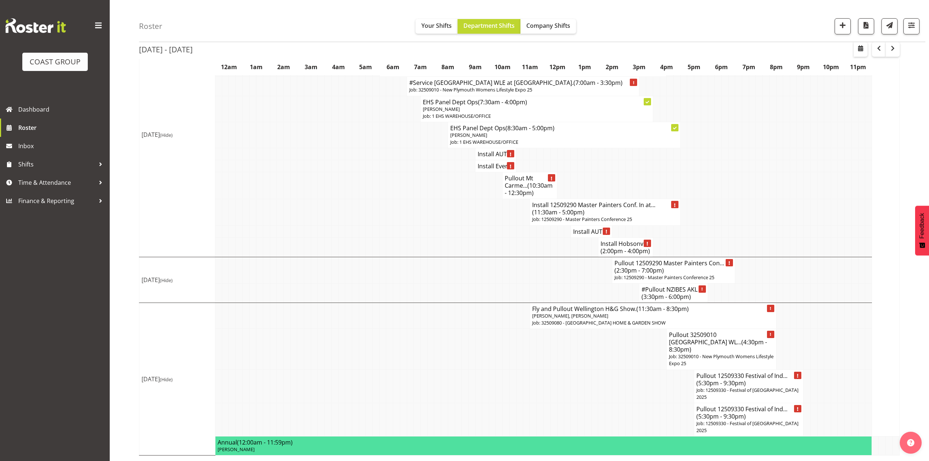
click at [736, 420] on p "Job: 12509330 - Festival of India 2025" at bounding box center [749, 427] width 105 height 14
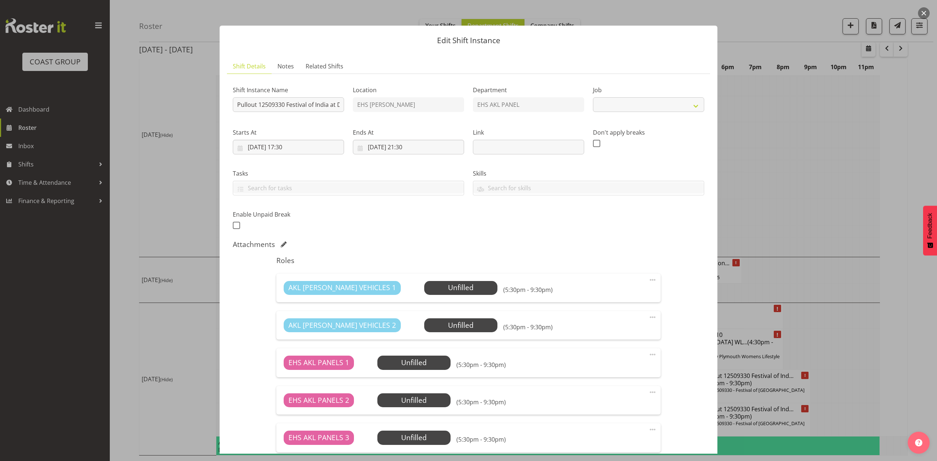
select select "10539"
click at [249, 151] on input "07/09/2025, 17:30" at bounding box center [288, 147] width 111 height 15
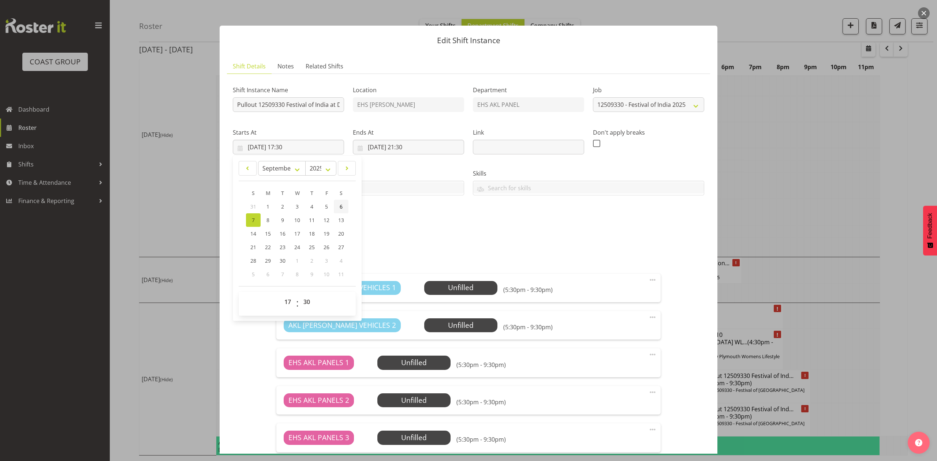
click at [338, 202] on link "6" at bounding box center [341, 207] width 15 height 14
type input "06/09/2025, 17:30"
drag, startPoint x: 364, startPoint y: 146, endPoint x: 368, endPoint y: 154, distance: 8.0
click at [365, 146] on input "07/09/2025, 21:30" at bounding box center [408, 147] width 111 height 15
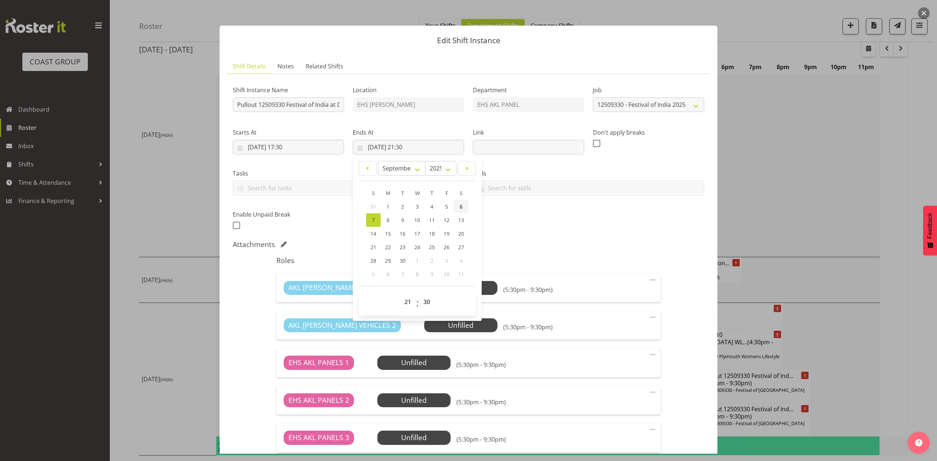
click at [464, 207] on link "6" at bounding box center [461, 207] width 15 height 14
type input "06/09/2025, 21:30"
click at [293, 147] on input "06/09/2025, 17:30" at bounding box center [288, 147] width 111 height 15
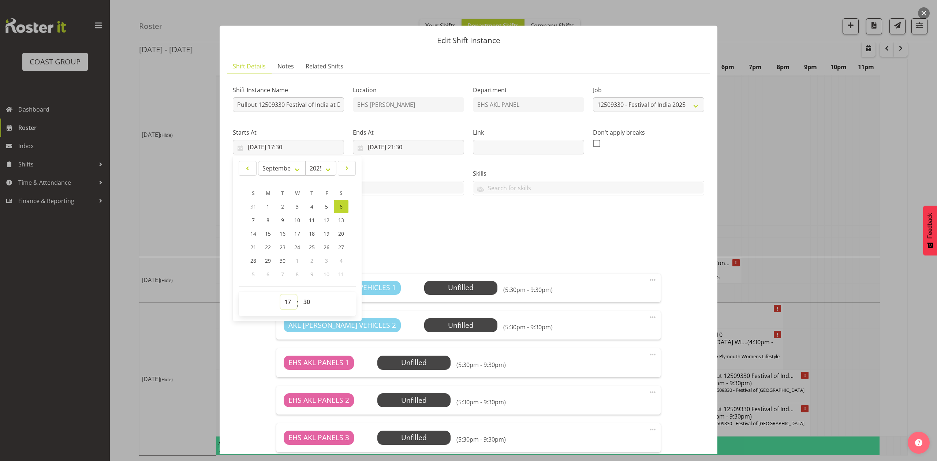
click at [292, 302] on select "00 01 02 03 04 05 06 07 08 09 10 11 12 13 14 15 16 17 18 19 20 21 22 23" at bounding box center [288, 302] width 16 height 15
select select "19"
click at [280, 295] on select "00 01 02 03 04 05 06 07 08 09 10 11 12 13 14 15 16 17 18 19 20 21 22 23" at bounding box center [288, 302] width 16 height 15
type input "06/09/2025, 19:30"
click at [395, 226] on div "Shift Instance Name Pullout 12509330 Festival of India at Due Drop. Out at 6pm.…" at bounding box center [468, 155] width 480 height 160
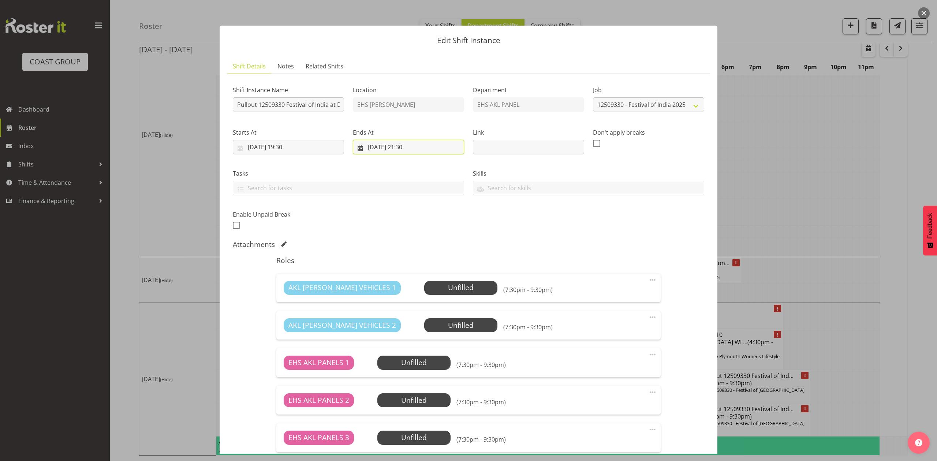
click at [418, 142] on input "06/09/2025, 21:30" at bounding box center [408, 147] width 111 height 15
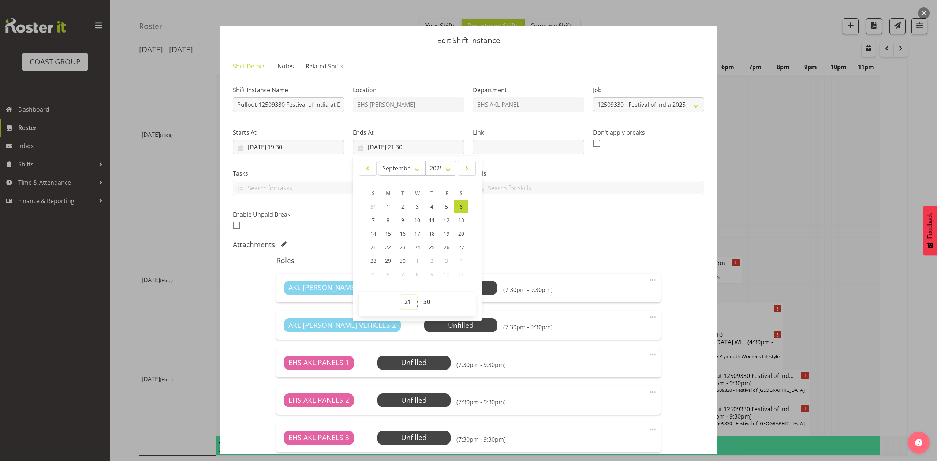
click at [408, 299] on select "00 01 02 03 04 05 06 07 08 09 10 11 12 13 14 15 16 17 18 19 20 21 22 23" at bounding box center [408, 302] width 16 height 15
select select "23"
click at [400, 295] on select "00 01 02 03 04 05 06 07 08 09 10 11 12 13 14 15 16 17 18 19 20 21 22 23" at bounding box center [408, 302] width 16 height 15
type input "06/09/2025, 23:30"
click at [549, 254] on div "Roles AKL RYMER VEHICLES 1 Unfilled Select Employee (7:30pm - 11:30pm) Edit Cov…" at bounding box center [468, 392] width 393 height 280
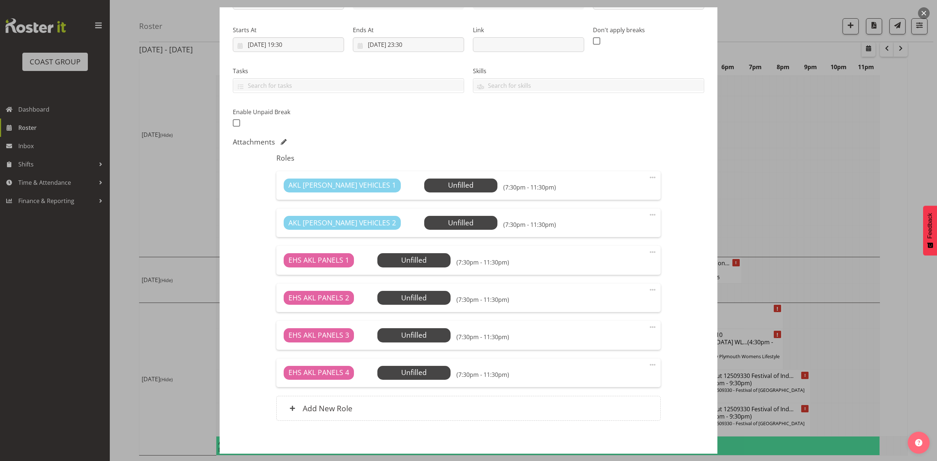
scroll to position [87, 0]
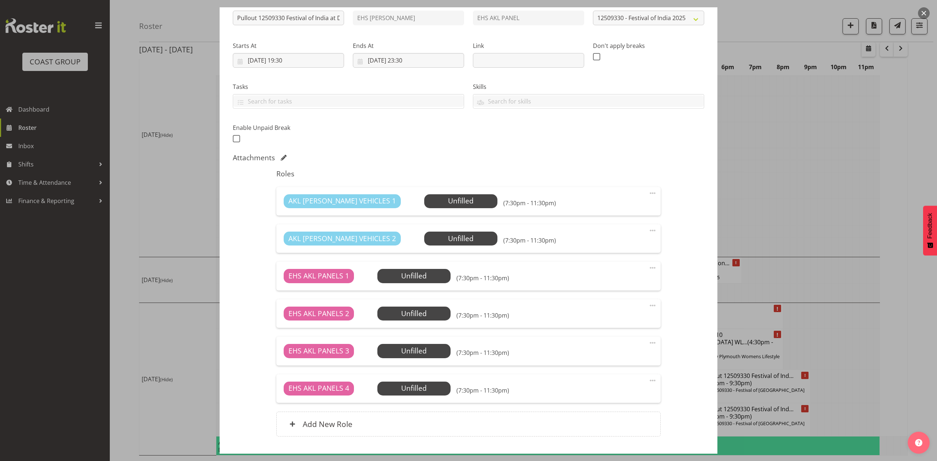
click at [288, 157] on div "Attachments" at bounding box center [468, 157] width 471 height 9
click at [281, 156] on span at bounding box center [284, 158] width 6 height 6
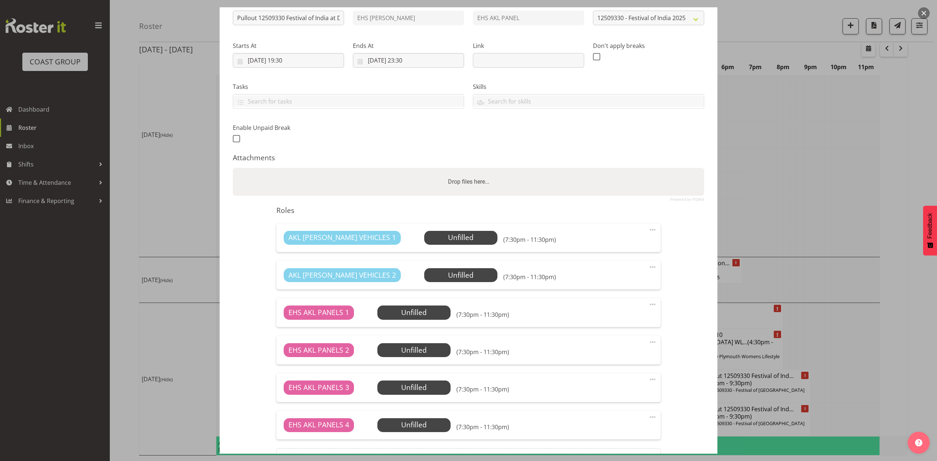
click at [335, 173] on div "Drop files here..." at bounding box center [468, 182] width 471 height 28
click at [233, 168] on input "Drop files here..." at bounding box center [468, 169] width 471 height 2
type input "C:\fakepath\12509330 - Festival of India - HE - Job Details.pdf"
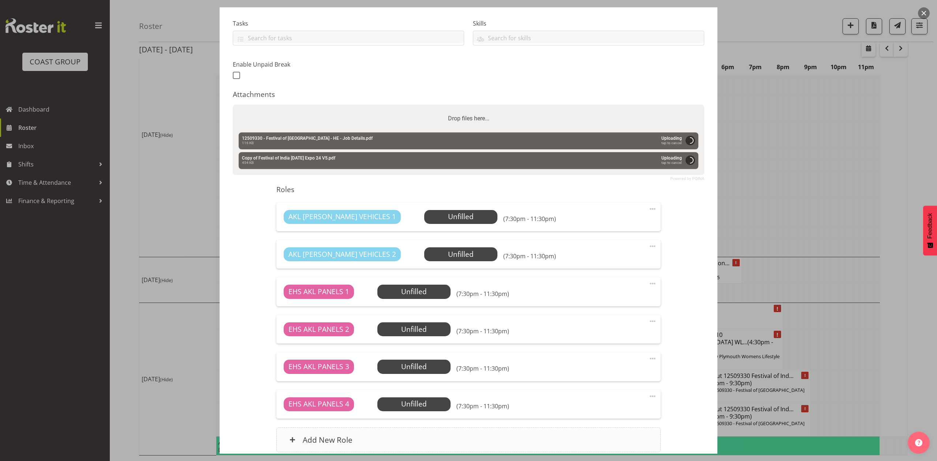
scroll to position [214, 0]
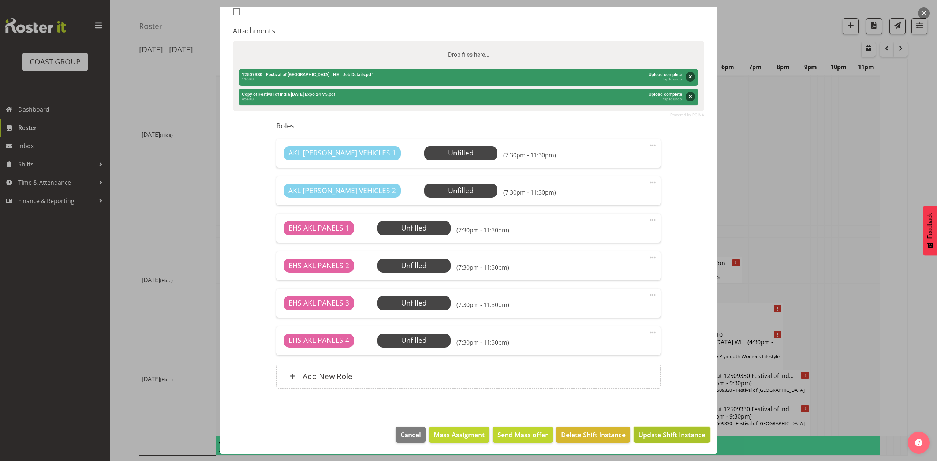
click at [666, 431] on span "Update Shift Instance" at bounding box center [671, 435] width 67 height 10
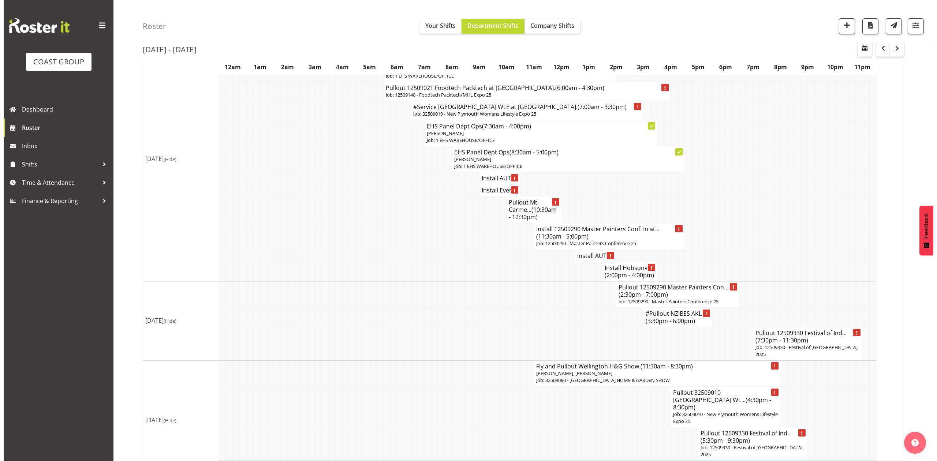
scroll to position [867, 0]
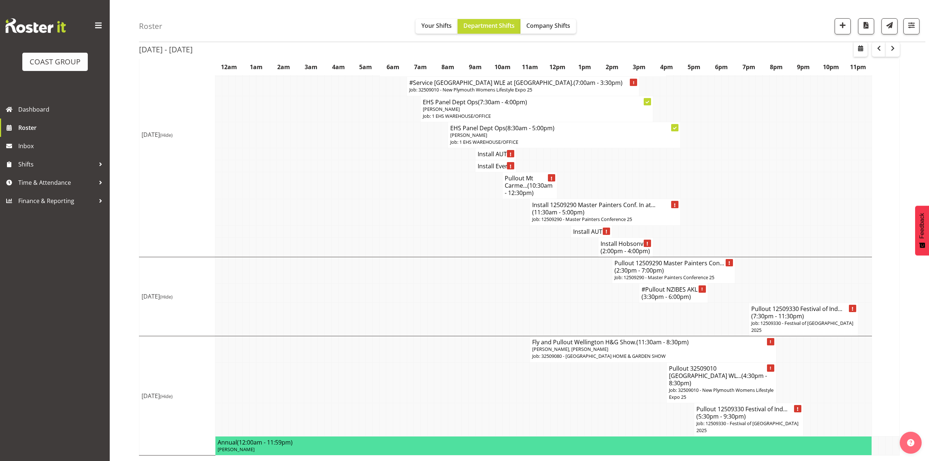
click at [763, 320] on span "(7:30pm - 11:30pm)" at bounding box center [778, 316] width 53 height 8
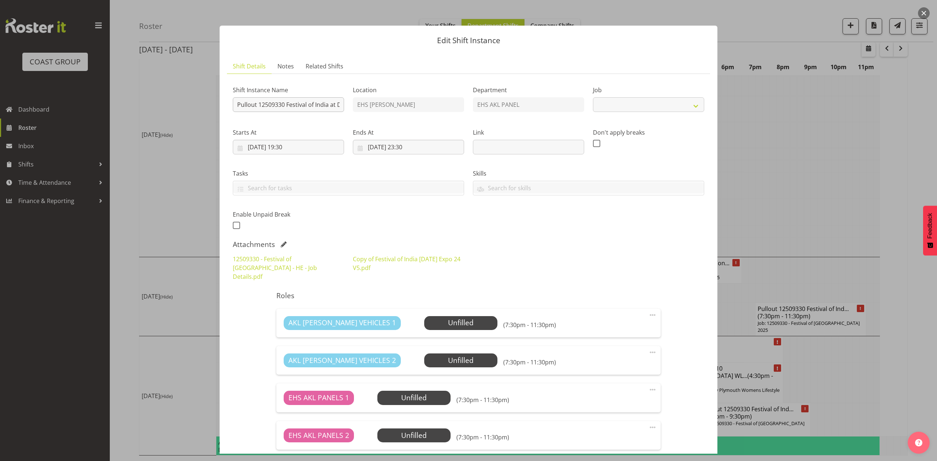
select select "10539"
drag, startPoint x: 257, startPoint y: 104, endPoint x: 146, endPoint y: 111, distance: 110.7
click at [147, 111] on div "Edit Shift Instance Shift Details Notes Related Shifts Shift Instance Name Pull…" at bounding box center [468, 230] width 937 height 461
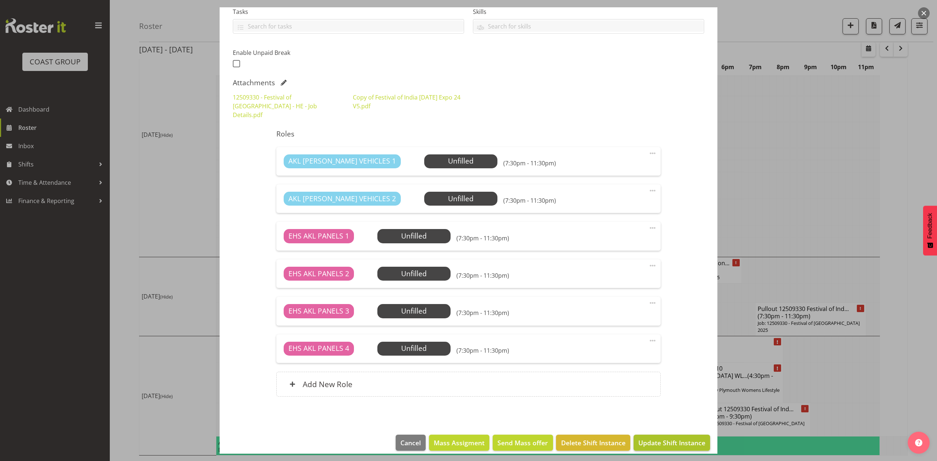
type input "Install 12509330 Festival of India at Due Drop. Out at 6pm."
click at [656, 438] on span "Update Shift Instance" at bounding box center [671, 443] width 67 height 10
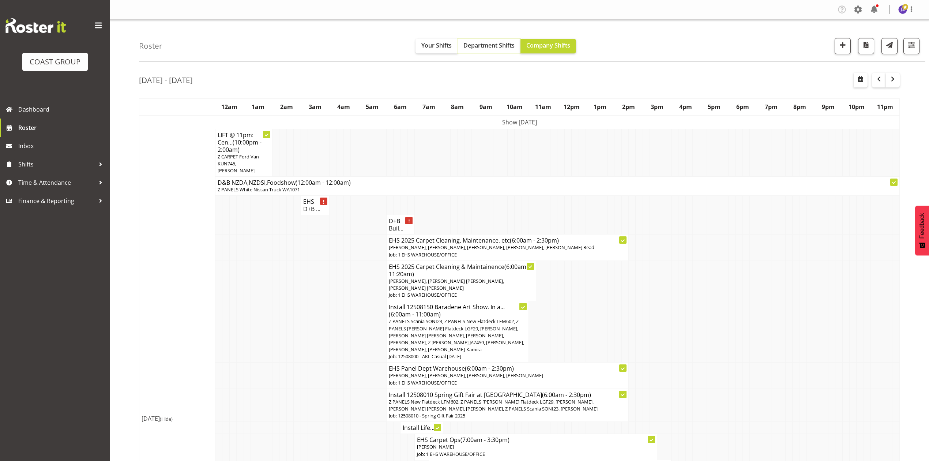
click at [481, 51] on button "Department Shifts" at bounding box center [489, 46] width 63 height 15
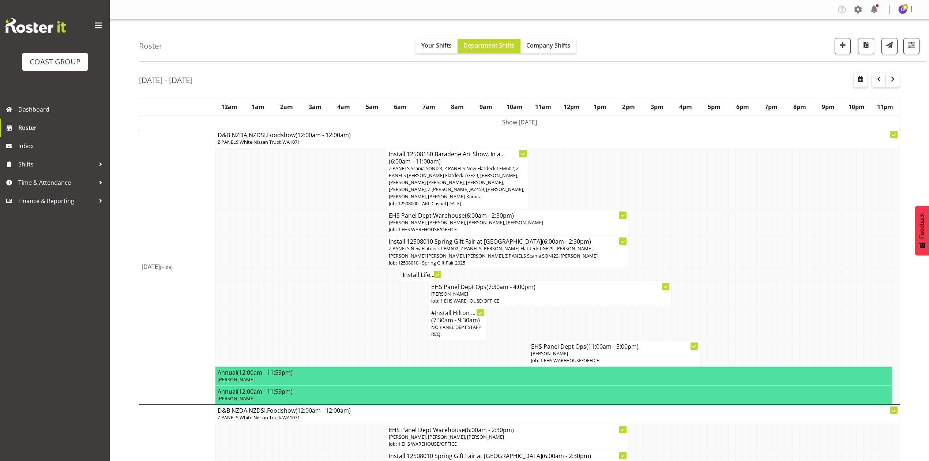
click at [748, 213] on td at bounding box center [746, 222] width 7 height 26
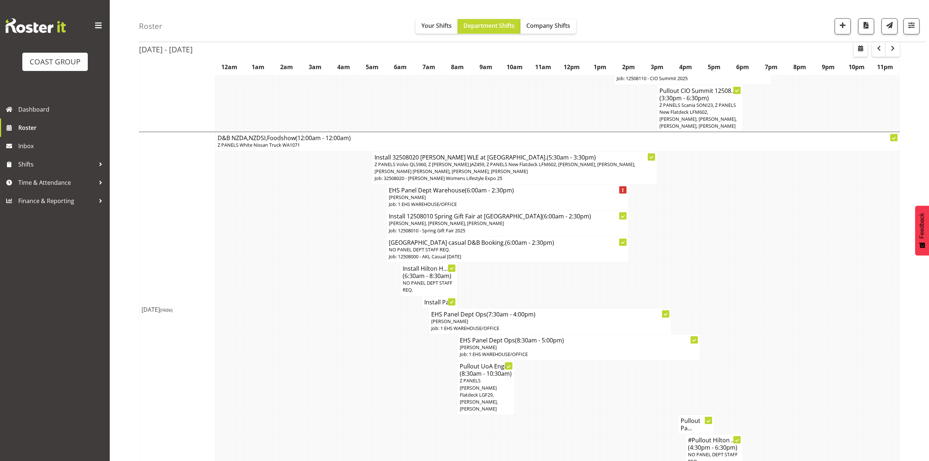
scroll to position [585, 0]
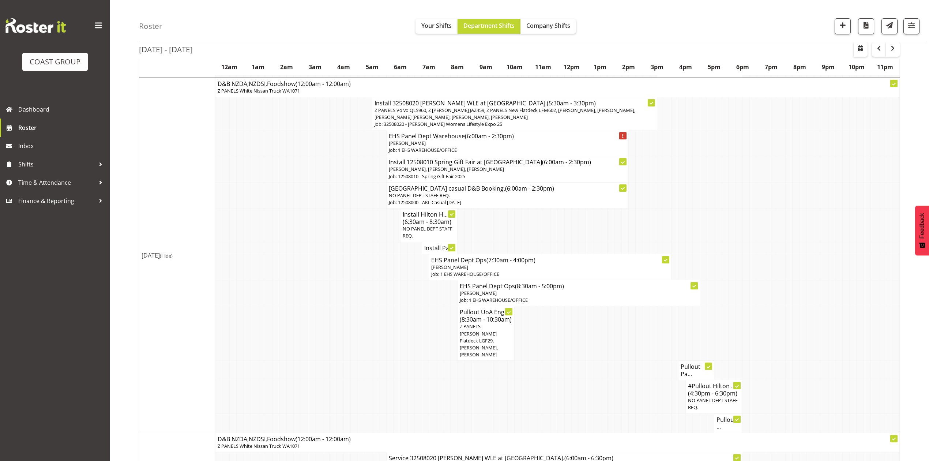
click at [437, 244] on h4 "Install Pa..." at bounding box center [439, 247] width 31 height 7
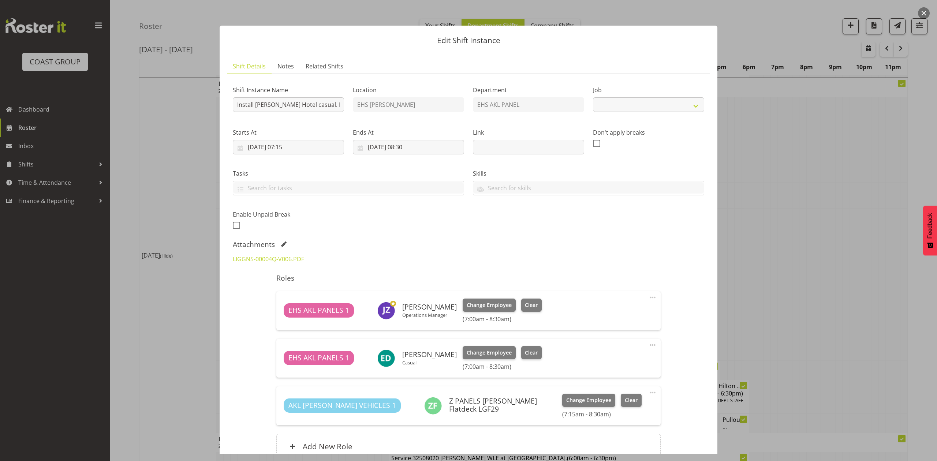
select select "8652"
click at [767, 245] on div at bounding box center [468, 230] width 937 height 461
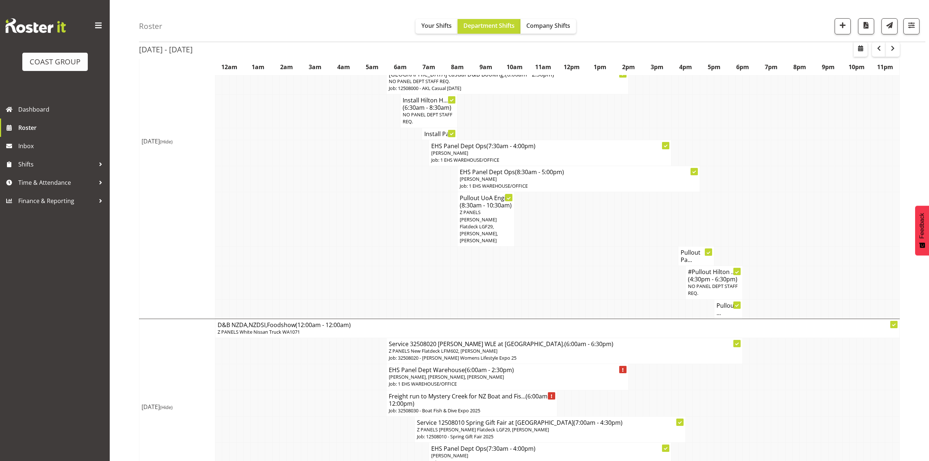
scroll to position [683, 0]
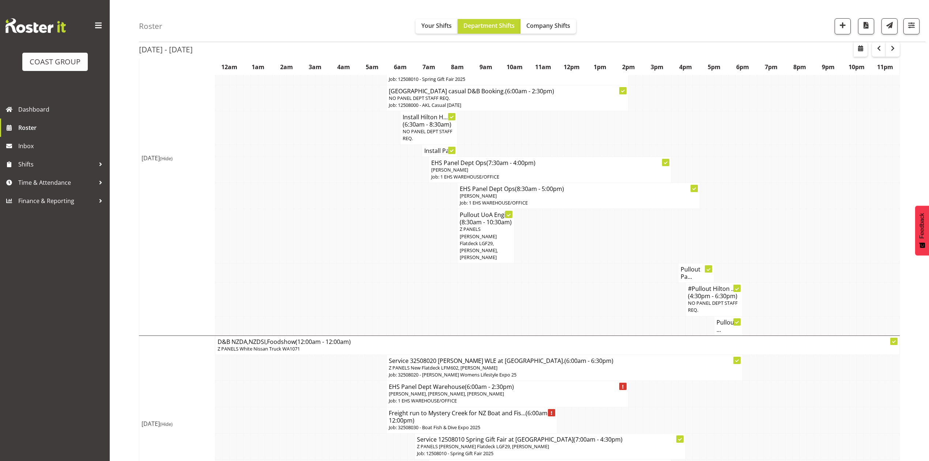
click at [690, 266] on h4 "Pullout Pa..." at bounding box center [696, 273] width 31 height 15
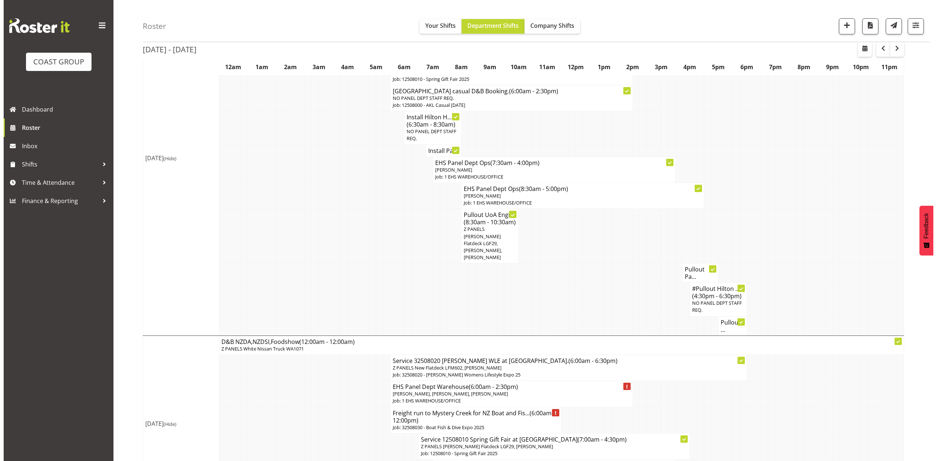
scroll to position [680, 0]
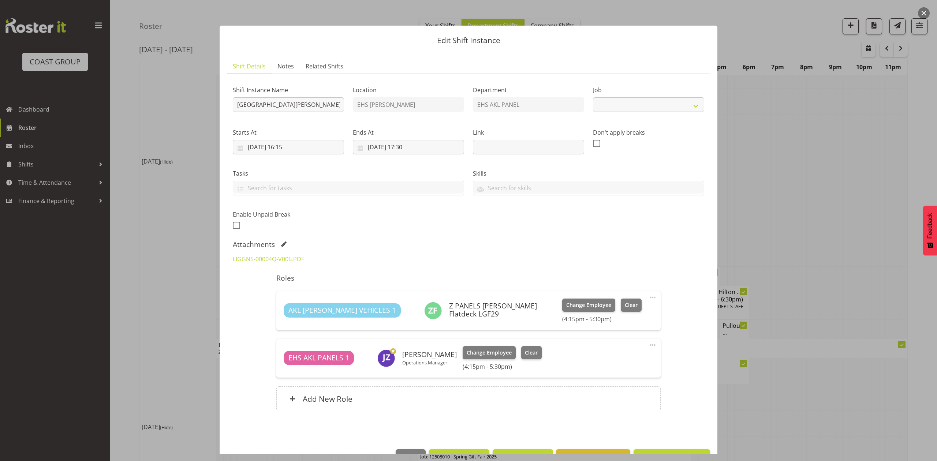
select select "8652"
click at [739, 259] on div at bounding box center [468, 230] width 937 height 461
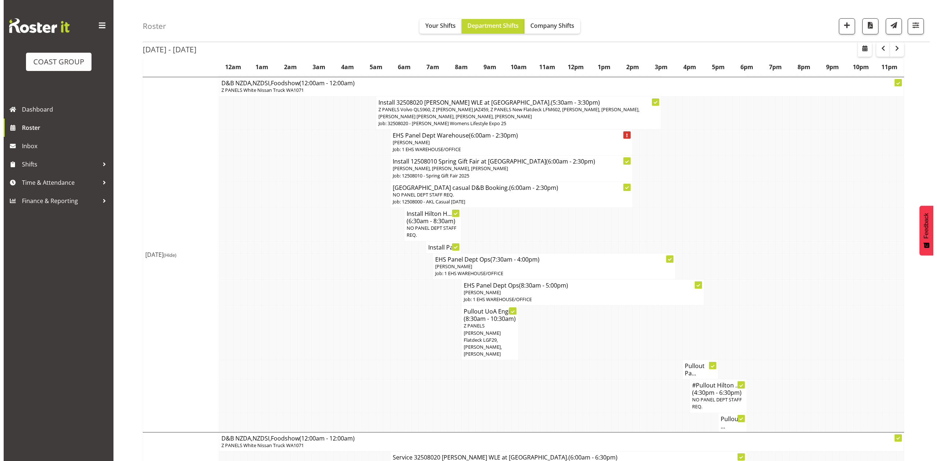
scroll to position [585, 0]
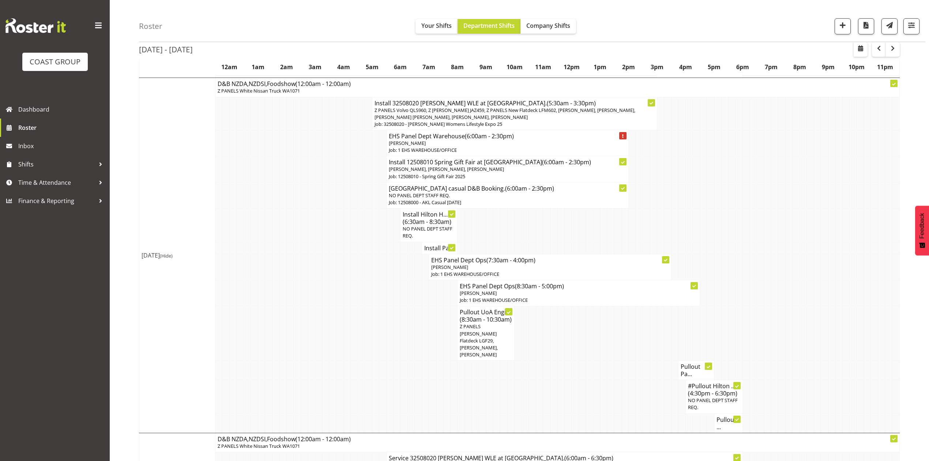
click at [429, 244] on h4 "Install Pa..." at bounding box center [439, 247] width 31 height 7
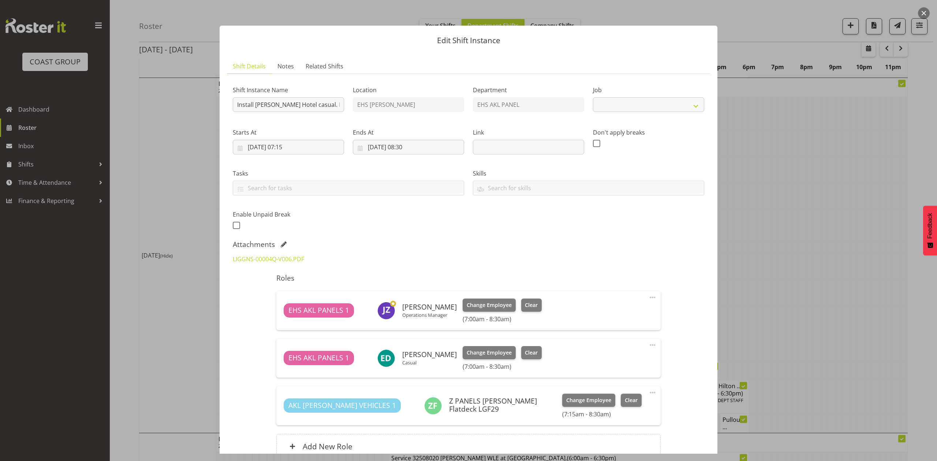
select select "8652"
click at [328, 106] on input "Install [PERSON_NAME] Hotel casual. In at 8am." at bounding box center [288, 104] width 111 height 15
type input "Install [PERSON_NAME] Hotel casual. In at 7am."
drag, startPoint x: 293, startPoint y: 142, endPoint x: 301, endPoint y: 171, distance: 30.0
click at [293, 142] on input "[DATE] 07:15" at bounding box center [288, 147] width 111 height 15
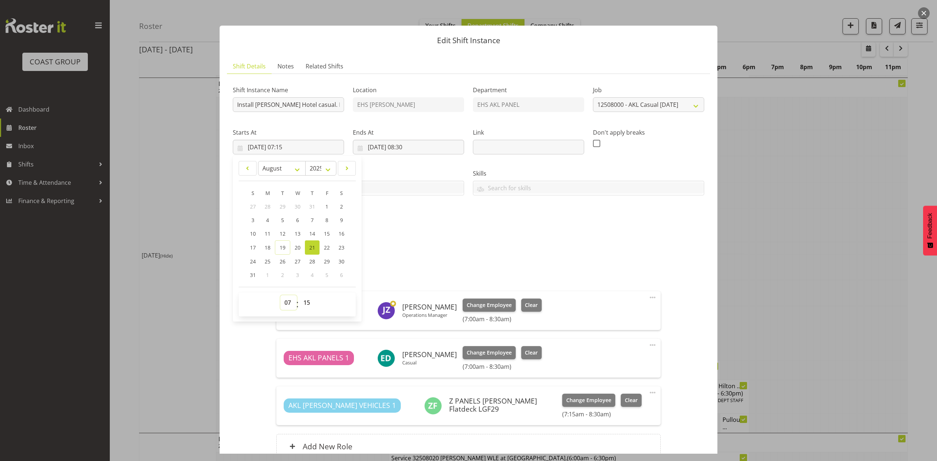
click at [289, 303] on select "00 01 02 03 04 05 06 07 08 09 10 11 12 13 14 15 16 17 18 19 20 21 22 23" at bounding box center [288, 302] width 16 height 15
select select "6"
click at [280, 296] on select "00 01 02 03 04 05 06 07 08 09 10 11 12 13 14 15 16 17 18 19 20 21 22 23" at bounding box center [288, 302] width 16 height 15
type input "[DATE] 06:15"
click at [308, 301] on select "00 01 02 03 04 05 06 07 08 09 10 11 12 13 14 15 16 17 18 19 20 21 22 23 24 25 2…" at bounding box center [307, 302] width 16 height 15
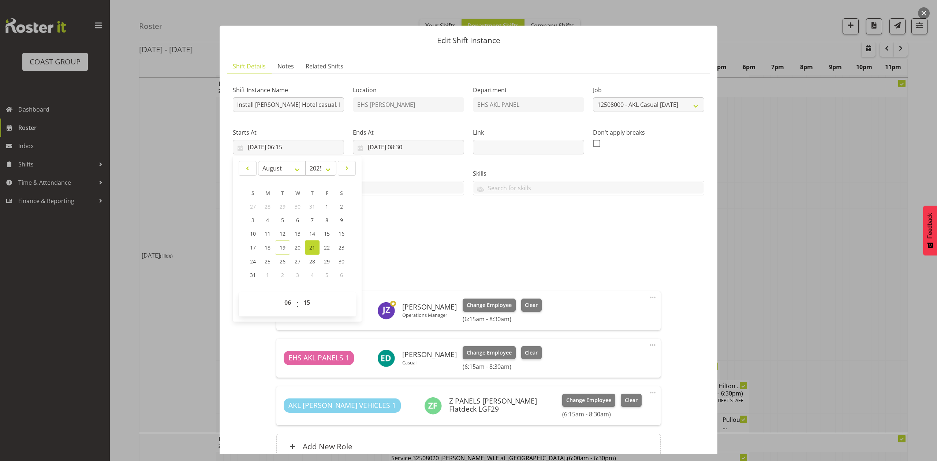
click at [514, 230] on div "Shift Instance Name Install Parnell Hotel casual. In at 7am. Location EHS RYMER…" at bounding box center [468, 155] width 480 height 160
click at [410, 150] on input "21/08/2025, 08:30" at bounding box center [408, 147] width 111 height 15
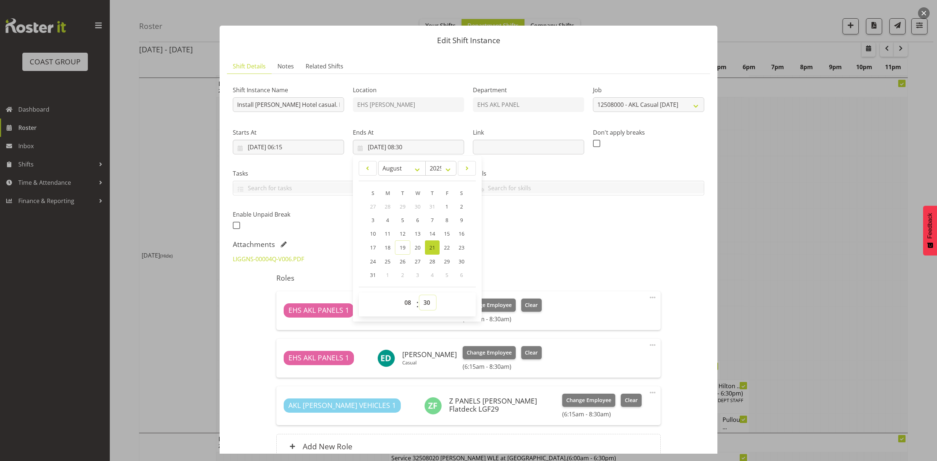
click at [422, 303] on select "00 01 02 03 04 05 06 07 08 09 10 11 12 13 14 15 16 17 18 19 20 21 22 23 24 25 2…" at bounding box center [427, 302] width 16 height 15
select select "0"
click at [419, 296] on select "00 01 02 03 04 05 06 07 08 09 10 11 12 13 14 15 16 17 18 19 20 21 22 23 24 25 2…" at bounding box center [427, 302] width 16 height 15
type input "21/08/2025, 08:00"
click at [584, 255] on div "LIGGNS-00004Q-V006.PDF" at bounding box center [468, 259] width 480 height 18
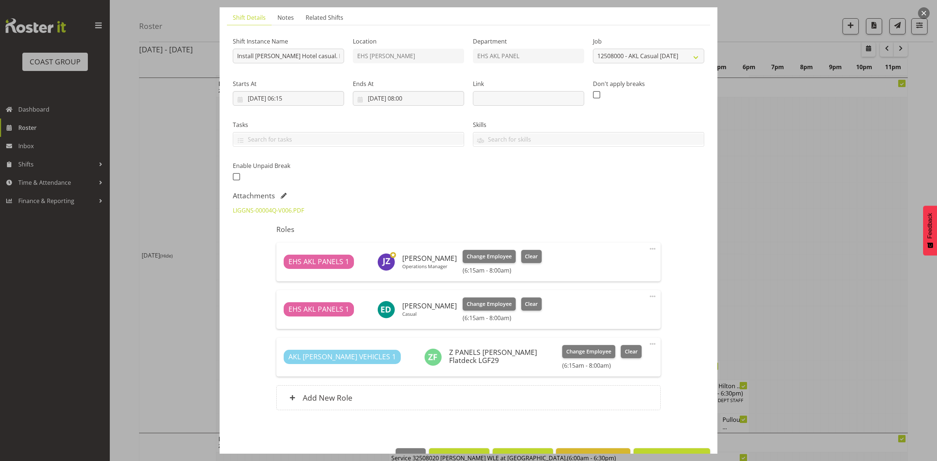
scroll to position [71, 0]
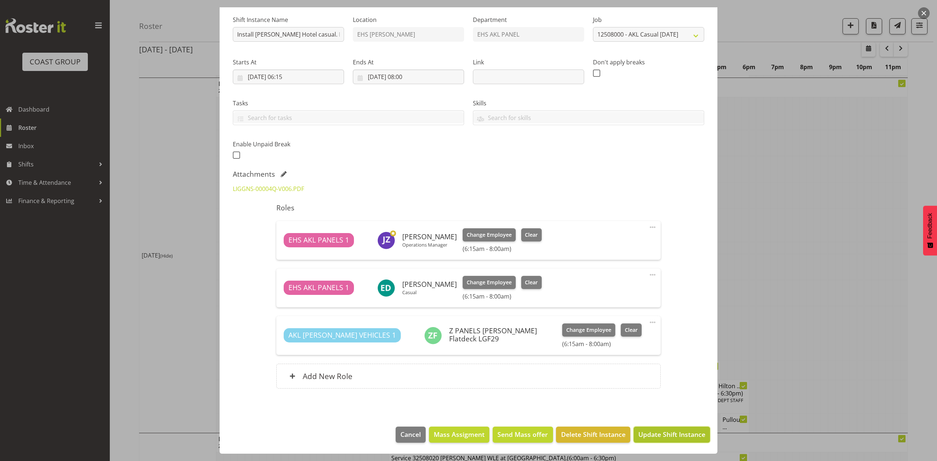
click at [683, 433] on span "Update Shift Instance" at bounding box center [671, 435] width 67 height 10
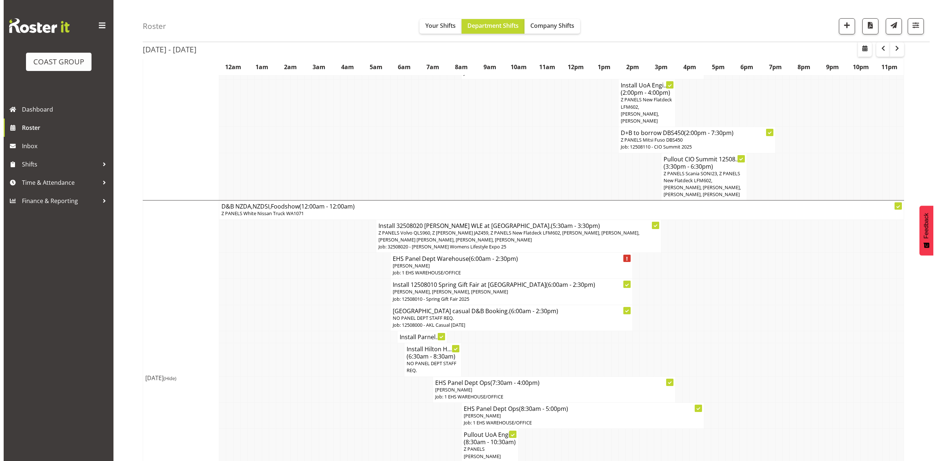
scroll to position [536, 0]
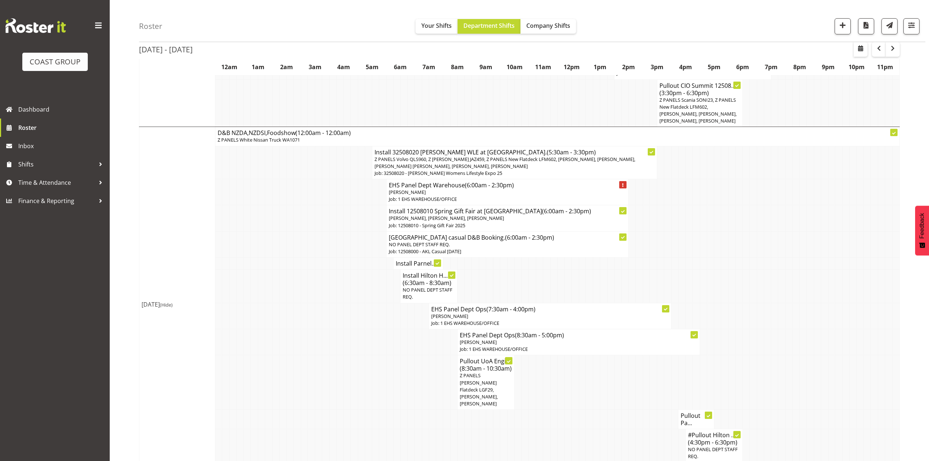
click at [416, 260] on h4 "Install Parnel..." at bounding box center [418, 263] width 45 height 7
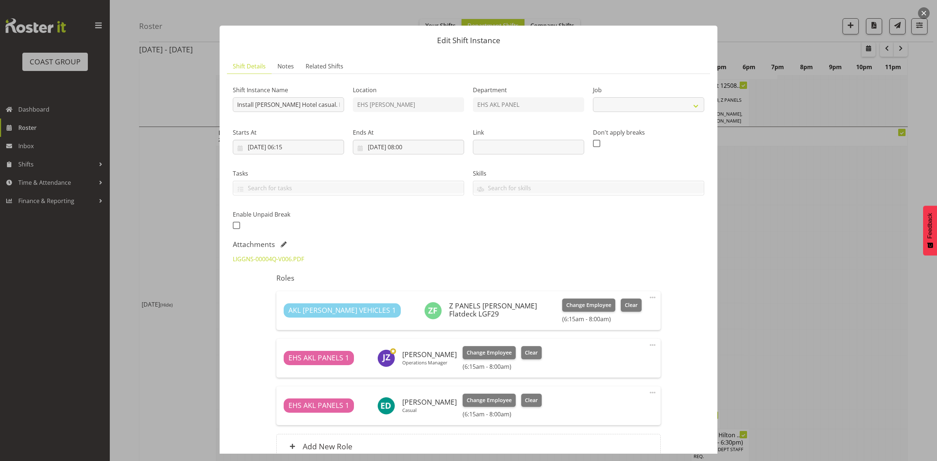
select select "8652"
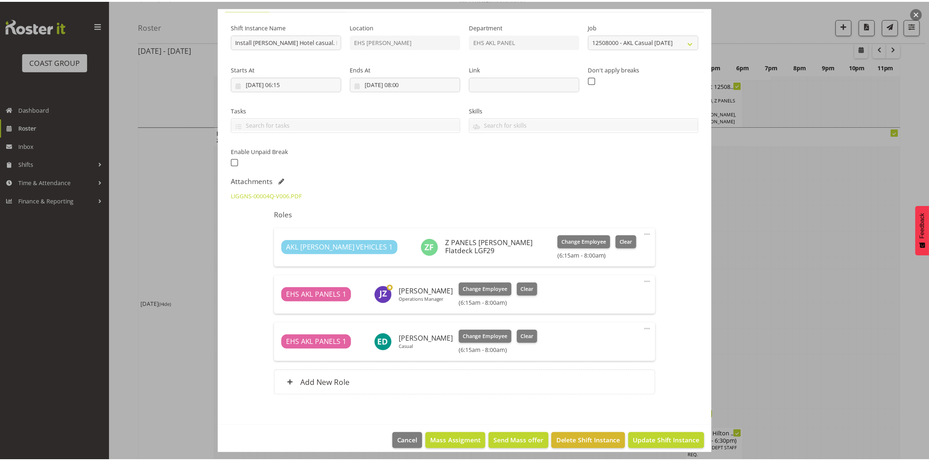
scroll to position [71, 0]
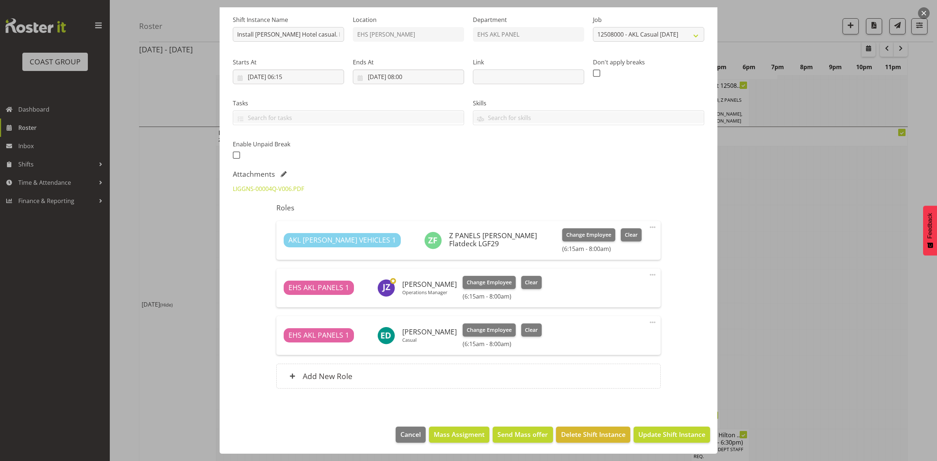
click at [872, 188] on div at bounding box center [468, 230] width 937 height 461
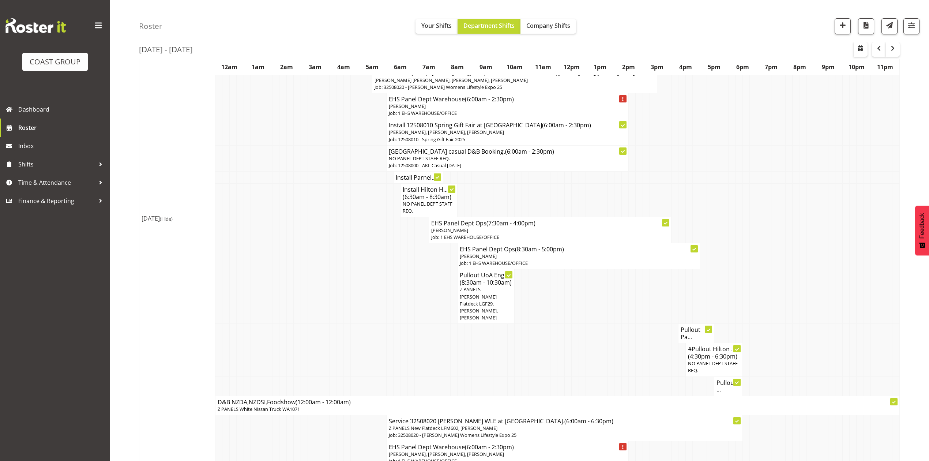
scroll to position [683, 0]
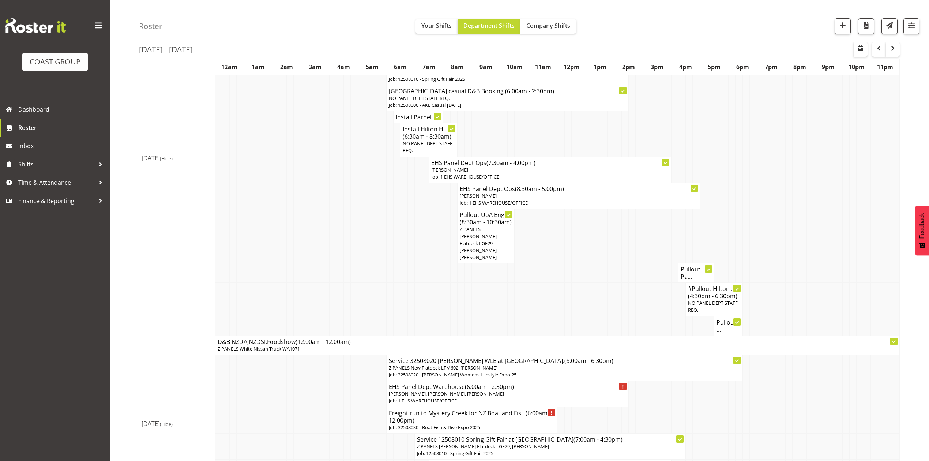
click at [689, 266] on h4 "Pullout Pa..." at bounding box center [696, 273] width 31 height 15
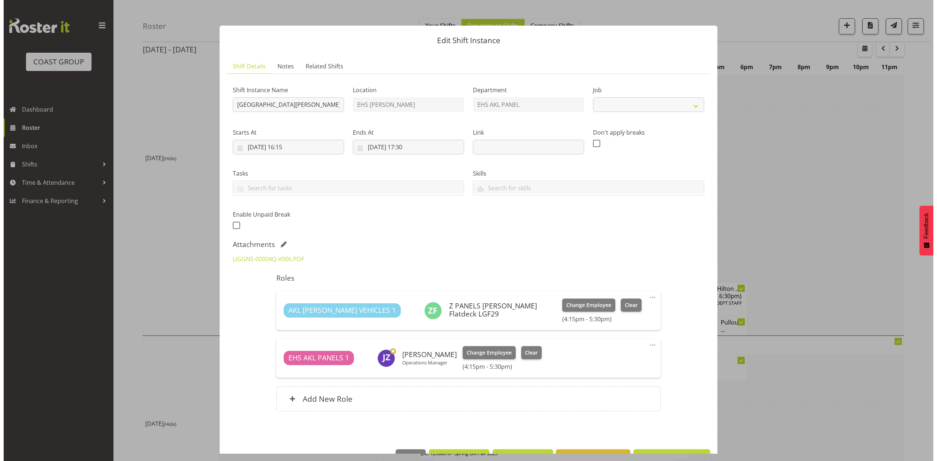
scroll to position [680, 0]
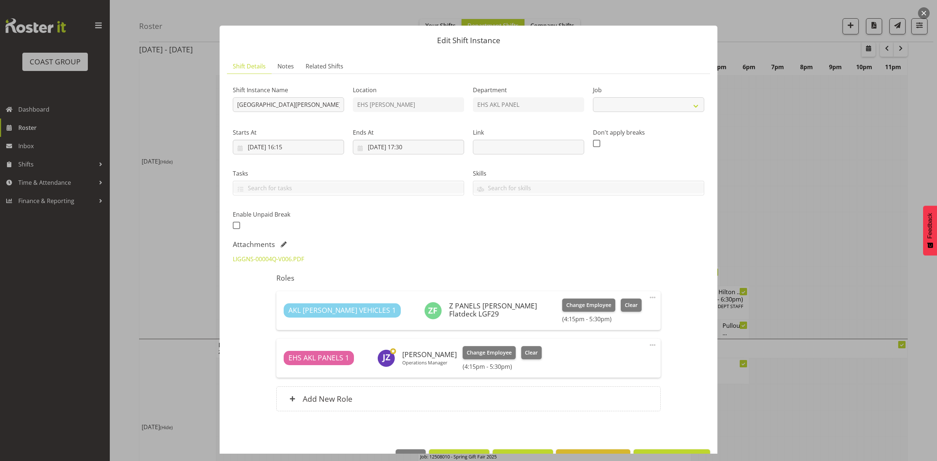
select select "8652"
click at [263, 145] on input "21/08/2025, 16:15" at bounding box center [288, 147] width 111 height 15
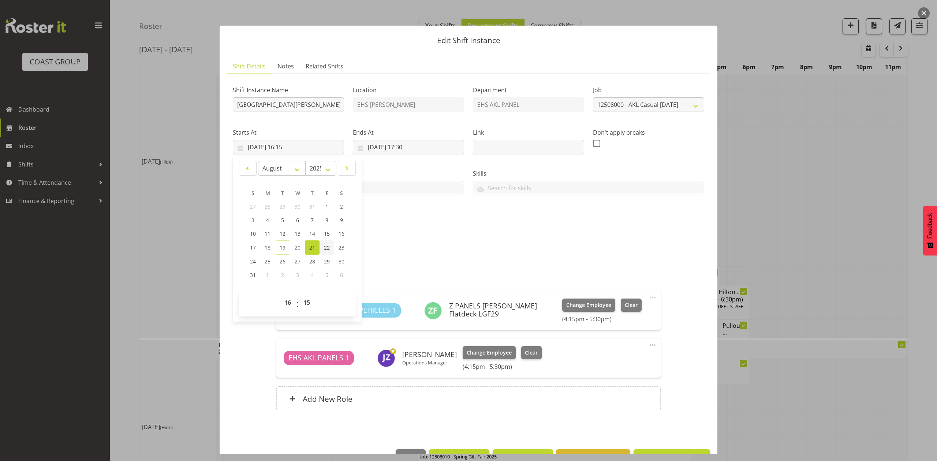
click at [323, 245] on link "22" at bounding box center [326, 247] width 15 height 14
type input "22/08/2025, 16:15"
click at [397, 140] on input "21/08/2025, 17:30" at bounding box center [408, 147] width 111 height 15
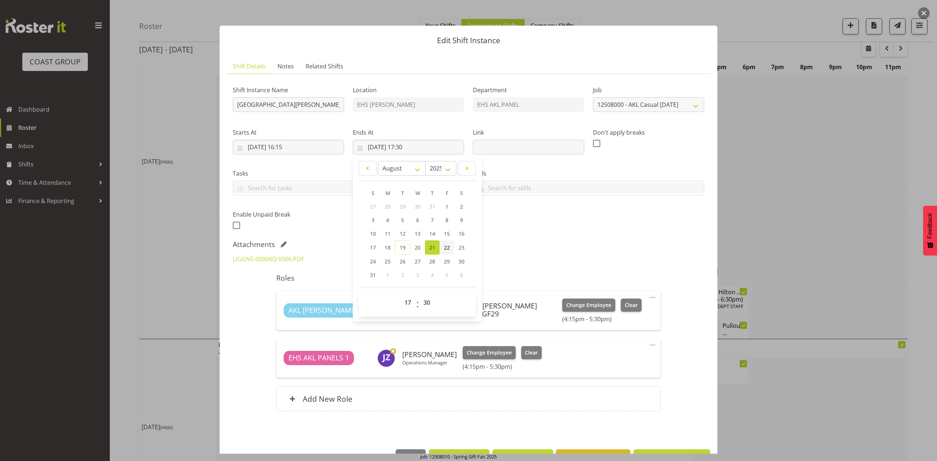
click at [449, 245] on link "22" at bounding box center [446, 247] width 15 height 14
type input "22/08/2025, 17:30"
click at [295, 149] on input "22/08/2025, 16:15" at bounding box center [288, 147] width 111 height 15
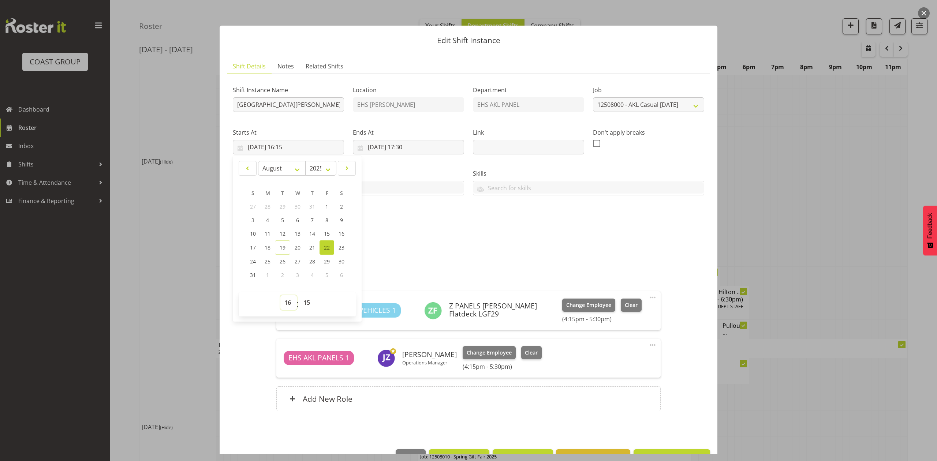
drag, startPoint x: 288, startPoint y: 303, endPoint x: 288, endPoint y: 297, distance: 5.9
click at [288, 303] on select "00 01 02 03 04 05 06 07 08 09 10 11 12 13 14 15 16 17 18 19 20 21 22 23" at bounding box center [288, 302] width 16 height 15
select select "15"
click at [280, 296] on select "00 01 02 03 04 05 06 07 08 09 10 11 12 13 14 15 16 17 18 19 20 21 22 23" at bounding box center [288, 302] width 16 height 15
type input "22/08/2025, 15:15"
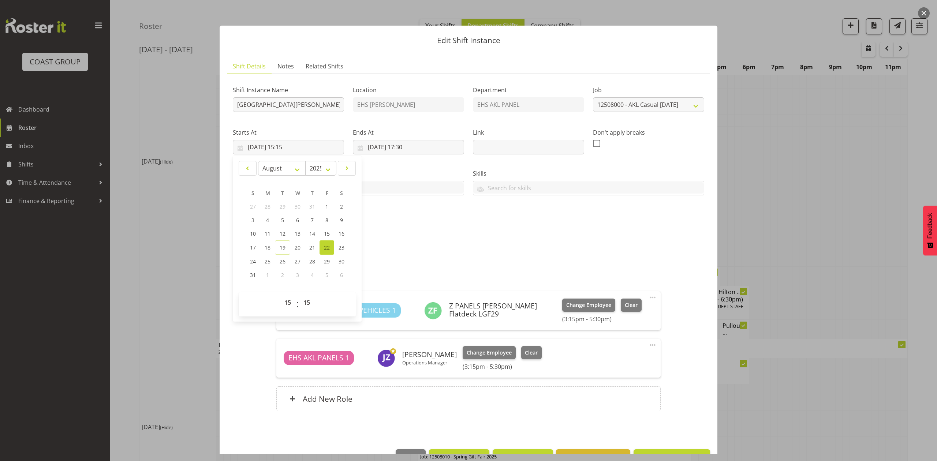
drag, startPoint x: 394, startPoint y: 256, endPoint x: 394, endPoint y: 243, distance: 13.2
click at [394, 254] on div "LIGGNS-00004Q-V006.PDF" at bounding box center [468, 259] width 480 height 18
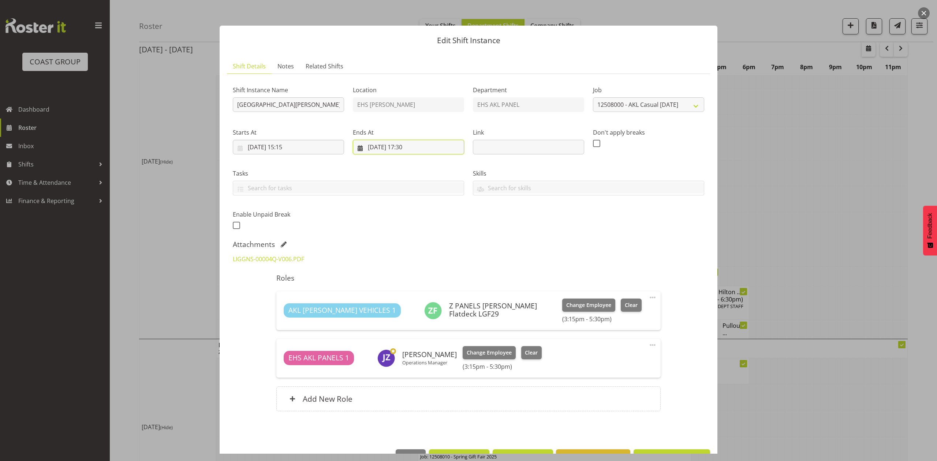
click at [405, 144] on input "22/08/2025, 17:30" at bounding box center [408, 147] width 111 height 15
click at [408, 299] on select "00 01 02 03 04 05 06 07 08 09 10 11 12 13 14 15 16 17 18 19 20 21 22 23" at bounding box center [408, 302] width 16 height 15
select select "16"
click at [400, 296] on select "00 01 02 03 04 05 06 07 08 09 10 11 12 13 14 15 16 17 18 19 20 21 22 23" at bounding box center [408, 302] width 16 height 15
type input "22/08/2025, 16:30"
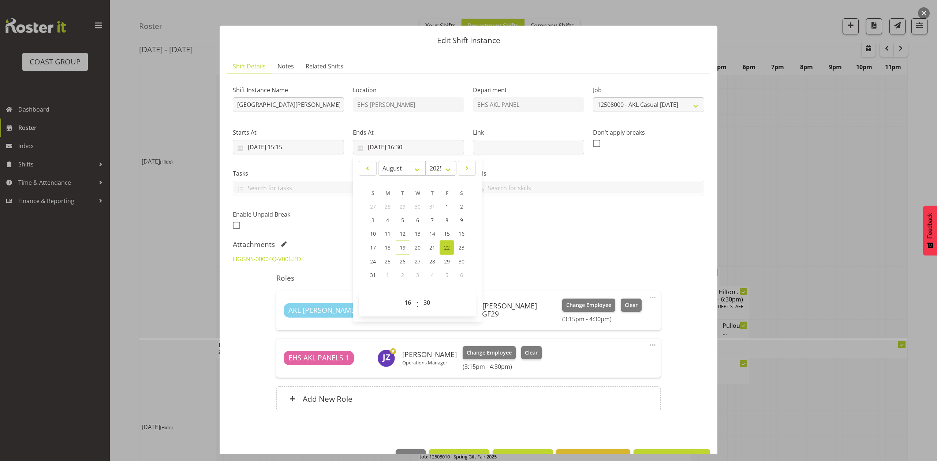
drag, startPoint x: 561, startPoint y: 258, endPoint x: 599, endPoint y: 319, distance: 71.6
click at [562, 258] on div "LIGGNS-00004Q-V006.PDF" at bounding box center [468, 259] width 480 height 18
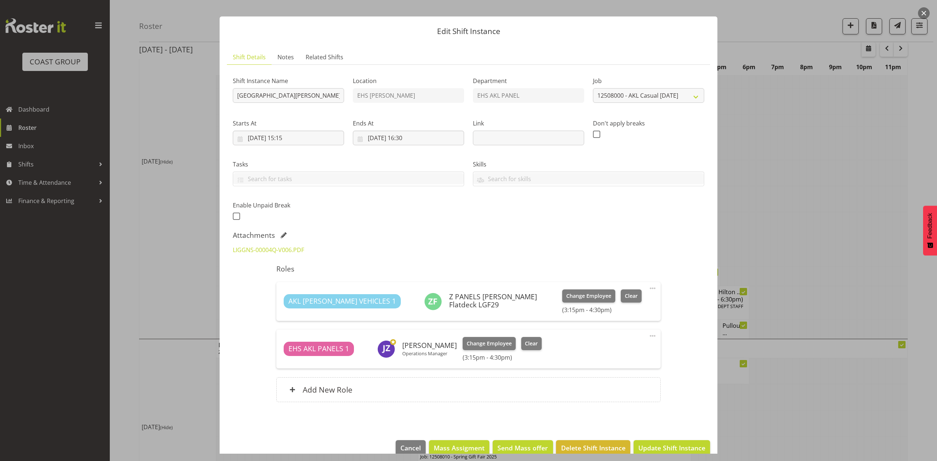
scroll to position [23, 0]
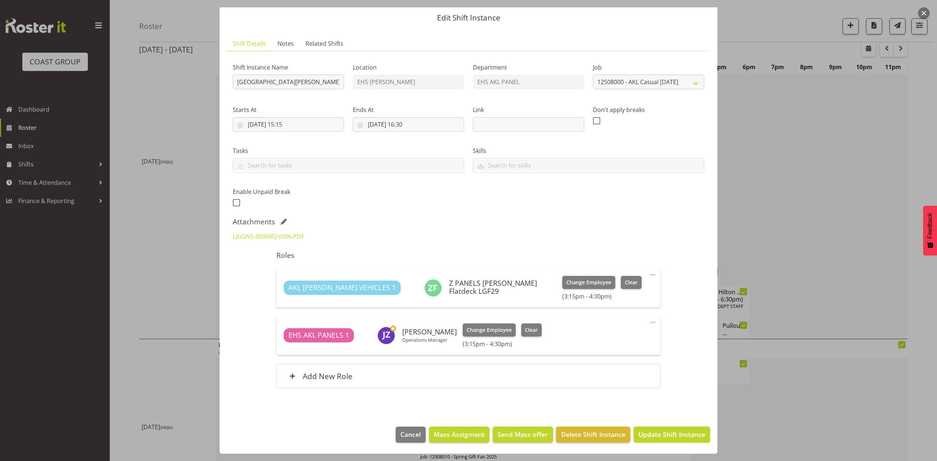
click at [656, 434] on span "Update Shift Instance" at bounding box center [671, 435] width 67 height 10
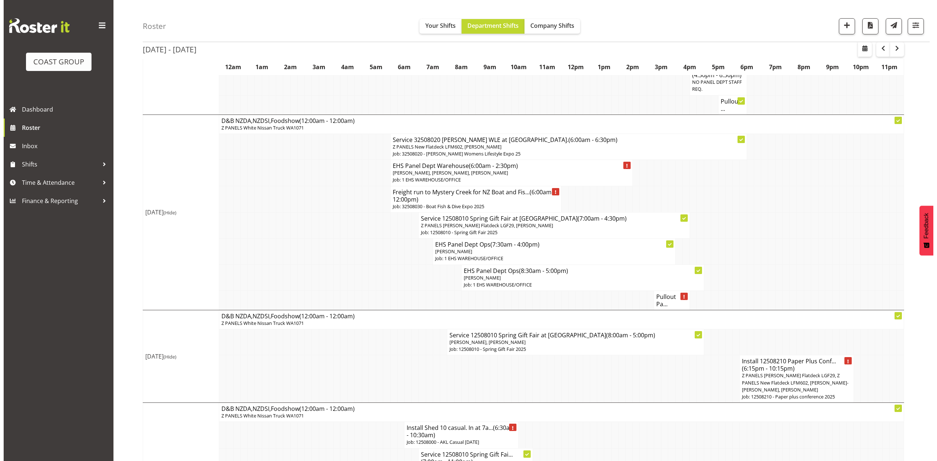
scroll to position [852, 0]
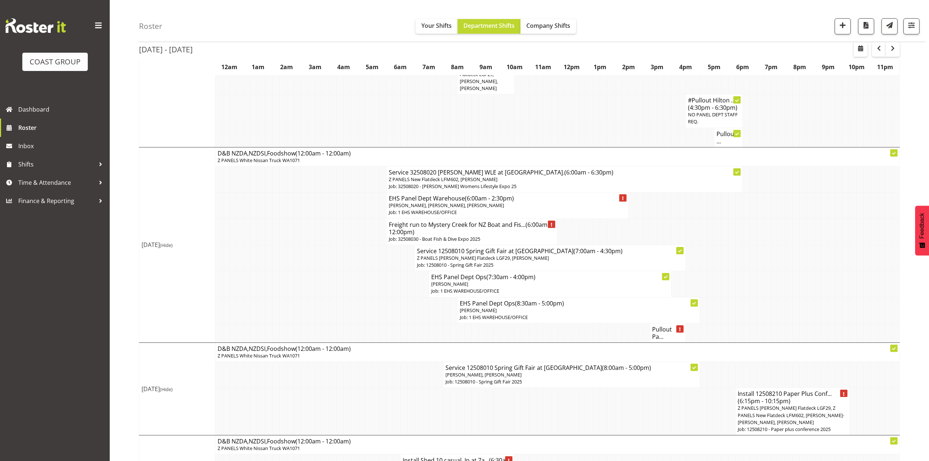
click at [465, 236] on p "Job: 32508030 - Boat Fish & Dive Expo 2025" at bounding box center [472, 239] width 166 height 7
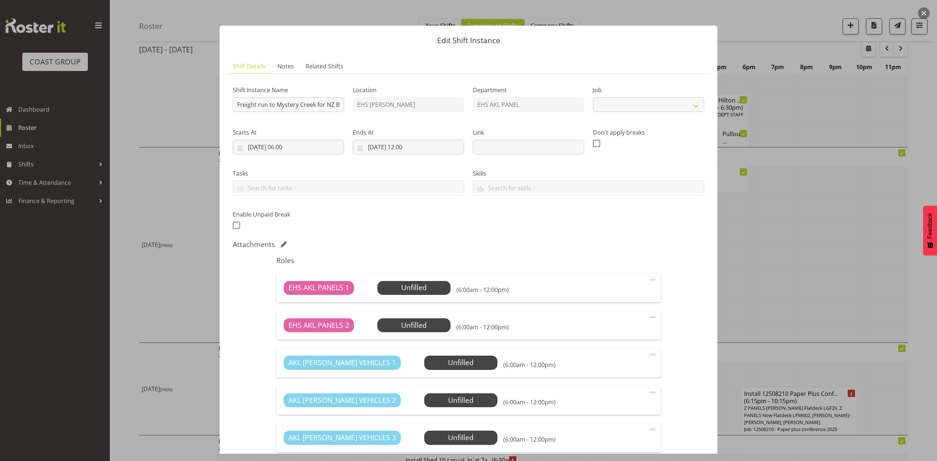
select select "9138"
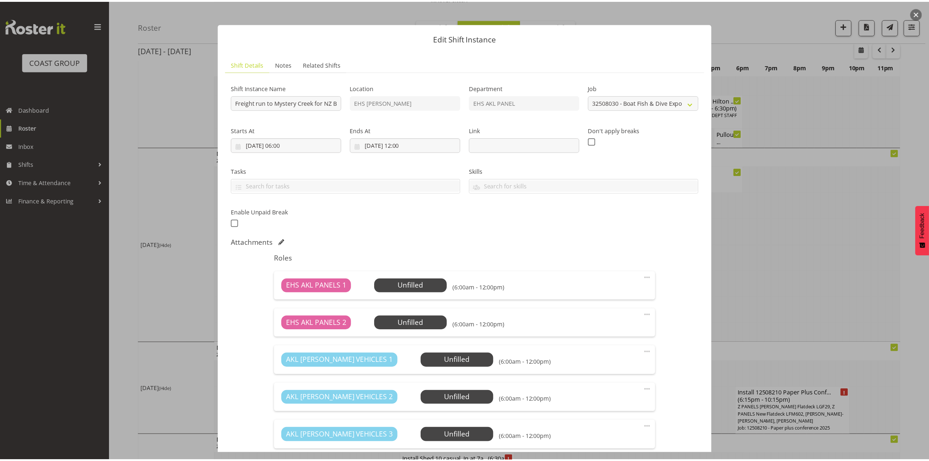
scroll to position [0, 0]
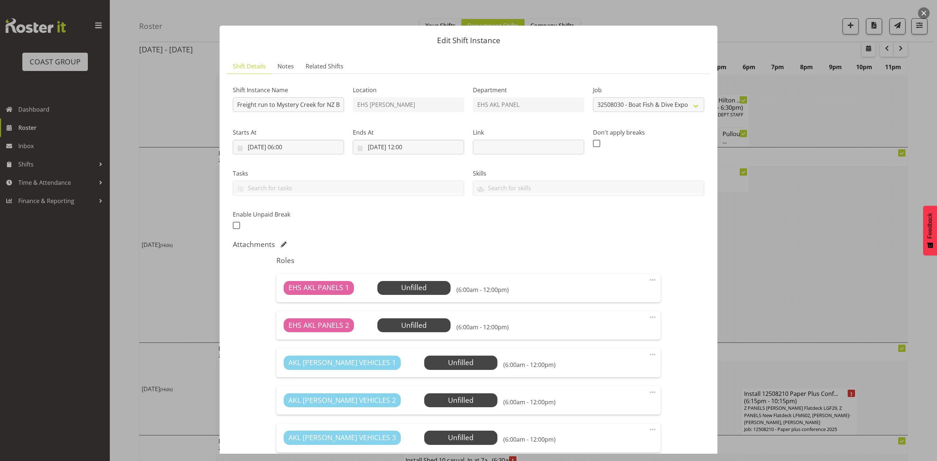
click at [809, 221] on div at bounding box center [468, 230] width 937 height 461
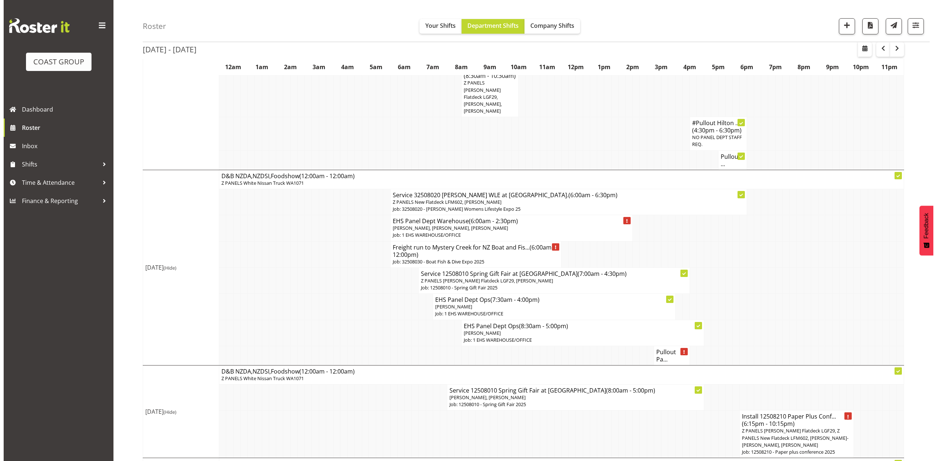
scroll to position [901, 0]
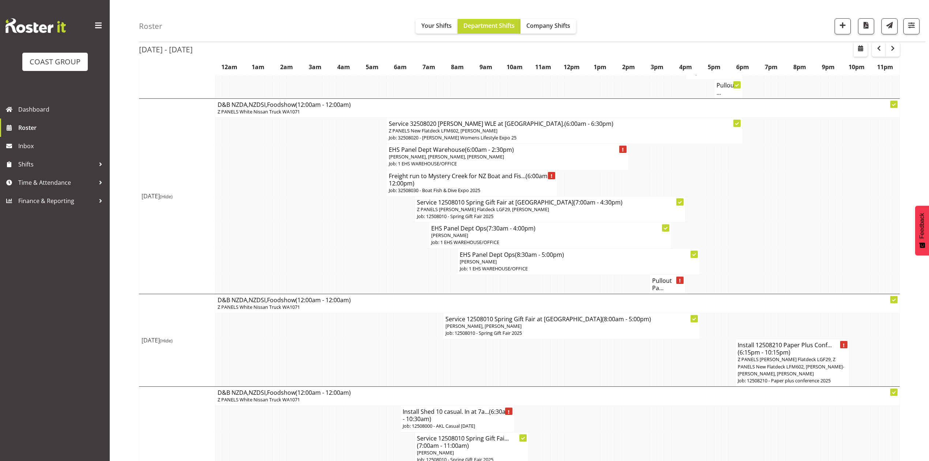
click at [655, 277] on h4 "Pullout Pa..." at bounding box center [667, 284] width 31 height 15
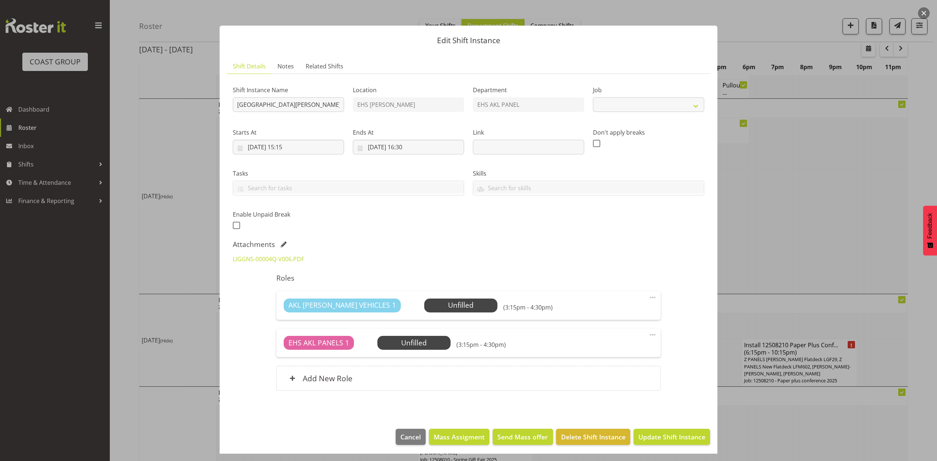
select select "8652"
click at [779, 203] on div at bounding box center [468, 230] width 937 height 461
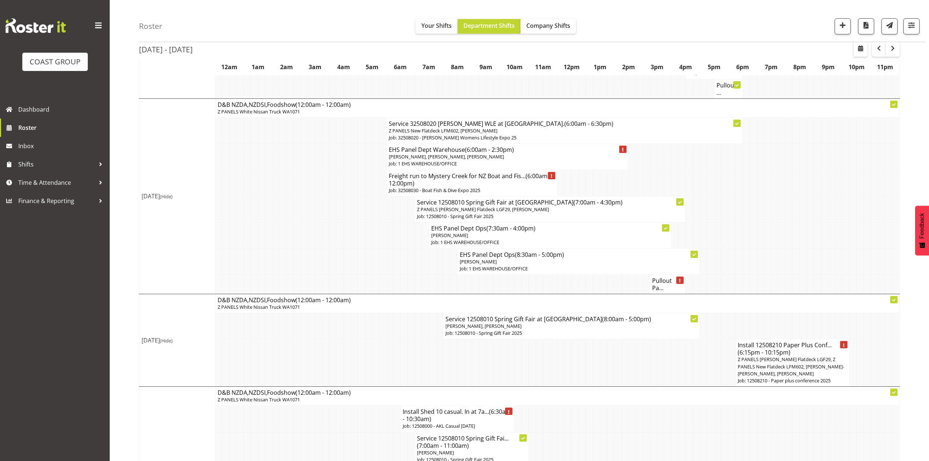
click at [668, 277] on h4 "Pullout Pa..." at bounding box center [667, 284] width 31 height 15
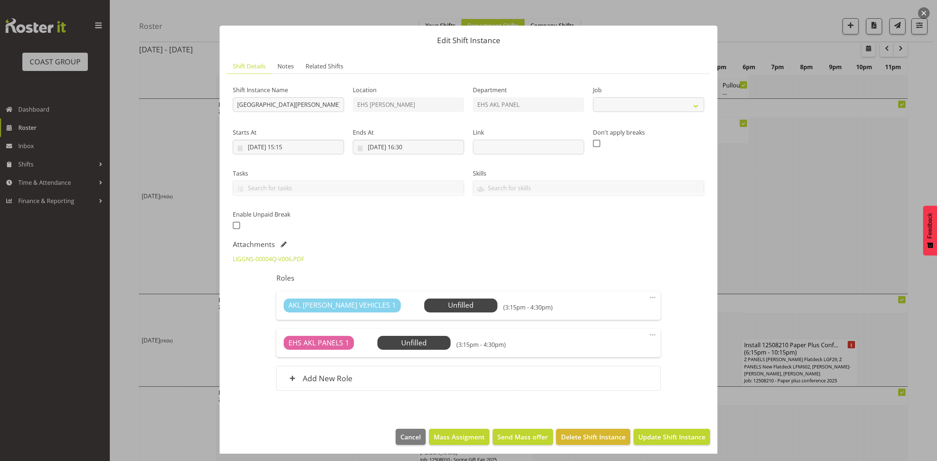
select select "8652"
click at [754, 211] on div at bounding box center [468, 230] width 937 height 461
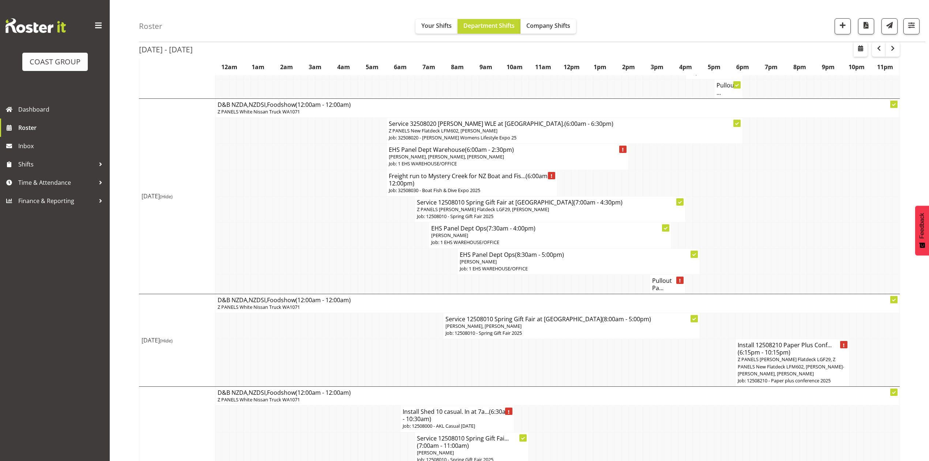
click at [548, 232] on p "Jeremy Zhu" at bounding box center [549, 235] width 237 height 7
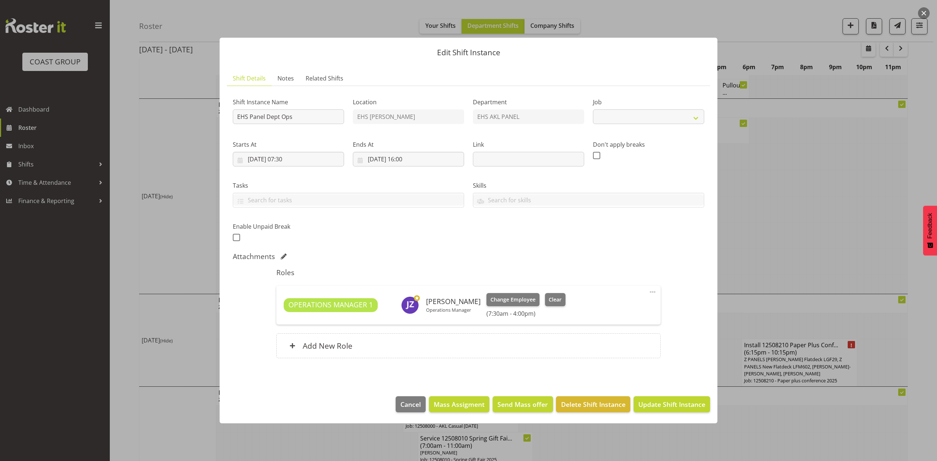
select select "69"
click at [649, 292] on span at bounding box center [652, 292] width 9 height 9
click at [618, 309] on link "Edit" at bounding box center [622, 308] width 70 height 13
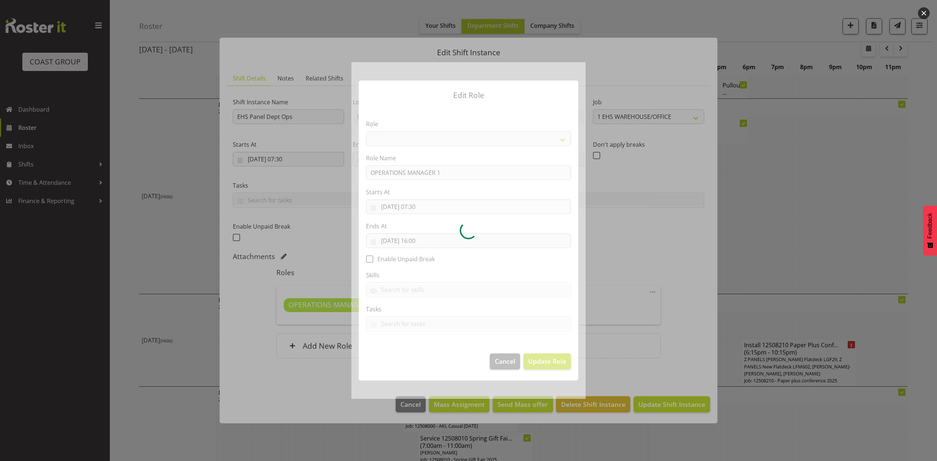
click at [423, 241] on div at bounding box center [468, 230] width 234 height 336
select select "198"
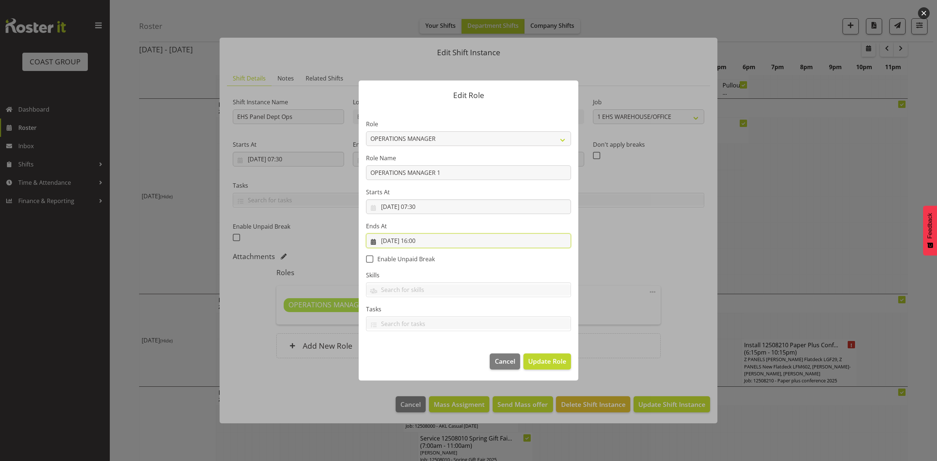
click at [419, 242] on input "22/08/2025, 16:00" at bounding box center [468, 240] width 205 height 15
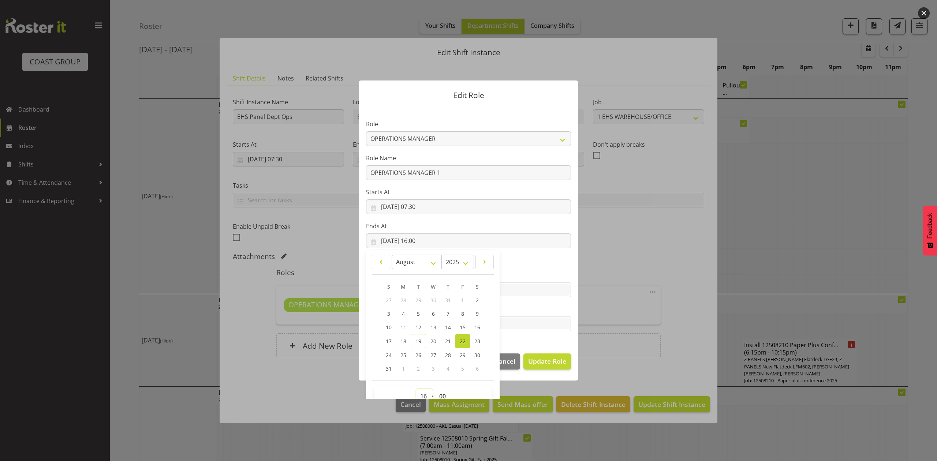
drag, startPoint x: 419, startPoint y: 392, endPoint x: 419, endPoint y: 388, distance: 4.4
click at [419, 392] on select "00 01 02 03 04 05 06 07 08 09 10 11 12 13 14 15 16 17 18 19 20 21 22 23" at bounding box center [424, 396] width 16 height 15
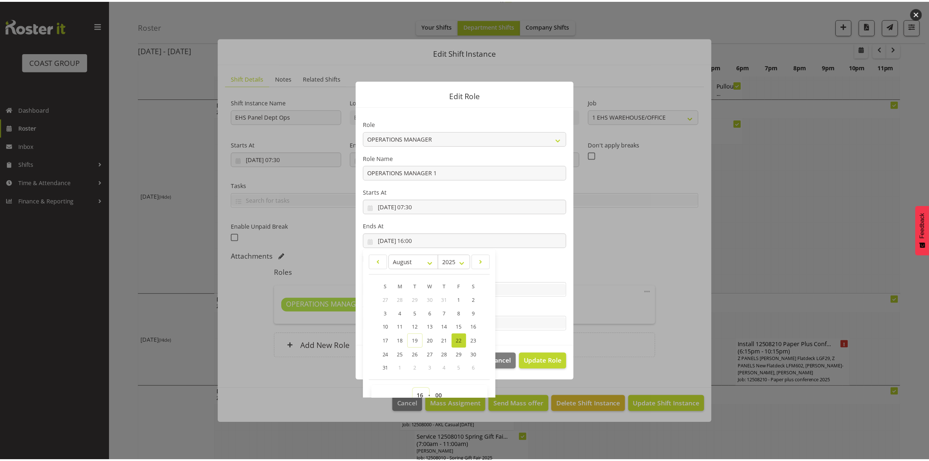
scroll to position [4, 0]
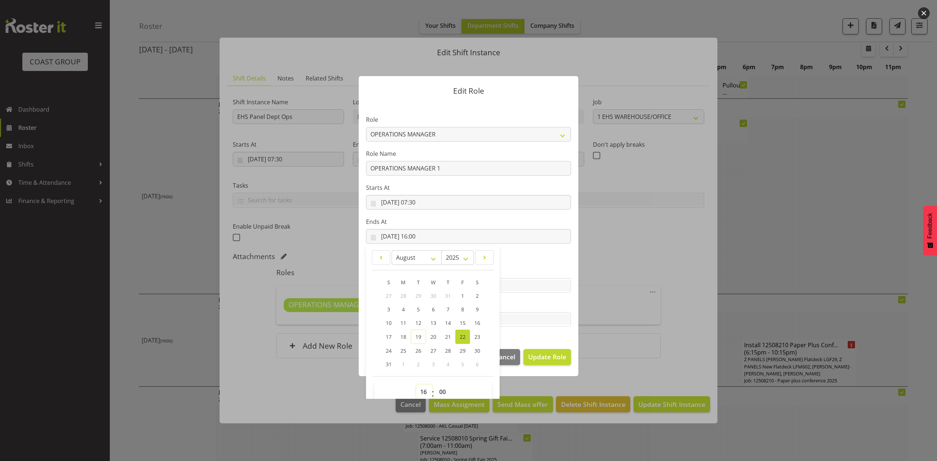
select select "15"
click at [416, 385] on select "00 01 02 03 04 05 06 07 08 09 10 11 12 13 14 15 16 17 18 19 20 21 22 23" at bounding box center [424, 392] width 16 height 15
type input "22/08/2025, 15:00"
click at [441, 387] on select "00 01 02 03 04 05 06 07 08 09 10 11 12 13 14 15 16 17 18 19 20 21 22 23 24 25 2…" at bounding box center [443, 392] width 16 height 15
select select "15"
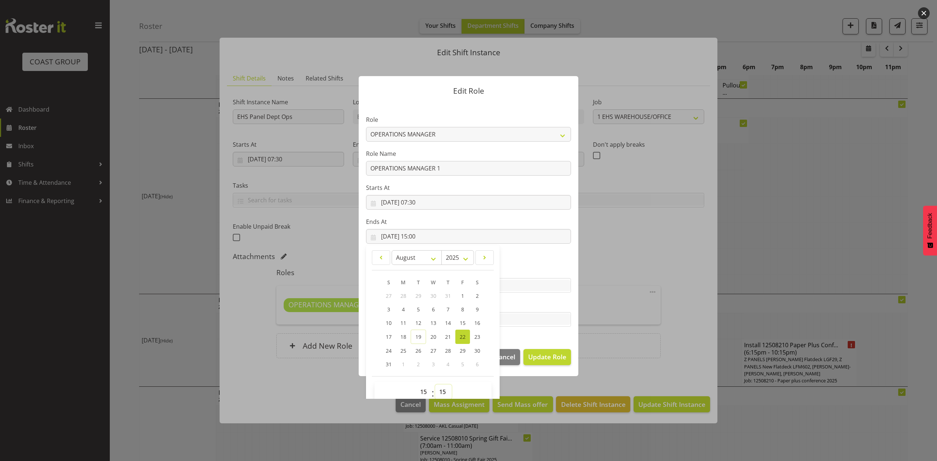
click at [435, 385] on select "00 01 02 03 04 05 06 07 08 09 10 11 12 13 14 15 16 17 18 19 20 21 22 23 24 25 2…" at bounding box center [443, 392] width 16 height 15
type input "22/08/2025, 15:15"
click at [547, 352] on span "Update Role" at bounding box center [547, 357] width 38 height 10
select select
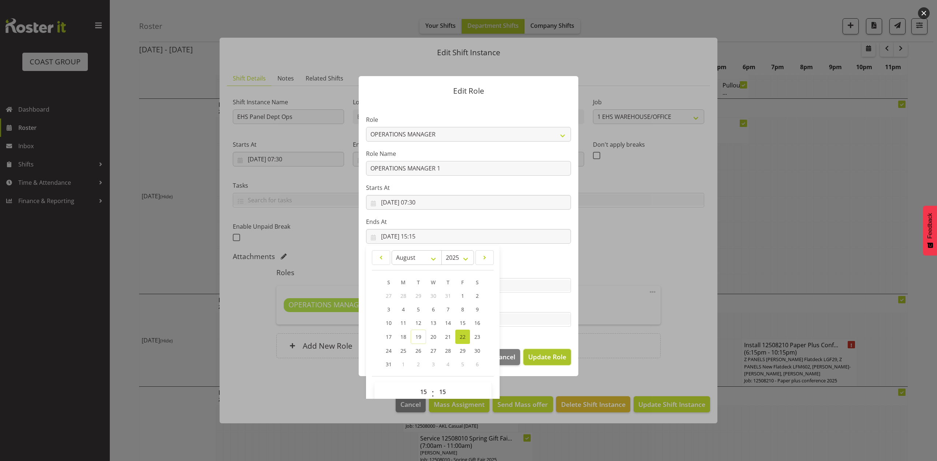
select select
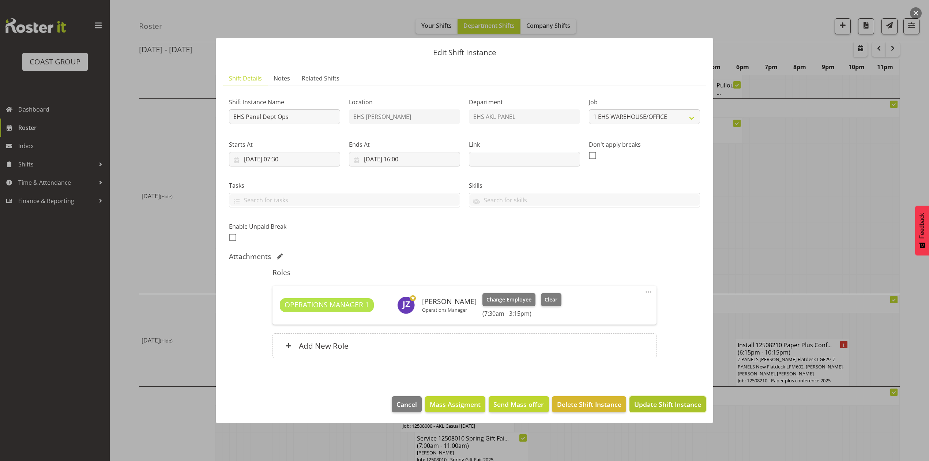
click at [666, 400] on span "Update Shift Instance" at bounding box center [667, 405] width 67 height 10
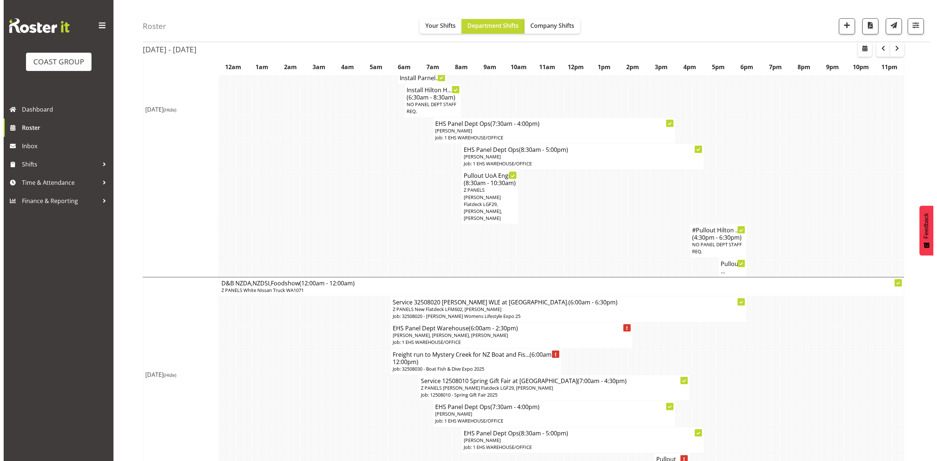
scroll to position [878, 0]
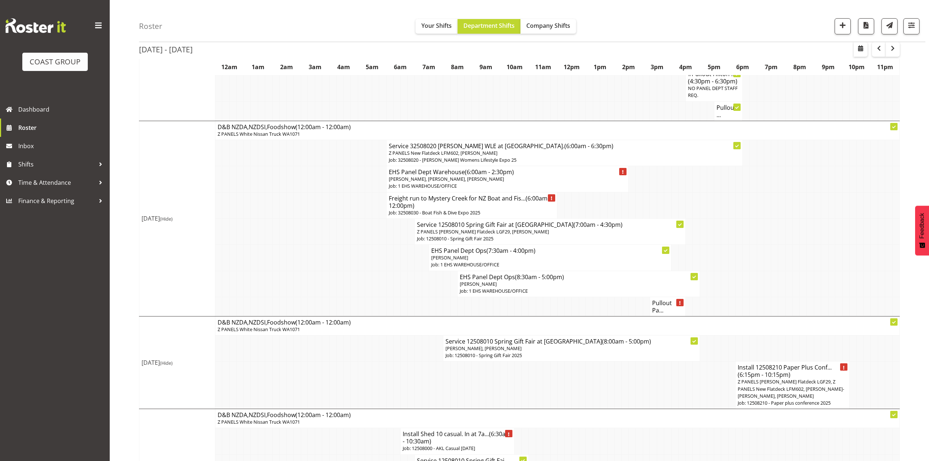
click at [649, 297] on td at bounding box center [646, 306] width 7 height 19
click at [656, 299] on h4 "Pullout Pa..." at bounding box center [667, 306] width 31 height 15
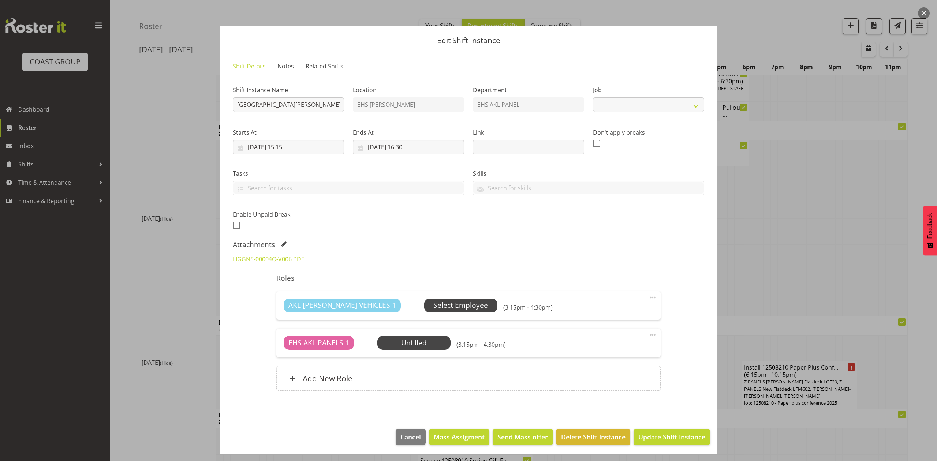
select select "8652"
click at [433, 306] on span "Select Employee" at bounding box center [460, 305] width 55 height 11
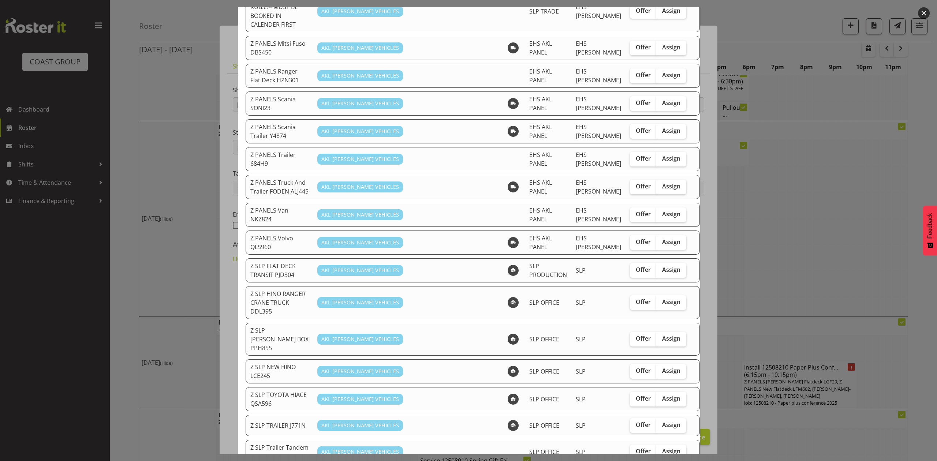
scroll to position [561, 0]
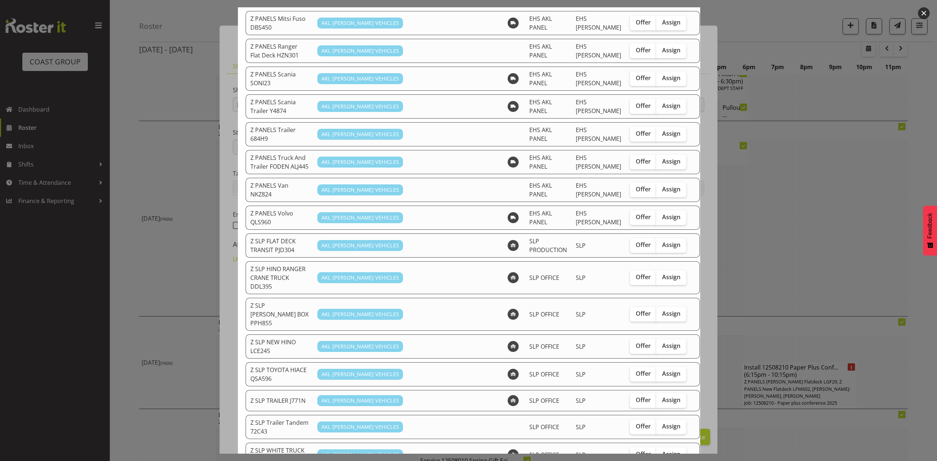
drag, startPoint x: 866, startPoint y: 196, endPoint x: 862, endPoint y: 195, distance: 4.1
click at [866, 195] on div at bounding box center [468, 230] width 937 height 461
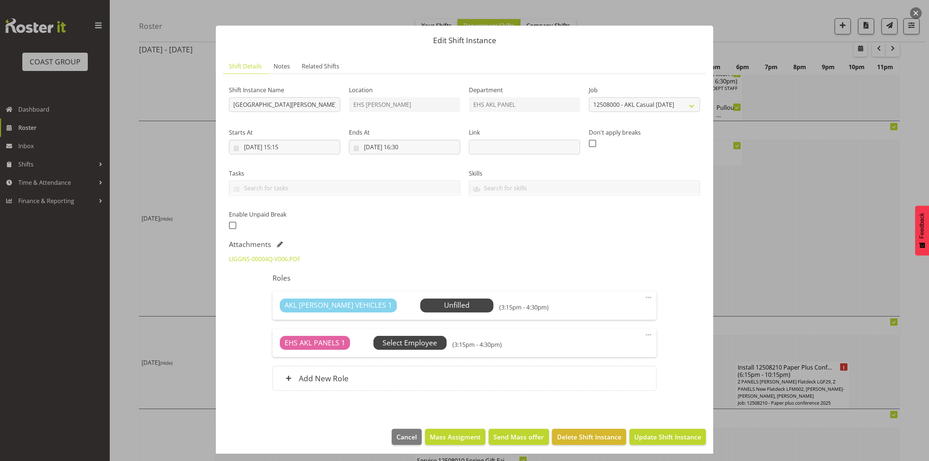
click at [0, 0] on span "Select Employee" at bounding box center [0, 0] width 0 height 0
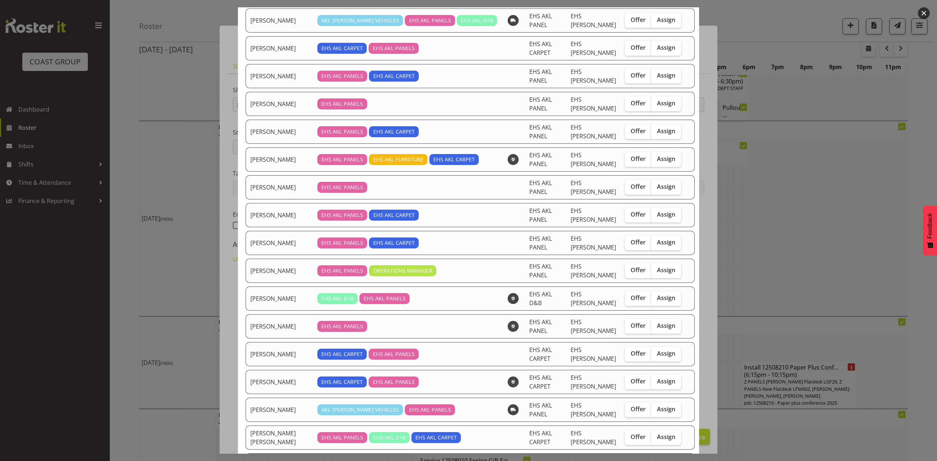
scroll to position [146, 0]
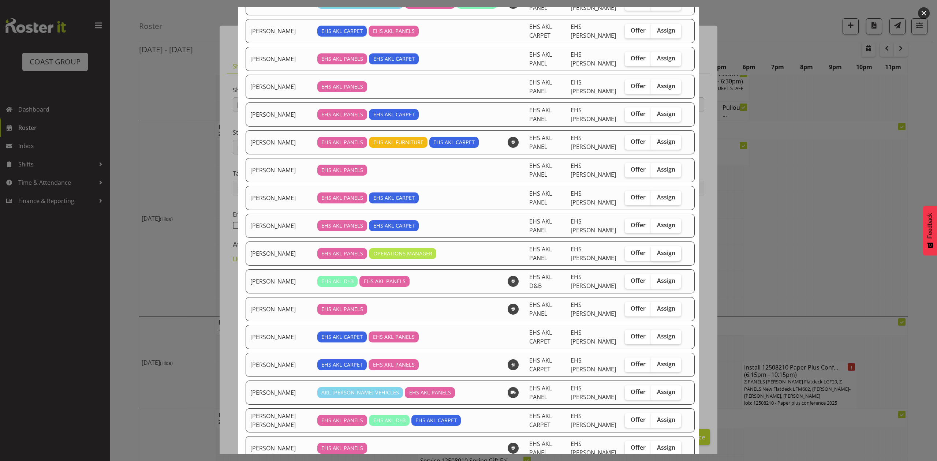
click at [659, 256] on span "Assign" at bounding box center [666, 252] width 18 height 7
click at [656, 255] on input "Assign" at bounding box center [653, 253] width 5 height 5
checkbox input "true"
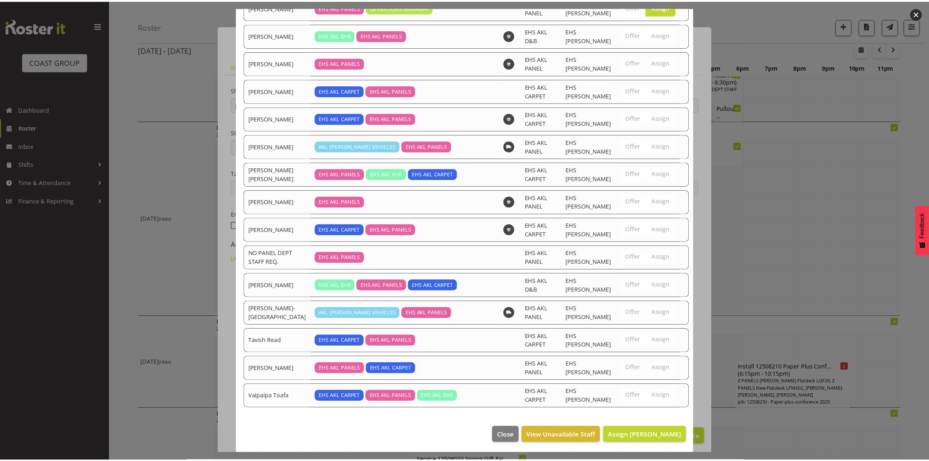
scroll to position [393, 0]
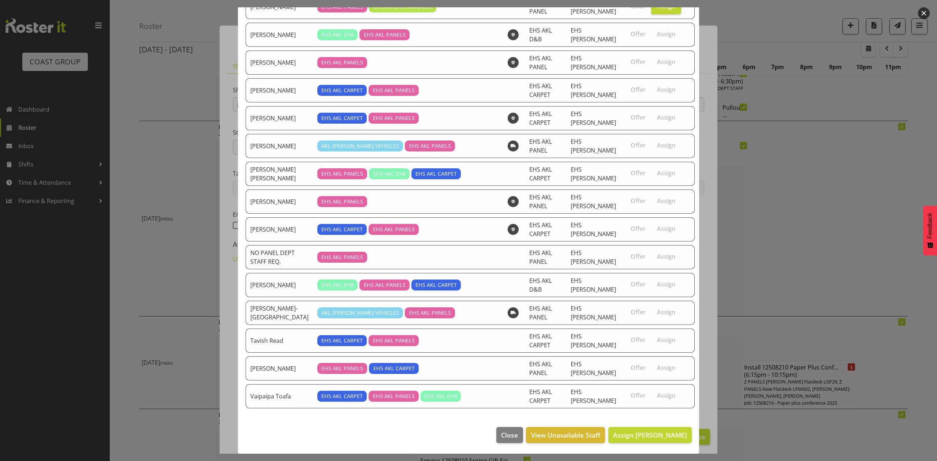
click at [651, 421] on footer "Close View Unavailable Staff Assign Jeremy Zhu" at bounding box center [468, 437] width 461 height 34
click at [654, 434] on span "Assign Jeremy Zhu" at bounding box center [650, 435] width 74 height 9
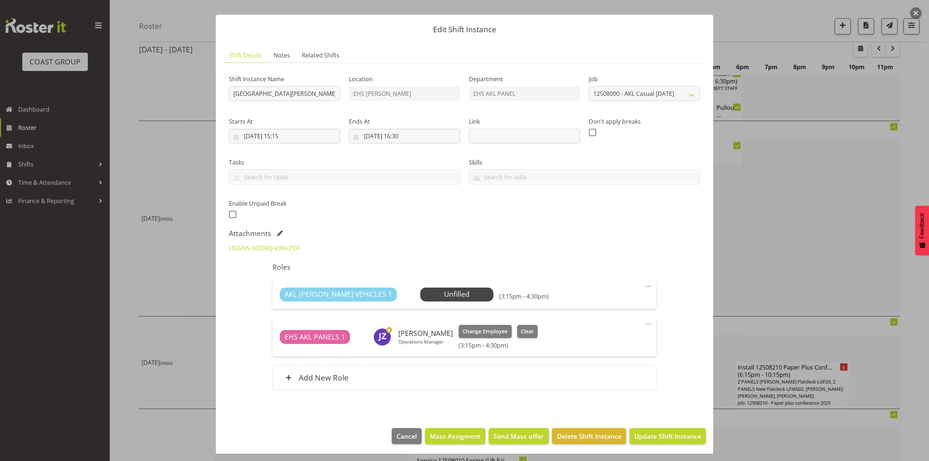
scroll to position [13, 0]
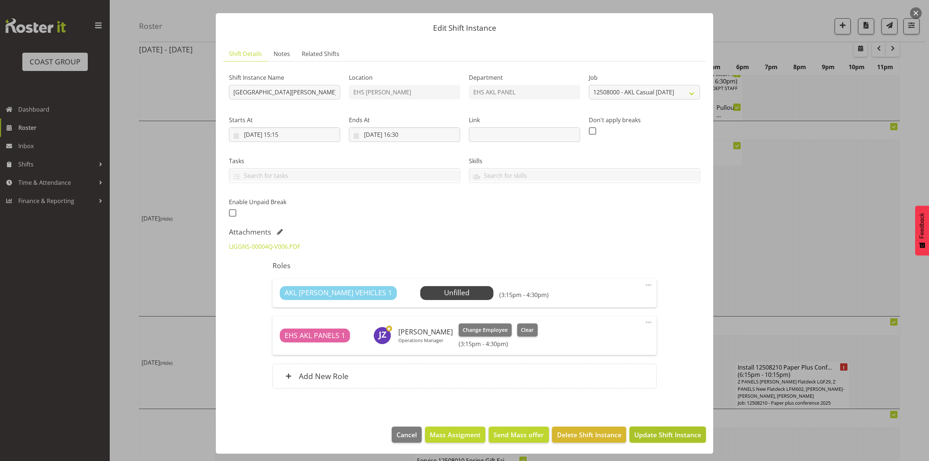
click at [662, 434] on span "Update Shift Instance" at bounding box center [667, 435] width 67 height 10
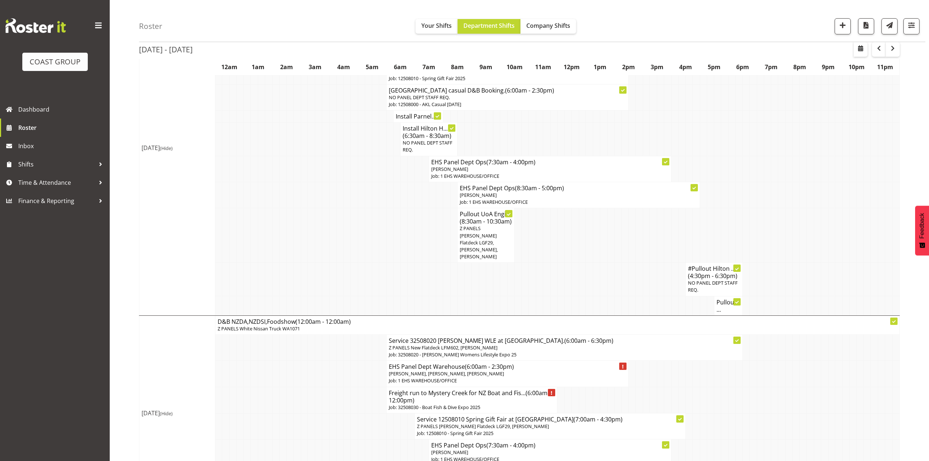
scroll to position [683, 0]
click at [411, 113] on h4 "Install Parnel..." at bounding box center [418, 116] width 45 height 7
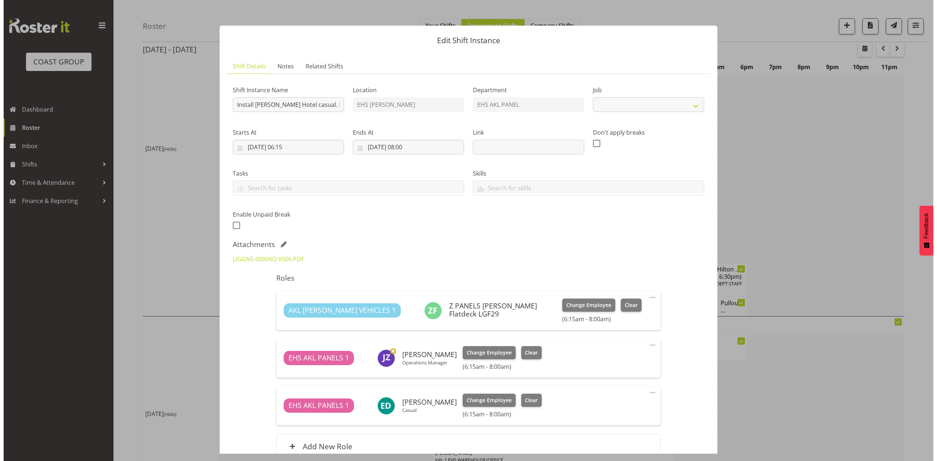
scroll to position [680, 0]
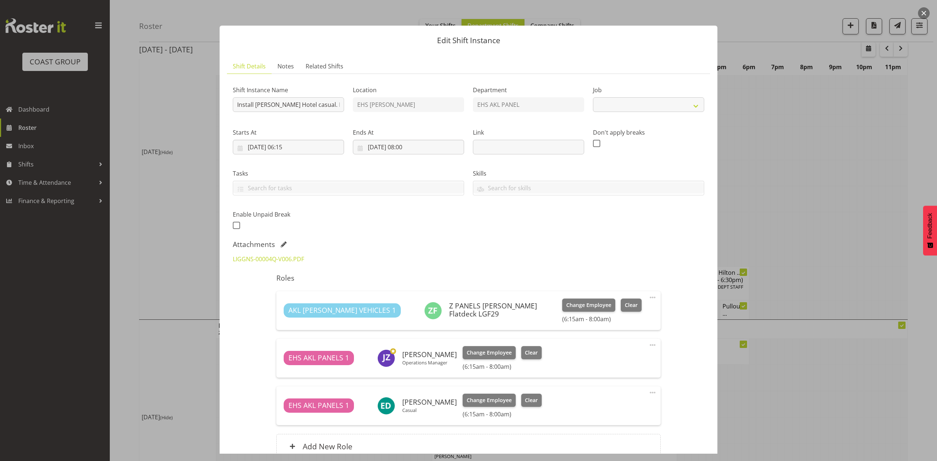
select select "8652"
click at [281, 244] on span at bounding box center [284, 245] width 6 height 6
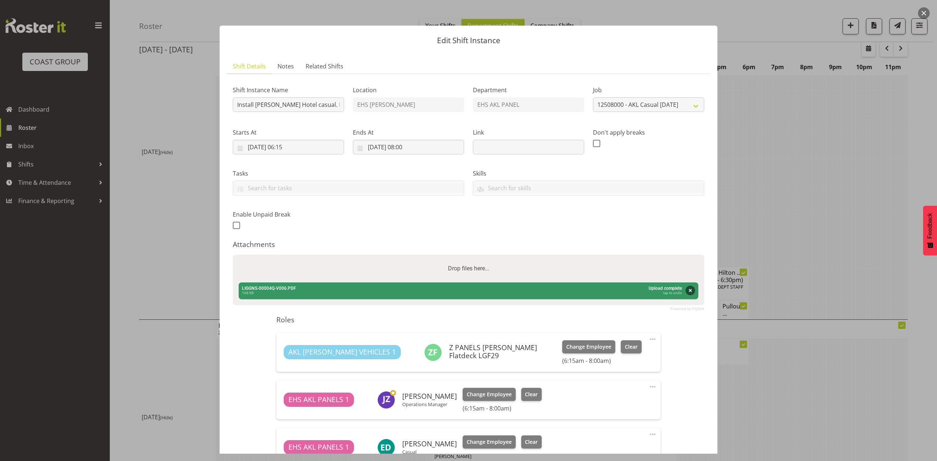
click at [309, 265] on div "Drop files here..." at bounding box center [468, 269] width 471 height 28
click at [233, 255] on input "Drop files here..." at bounding box center [468, 256] width 471 height 2
type input "C:\fakepath\LIGGNS-00004Q-V008 (1) (1).PDF"
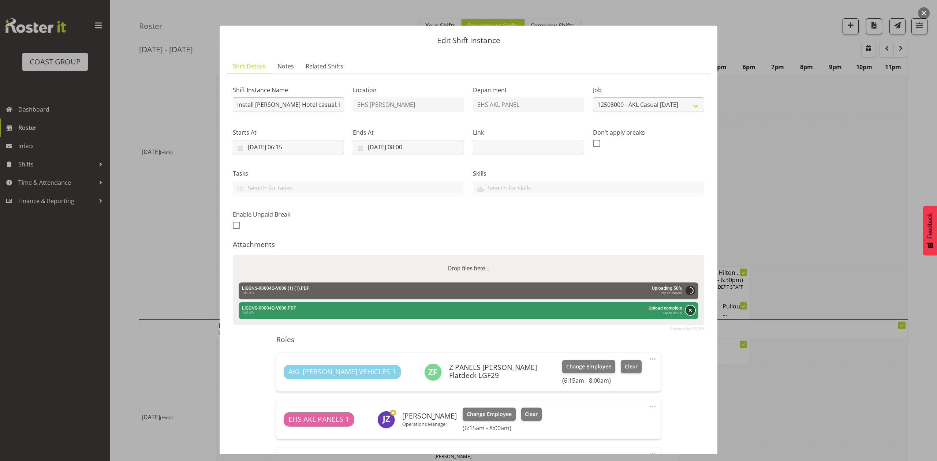
click at [685, 315] on button "Remove" at bounding box center [690, 311] width 10 height 10
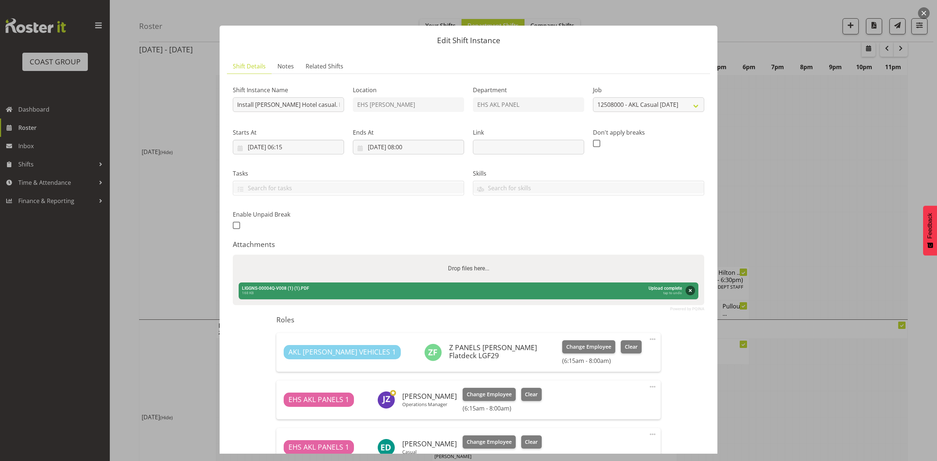
scroll to position [113, 0]
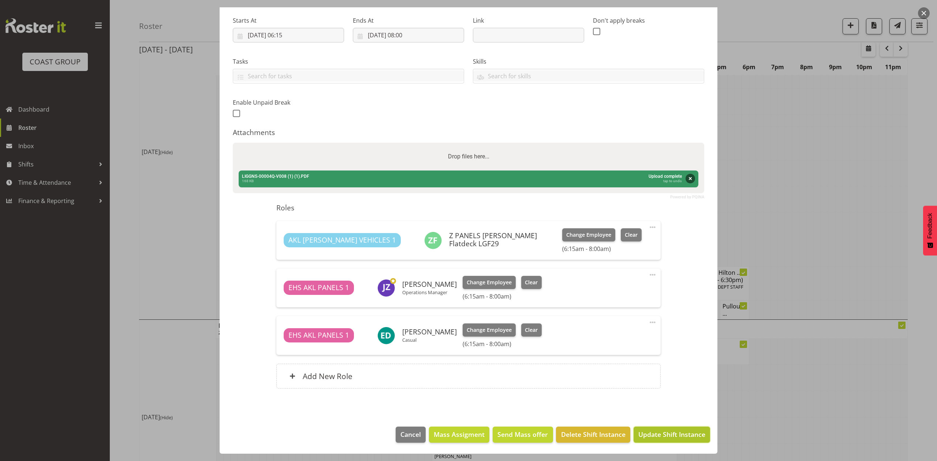
click at [671, 435] on span "Update Shift Instance" at bounding box center [671, 435] width 67 height 10
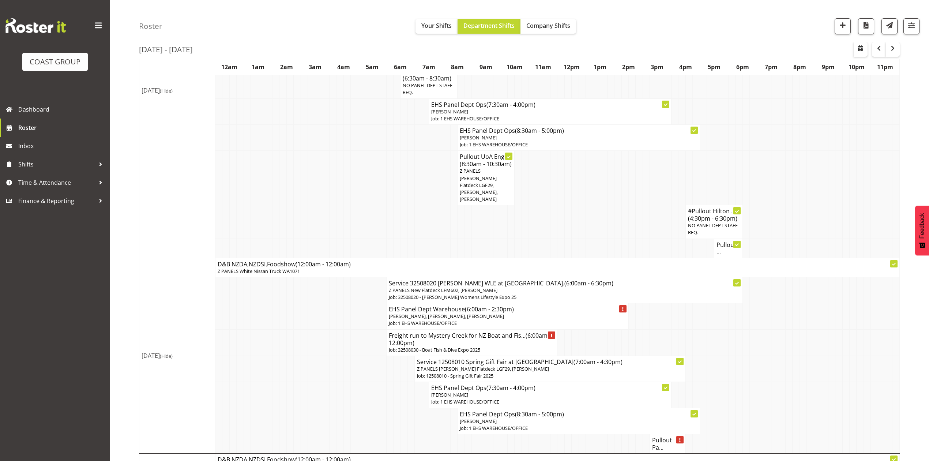
scroll to position [754, 0]
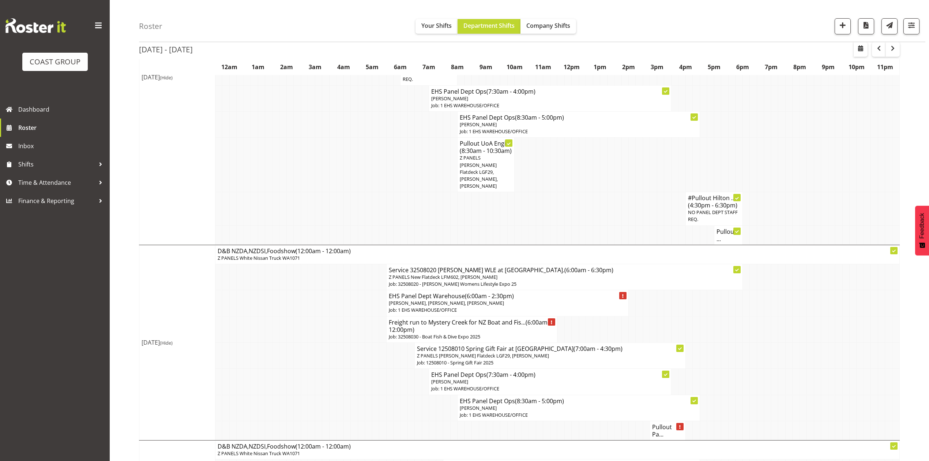
click at [667, 423] on h4 "Pullout Pa..." at bounding box center [667, 430] width 31 height 15
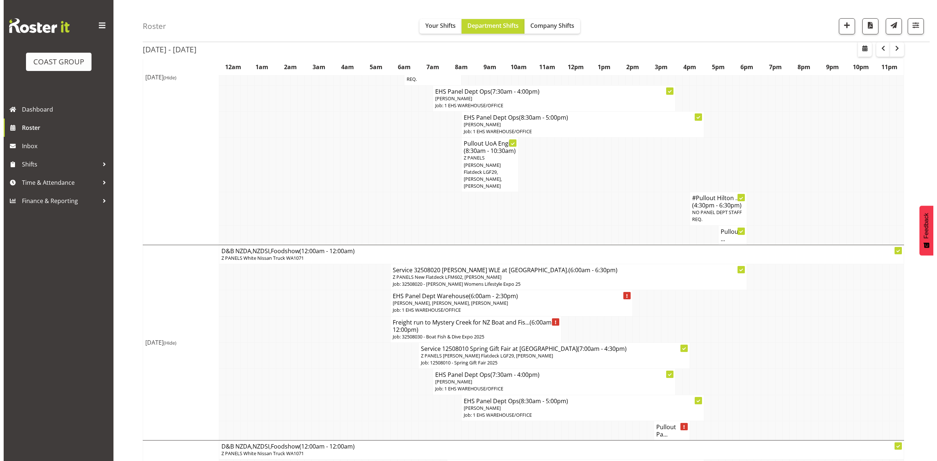
scroll to position [751, 0]
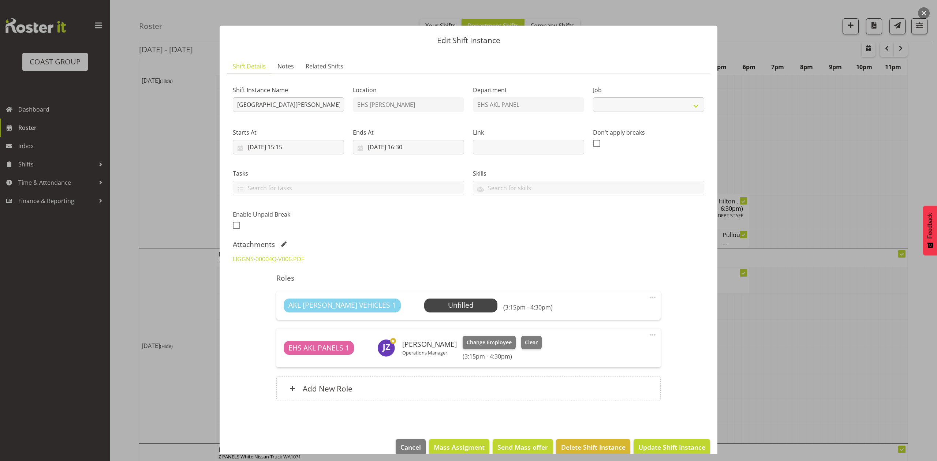
select select "8652"
click at [792, 341] on div at bounding box center [468, 230] width 937 height 461
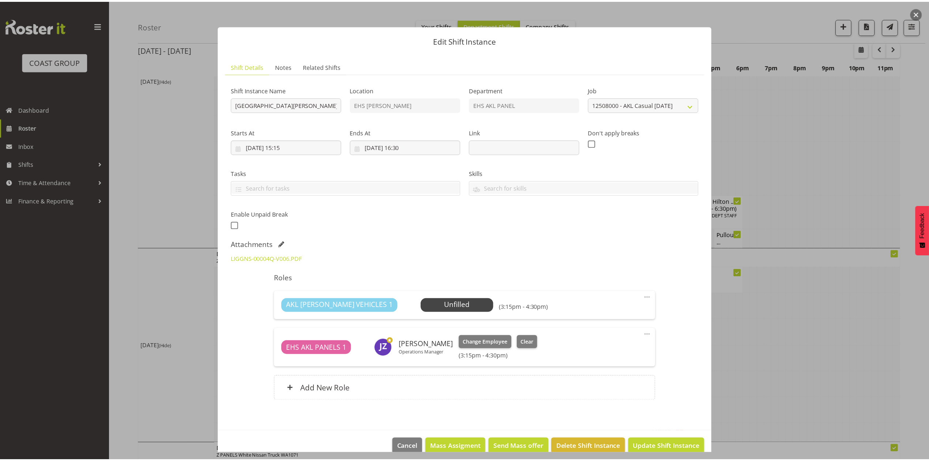
scroll to position [754, 0]
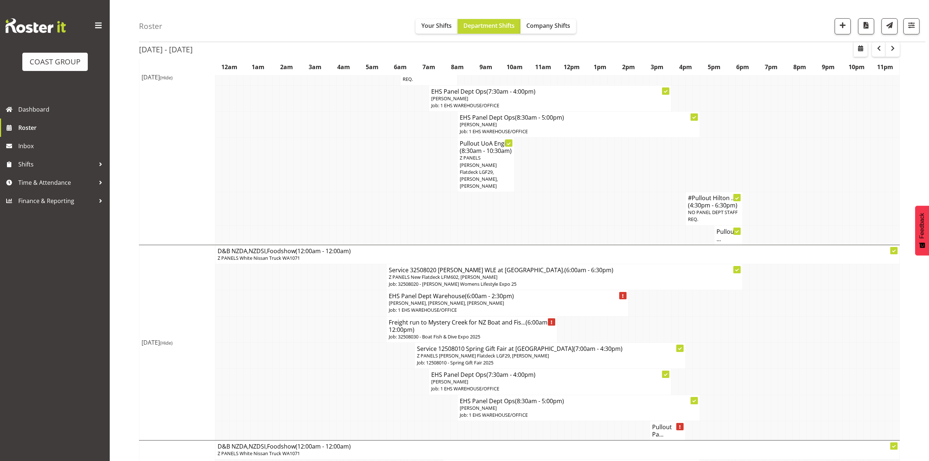
click at [850, 342] on td at bounding box center [853, 355] width 7 height 26
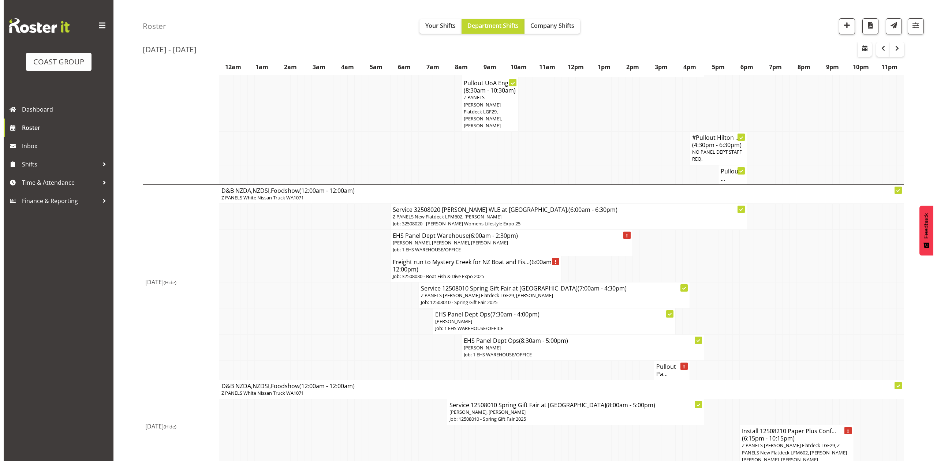
scroll to position [901, 0]
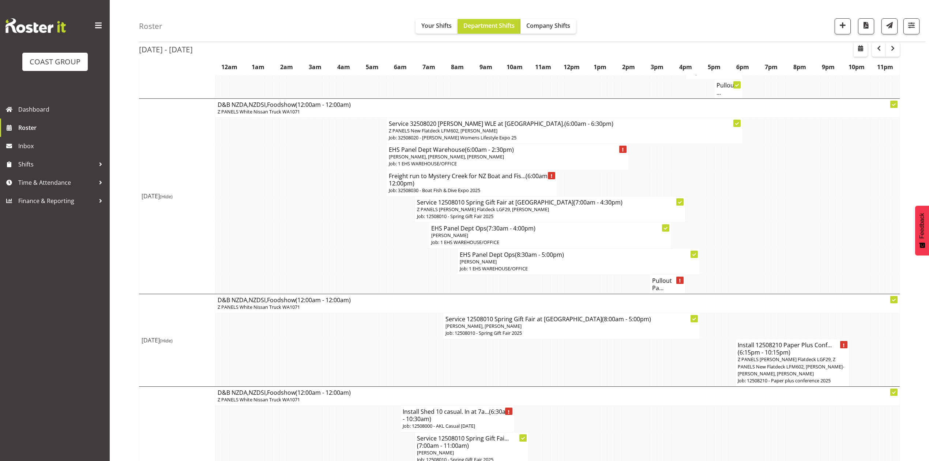
click at [797, 344] on h4 "Install 12508210 Paper Plus Conf... (6:15pm - 10:15pm)" at bounding box center [792, 348] width 109 height 15
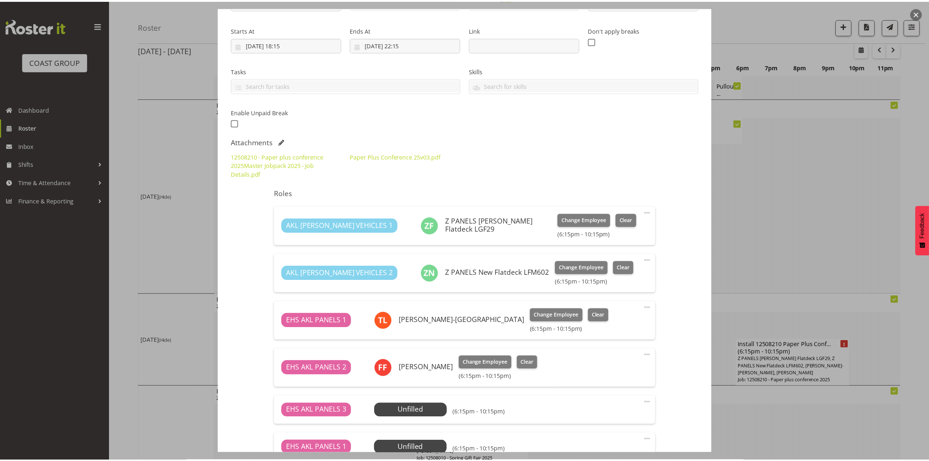
scroll to position [195, 0]
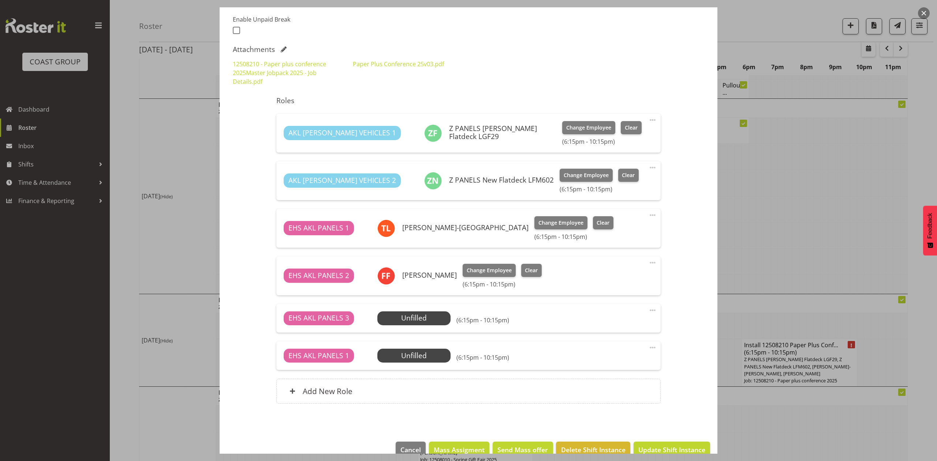
select select "10243"
click at [784, 225] on div at bounding box center [468, 230] width 937 height 461
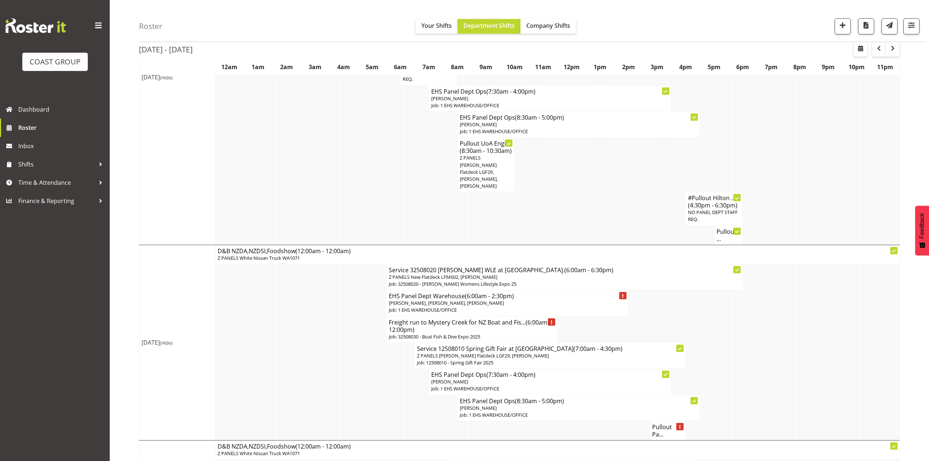
scroll to position [461, 0]
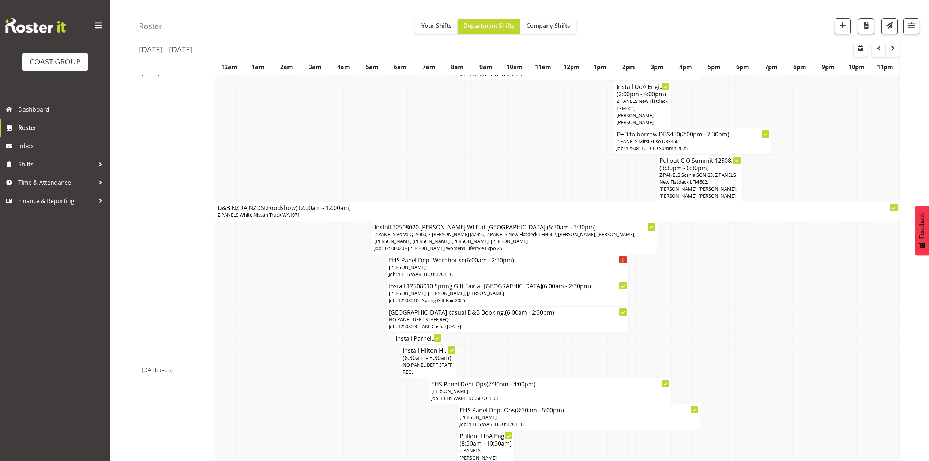
drag, startPoint x: 746, startPoint y: 364, endPoint x: 699, endPoint y: 327, distance: 60.5
click at [746, 364] on td at bounding box center [746, 361] width 7 height 33
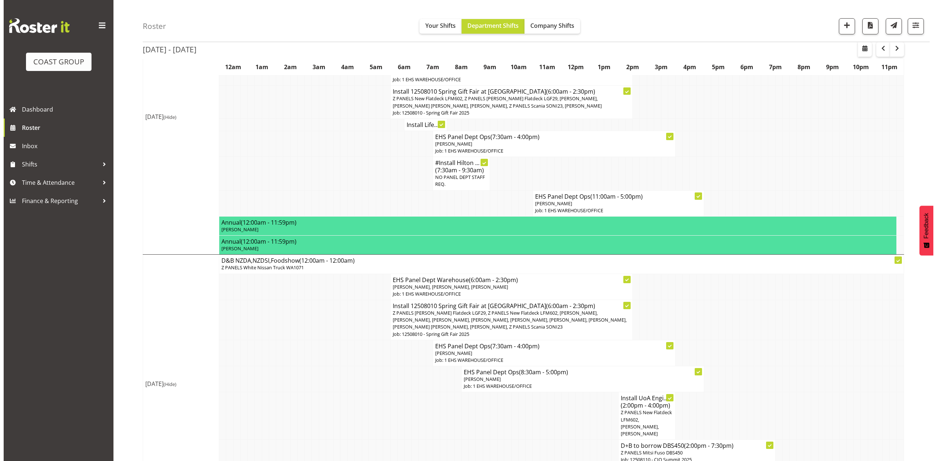
scroll to position [217, 0]
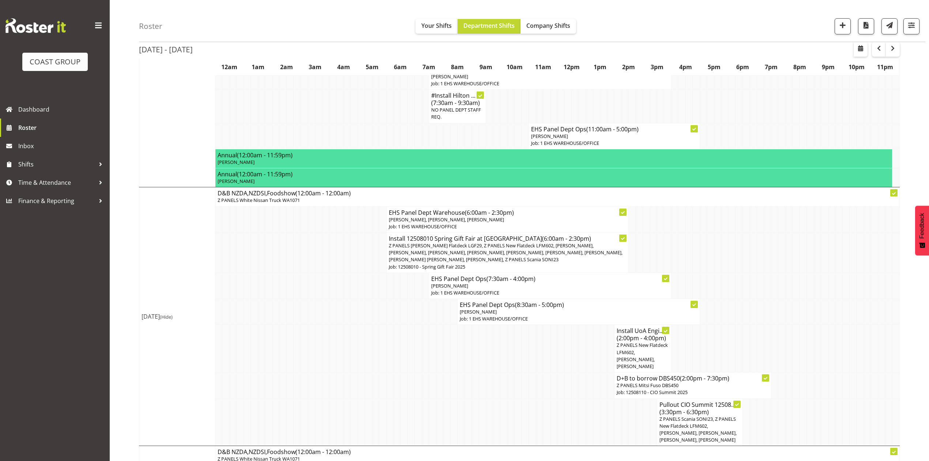
click at [559, 245] on span "Z PANELS Mitsy Flatdeck LGF29, Z PANELS New Flatdeck LFM602, Shaun Keutenius, T…" at bounding box center [506, 252] width 234 height 20
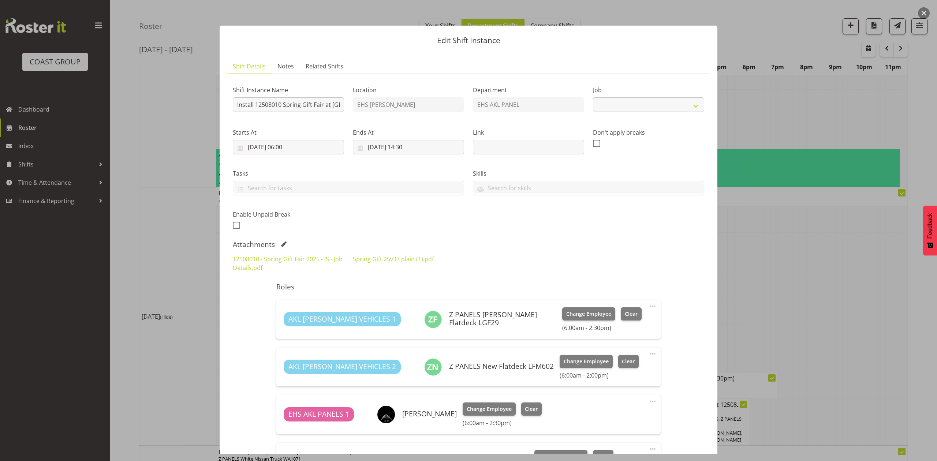
select select "8514"
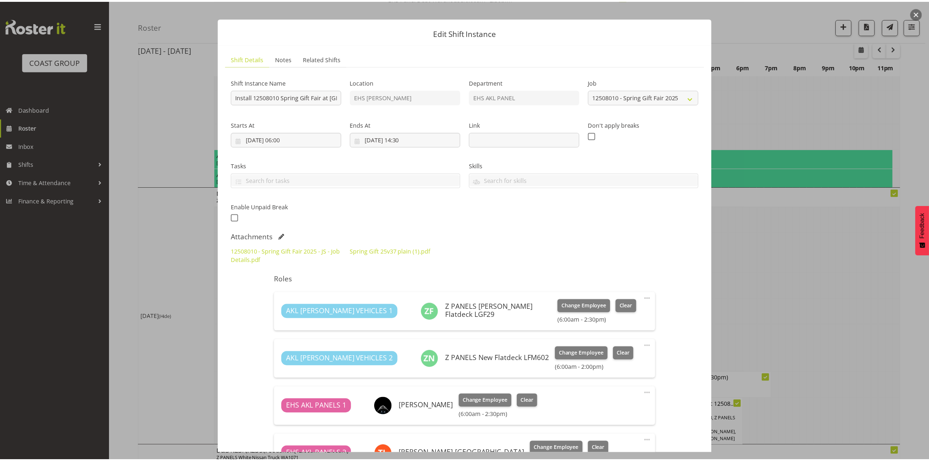
scroll to position [0, 0]
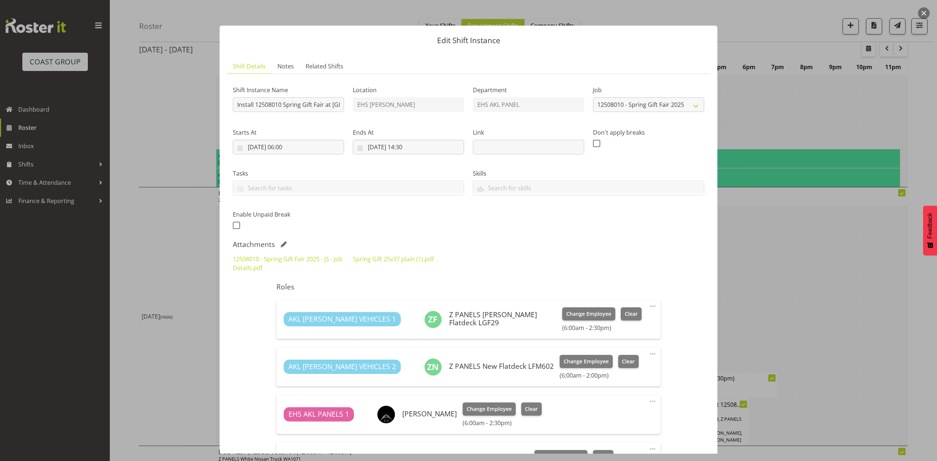
click at [778, 258] on div at bounding box center [468, 230] width 937 height 461
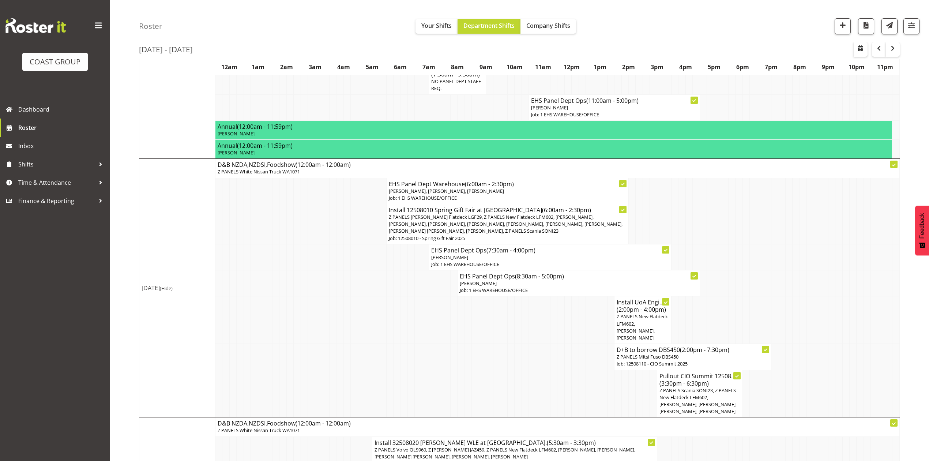
scroll to position [266, 0]
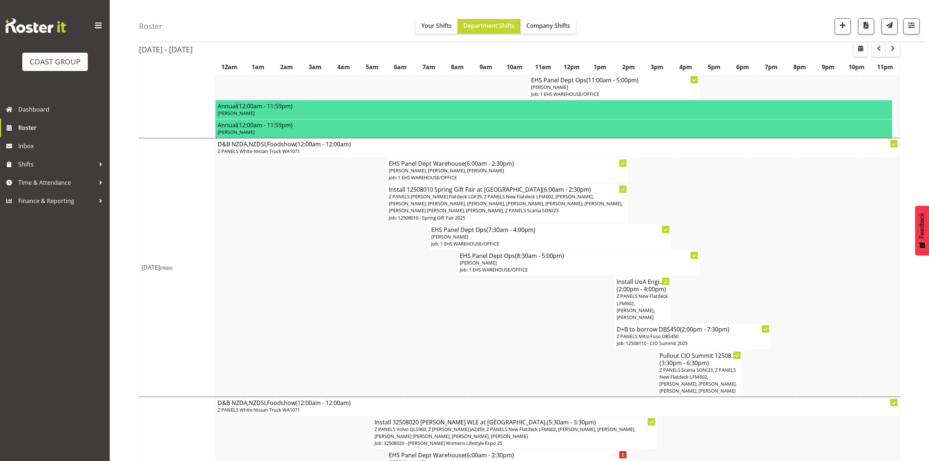
click at [546, 309] on td at bounding box center [546, 300] width 7 height 48
click at [57, 177] on span "Time & Attendance" at bounding box center [56, 182] width 77 height 11
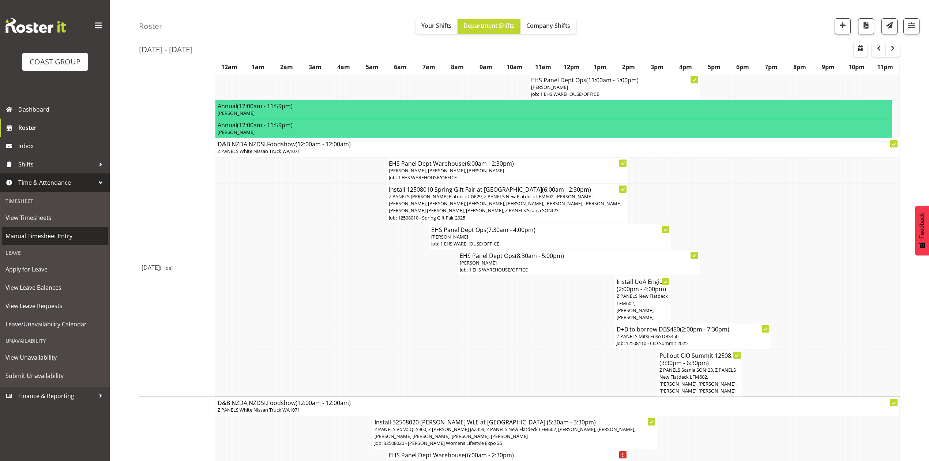
click at [71, 231] on span "Manual Timesheet Entry" at bounding box center [54, 236] width 99 height 11
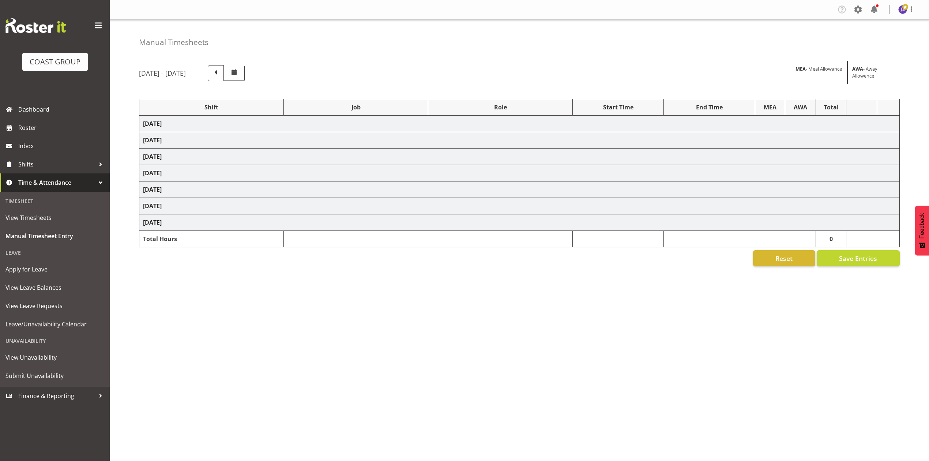
select select "68034"
select select "69"
select select "198"
select select "68034"
select select "69"
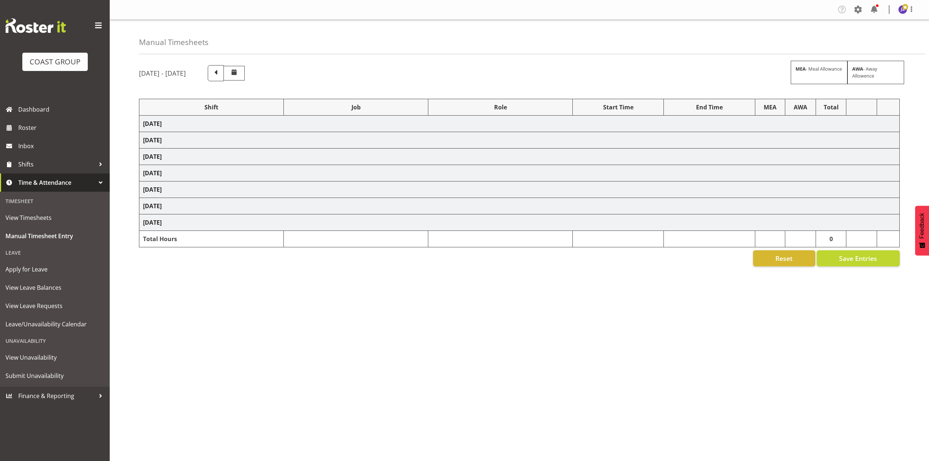
select select "198"
select select "68034"
select select "69"
select select "198"
select select "79173"
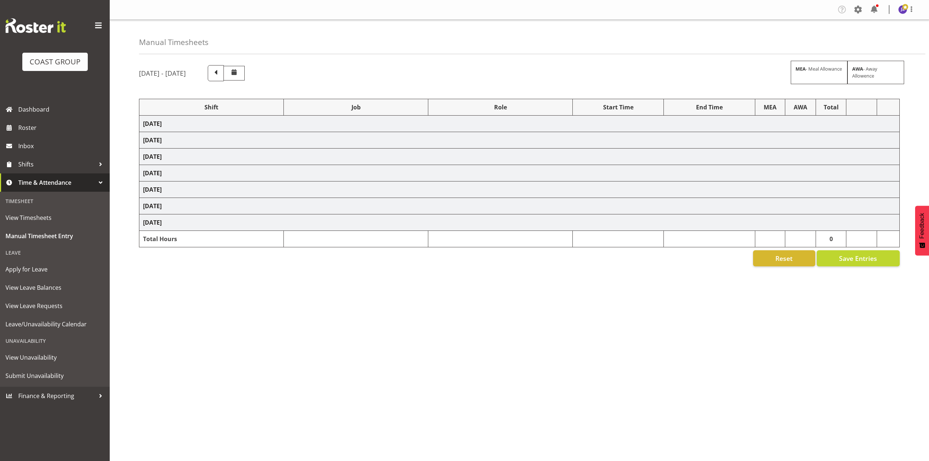
select select "8652"
select select "80521"
select select "9808"
select select "68034"
select select "69"
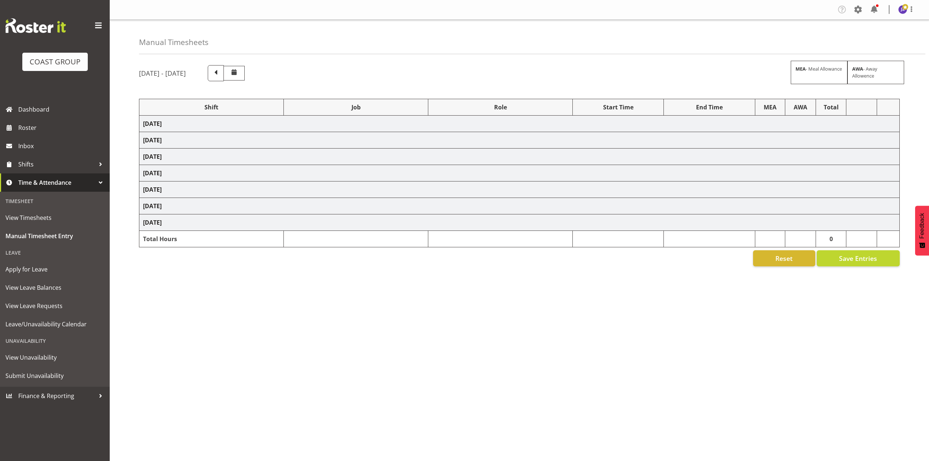
select select "198"
select select "77842"
select select "9443"
select select "73878"
select select "8652"
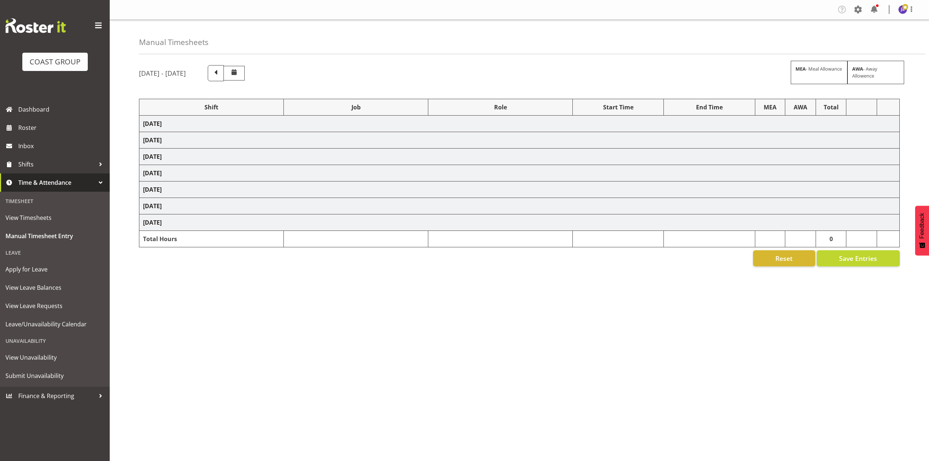
select select "78419"
select select "8514"
select select "68034"
select select "69"
select select "198"
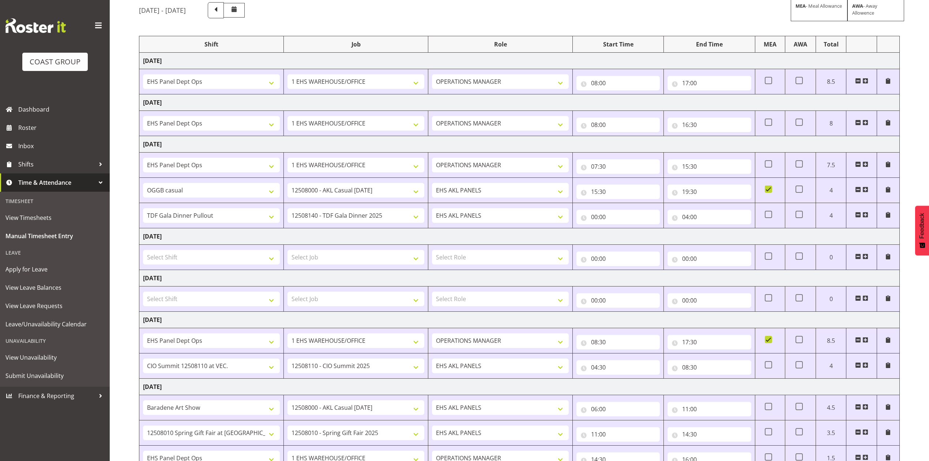
scroll to position [124, 0]
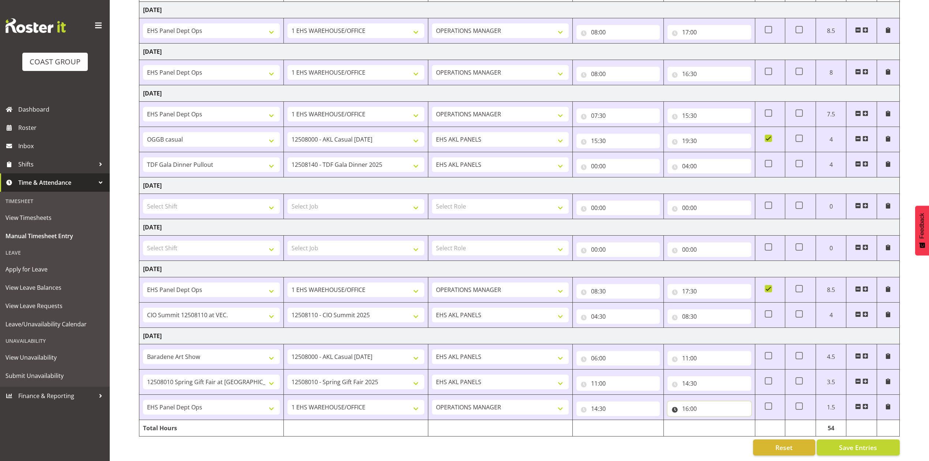
click at [689, 401] on input "16:00" at bounding box center [709, 408] width 83 height 15
click at [715, 420] on select "00 01 02 03 04 05 06 07 08 09 10 11 12 13 14 15 16 17 18 19 20 21 22 23" at bounding box center [718, 427] width 16 height 15
select select "17"
click at [710, 420] on select "00 01 02 03 04 05 06 07 08 09 10 11 12 13 14 15 16 17 18 19 20 21 22 23" at bounding box center [718, 427] width 16 height 15
type input "17:00"
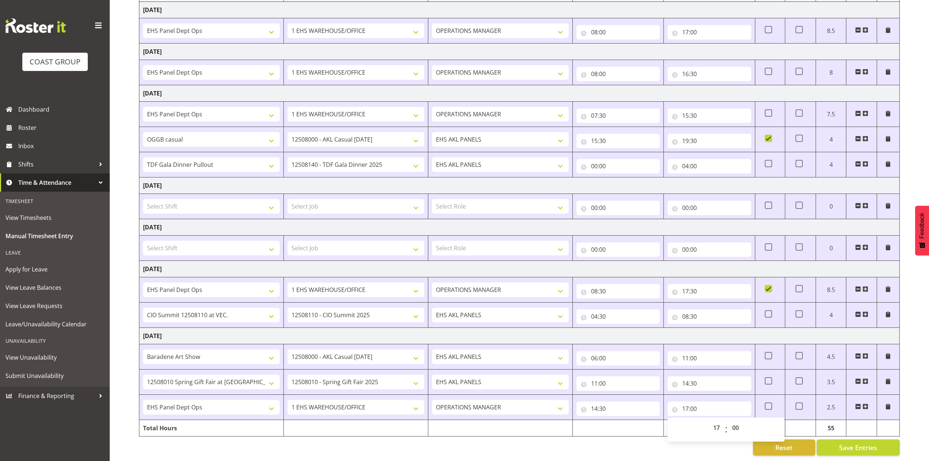
click at [714, 452] on div "August 13th - August 19th 2025 MEA - Meal Allowance AWA - Away Allowence Shift …" at bounding box center [534, 203] width 790 height 515
click at [847, 443] on span "Save Entries" at bounding box center [858, 448] width 38 height 10
click at [34, 132] on span "Roster" at bounding box center [62, 127] width 88 height 11
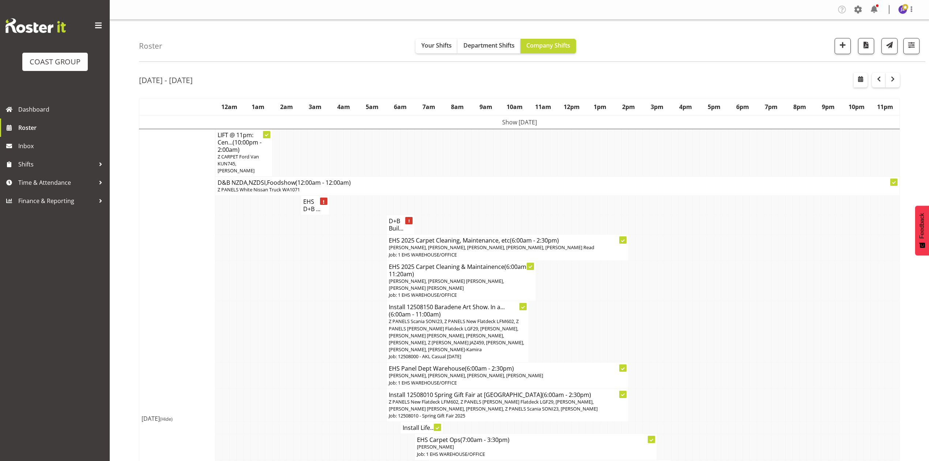
click at [727, 331] on td at bounding box center [725, 331] width 7 height 61
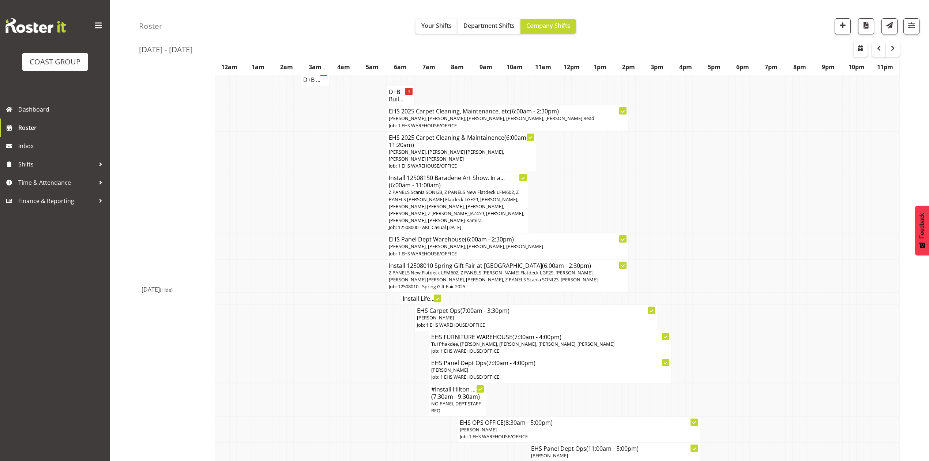
scroll to position [97, 0]
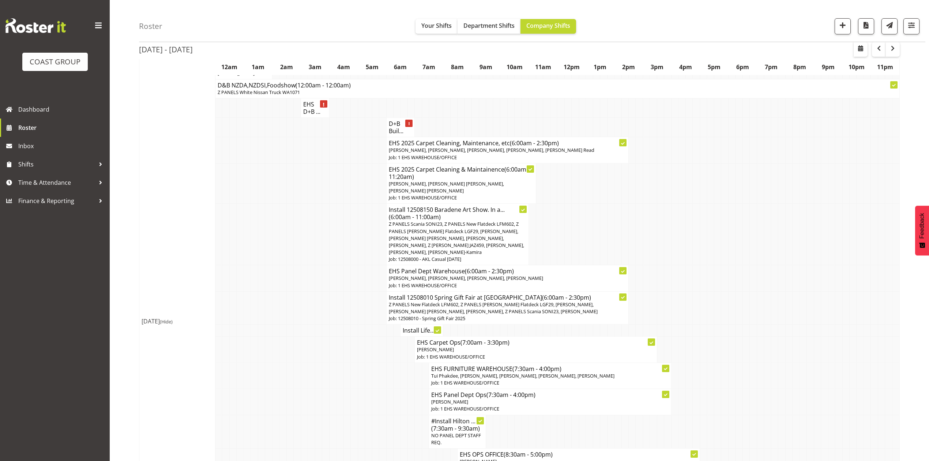
click at [335, 227] on td at bounding box center [332, 234] width 7 height 61
